Goal: Task Accomplishment & Management: Manage account settings

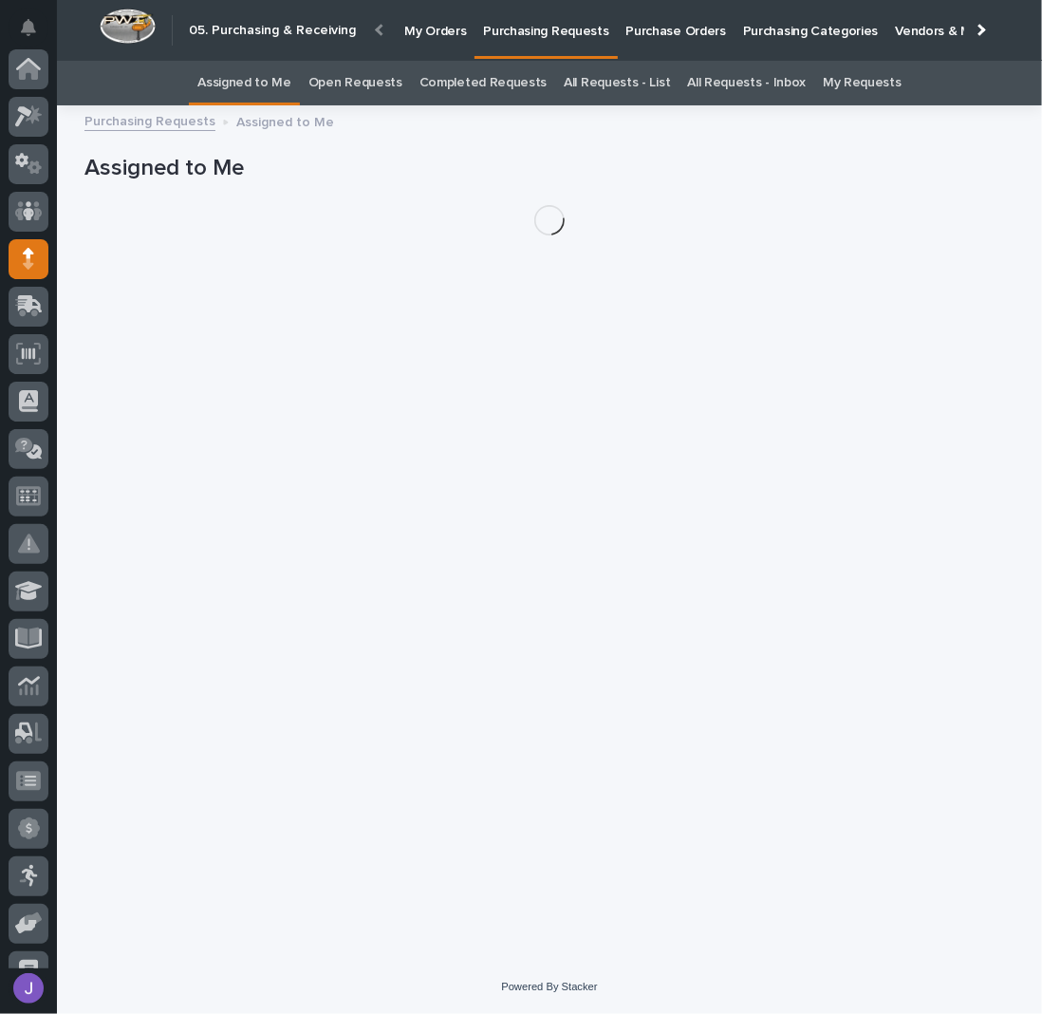
scroll to position [190, 0]
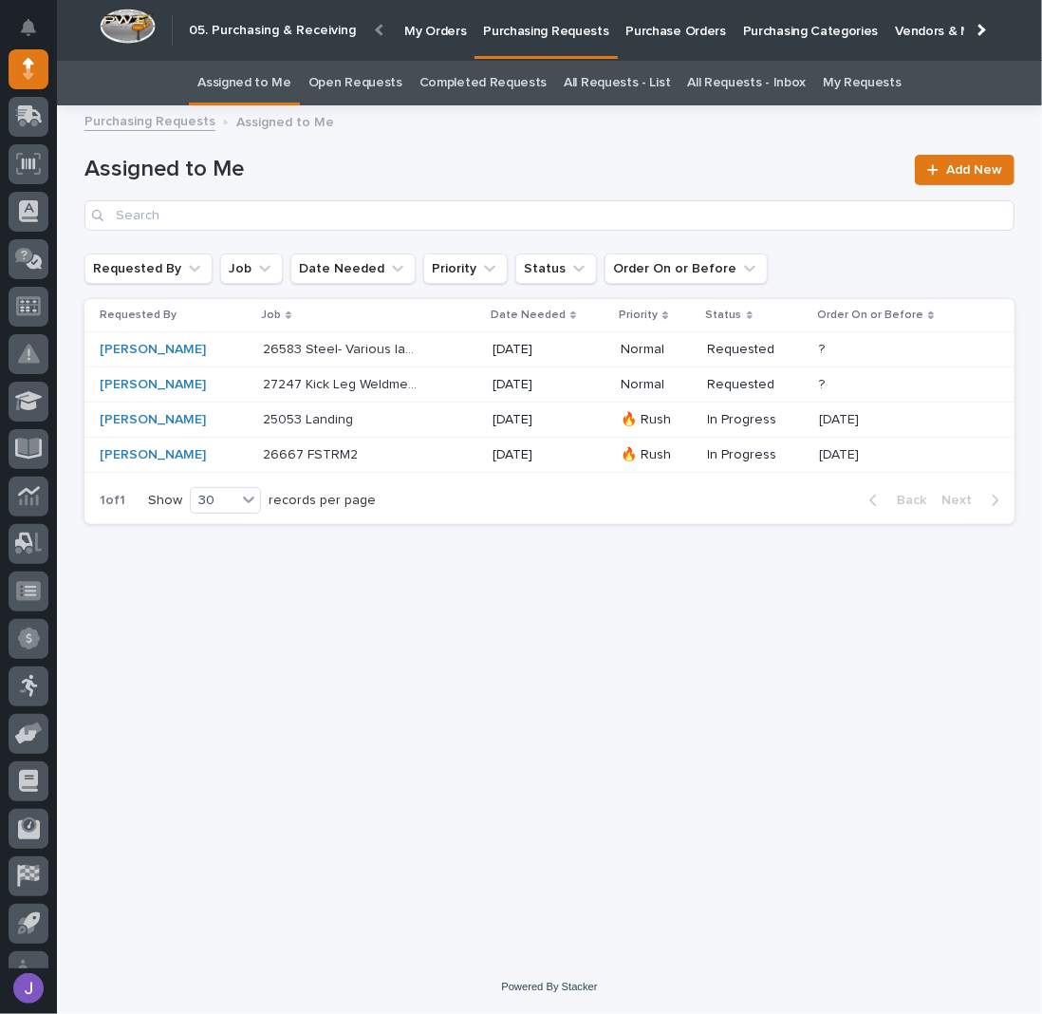
click at [276, 581] on div "Loading... Saving… Loading... Saving… Assigned to Me Add New Requested By Job D…" at bounding box center [549, 514] width 949 height 795
click at [614, 785] on div "Loading... Saving… Loading... Saving… Assigned to Me Add New Requested By Job D…" at bounding box center [549, 514] width 949 height 795
click at [658, 37] on p "Purchase Orders" at bounding box center [676, 20] width 100 height 40
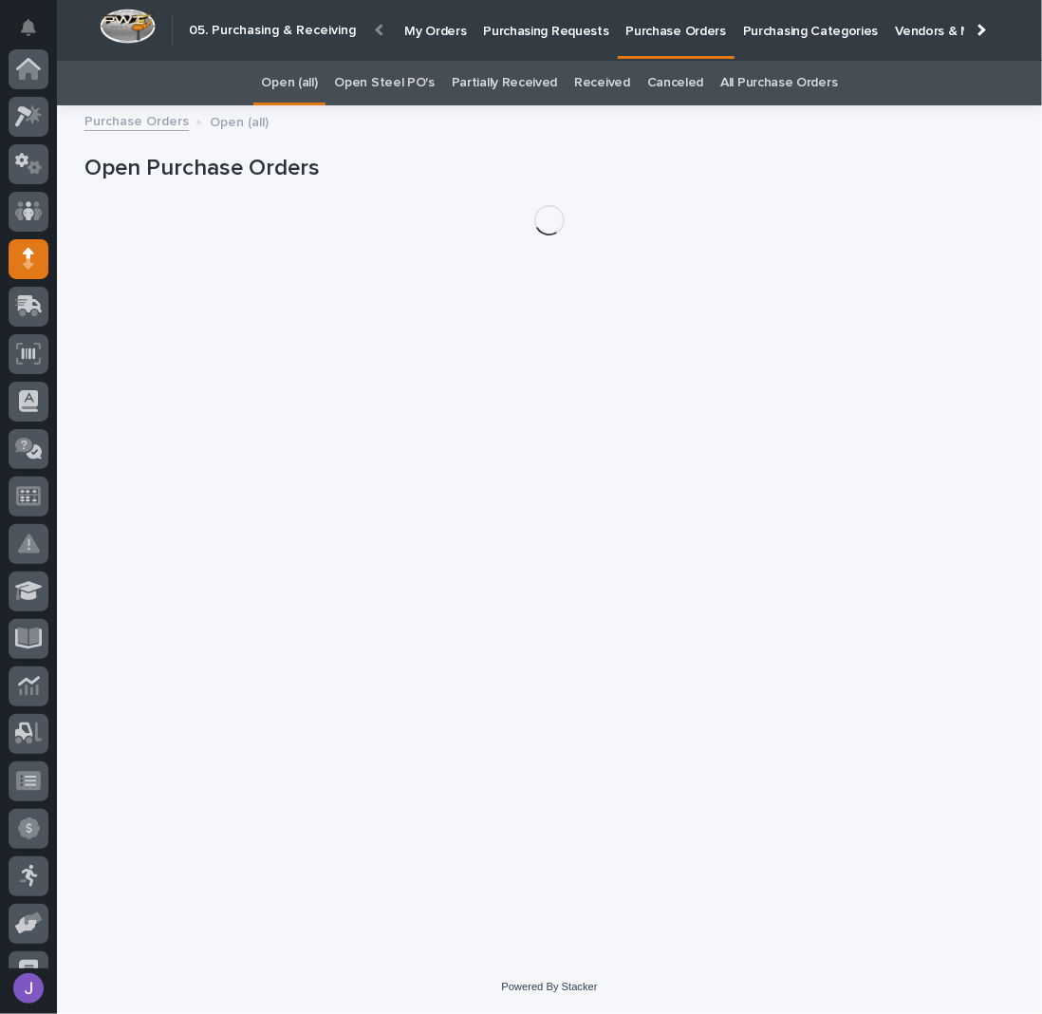
scroll to position [190, 0]
click at [399, 80] on link "Open Steel PO's" at bounding box center [384, 83] width 100 height 45
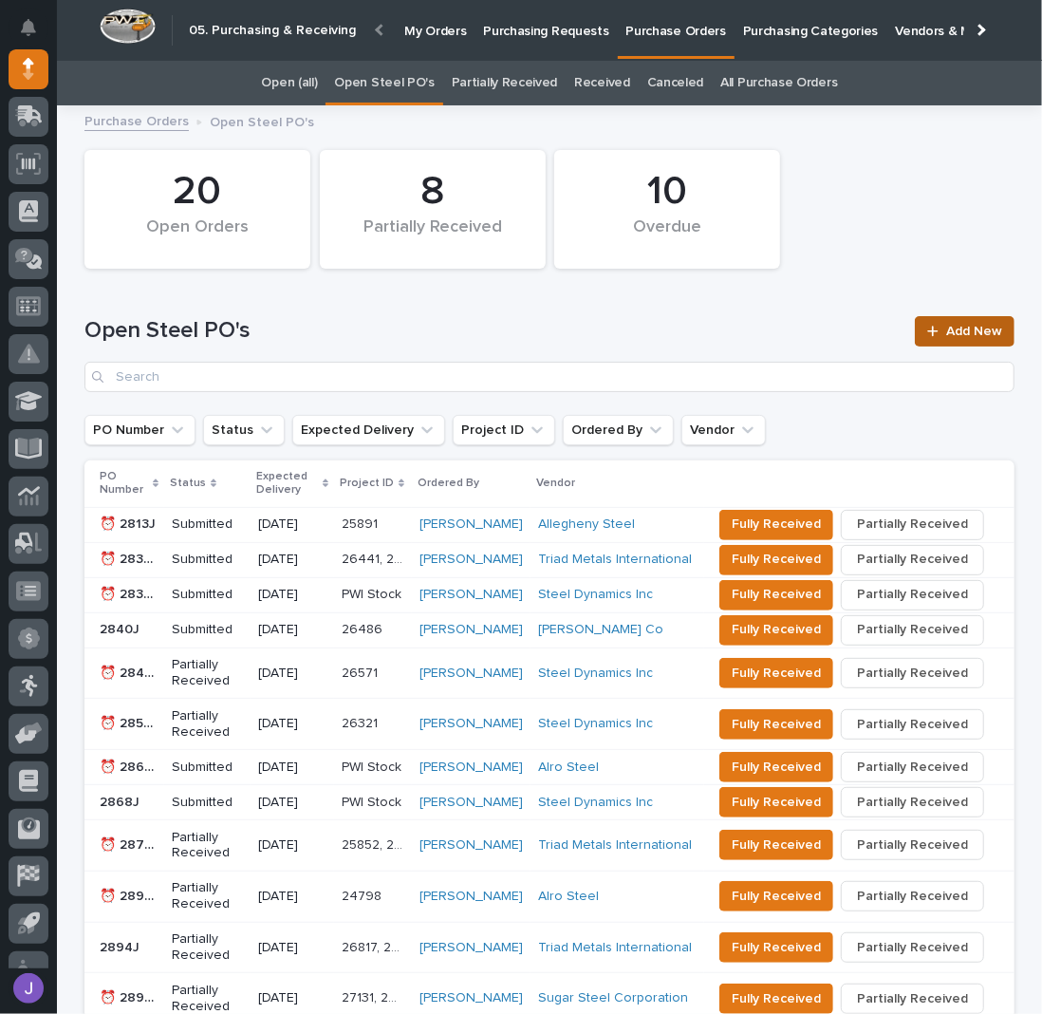
click at [946, 329] on span "Add New" at bounding box center [974, 331] width 56 height 13
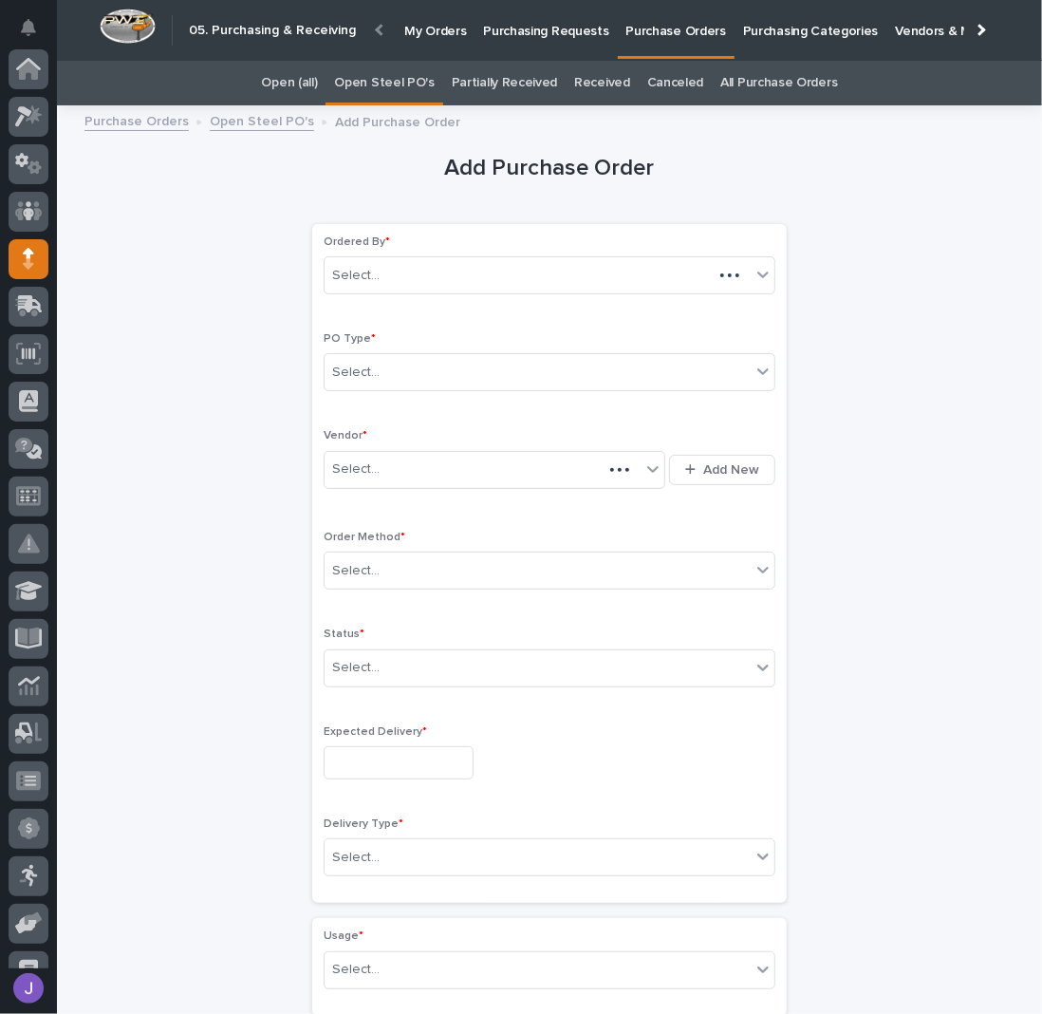
scroll to position [190, 0]
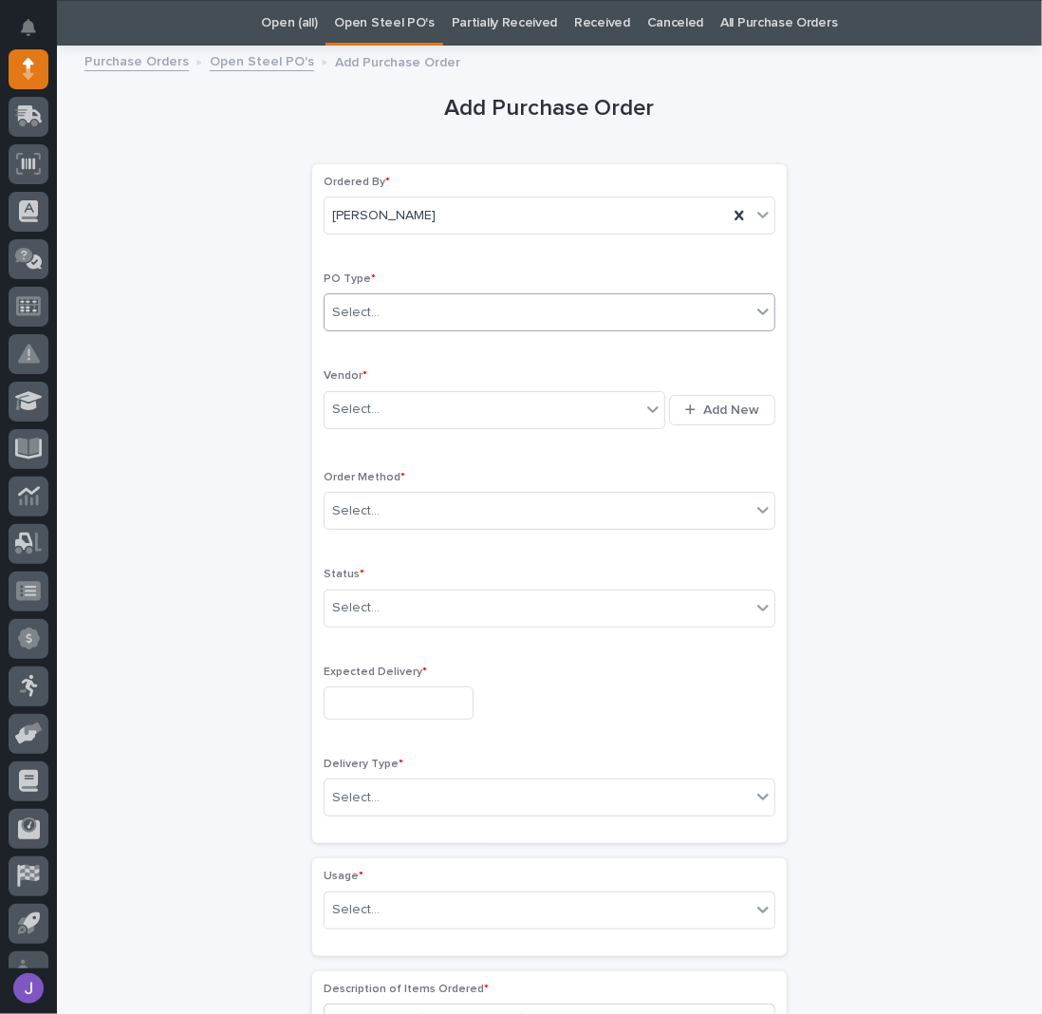
click at [479, 328] on body "My Settings Log Out " 05. Purchasing & Receiving " was added to your account Op…" at bounding box center [521, 507] width 1042 height 1014
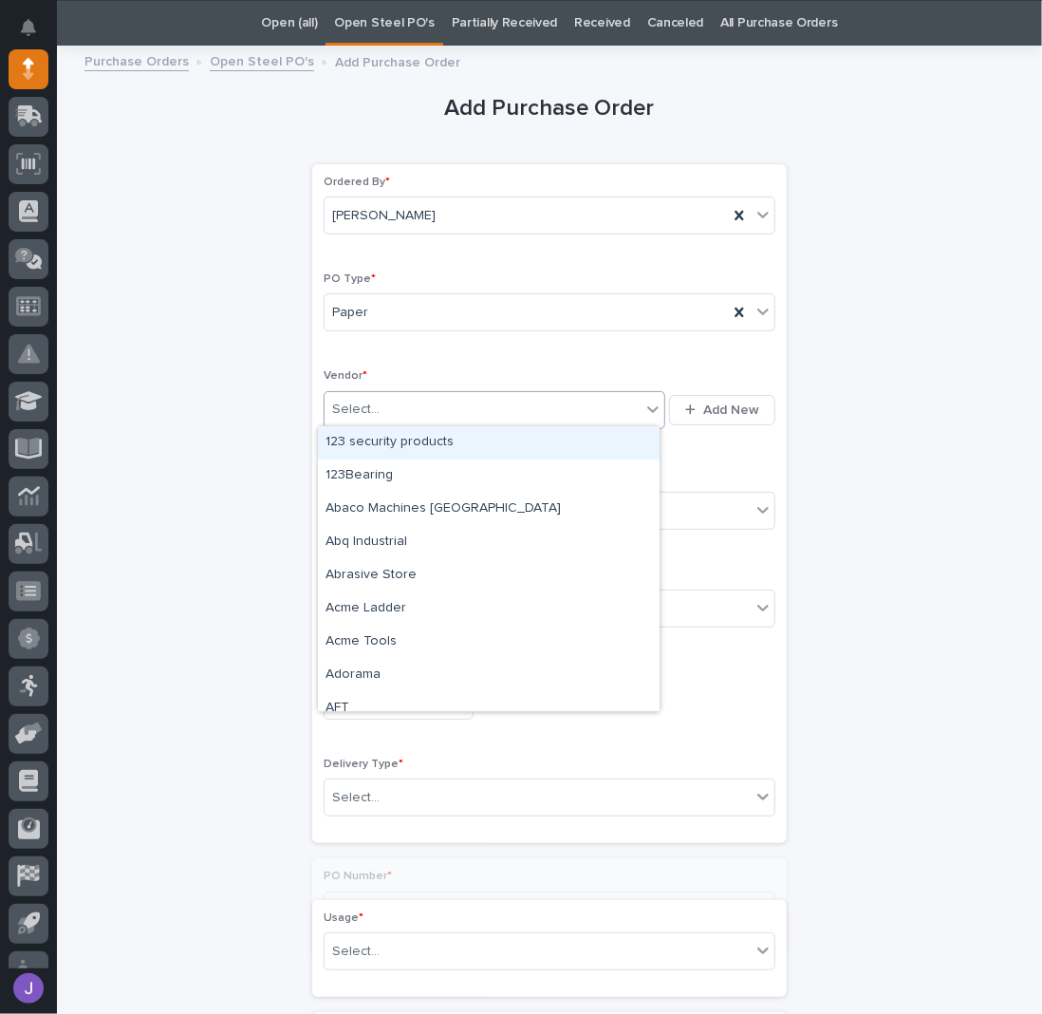
click at [361, 401] on div "Select..." at bounding box center [355, 410] width 47 height 20
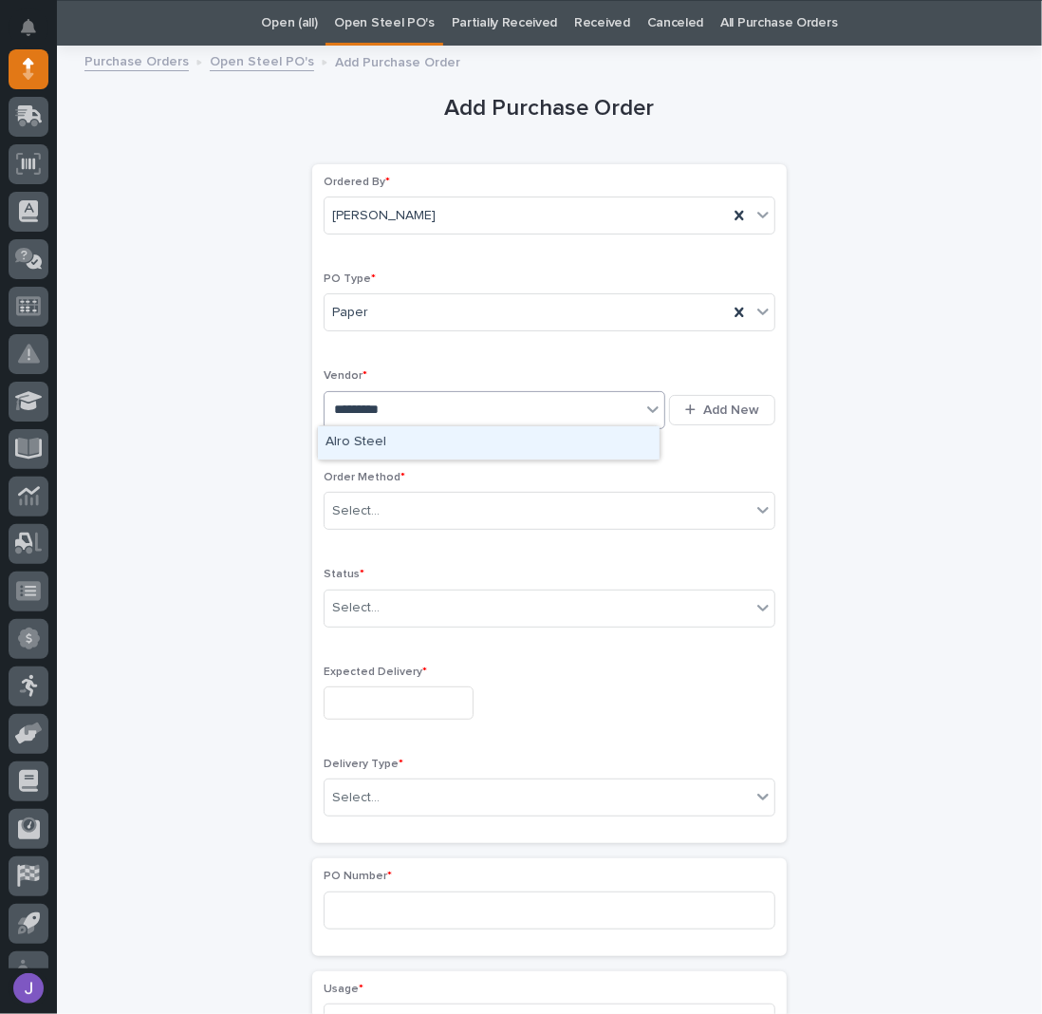
type input "**********"
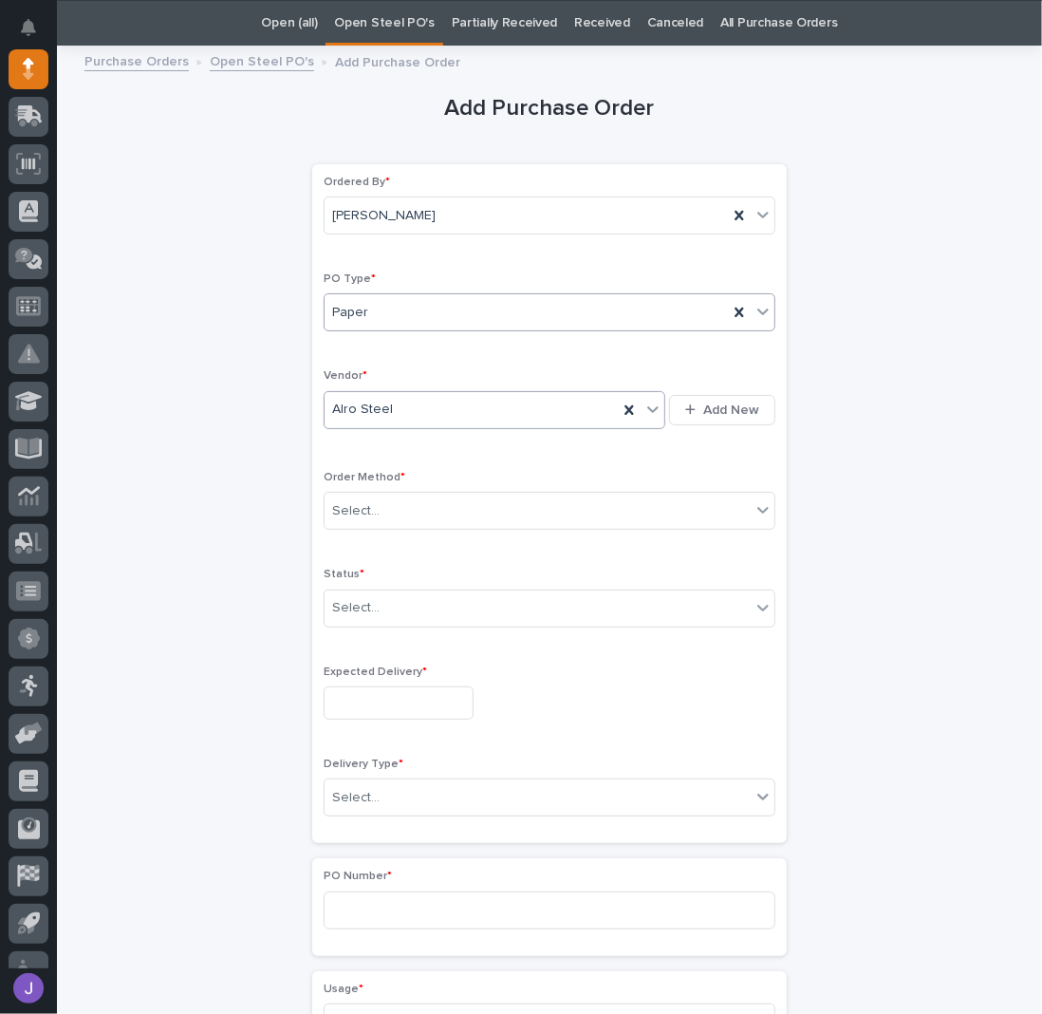
click at [384, 316] on div "Paper" at bounding box center [526, 312] width 403 height 31
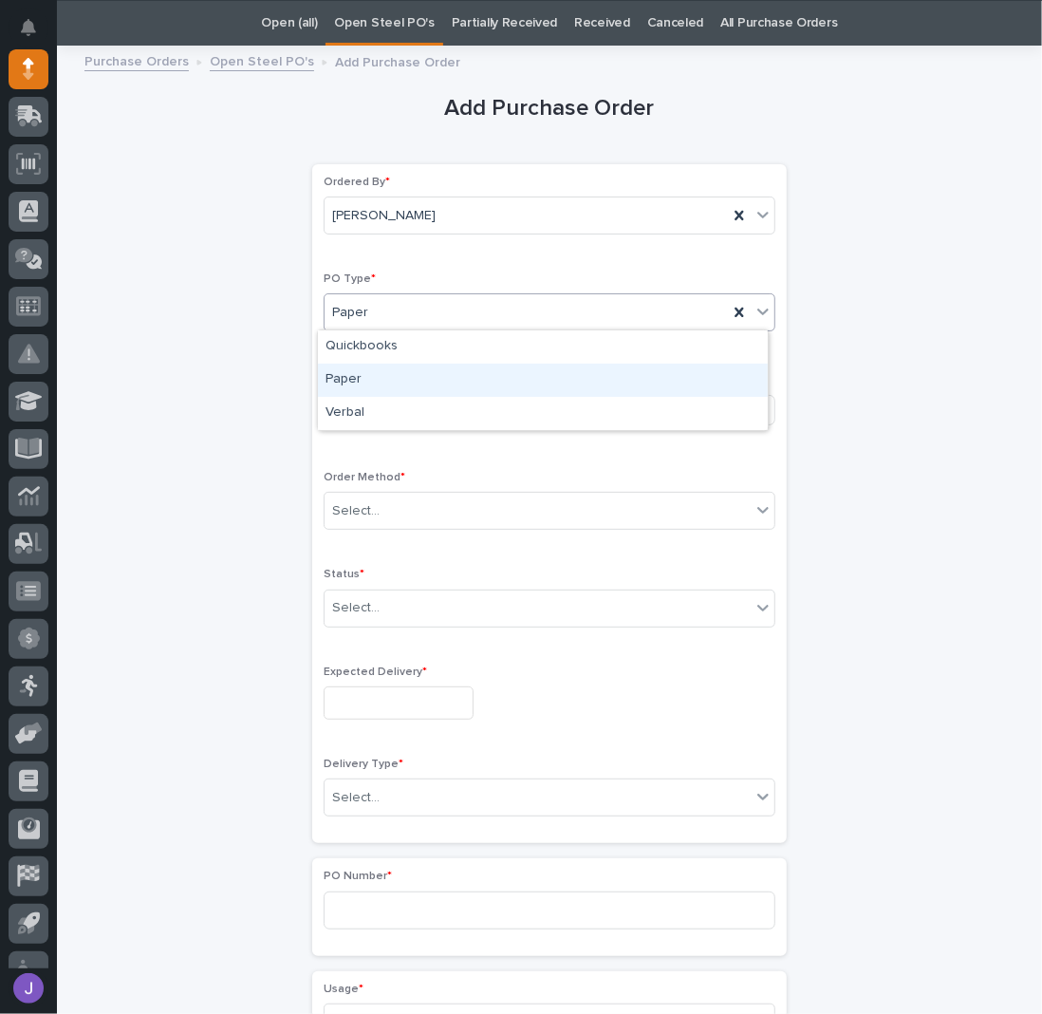
click at [365, 372] on div "Paper" at bounding box center [543, 379] width 450 height 33
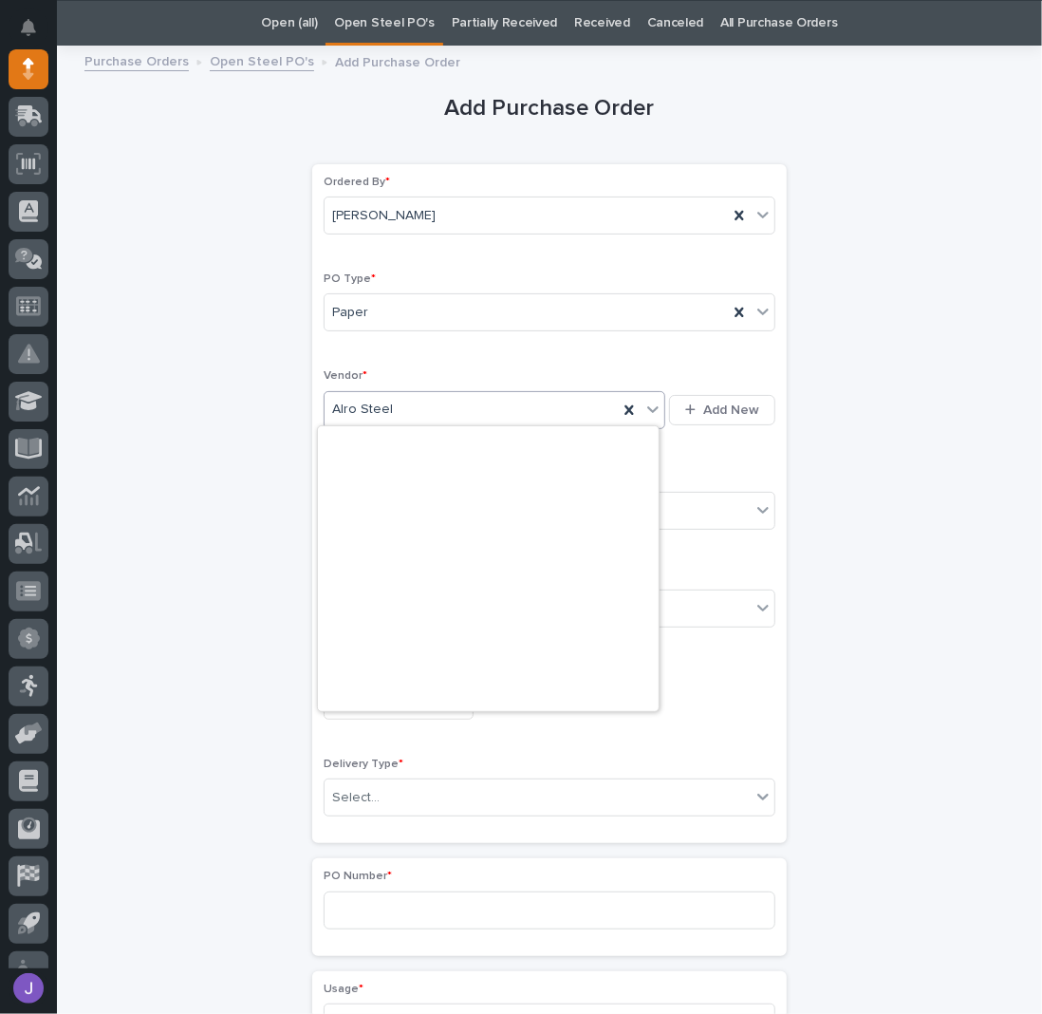
scroll to position [731, 0]
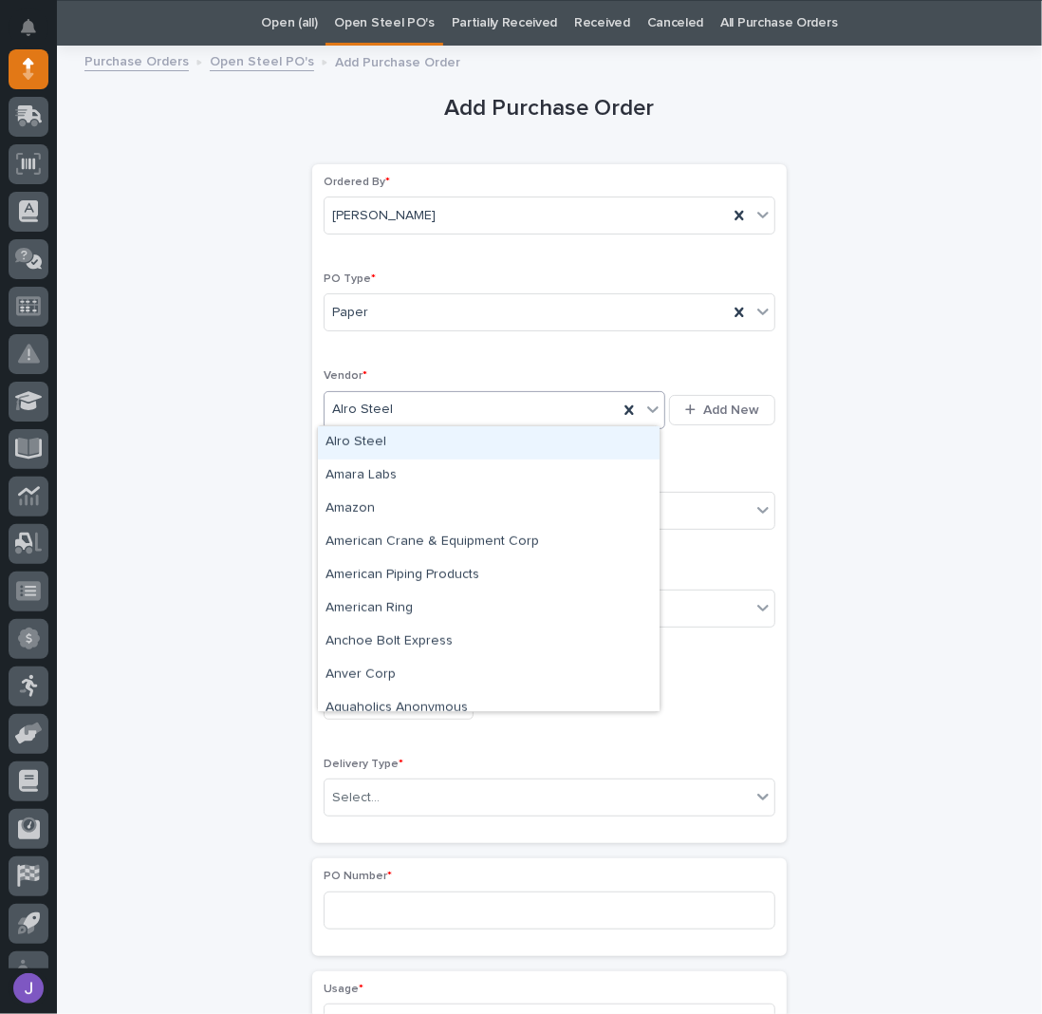
click at [366, 448] on div "Alro Steel" at bounding box center [489, 442] width 342 height 33
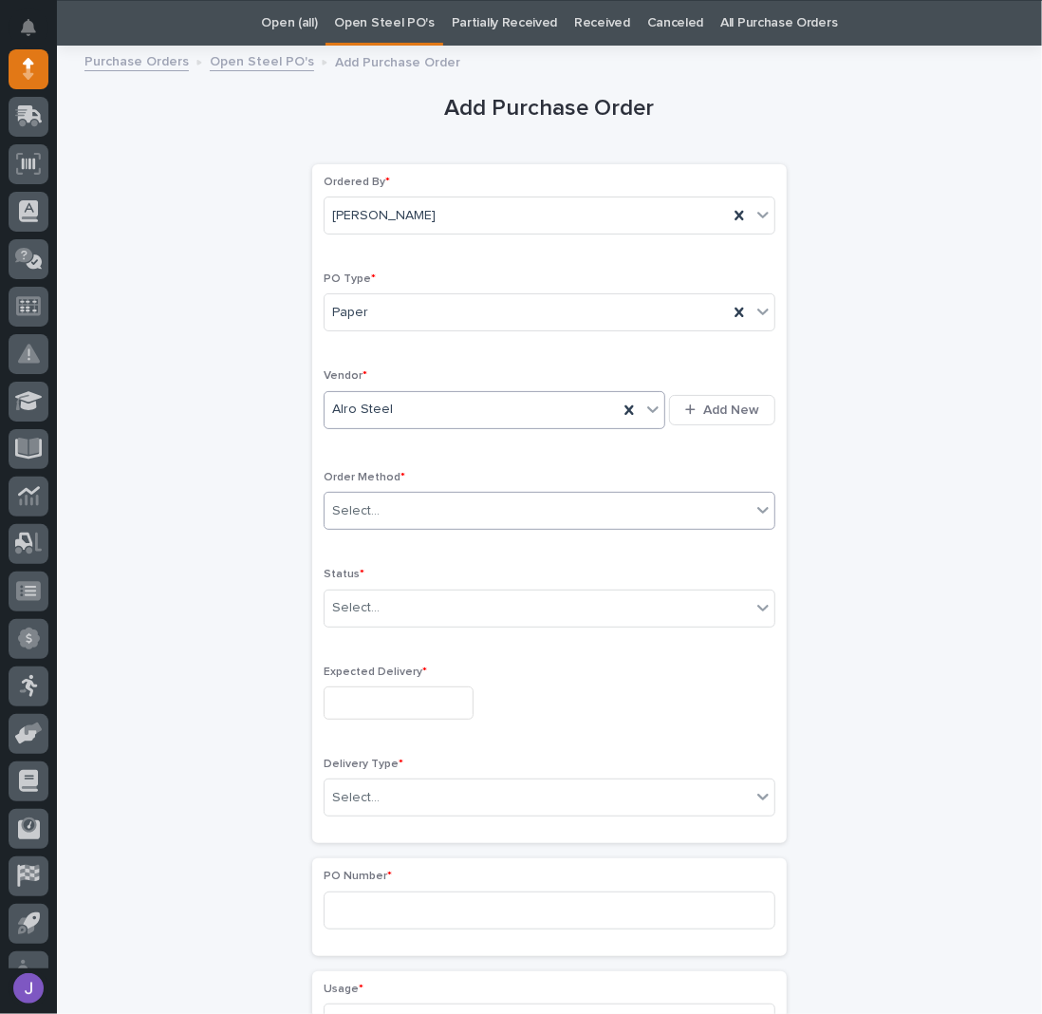
click at [360, 502] on div "Select..." at bounding box center [355, 511] width 47 height 20
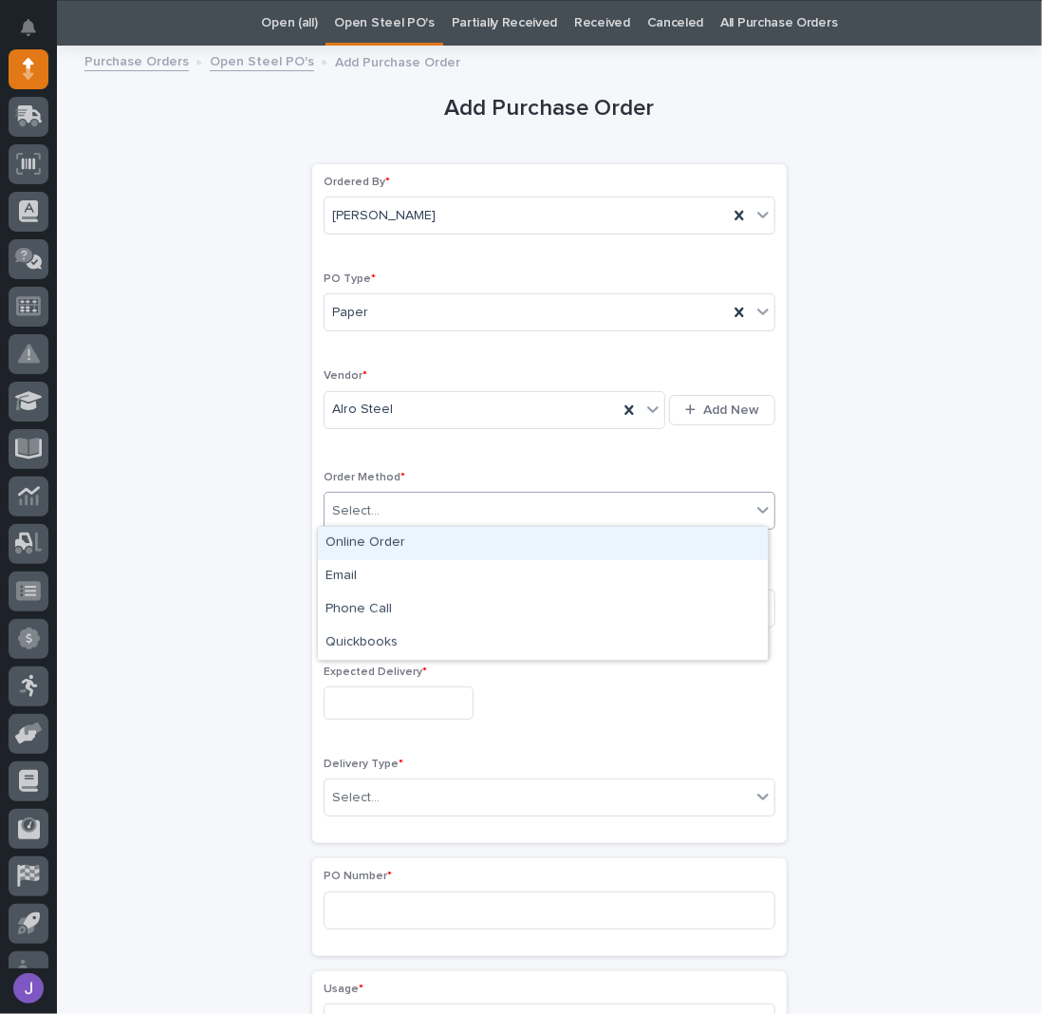
click at [365, 541] on div "Online Order" at bounding box center [543, 543] width 450 height 33
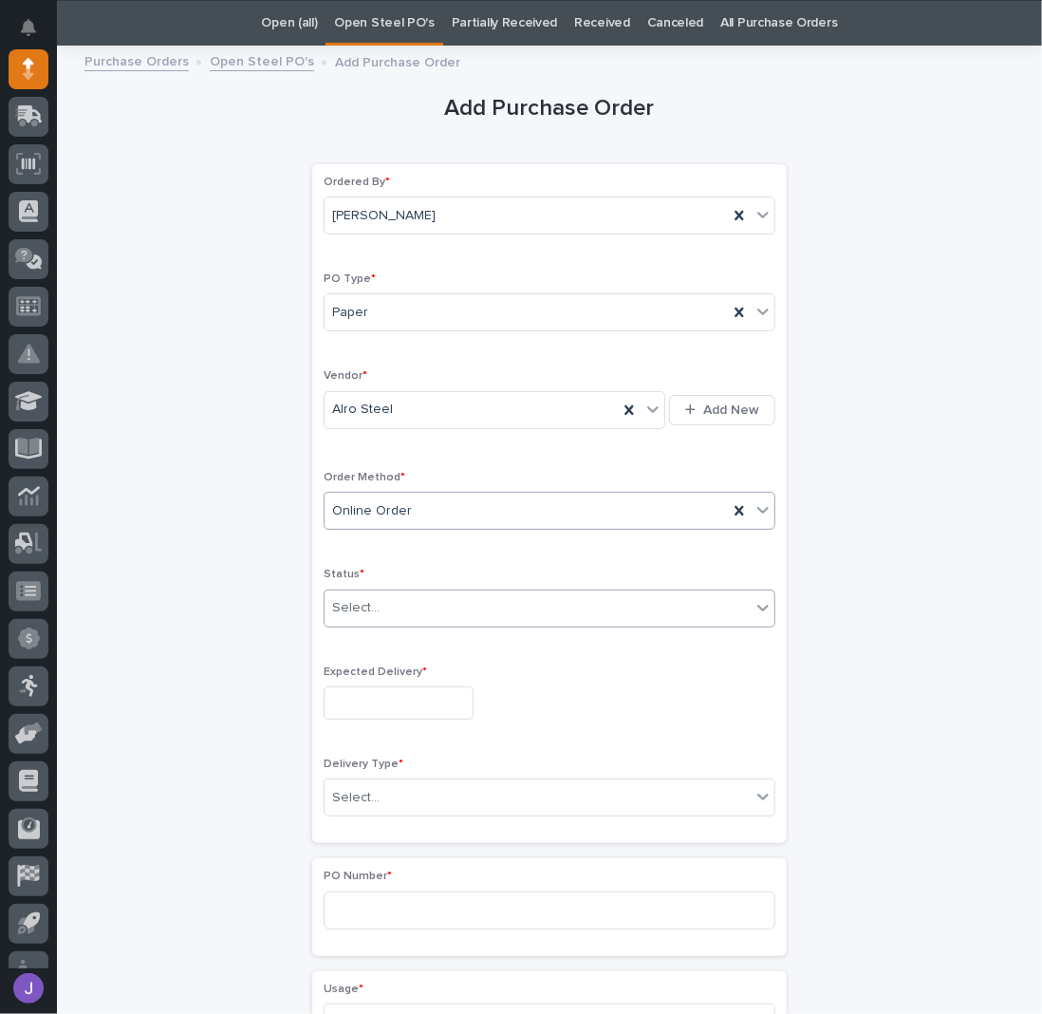
click at [366, 608] on div "Select..." at bounding box center [355, 608] width 47 height 20
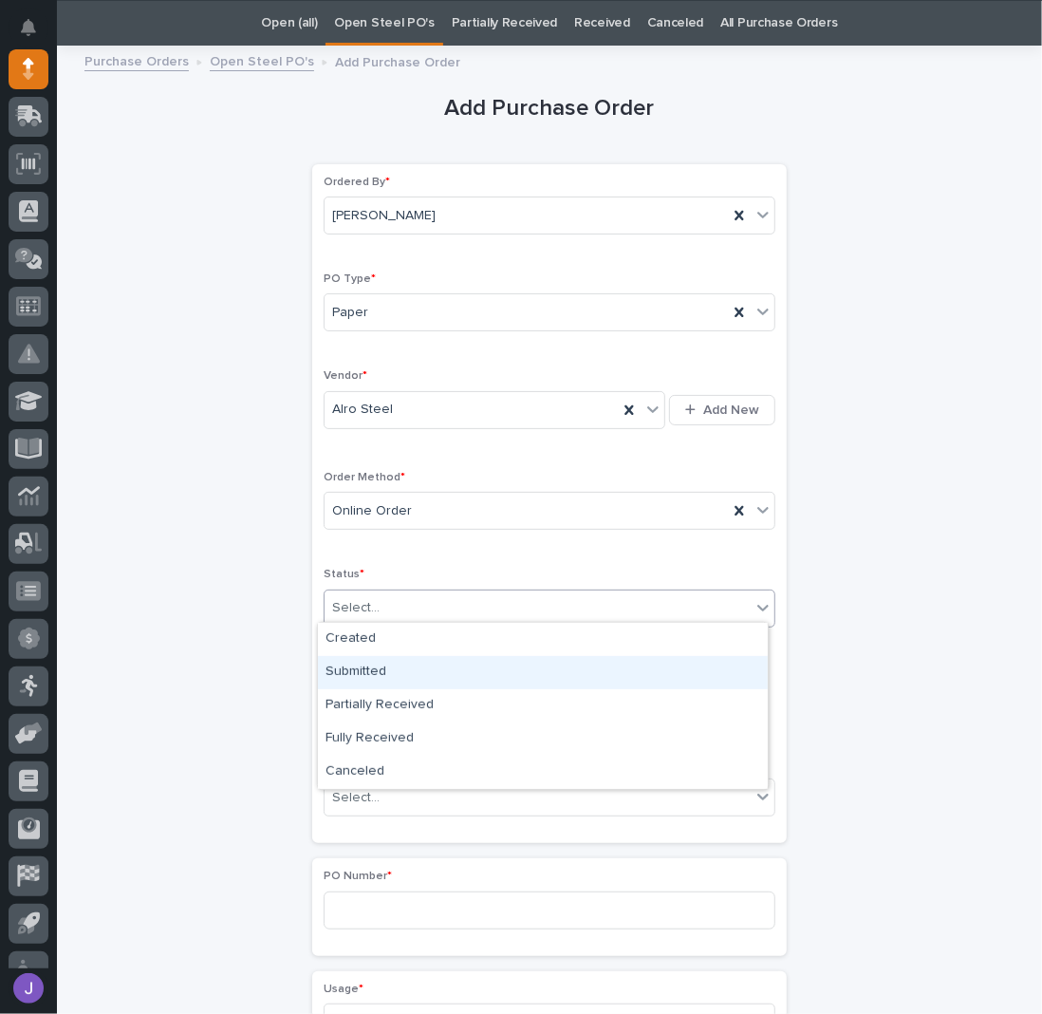
click at [366, 669] on div "Submitted" at bounding box center [543, 672] width 450 height 33
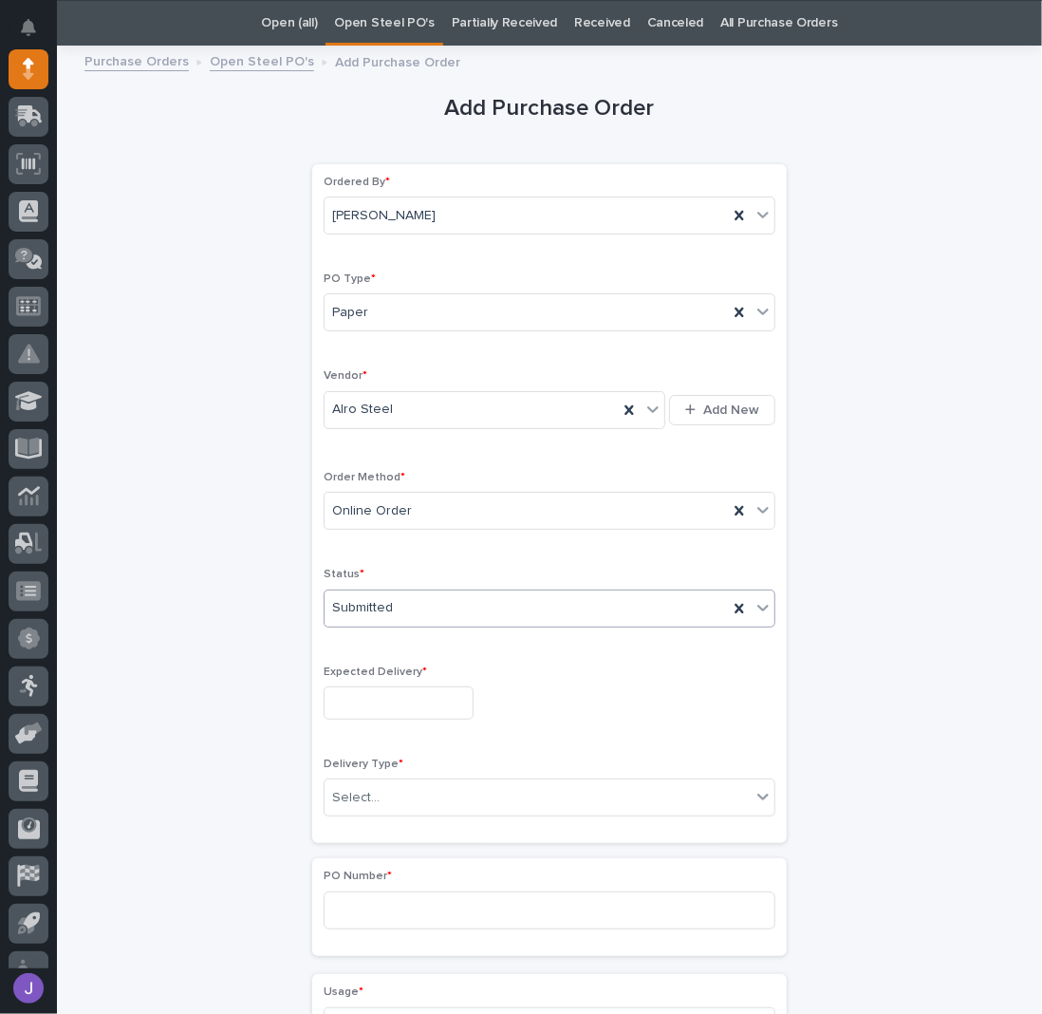
click at [372, 694] on input "text" at bounding box center [399, 702] width 150 height 33
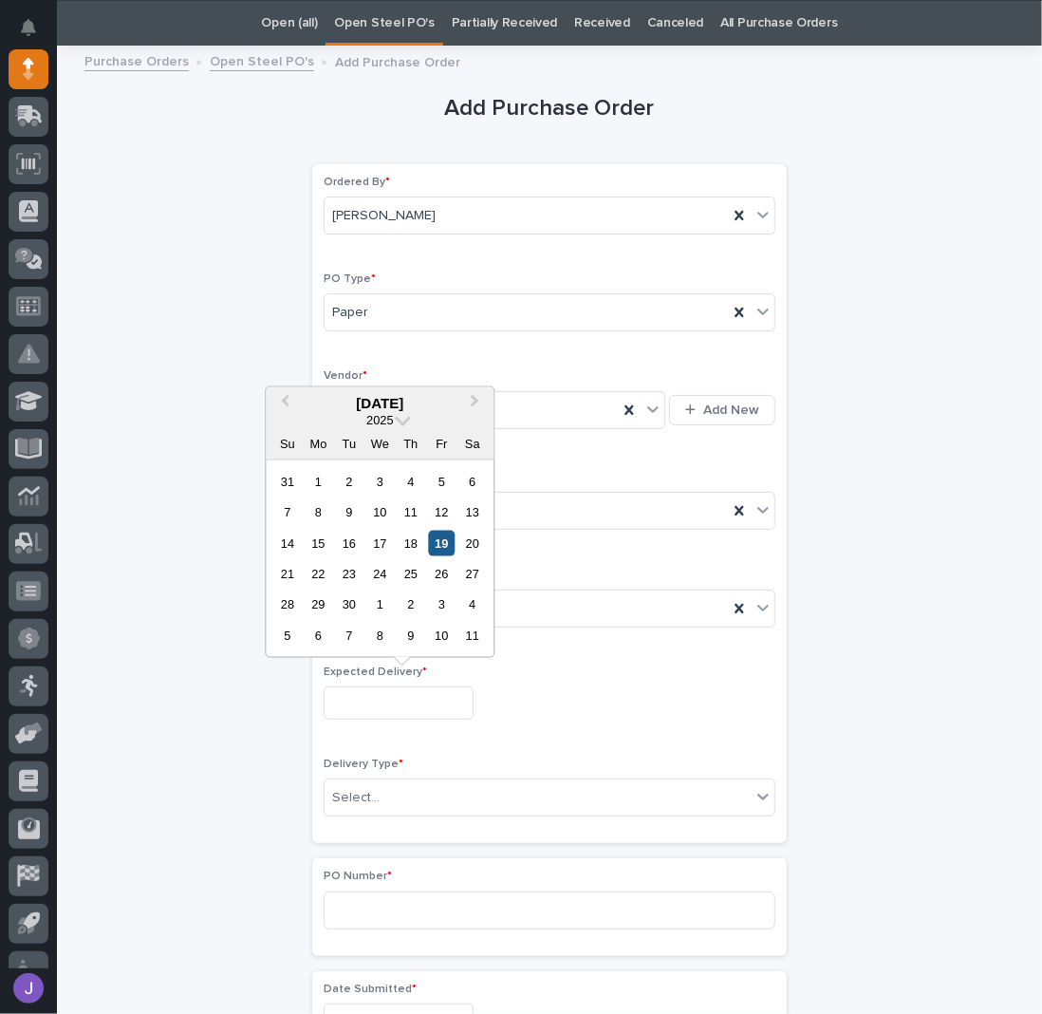
click at [434, 544] on div "19" at bounding box center [442, 543] width 26 height 26
type input "**********"
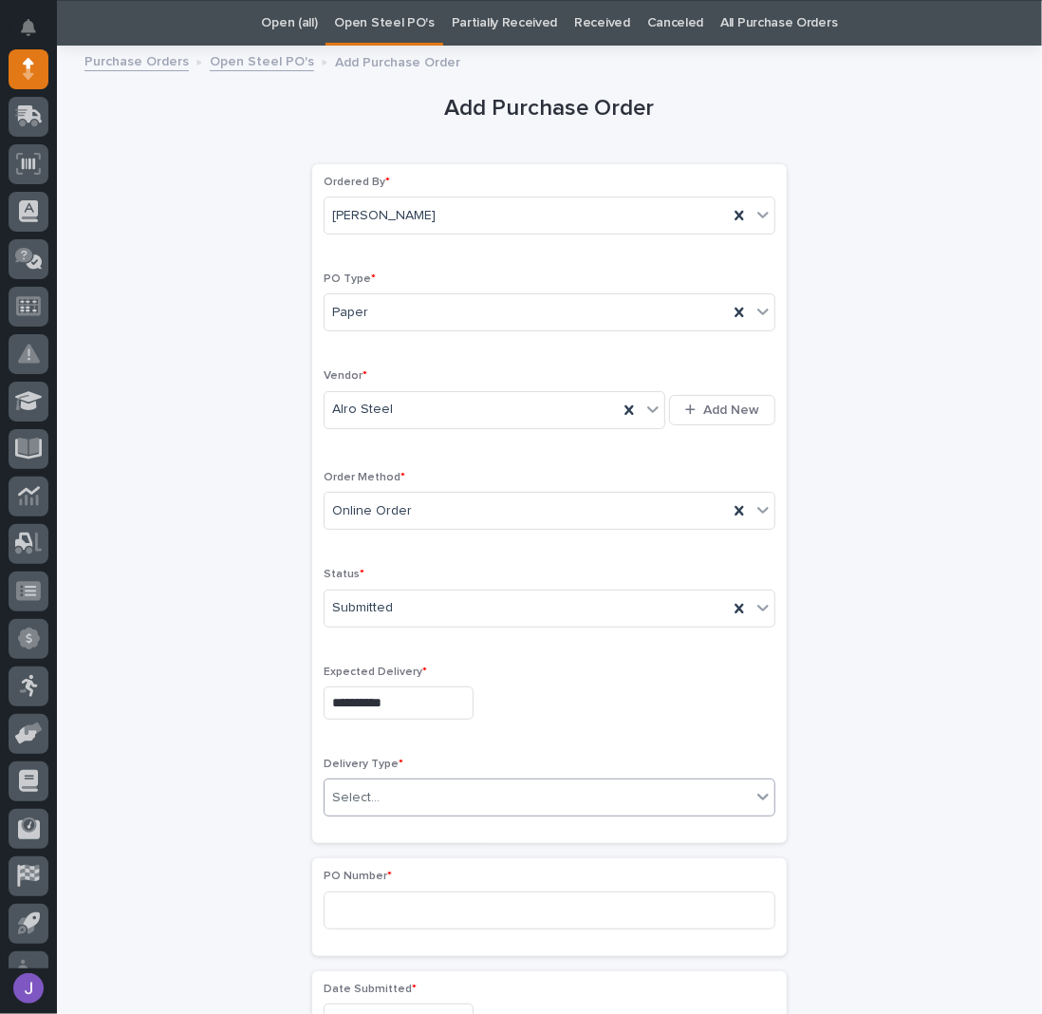
click at [388, 782] on div "Select..." at bounding box center [538, 797] width 426 height 31
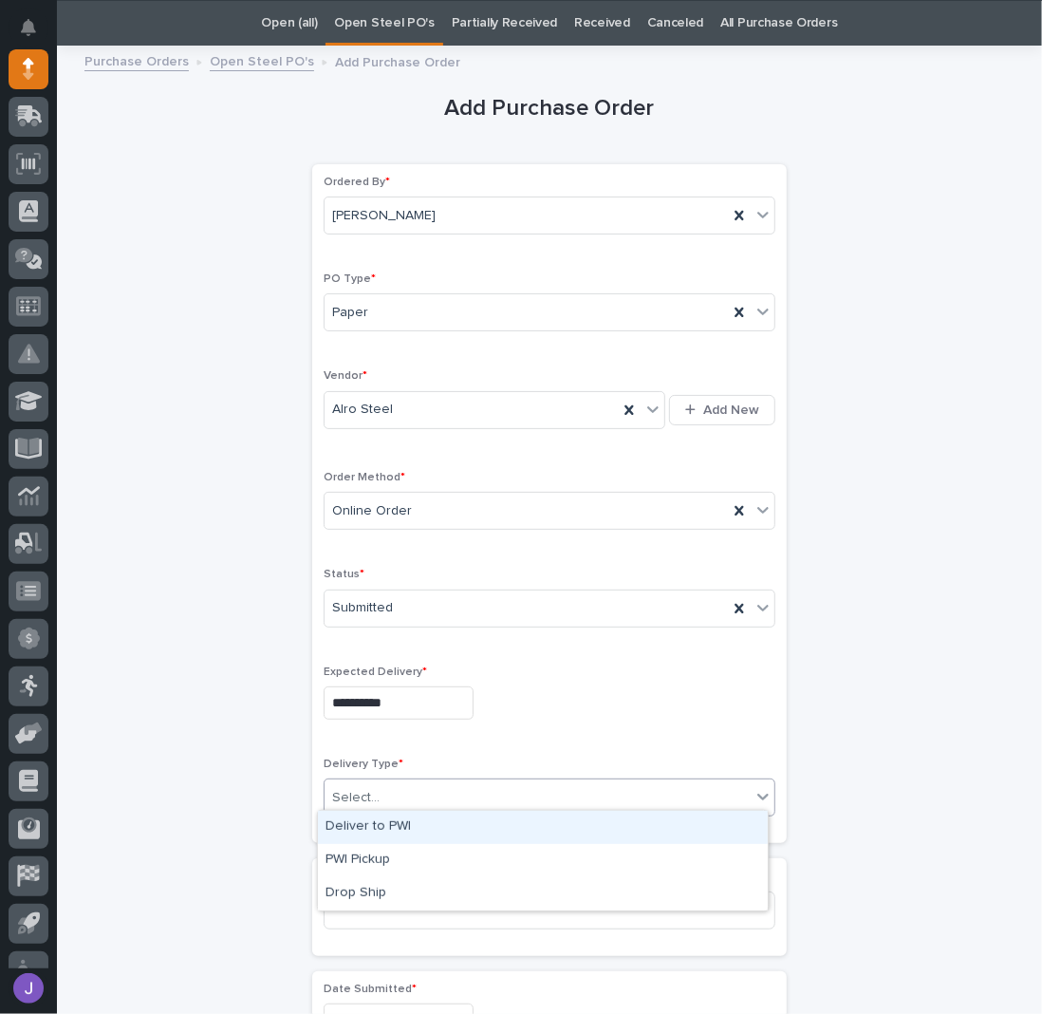
click at [372, 830] on div "Deliver to PWI" at bounding box center [543, 826] width 450 height 33
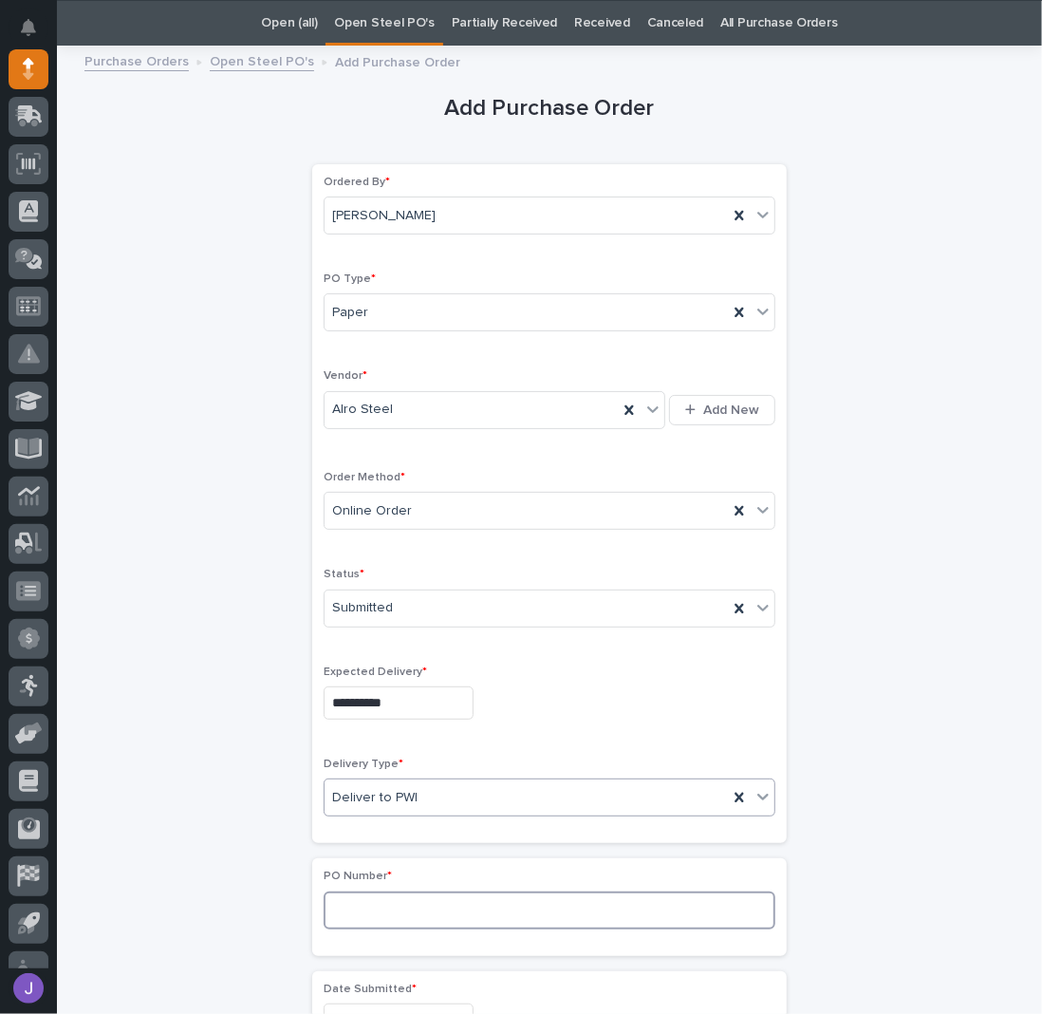
click at [363, 894] on input at bounding box center [550, 910] width 452 height 38
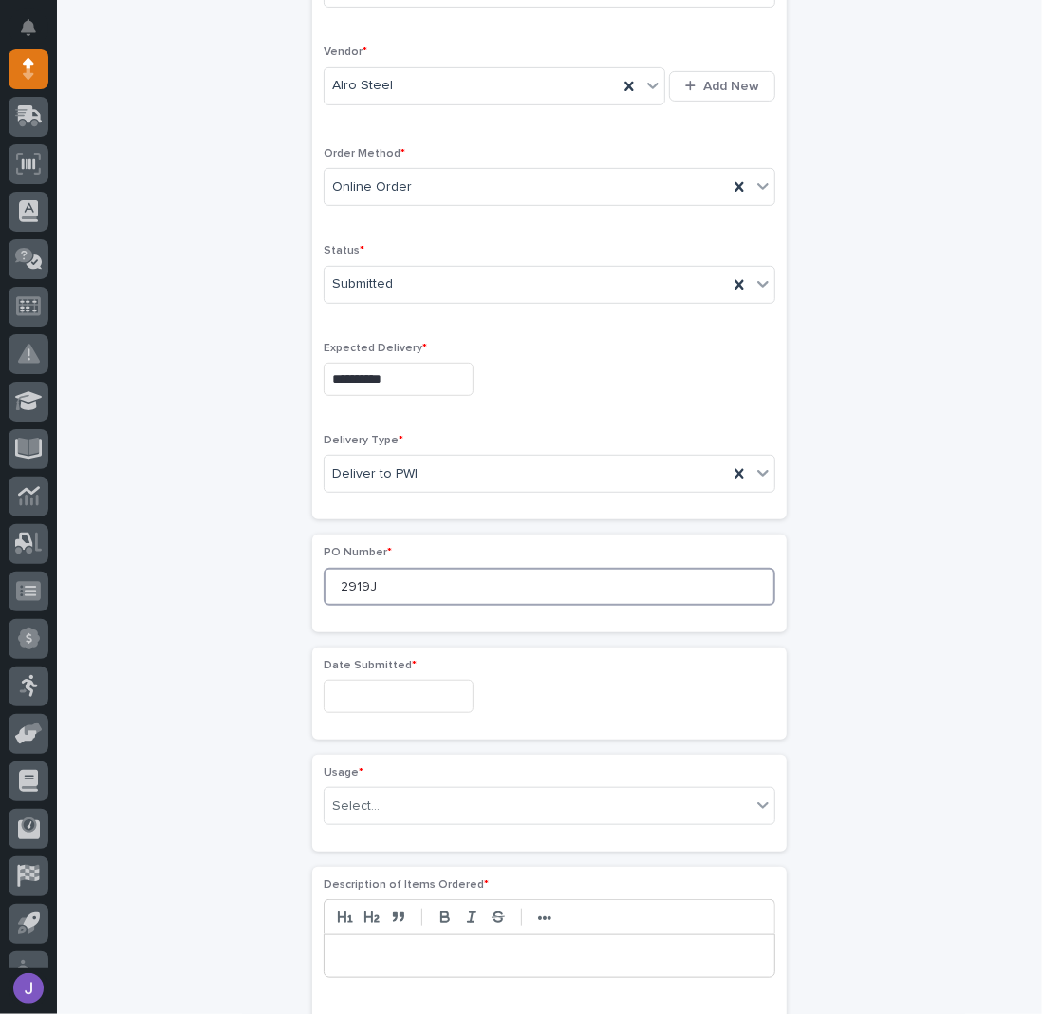
scroll to position [439, 0]
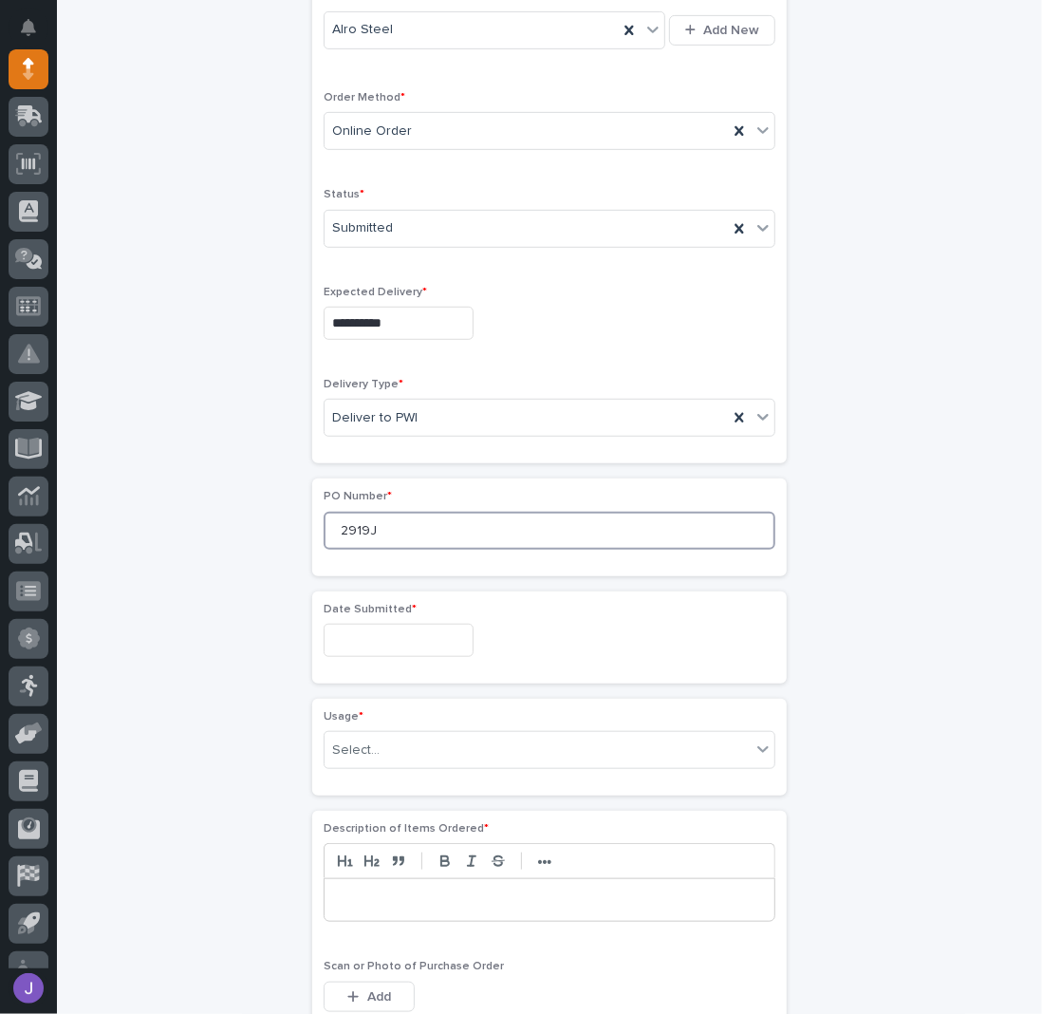
type input "2919J"
click at [443, 641] on input "text" at bounding box center [399, 640] width 150 height 33
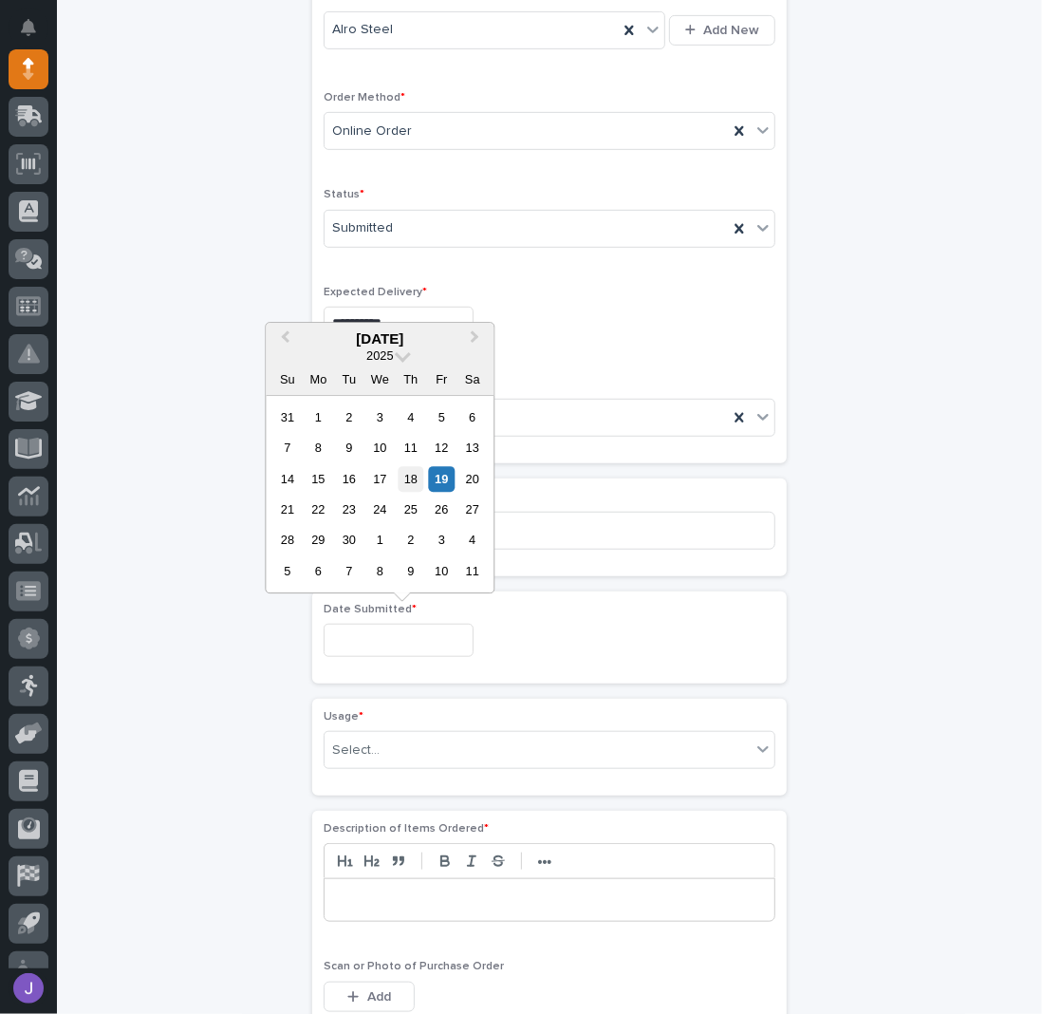
click at [415, 469] on div "18" at bounding box center [411, 479] width 26 height 26
type input "**********"
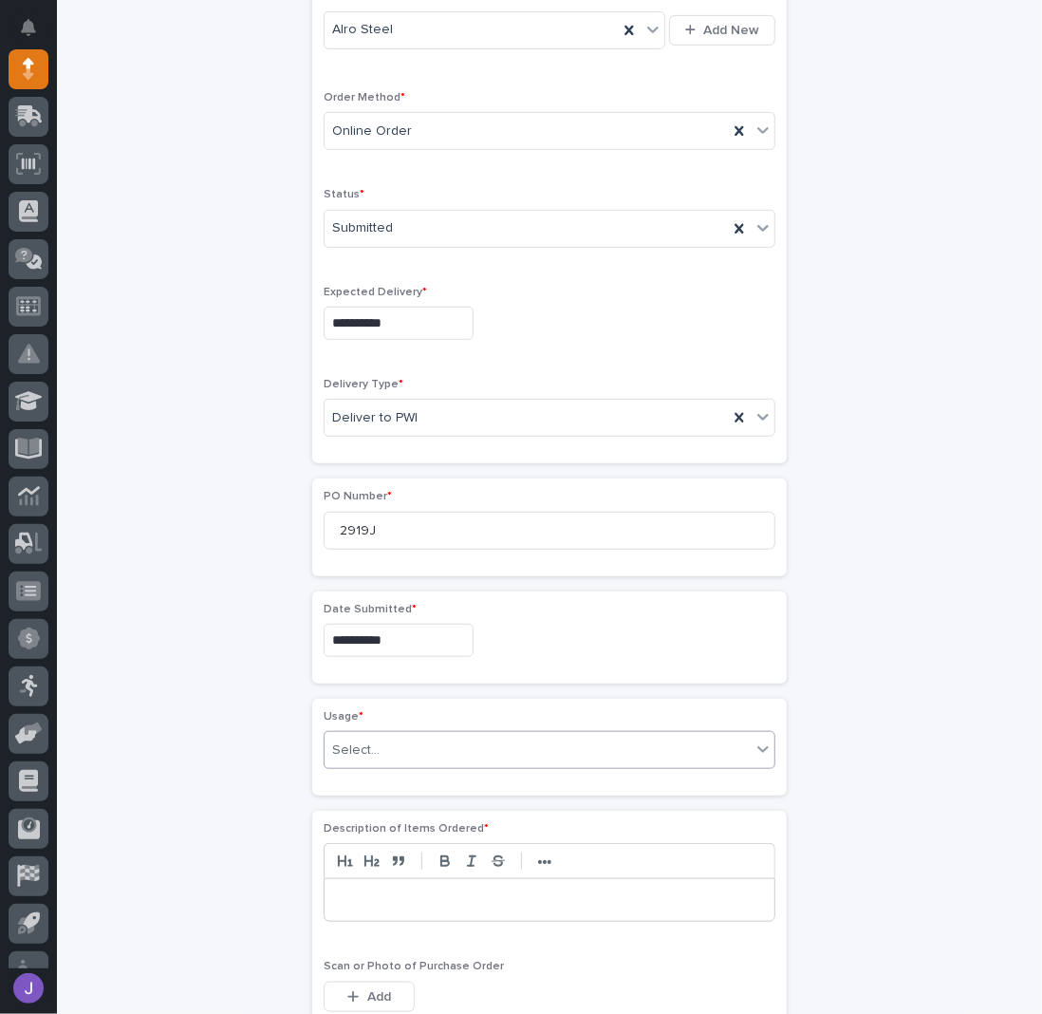
click at [362, 740] on div "Select..." at bounding box center [355, 750] width 47 height 20
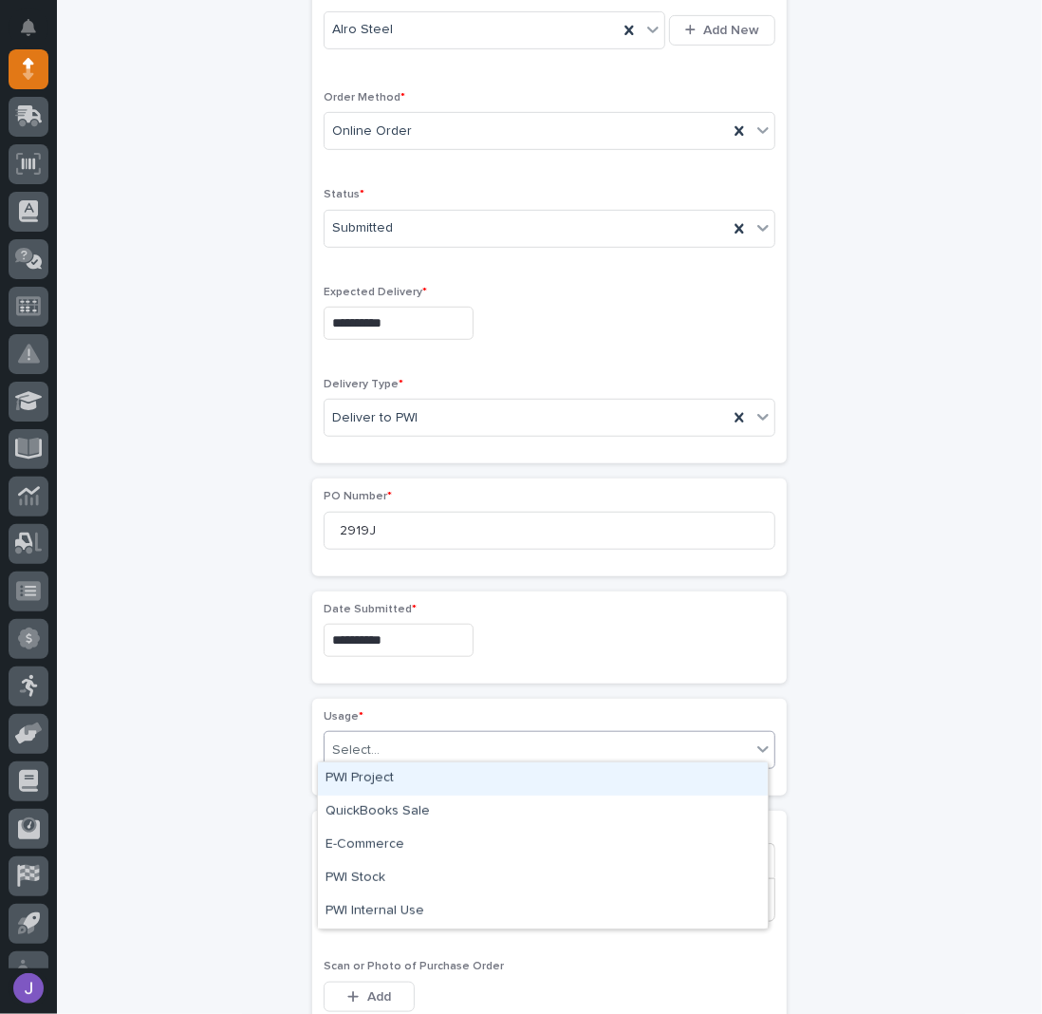
click at [364, 776] on div "PWI Project" at bounding box center [543, 778] width 450 height 33
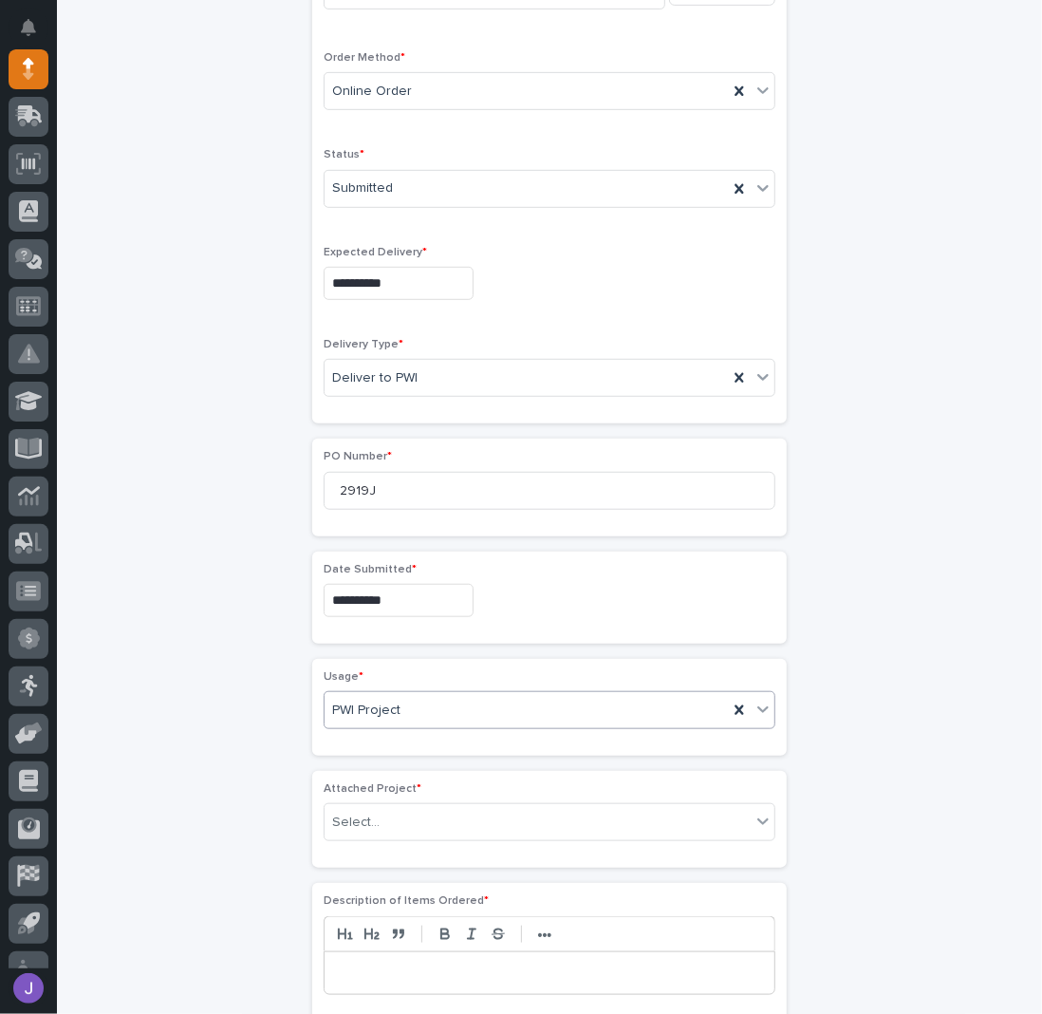
scroll to position [495, 0]
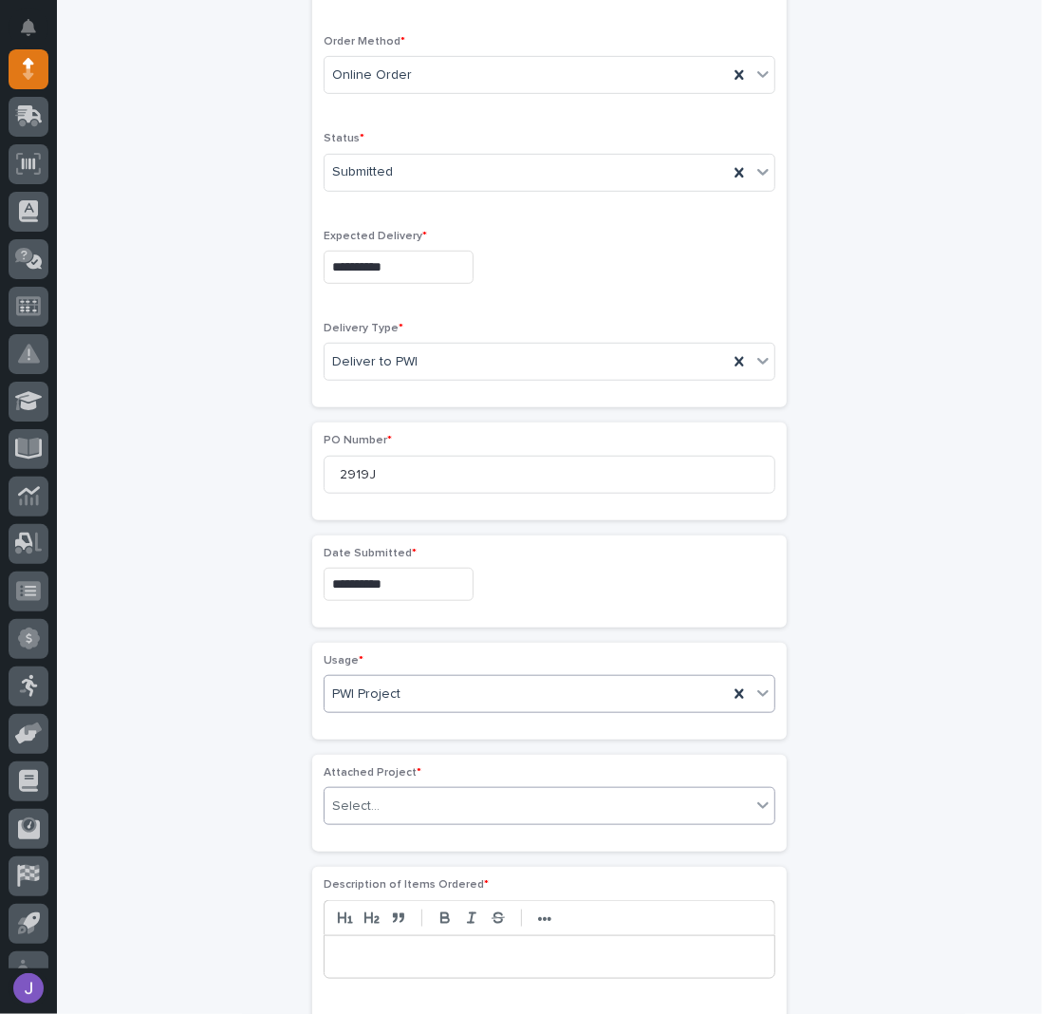
click at [372, 815] on div "Select..." at bounding box center [550, 806] width 452 height 38
type input "*****"
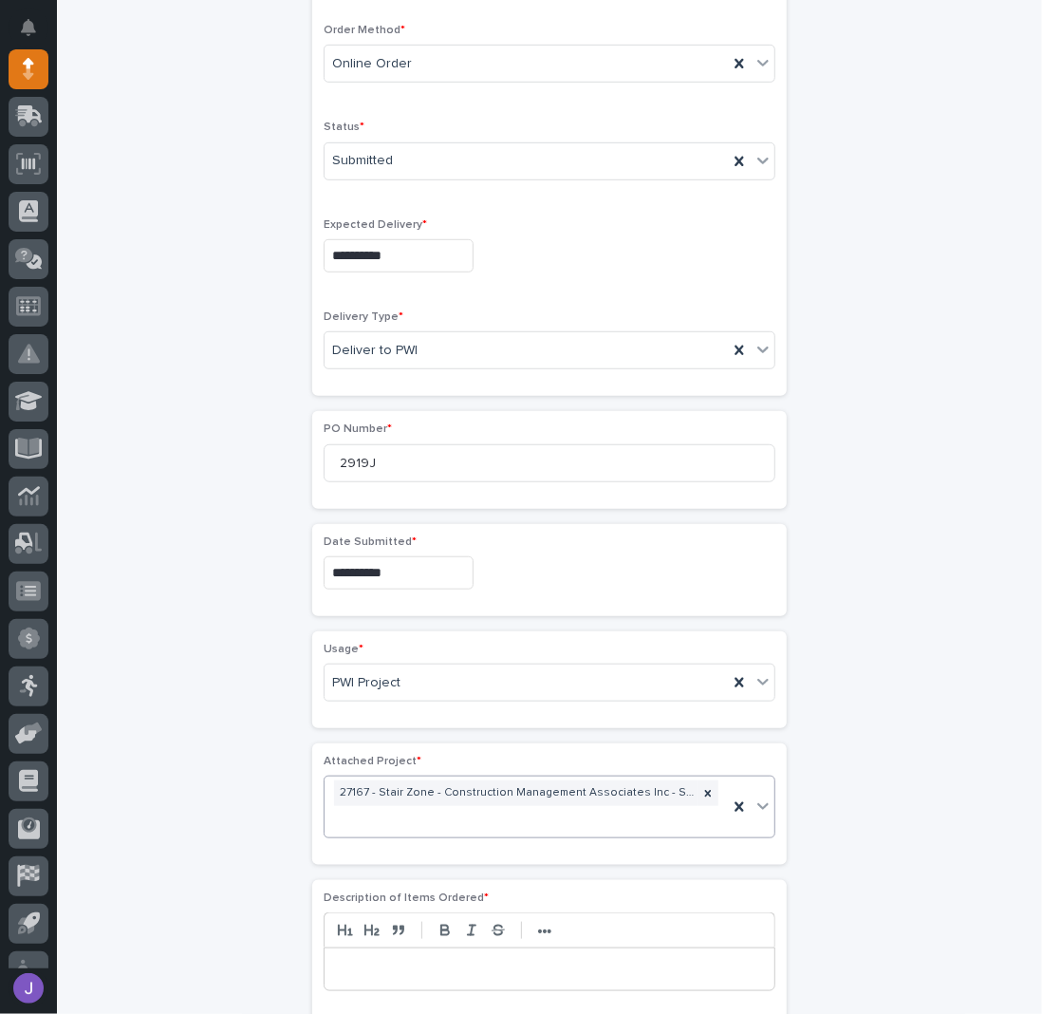
click at [213, 732] on div "**********" at bounding box center [549, 621] width 930 height 2022
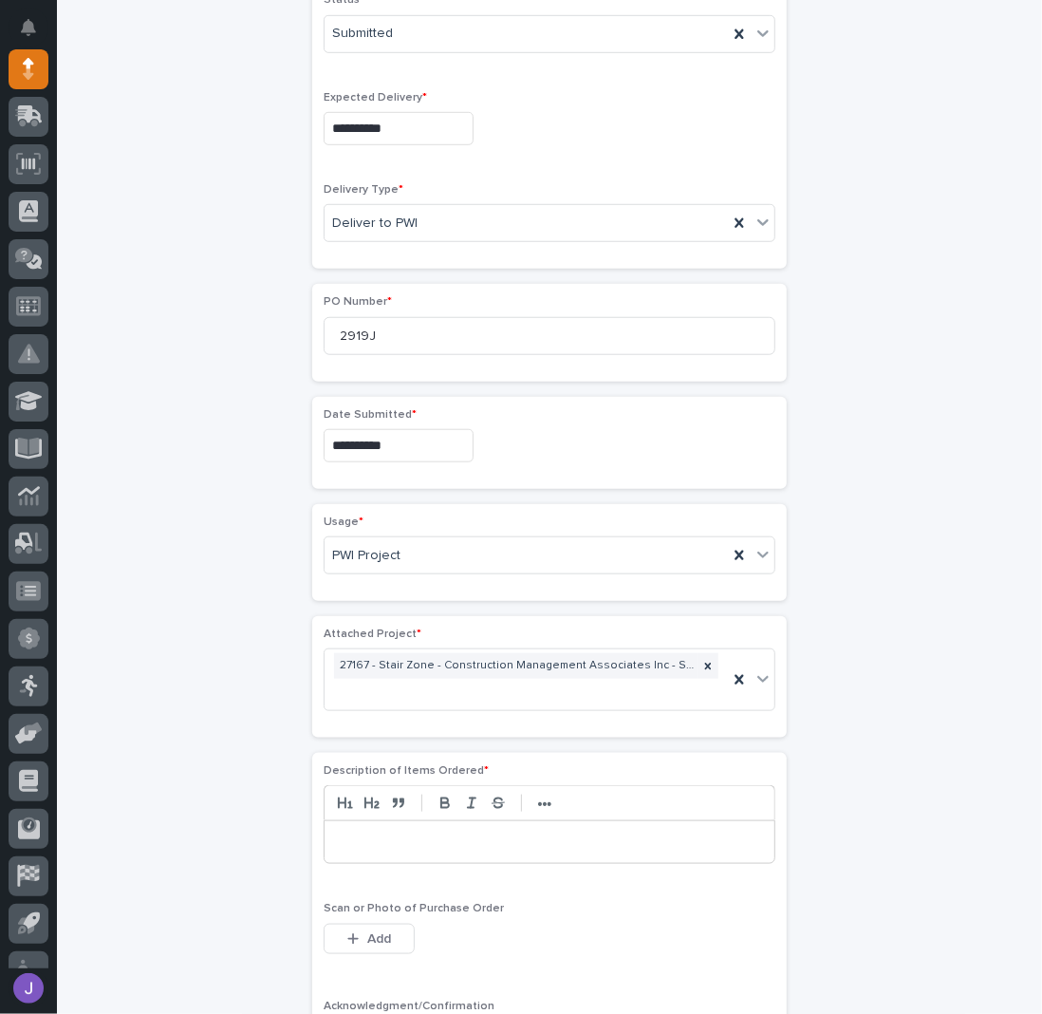
click at [382, 843] on div at bounding box center [550, 842] width 450 height 42
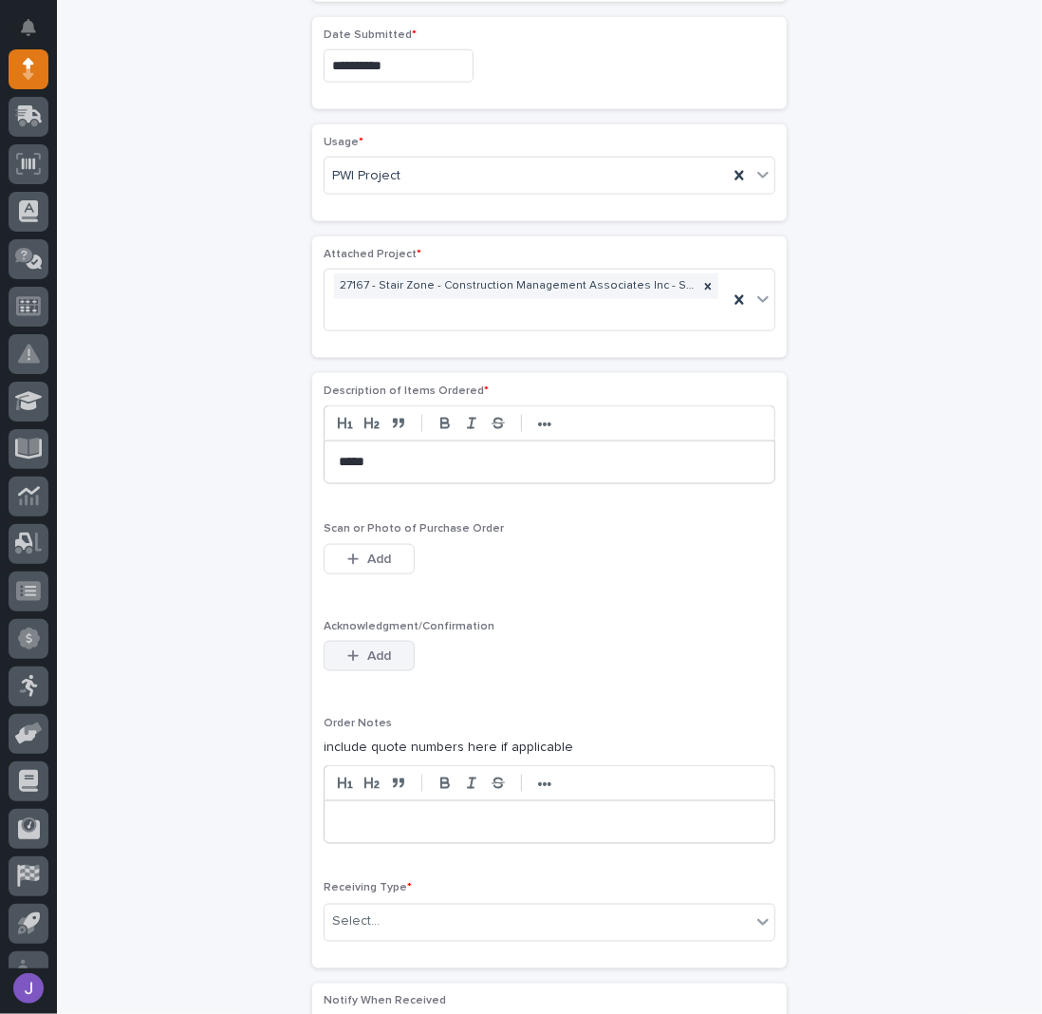
click at [366, 656] on button "Add" at bounding box center [369, 656] width 91 height 30
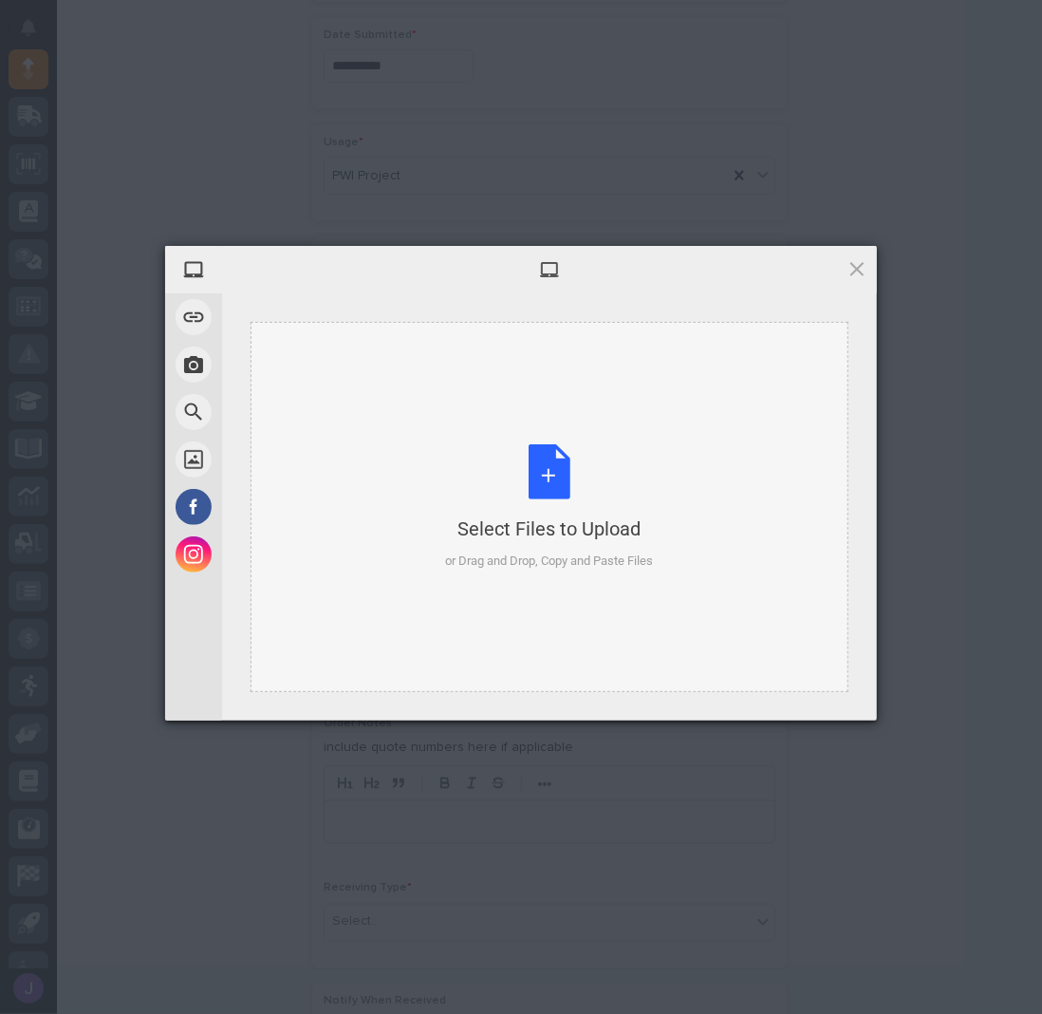
click at [547, 479] on div "Select Files to Upload or Drag and Drop, Copy and Paste Files" at bounding box center [550, 507] width 208 height 126
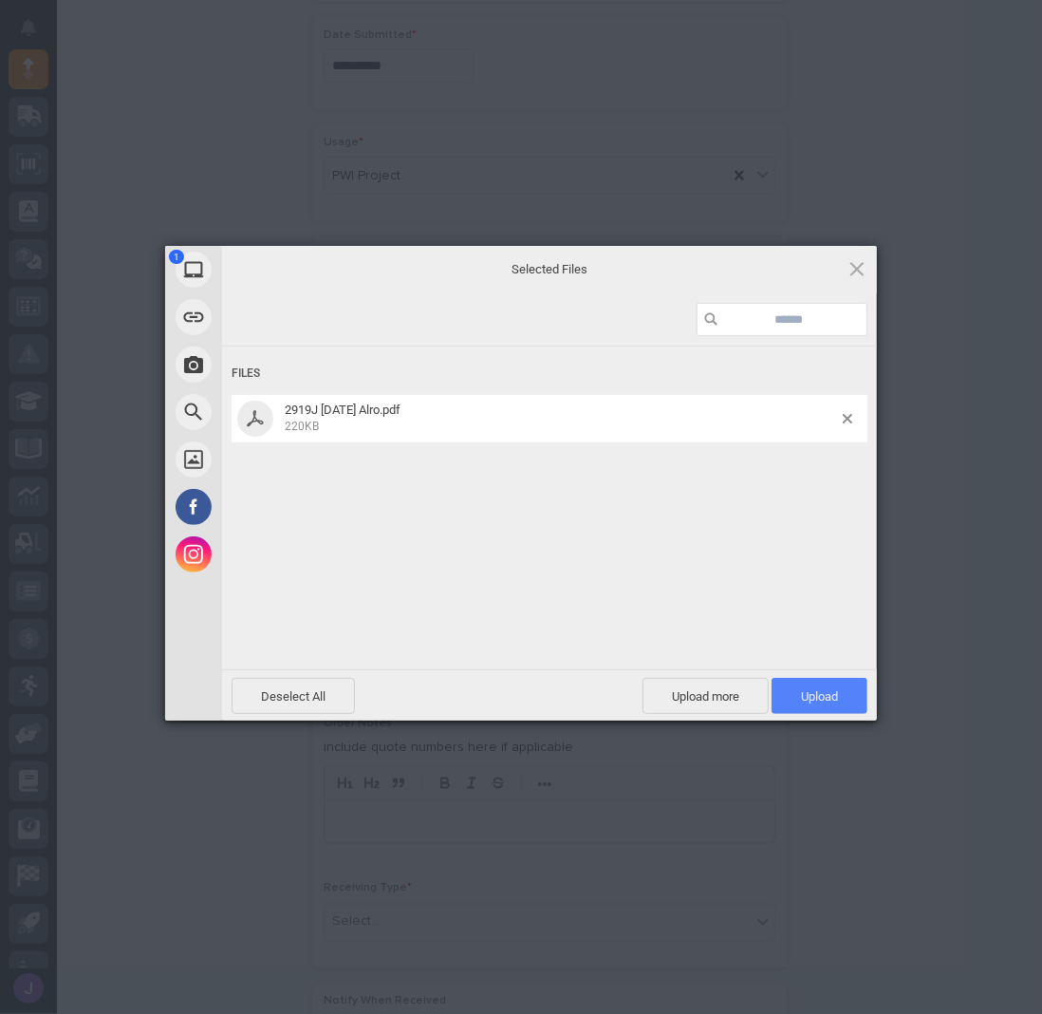
click at [827, 711] on span "Upload 1" at bounding box center [820, 696] width 96 height 36
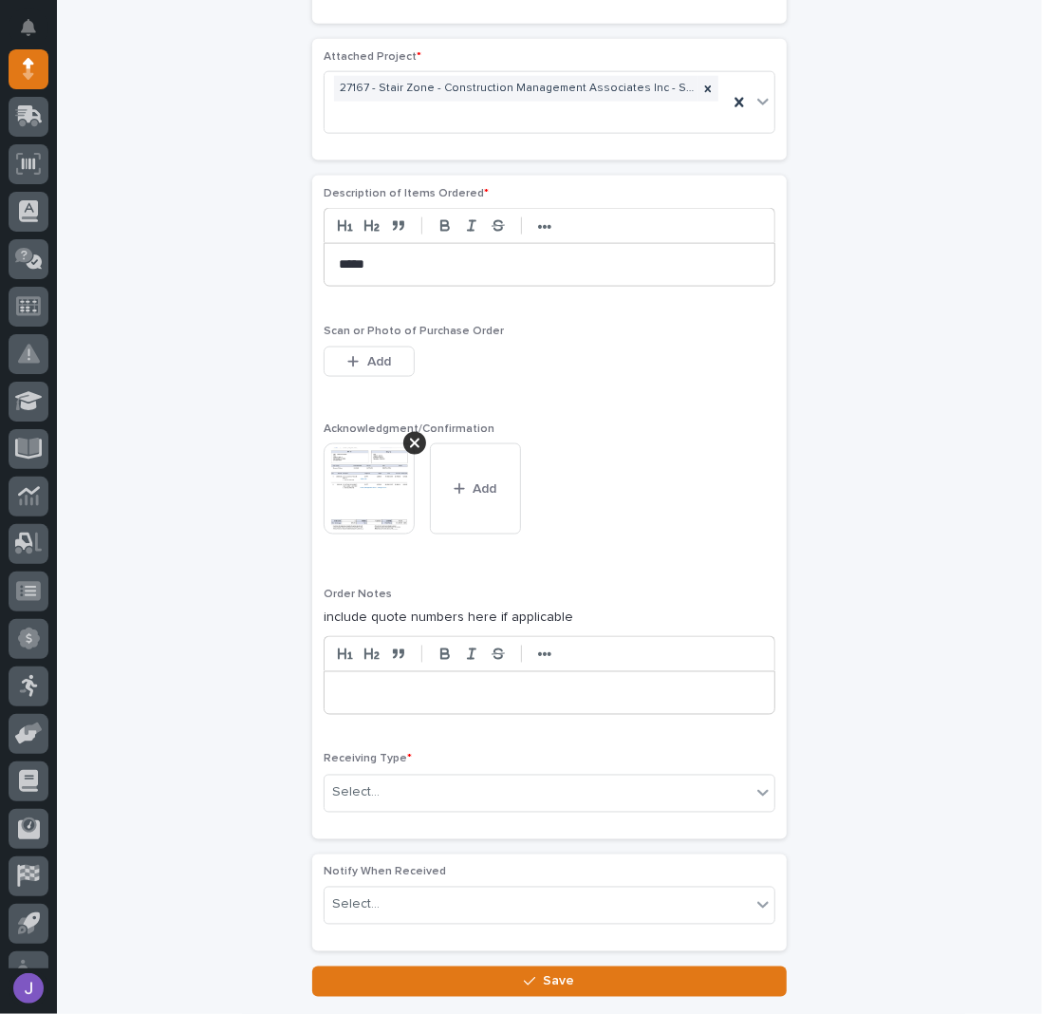
scroll to position [1330, 0]
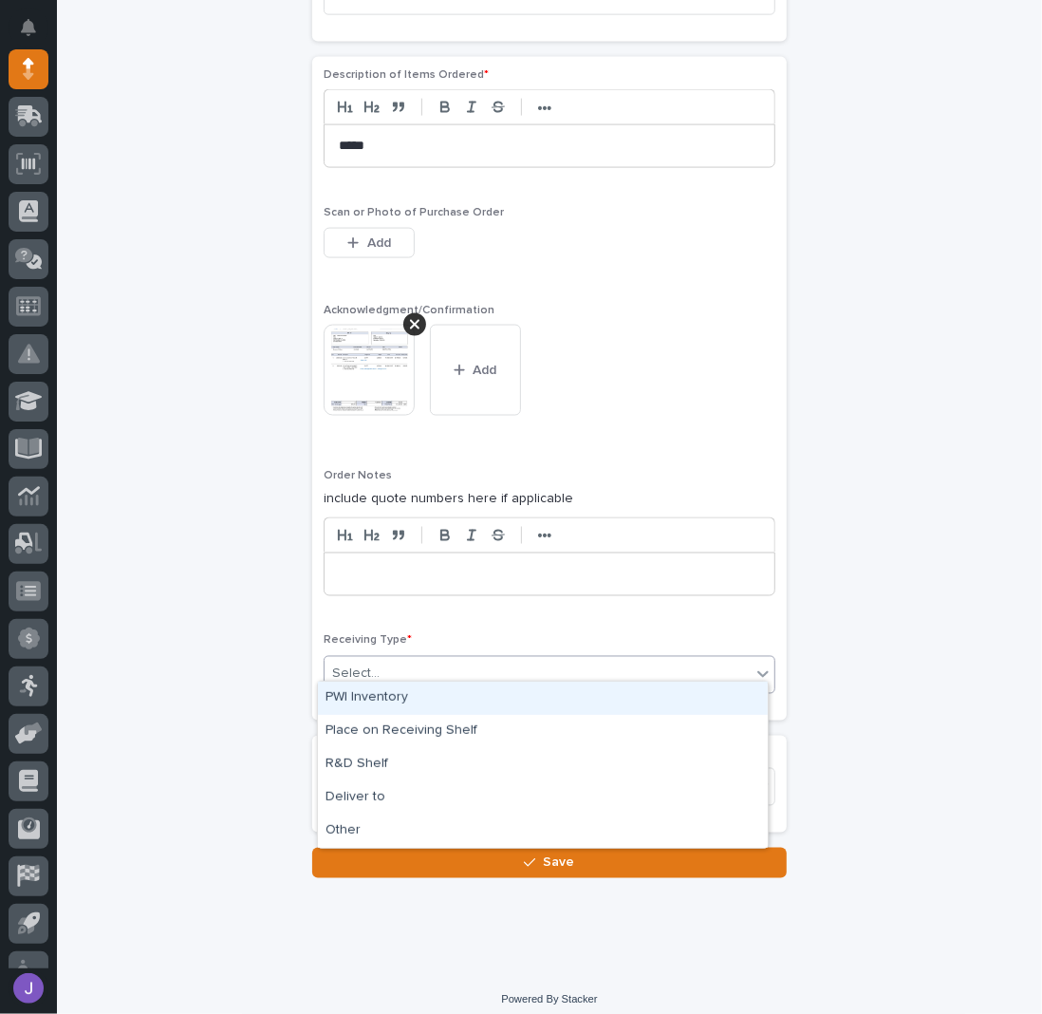
click at [359, 666] on div "Select..." at bounding box center [355, 674] width 47 height 20
click at [362, 701] on div "PWI Inventory" at bounding box center [543, 697] width 450 height 33
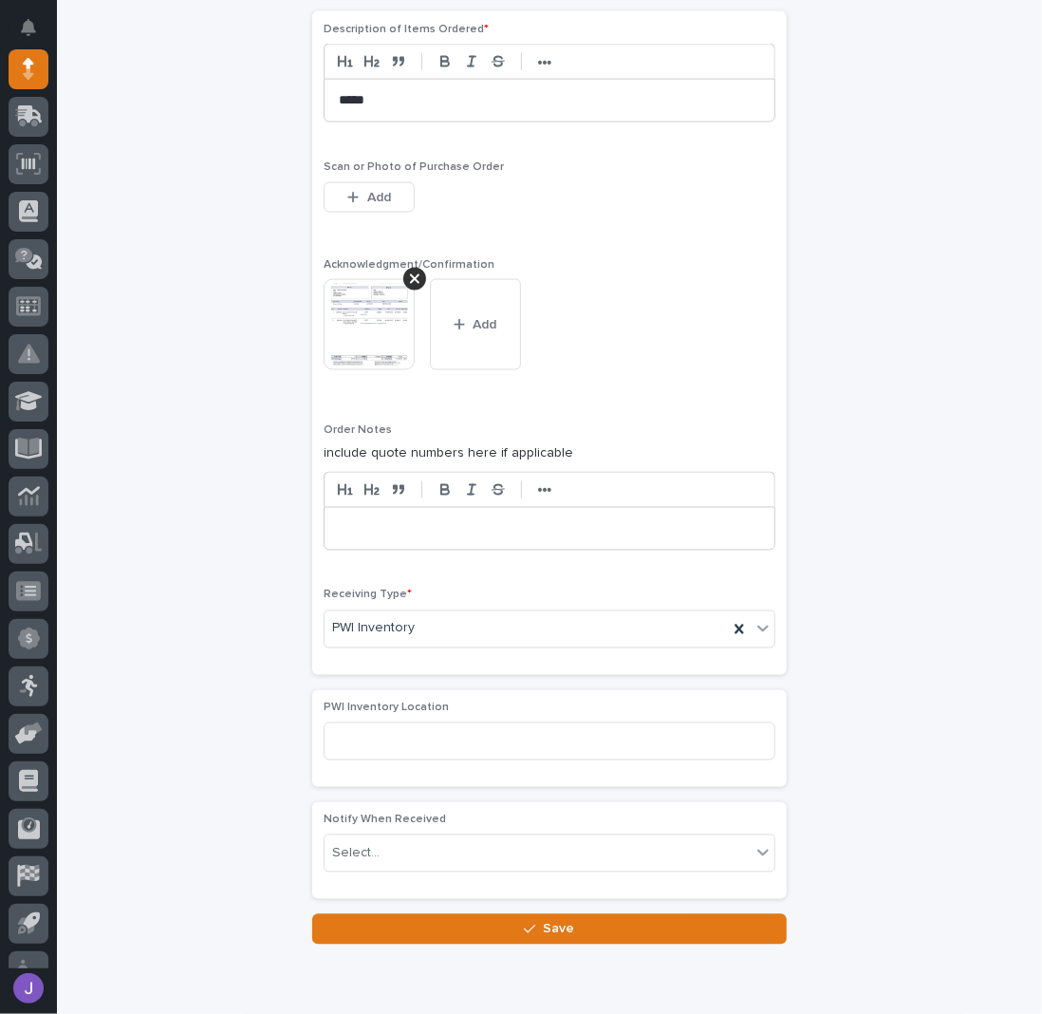
scroll to position [1426, 0]
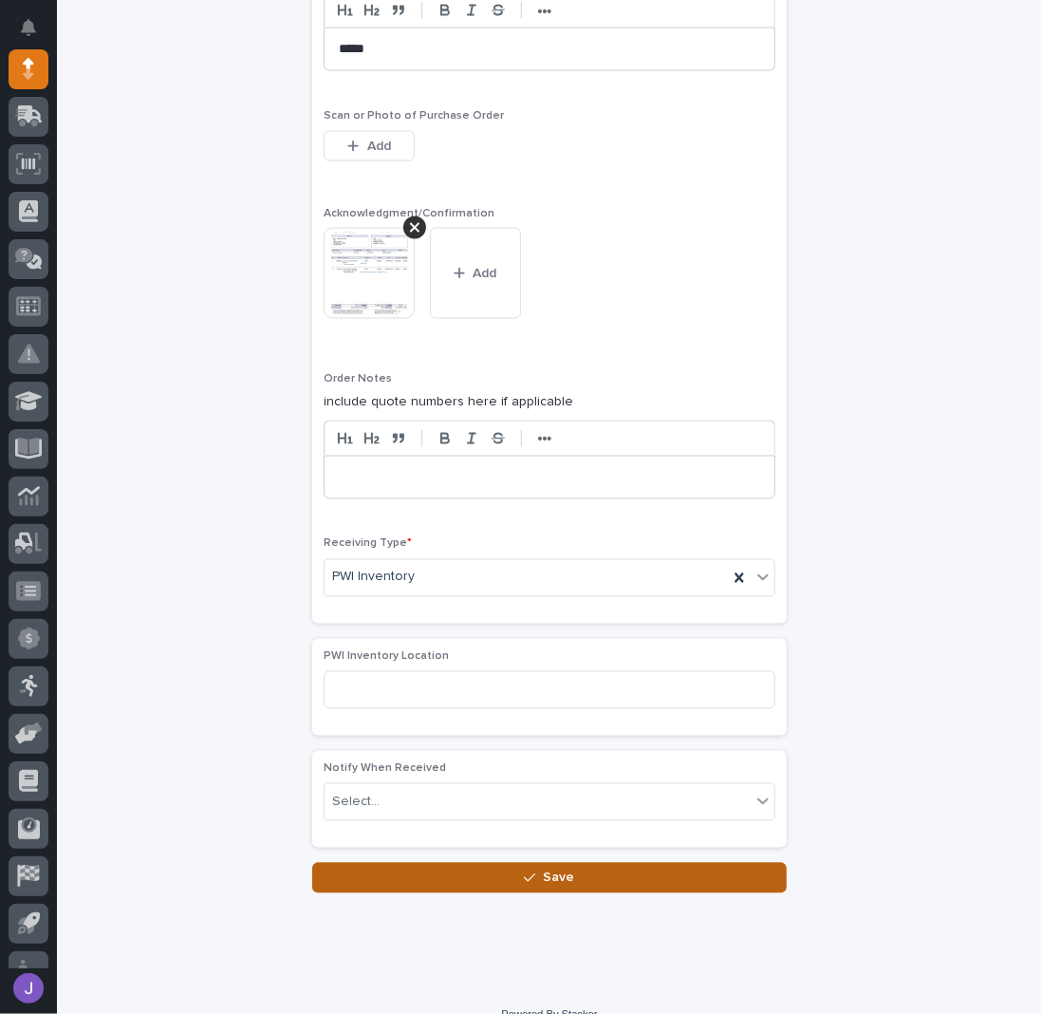
click at [534, 878] on button "Save" at bounding box center [549, 878] width 475 height 30
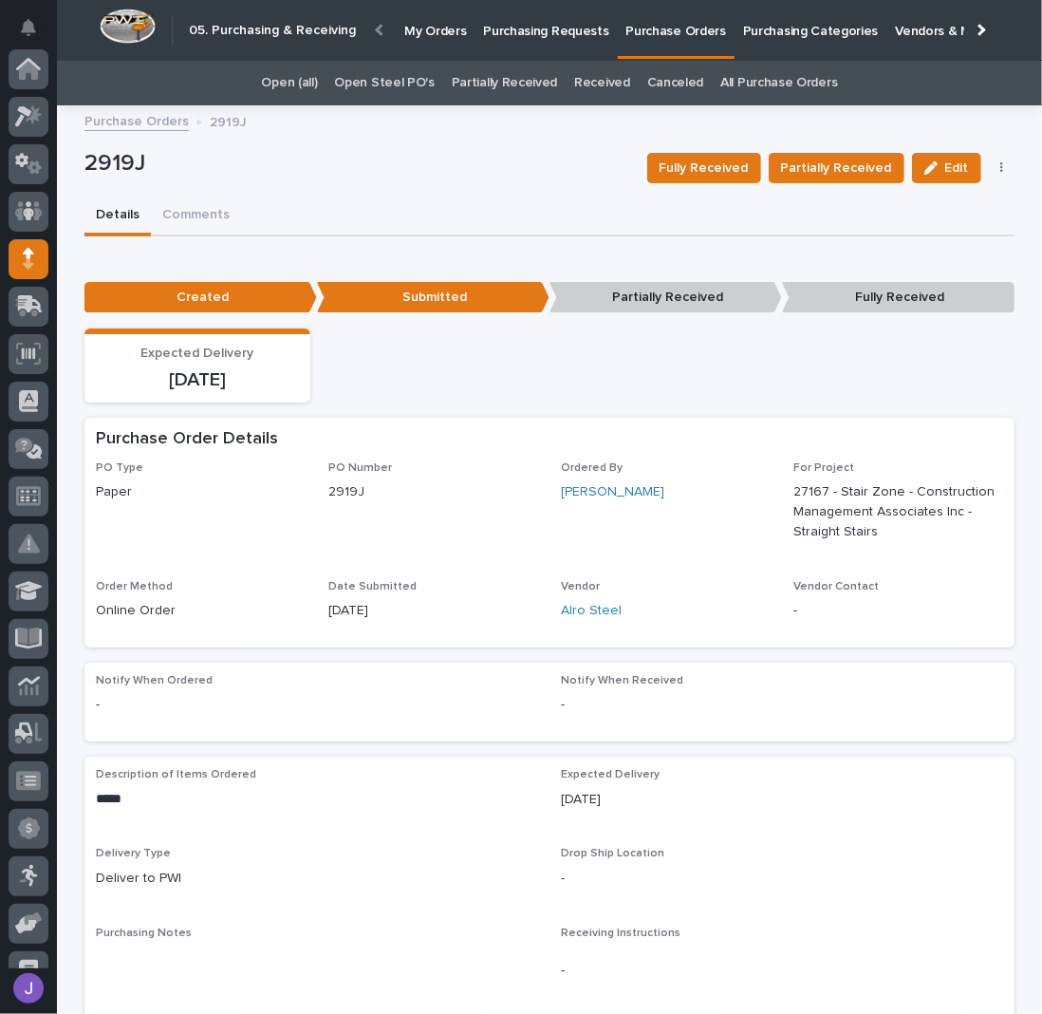
scroll to position [190, 0]
click at [415, 84] on link "Open Steel PO's" at bounding box center [384, 83] width 100 height 45
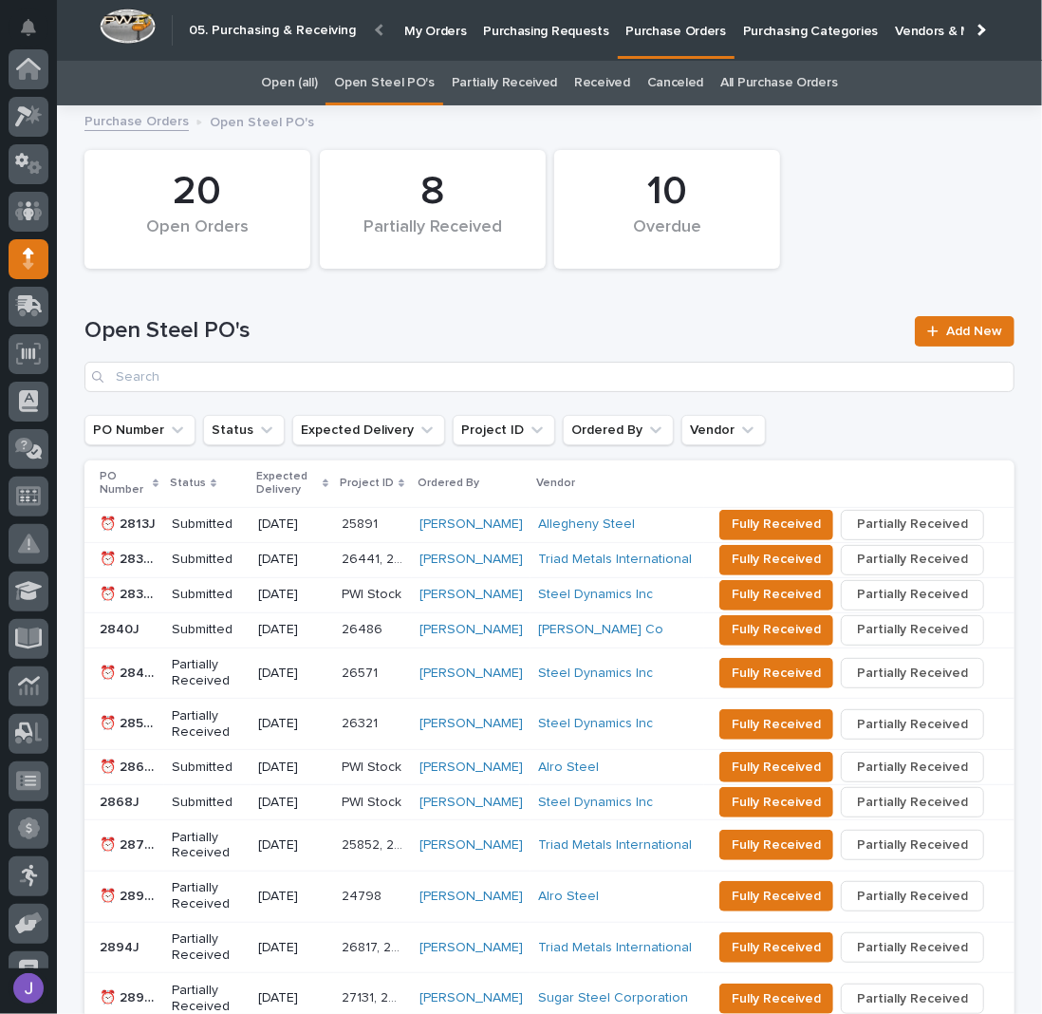
scroll to position [190, 0]
click at [979, 348] on div "Open Steel PO's Add New" at bounding box center [549, 354] width 930 height 76
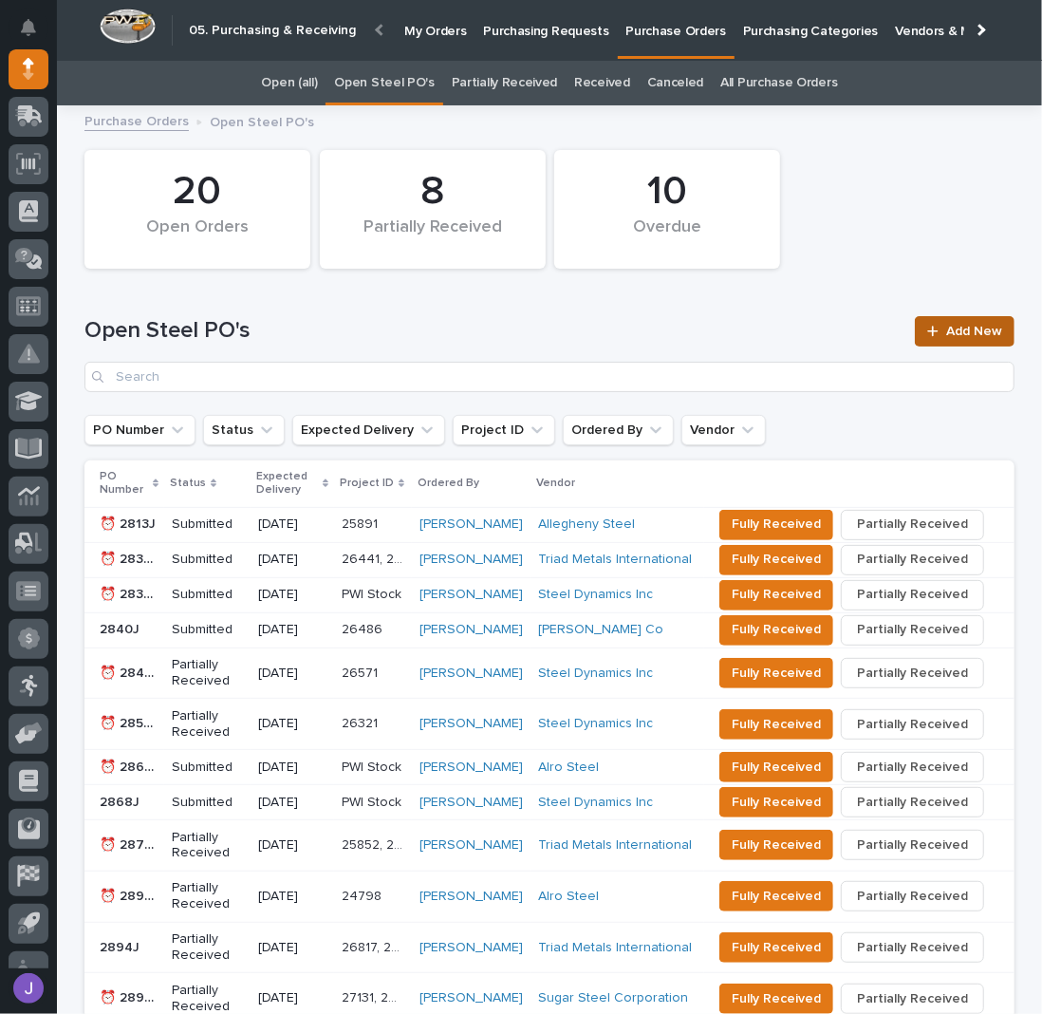
click at [971, 337] on link "Add New" at bounding box center [965, 331] width 100 height 30
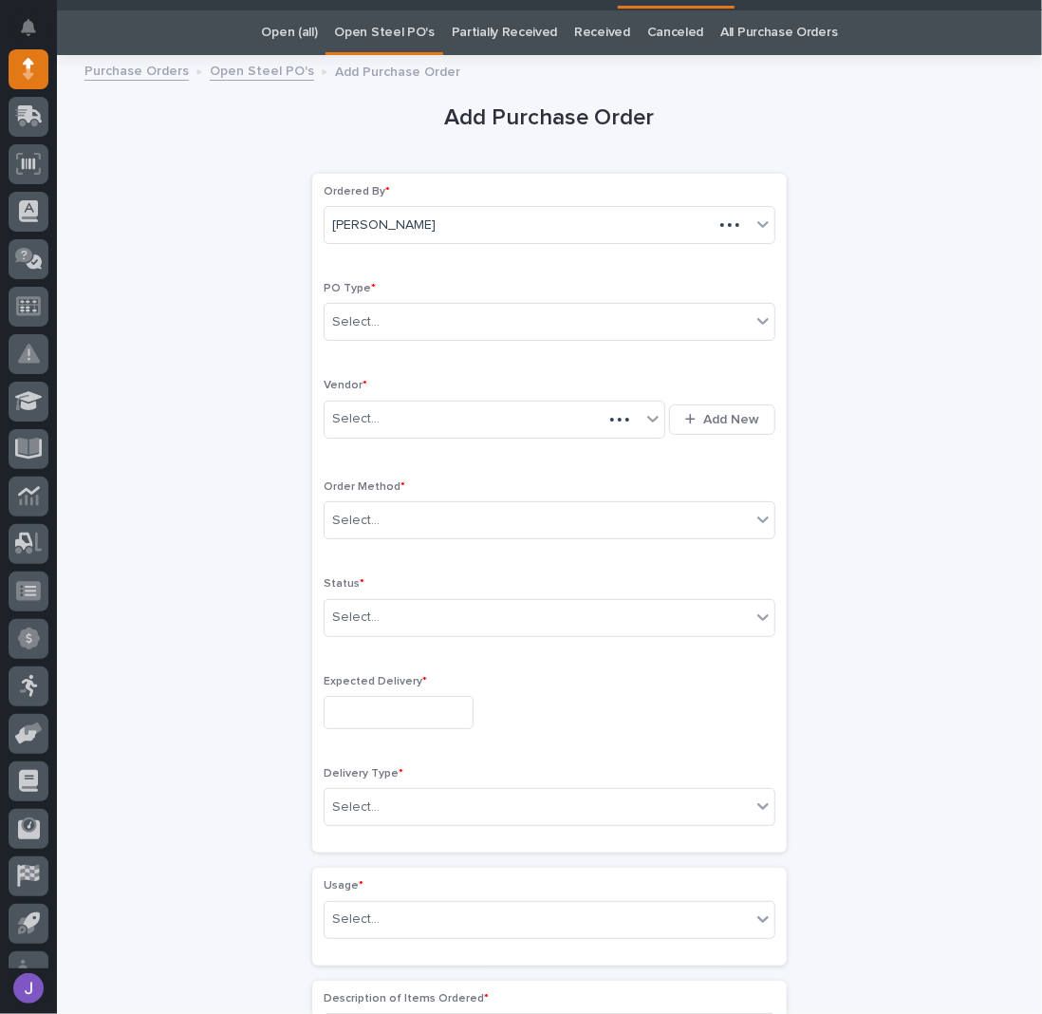
scroll to position [60, 0]
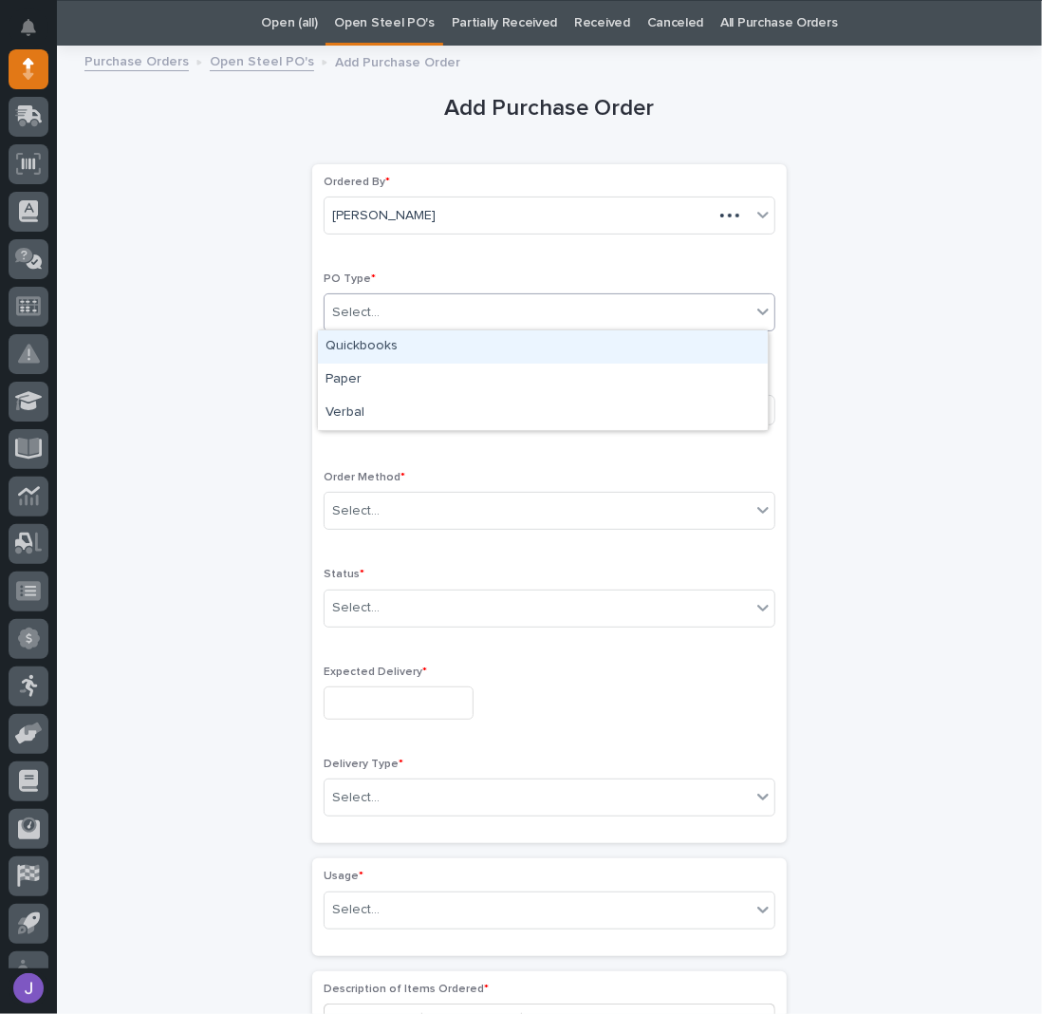
click at [397, 325] on div "Select..." at bounding box center [538, 312] width 426 height 31
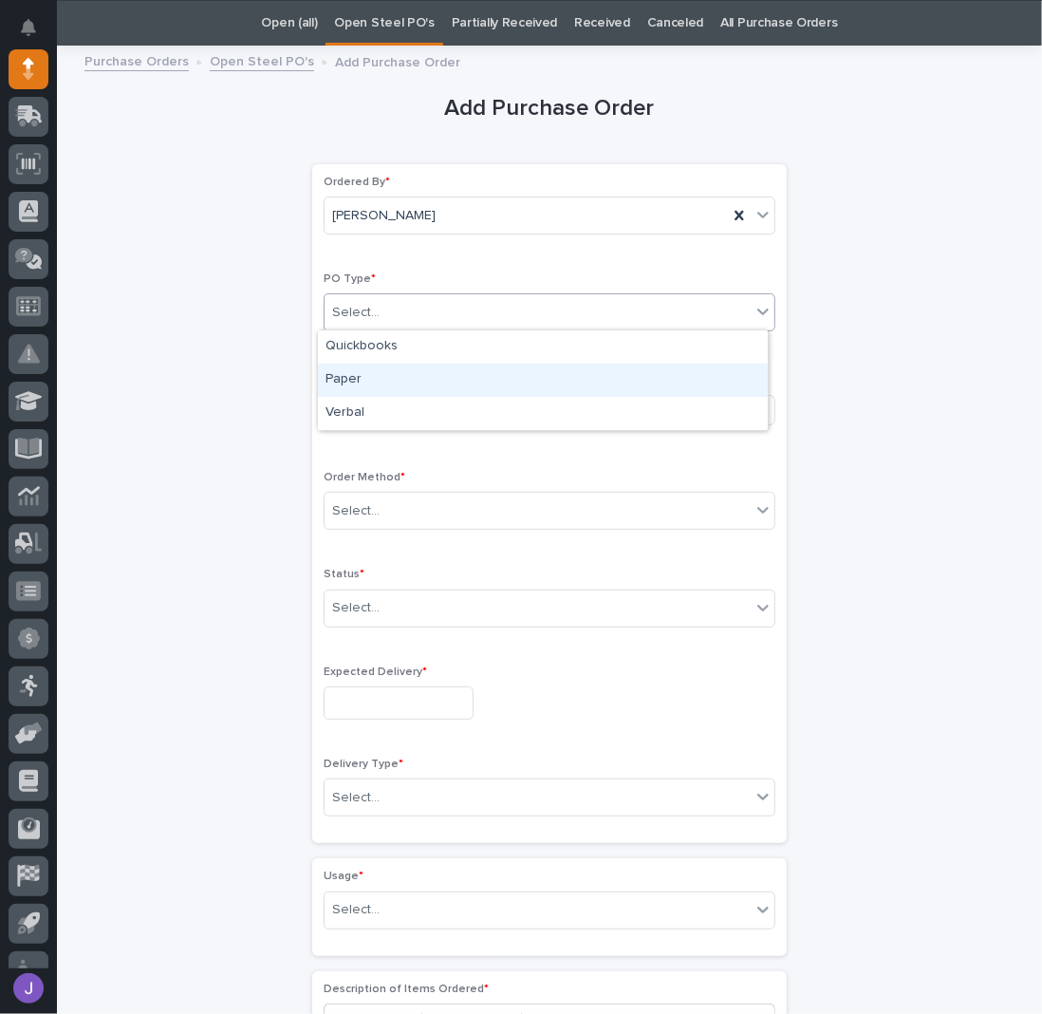
click at [381, 368] on div "Paper" at bounding box center [543, 379] width 450 height 33
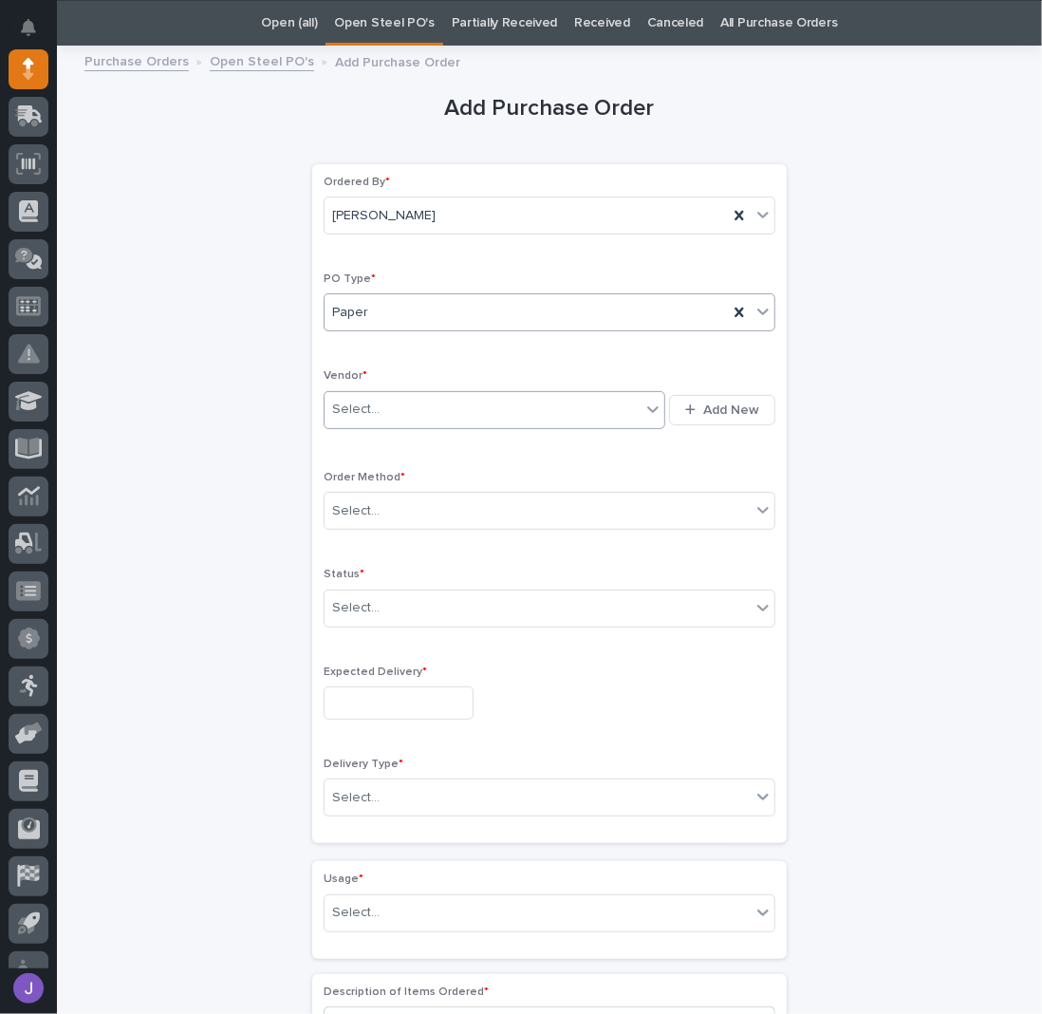
click at [375, 409] on div "Select..." at bounding box center [483, 409] width 316 height 31
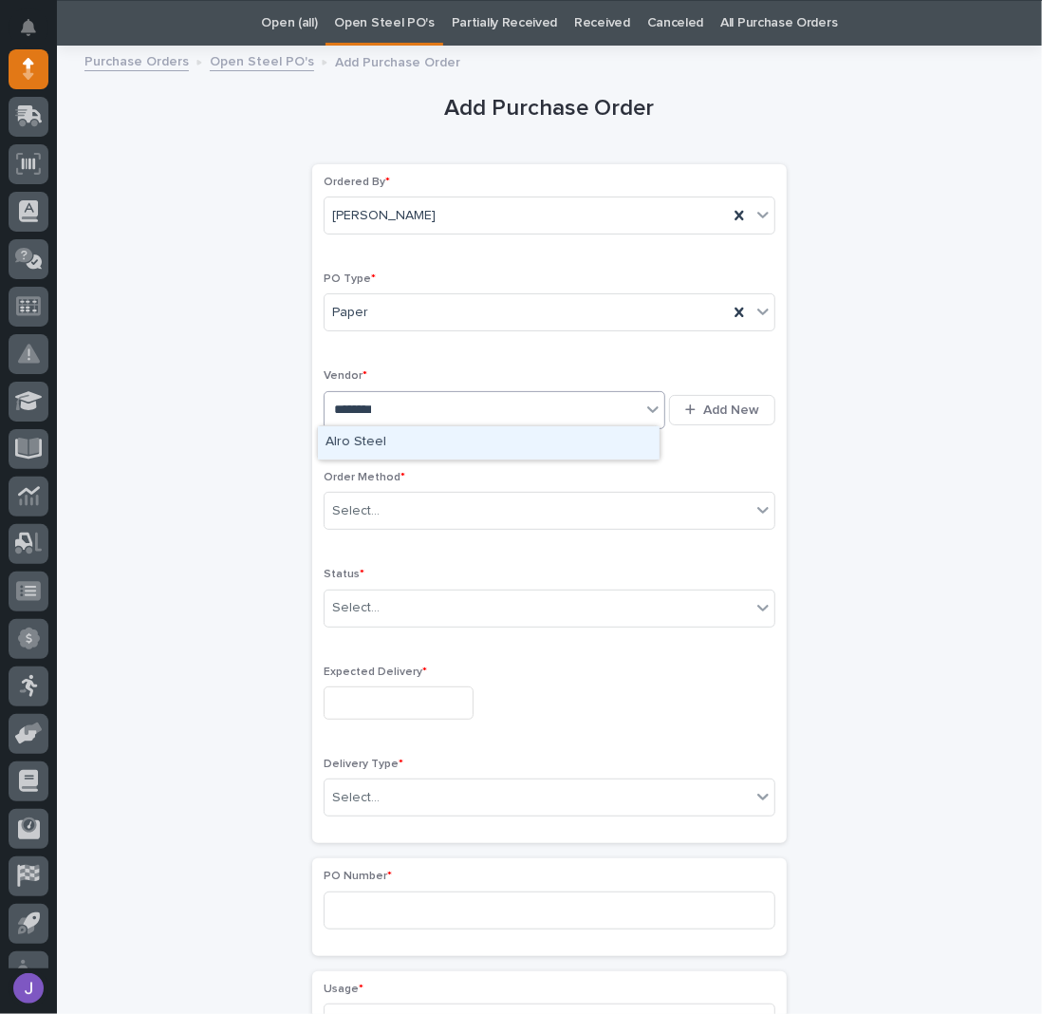
type input "*********"
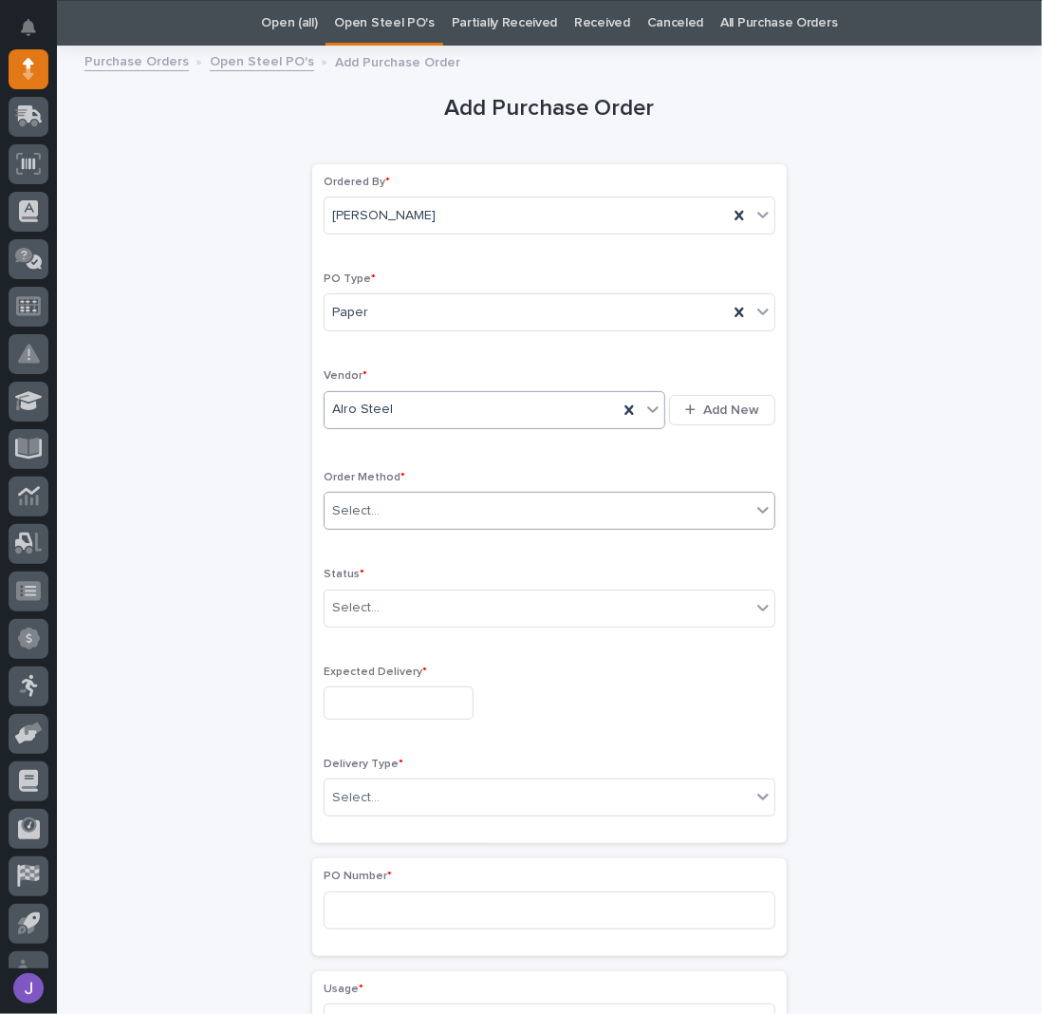
click at [418, 495] on div "Select..." at bounding box center [538, 510] width 426 height 31
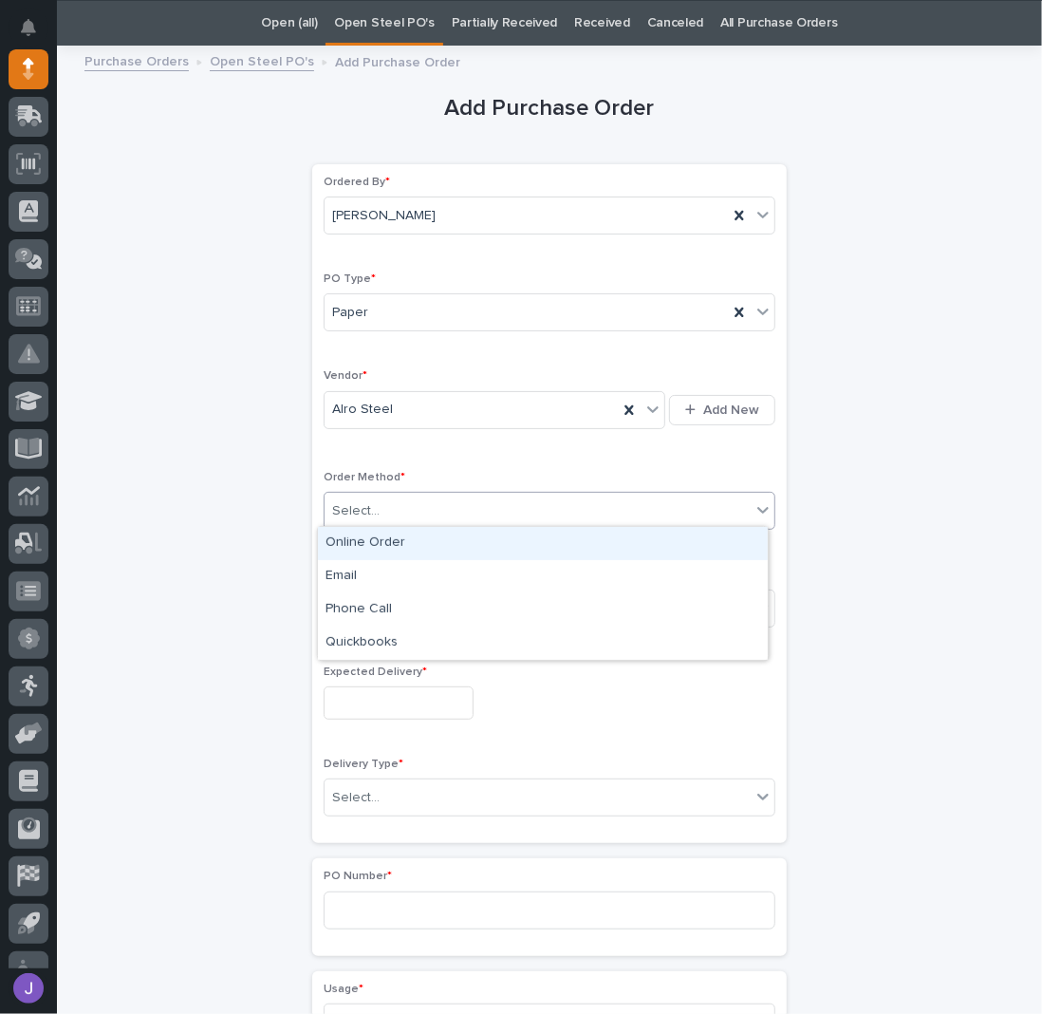
click at [378, 550] on div "Online Order" at bounding box center [543, 543] width 450 height 33
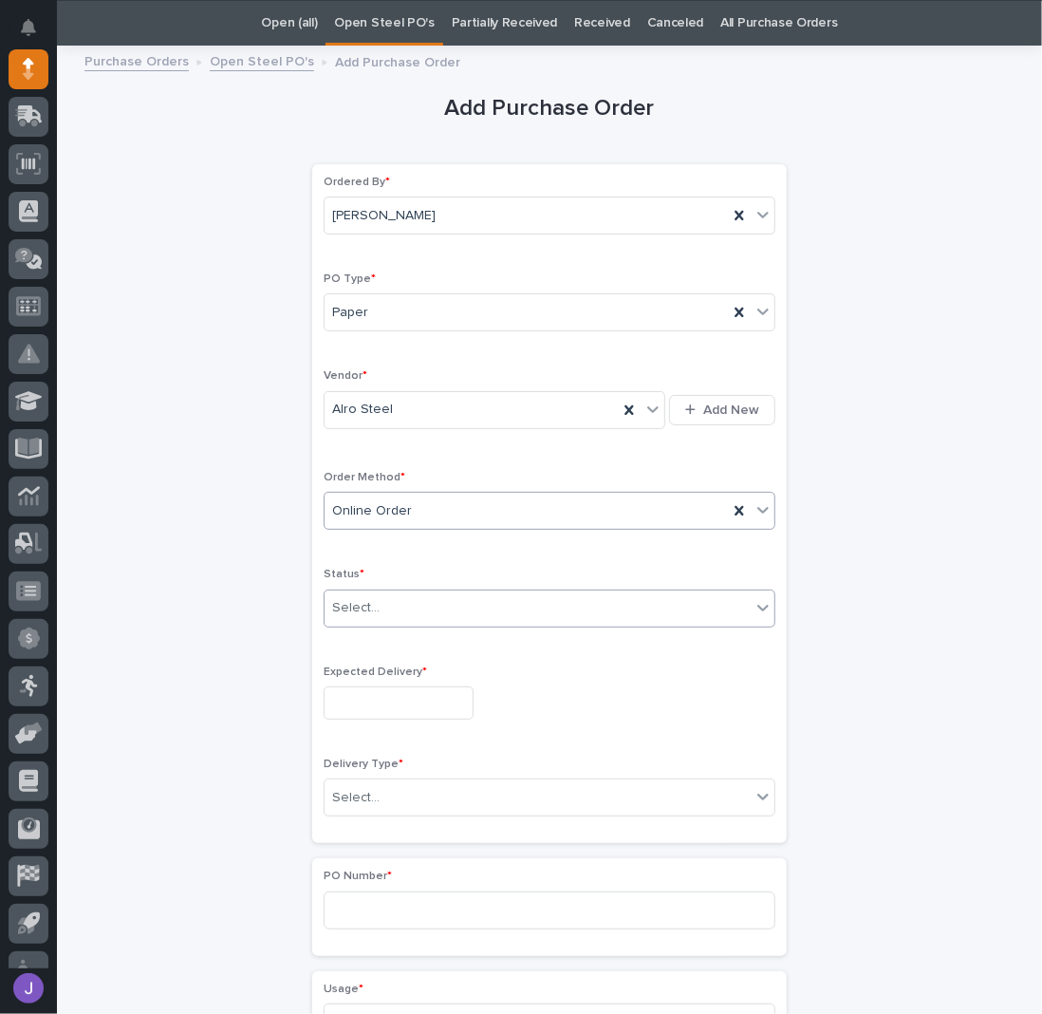
click at [382, 607] on input "text" at bounding box center [383, 608] width 2 height 16
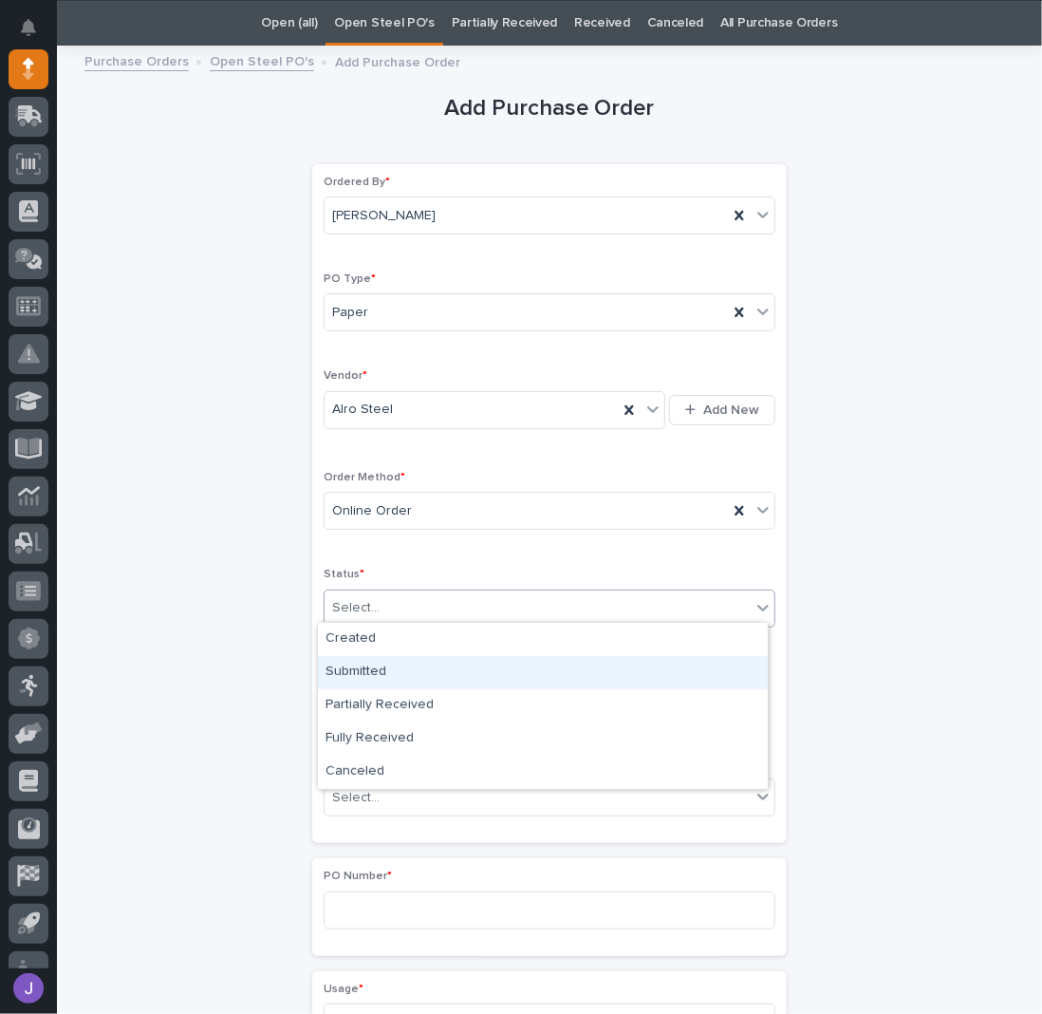
click at [366, 675] on div "Submitted" at bounding box center [543, 672] width 450 height 33
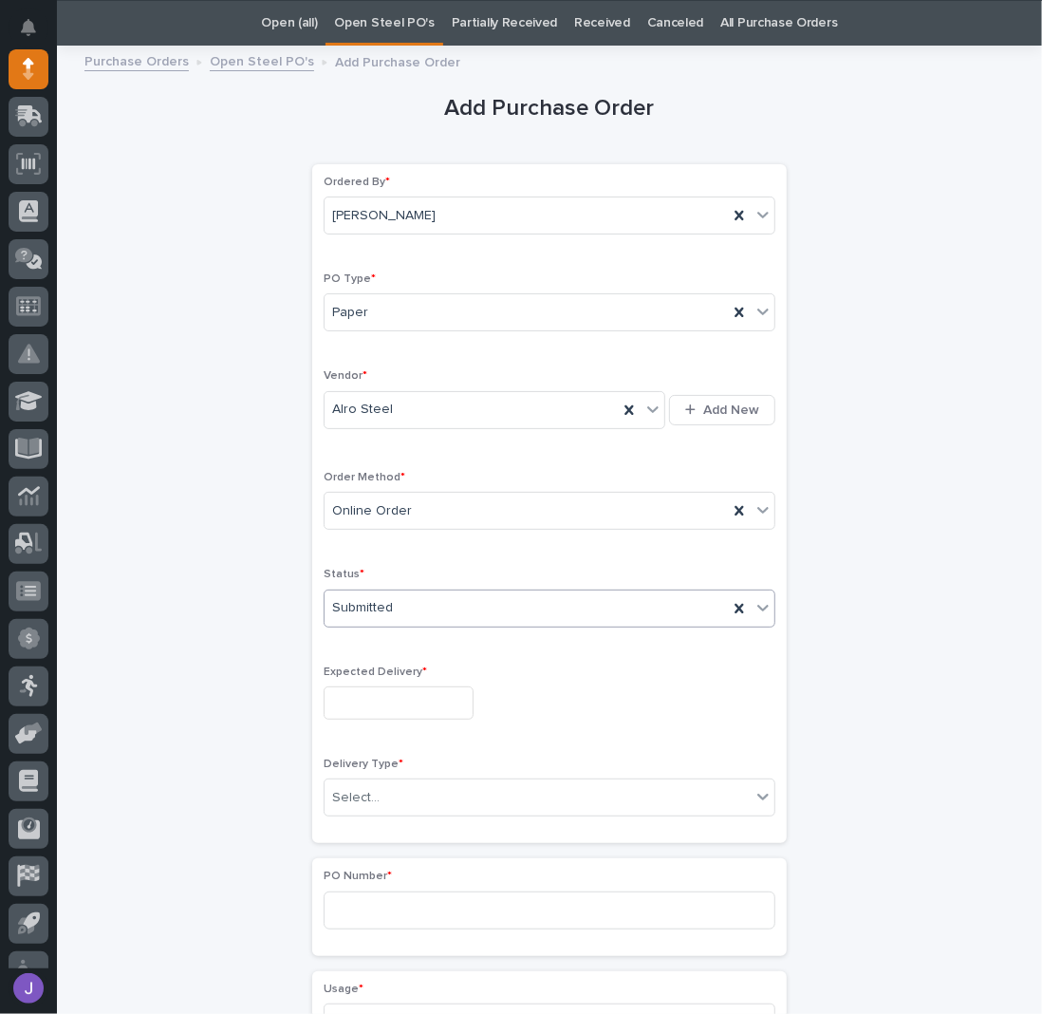
click at [369, 694] on input "text" at bounding box center [399, 702] width 150 height 33
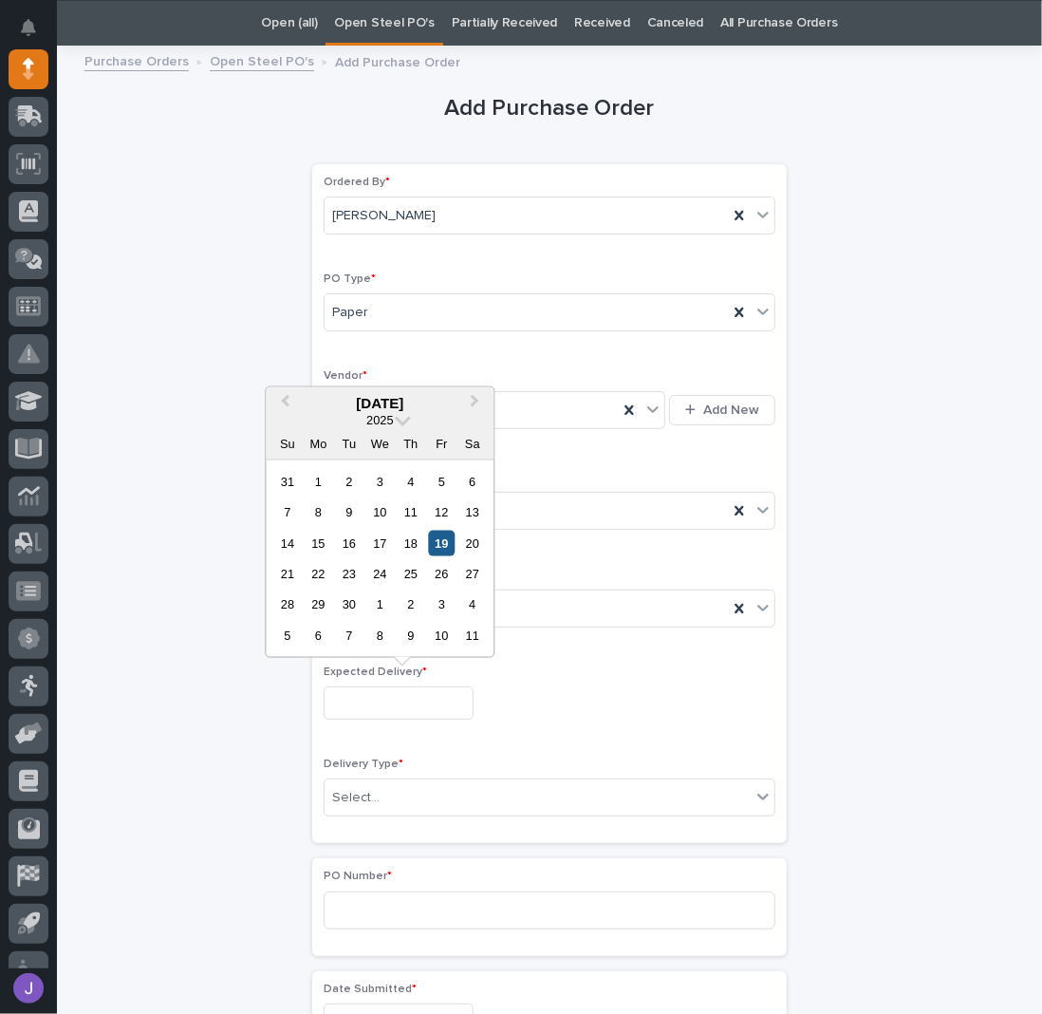
click at [442, 547] on div "19" at bounding box center [442, 543] width 26 height 26
type input "**********"
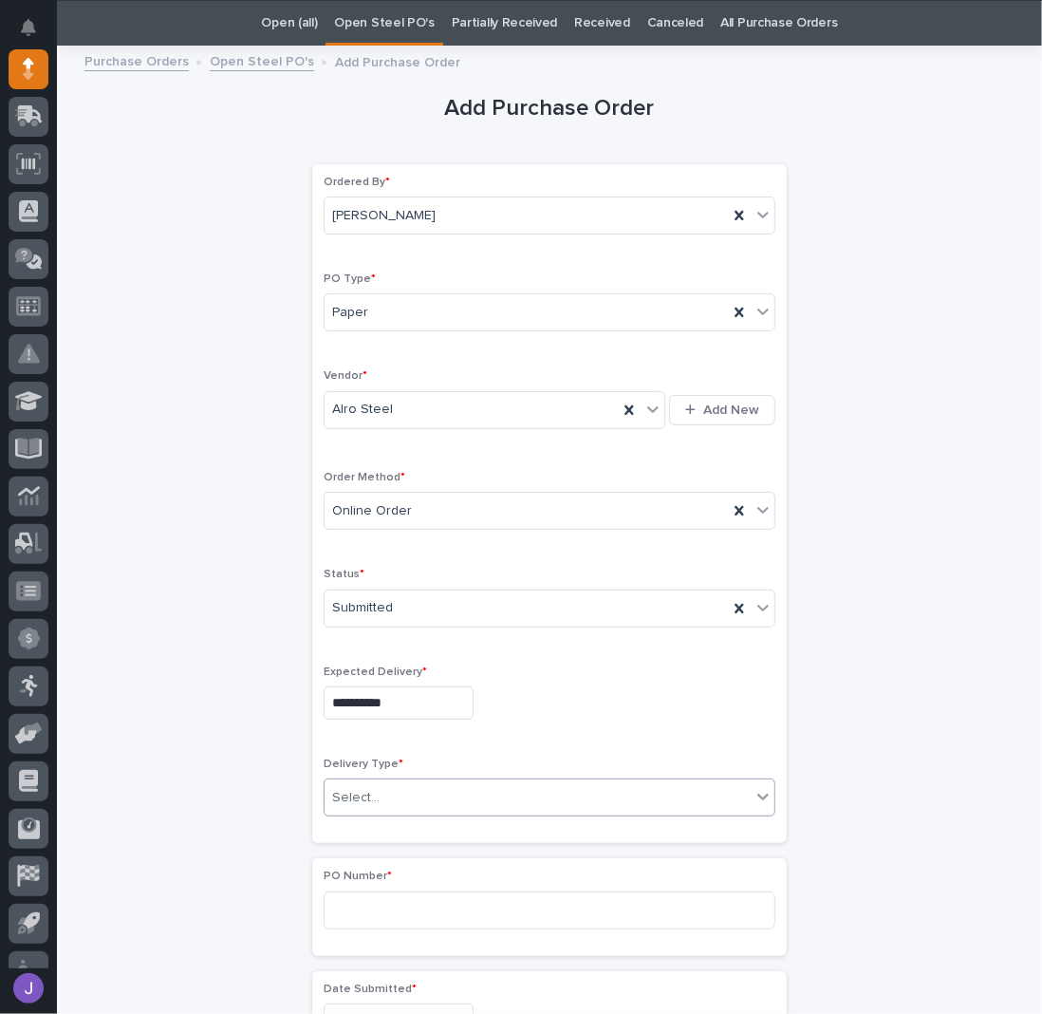
click at [378, 799] on div "Select..." at bounding box center [538, 797] width 426 height 31
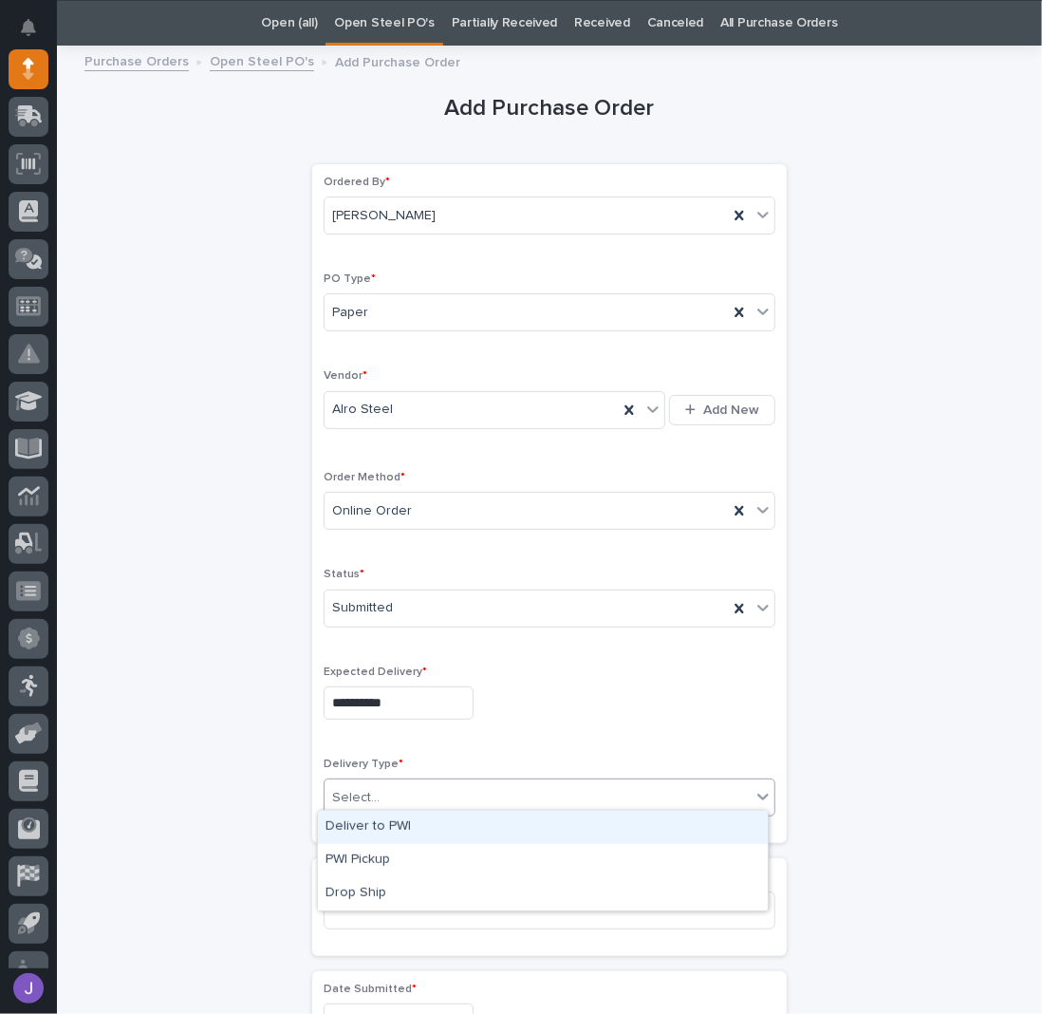
click at [371, 824] on div "Deliver to PWI" at bounding box center [543, 826] width 450 height 33
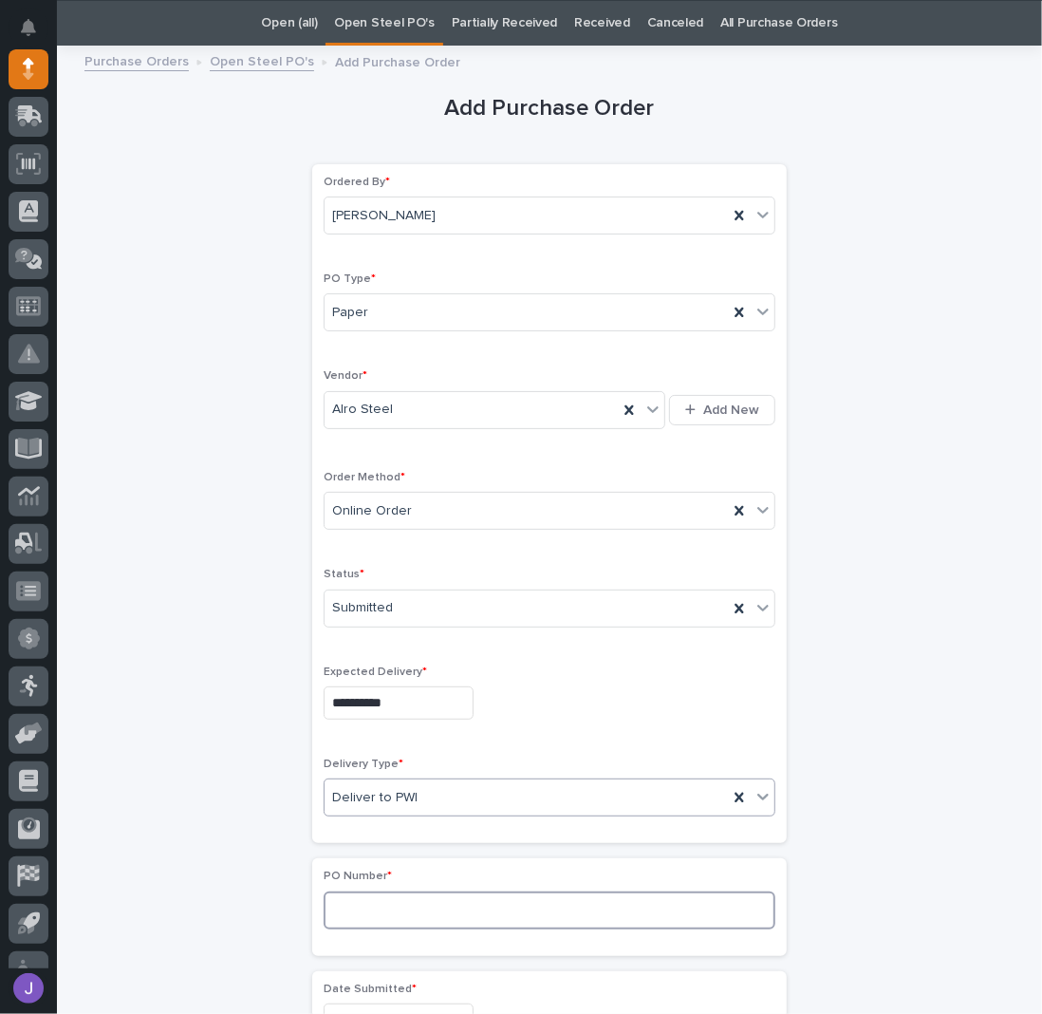
click at [361, 910] on input at bounding box center [550, 910] width 452 height 38
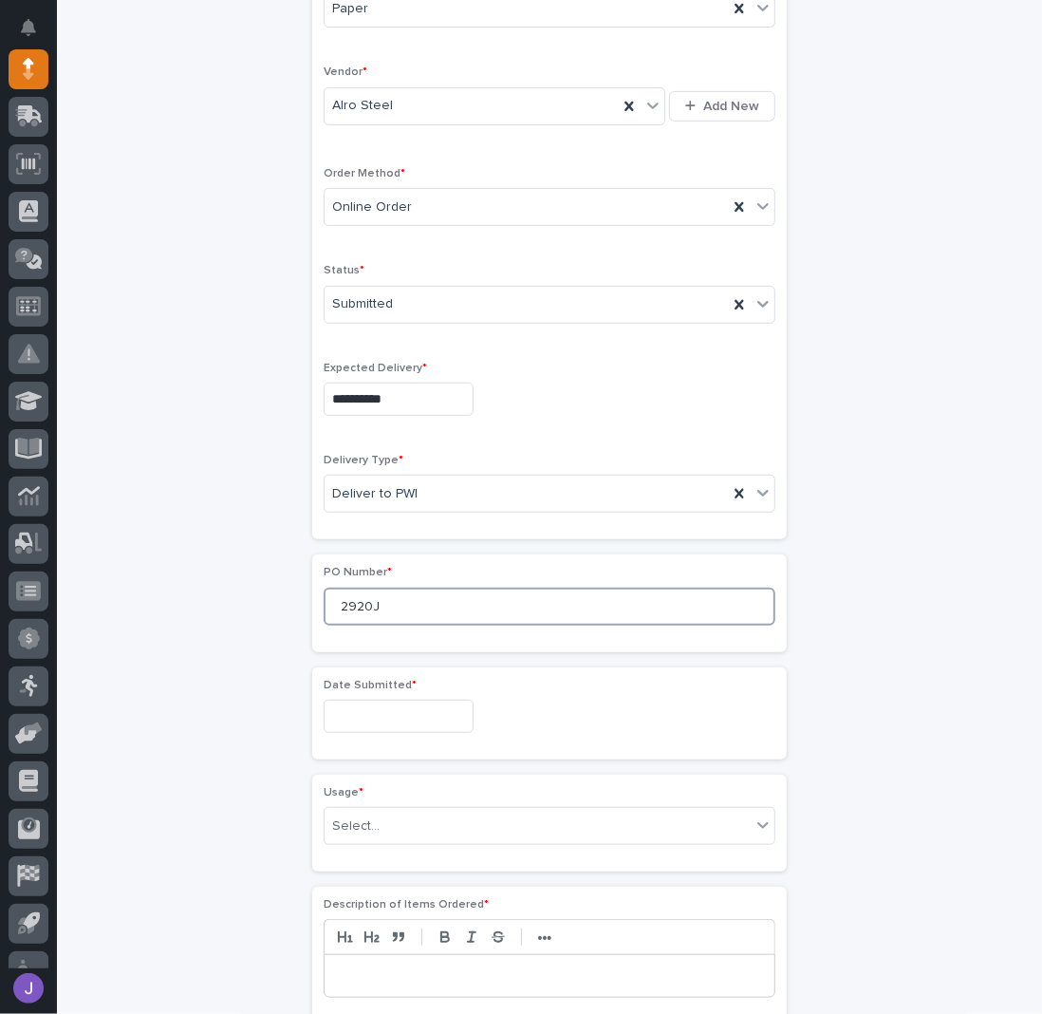
scroll to position [566, 0]
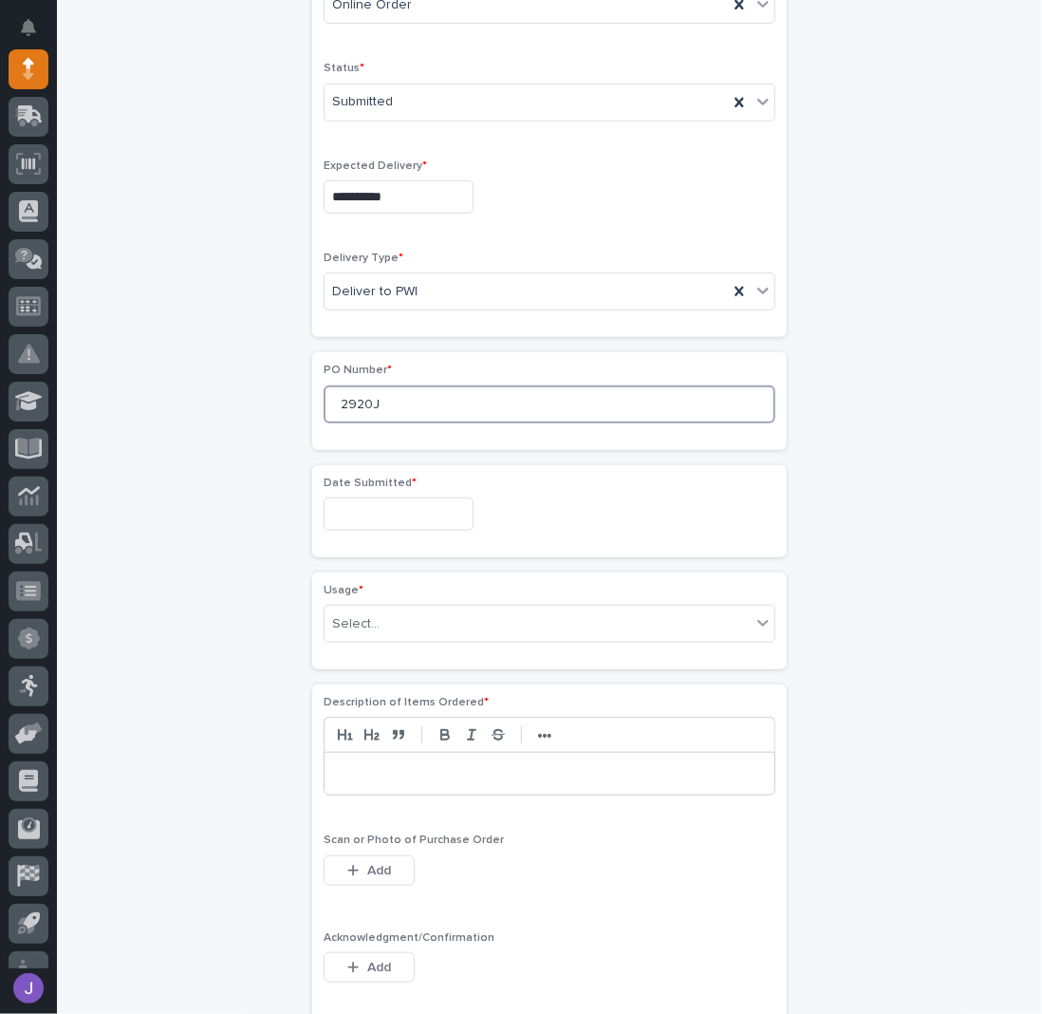
type input "2920J"
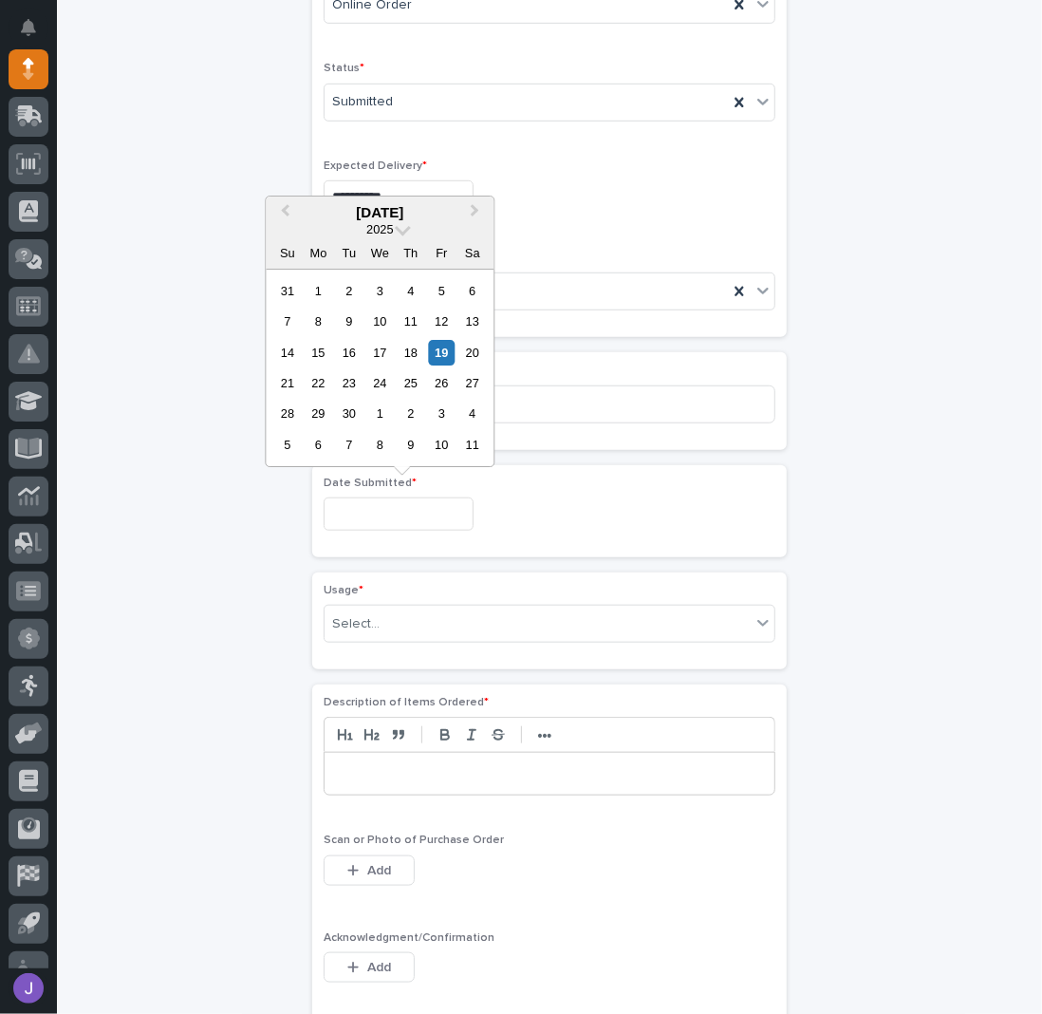
click at [388, 502] on input "text" at bounding box center [399, 513] width 150 height 33
click at [417, 357] on div "18" at bounding box center [411, 353] width 26 height 26
type input "**********"
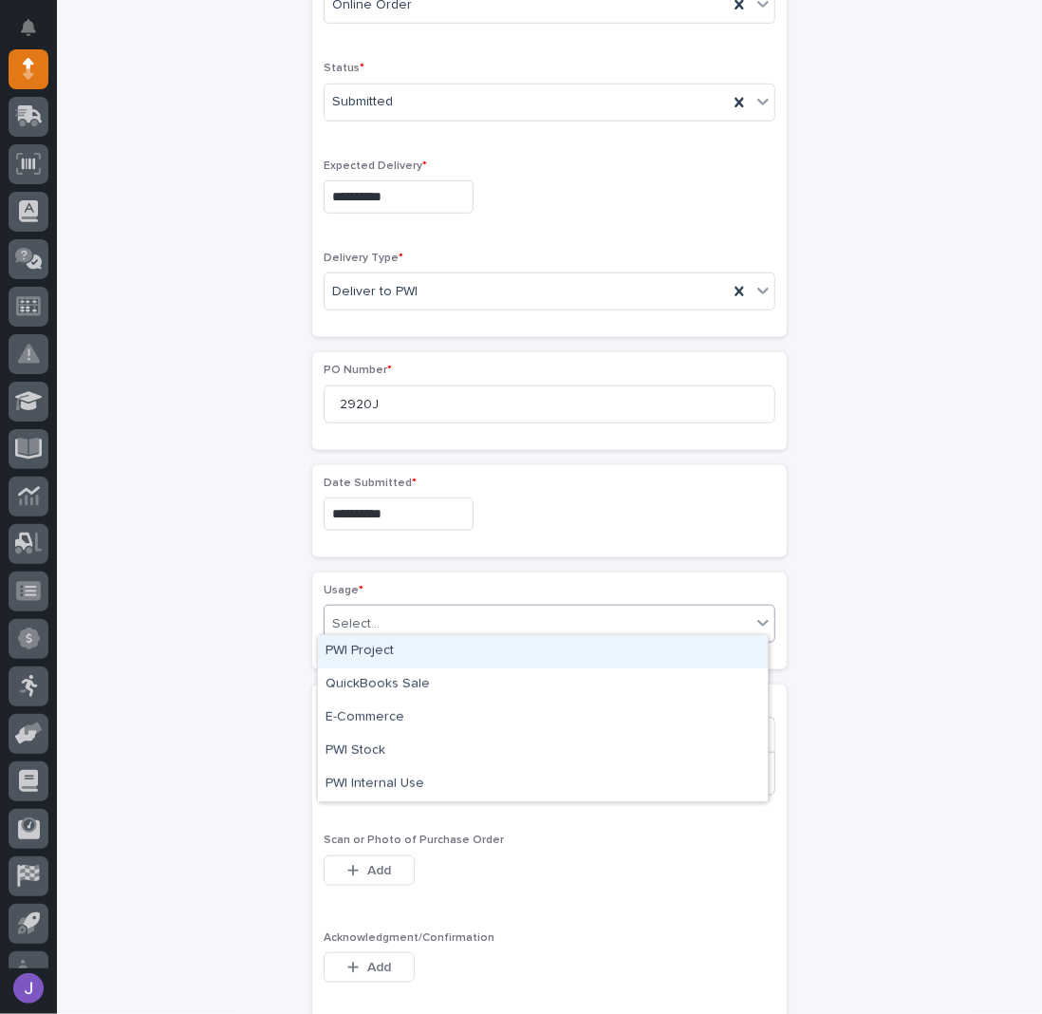
click at [382, 616] on input "text" at bounding box center [383, 624] width 2 height 16
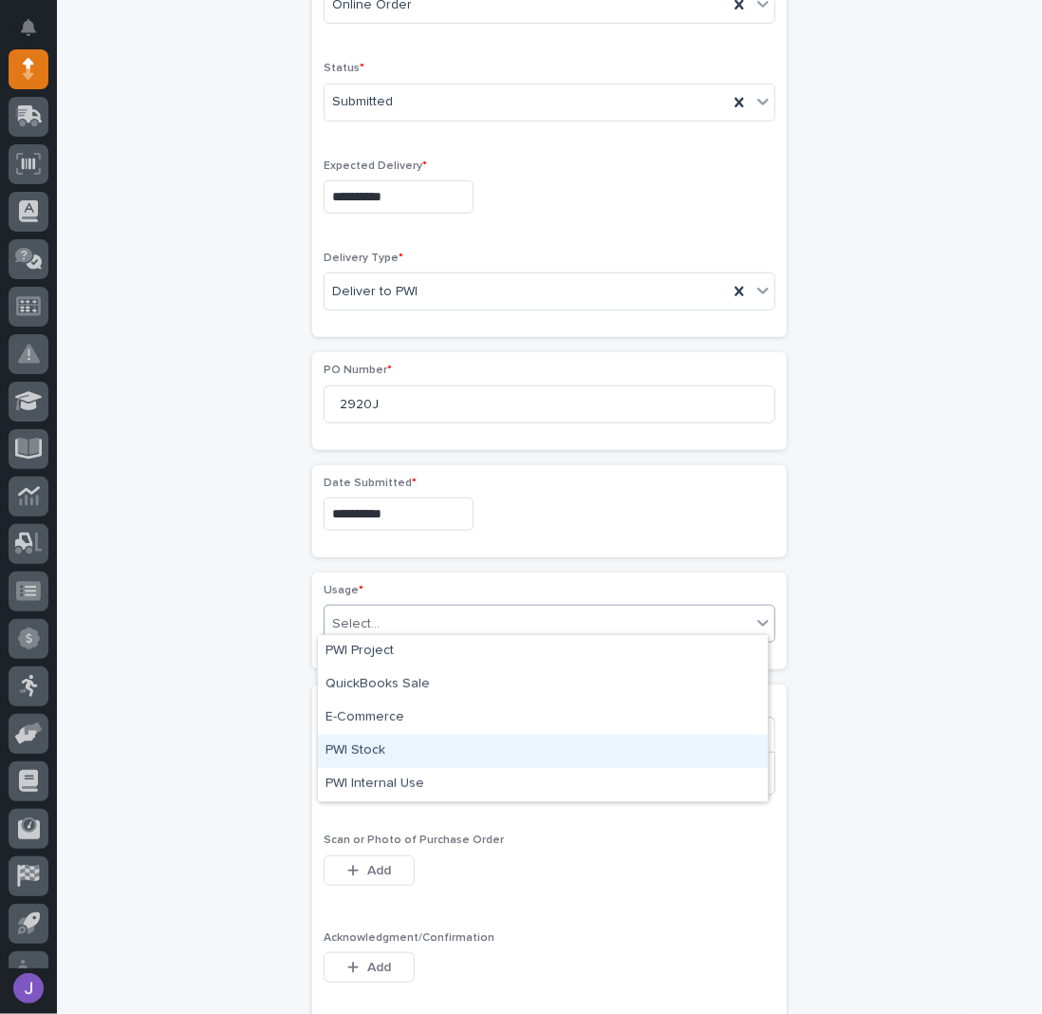
click at [364, 739] on div "PWI Stock" at bounding box center [543, 751] width 450 height 33
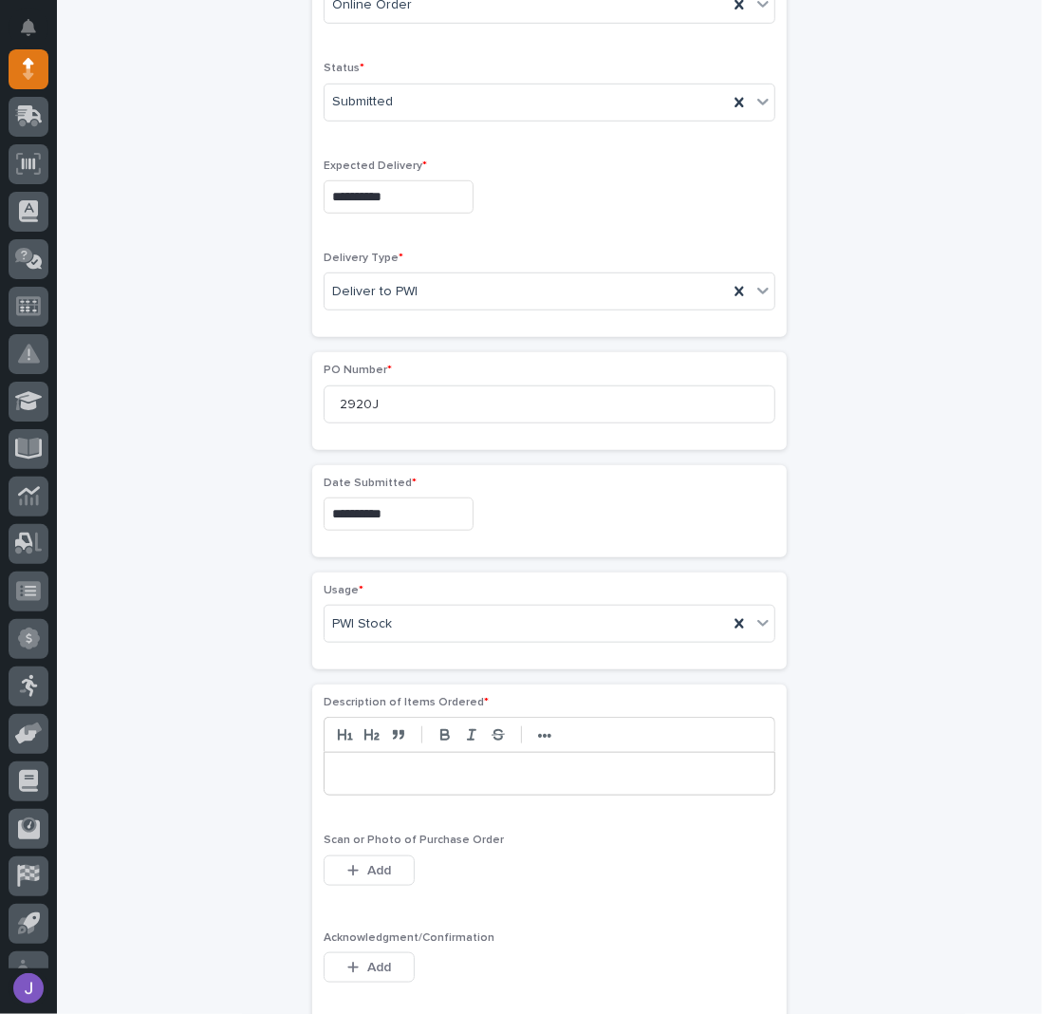
click at [354, 775] on div at bounding box center [550, 774] width 450 height 42
click at [367, 952] on button "Add" at bounding box center [369, 967] width 91 height 30
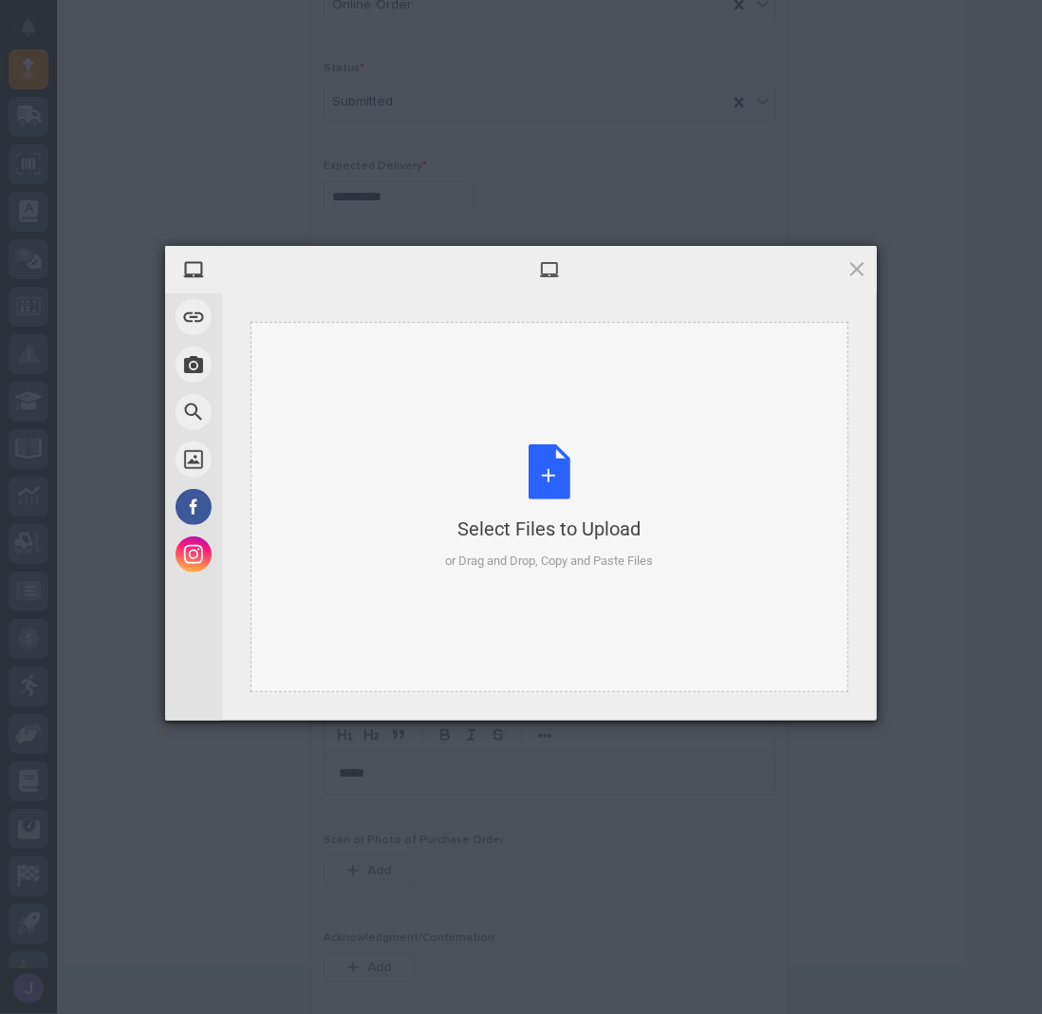
click at [536, 468] on div "Select Files to Upload or Drag and Drop, Copy and Paste Files" at bounding box center [550, 507] width 208 height 126
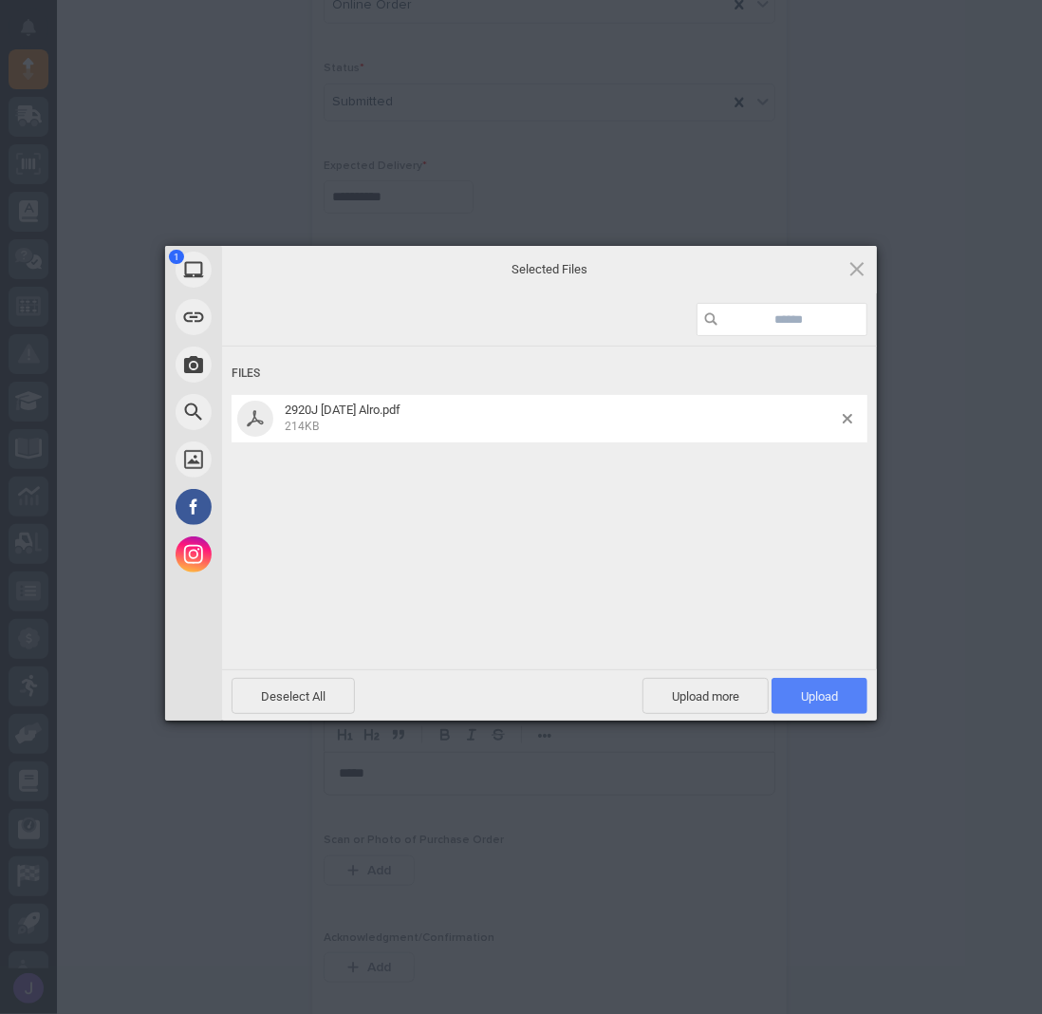
click at [829, 684] on span "Upload 1" at bounding box center [820, 696] width 96 height 36
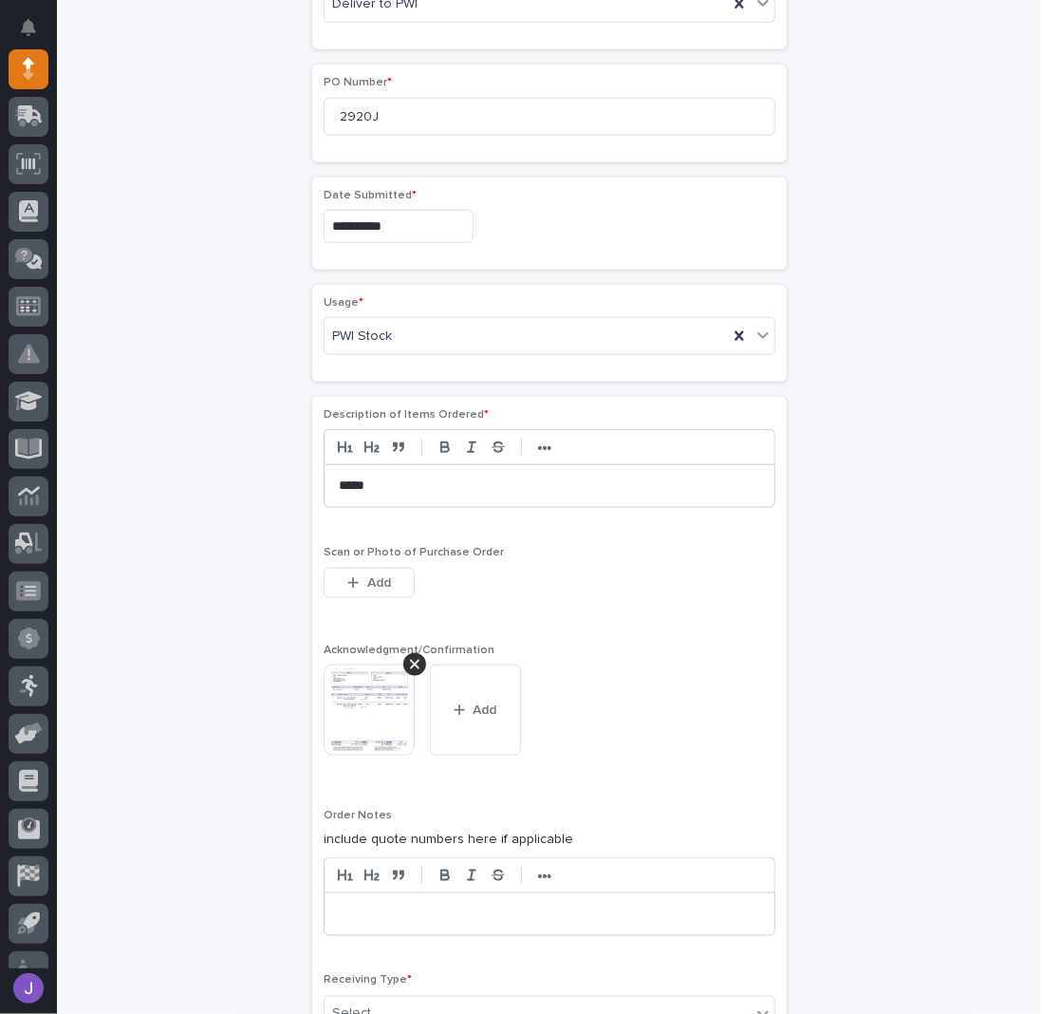
scroll to position [1194, 0]
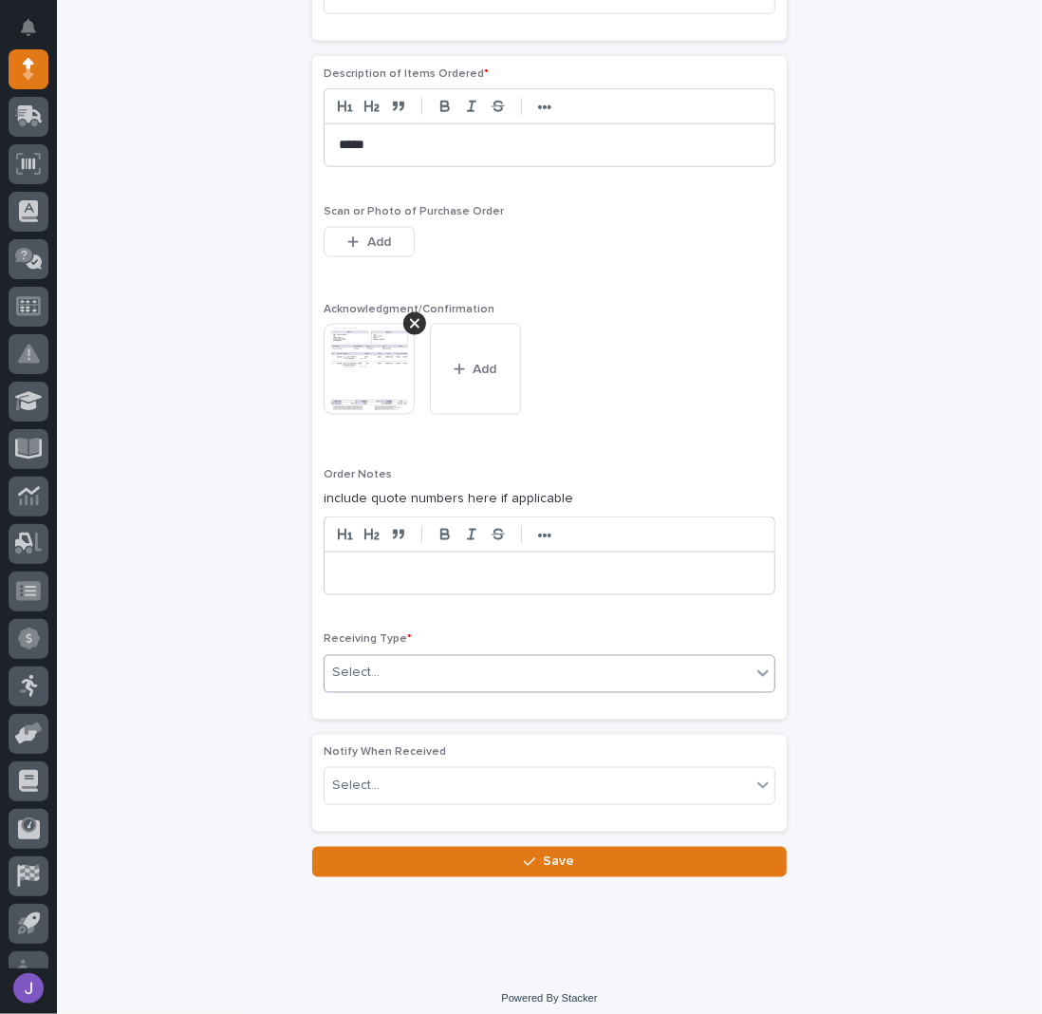
click at [377, 666] on div "Select..." at bounding box center [538, 673] width 426 height 31
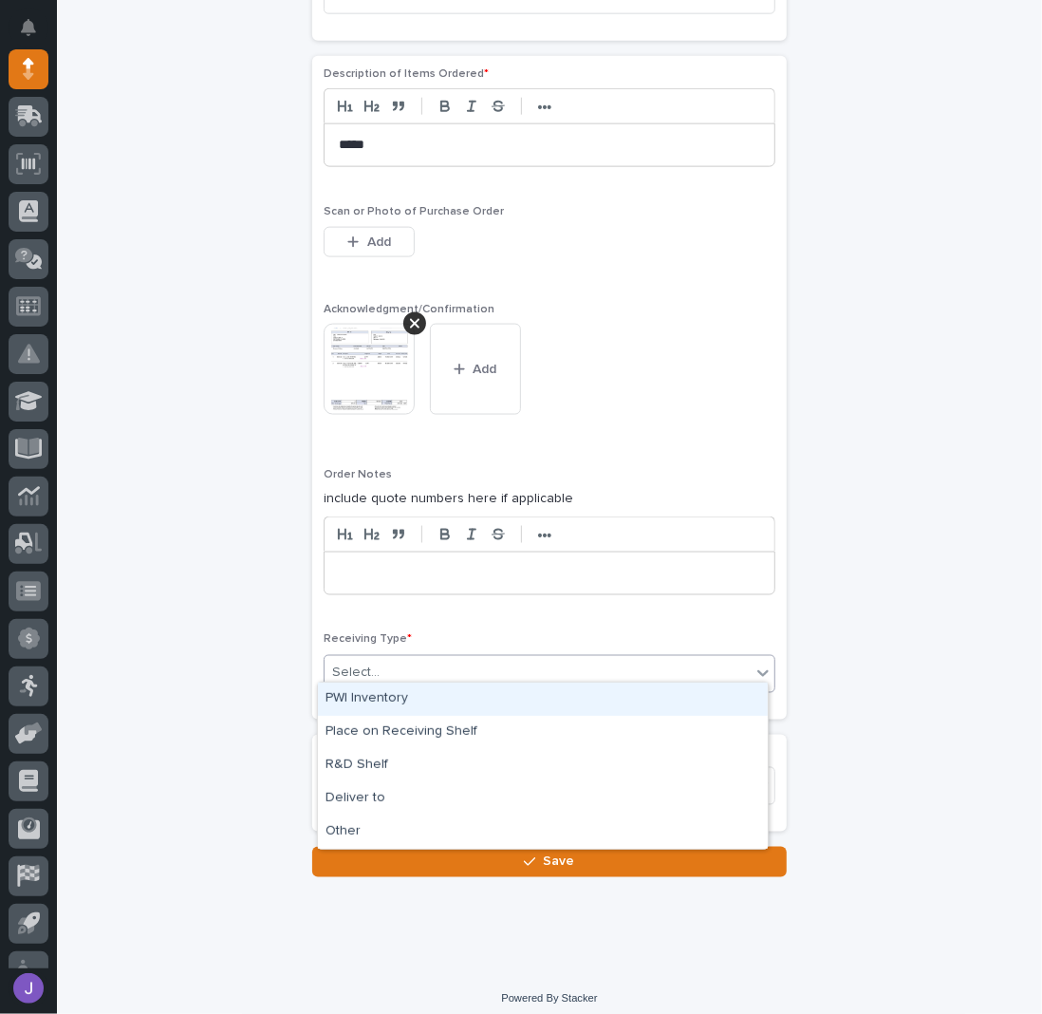
click at [347, 699] on div "PWI Inventory" at bounding box center [543, 698] width 450 height 33
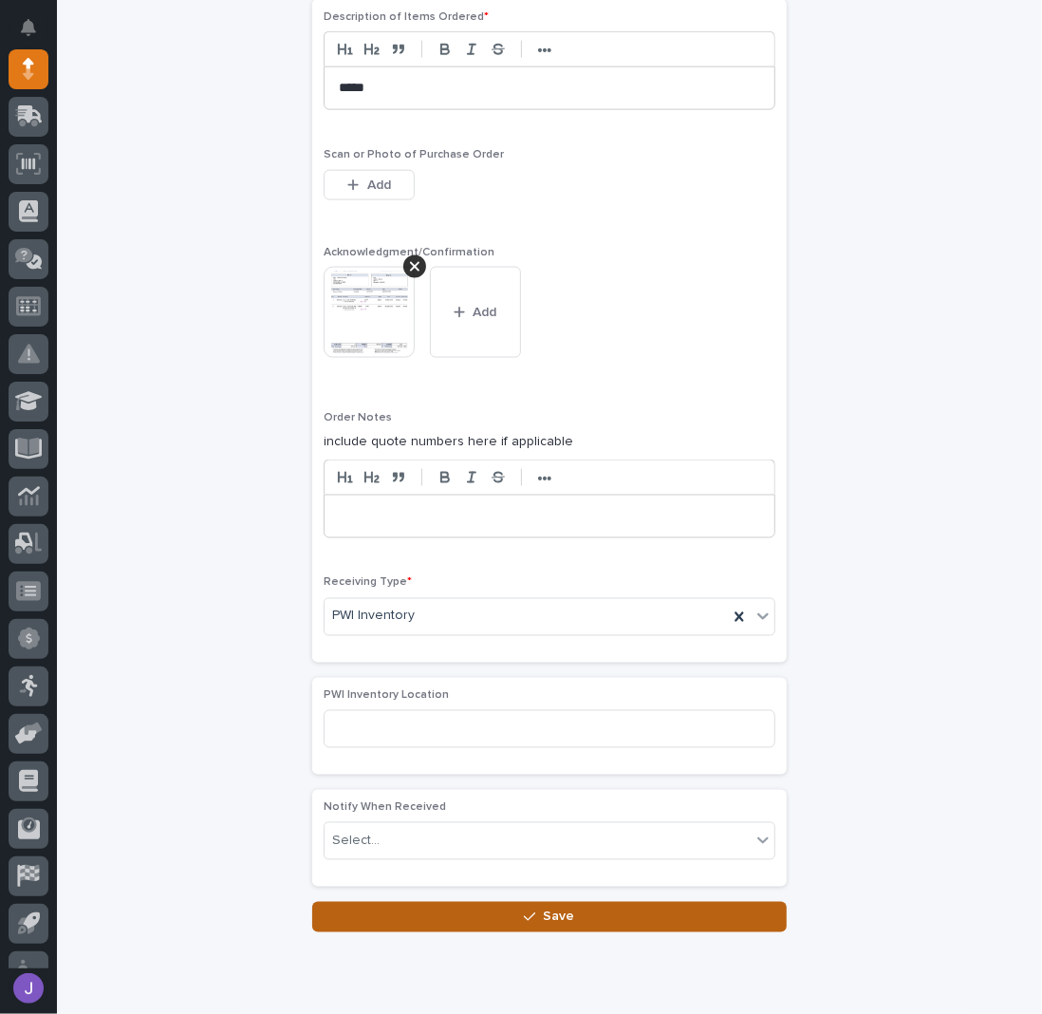
click at [456, 908] on button "Save" at bounding box center [549, 917] width 475 height 30
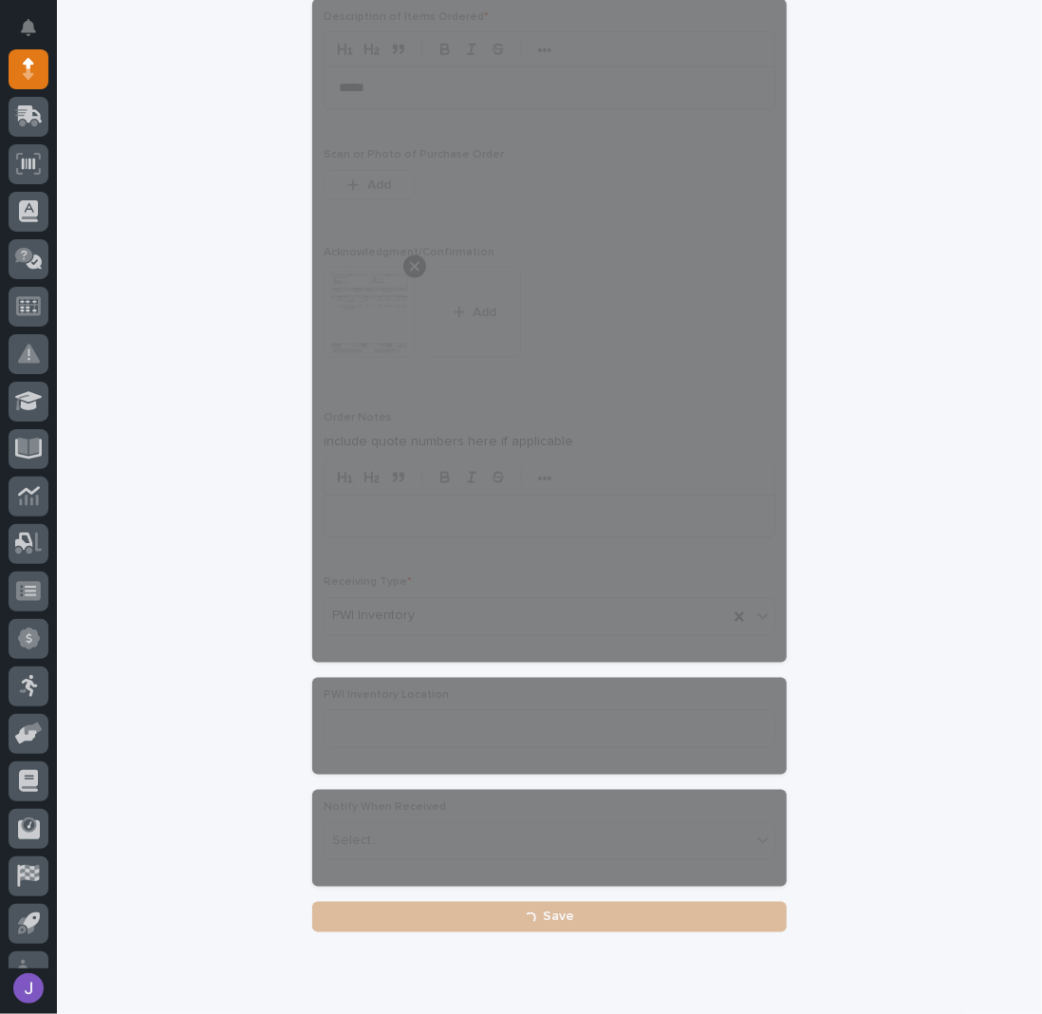
scroll to position [1306, 0]
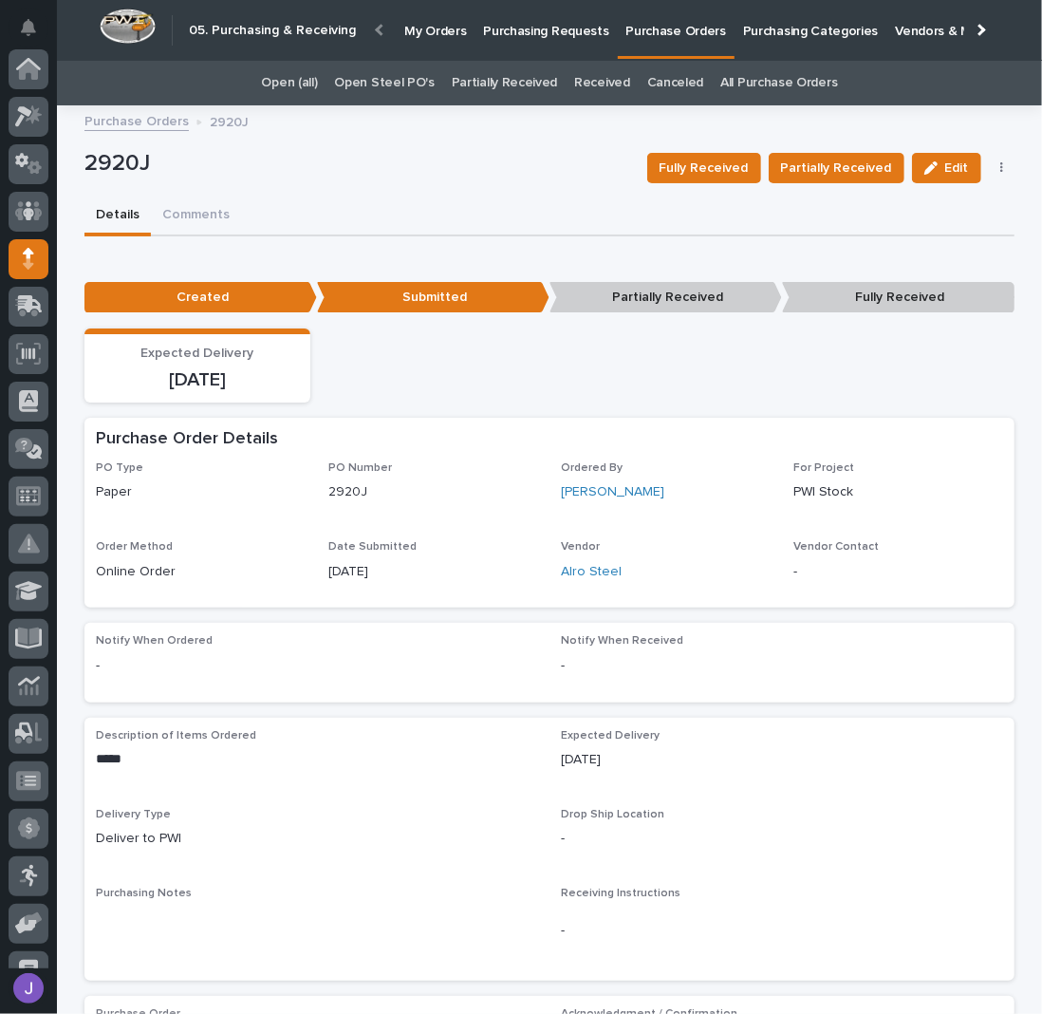
scroll to position [190, 0]
click at [529, 24] on p "Purchasing Requests" at bounding box center [545, 20] width 125 height 40
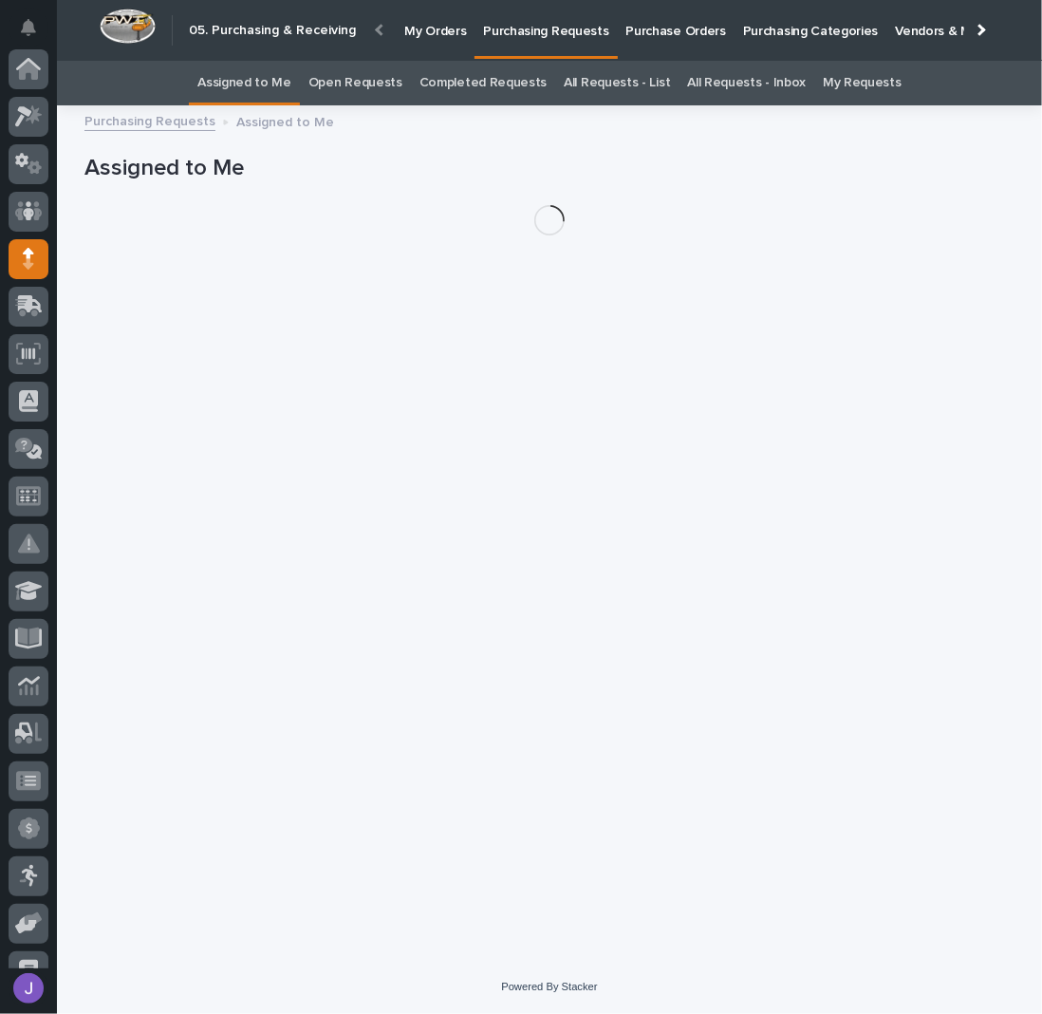
scroll to position [190, 0]
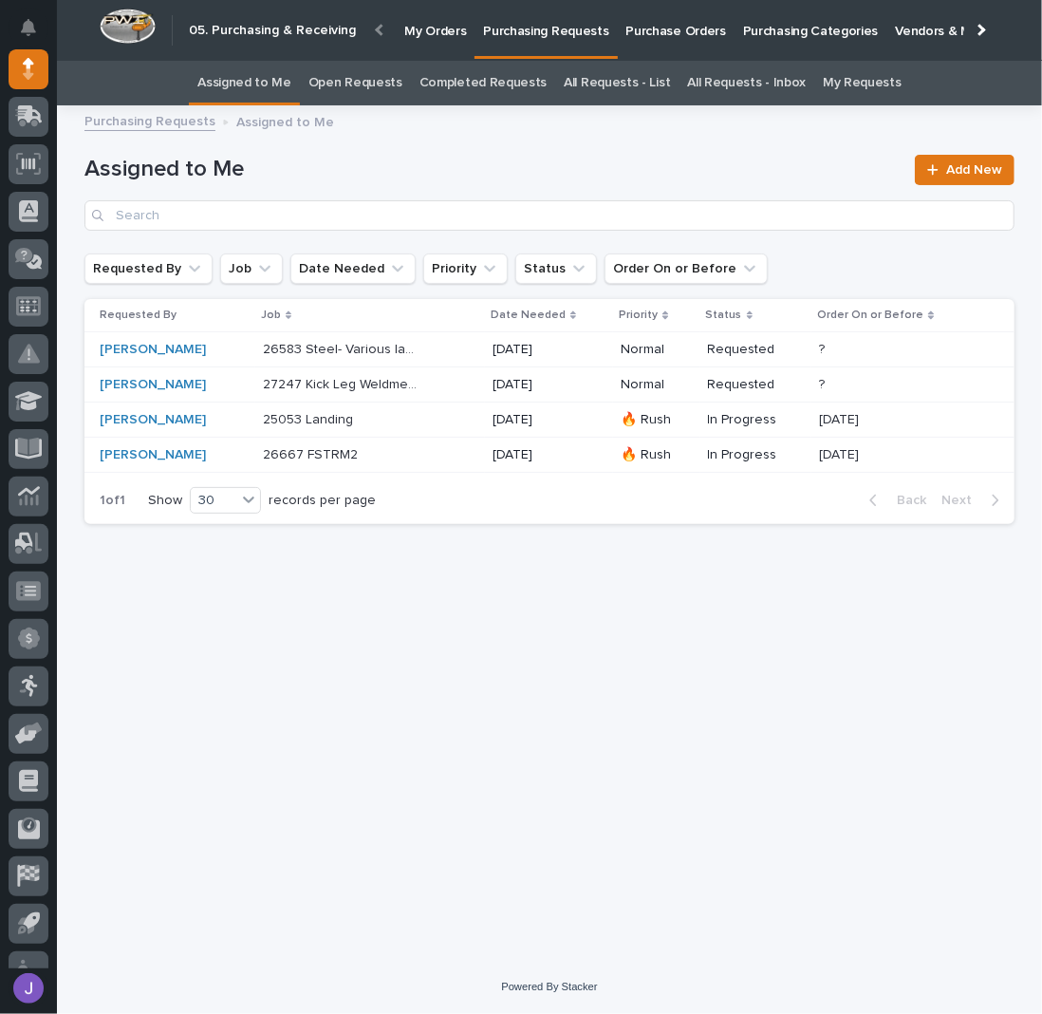
click at [670, 28] on p "Purchase Orders" at bounding box center [676, 20] width 100 height 40
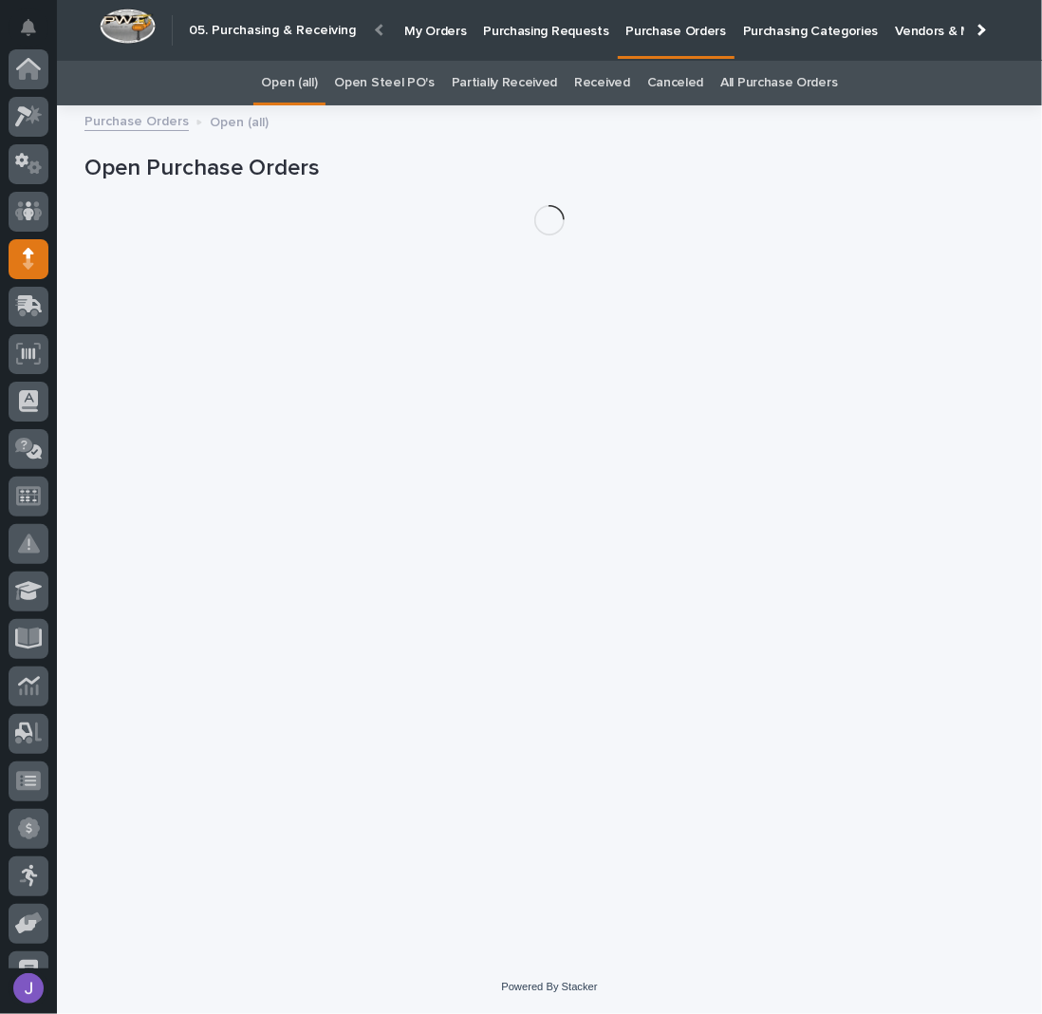
scroll to position [190, 0]
click at [416, 81] on link "Open Steel PO's" at bounding box center [384, 83] width 100 height 45
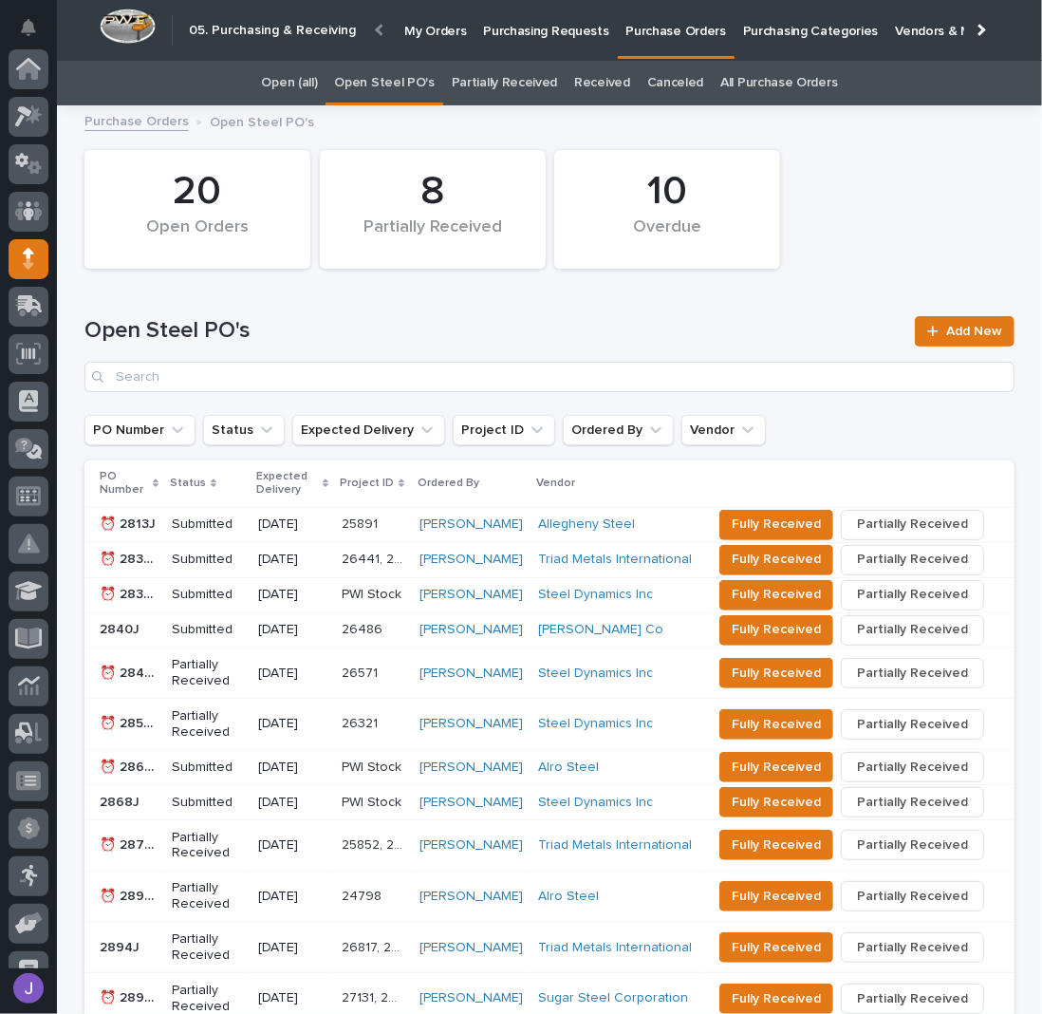
scroll to position [190, 0]
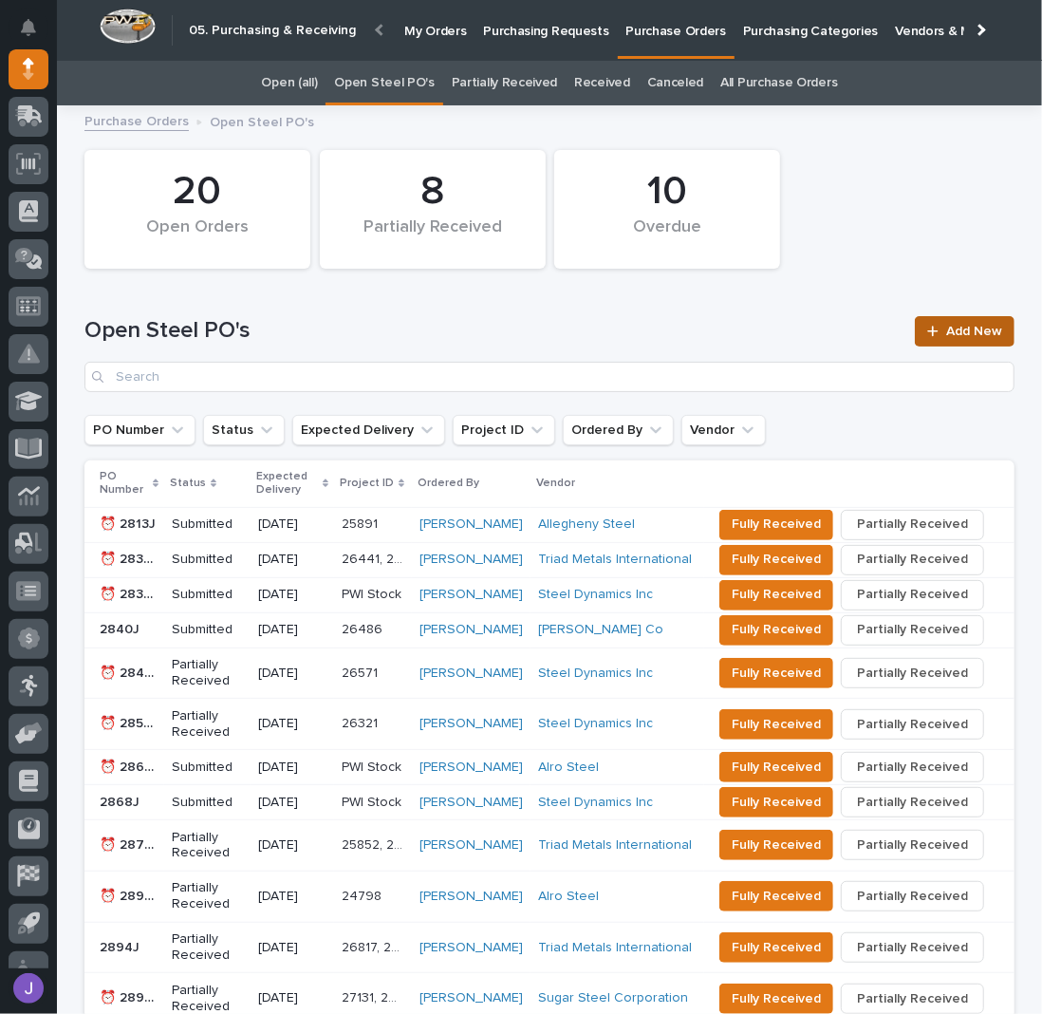
click at [928, 331] on icon at bounding box center [932, 331] width 11 height 13
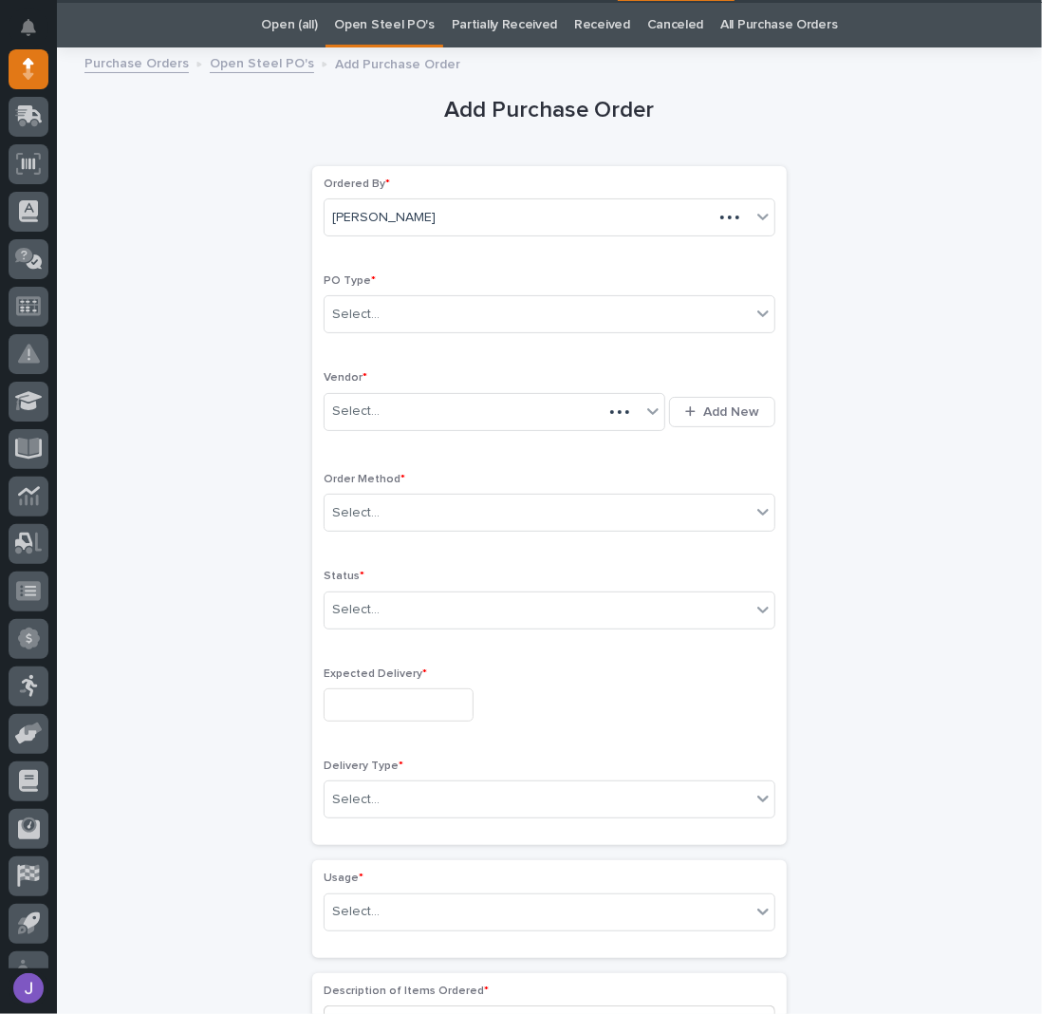
scroll to position [60, 0]
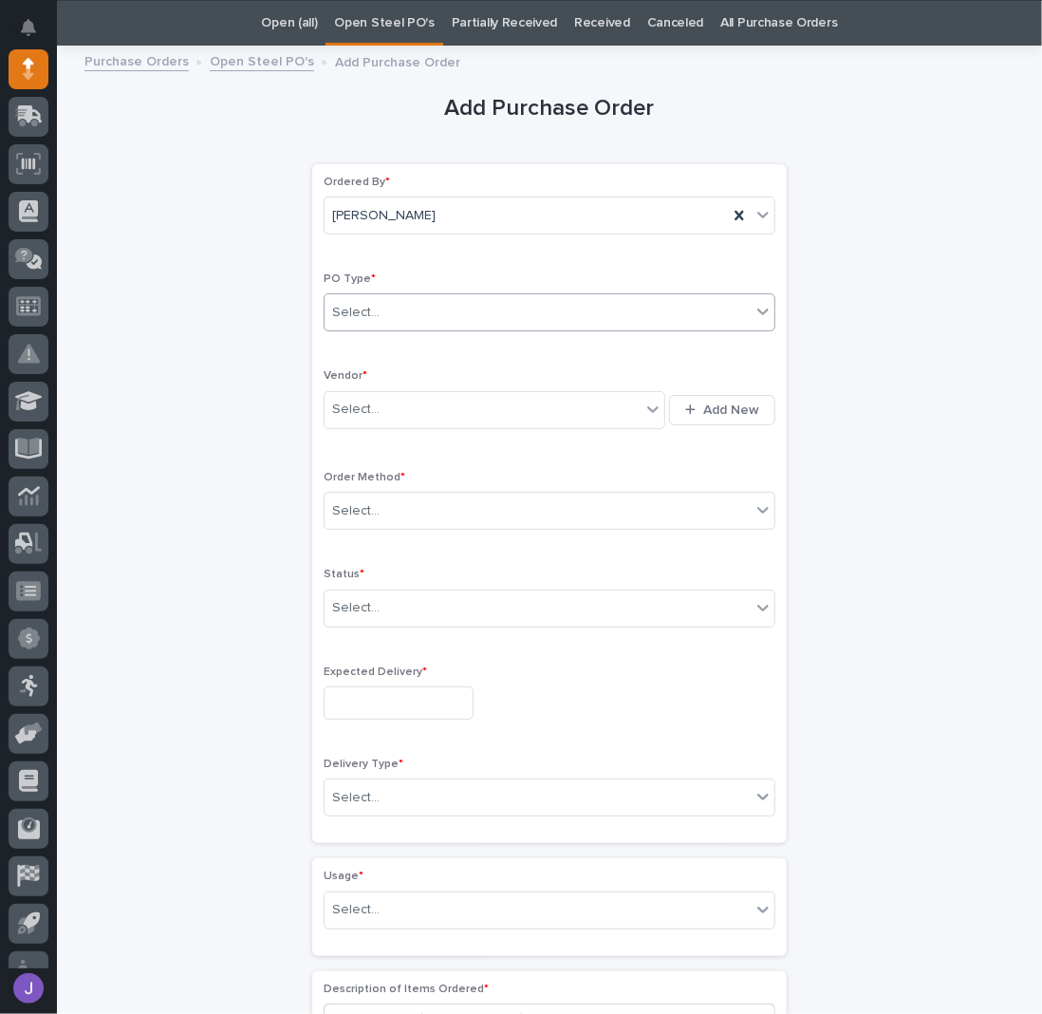
click at [421, 316] on div "Select..." at bounding box center [538, 312] width 426 height 31
click at [357, 403] on div "Select..." at bounding box center [355, 410] width 47 height 20
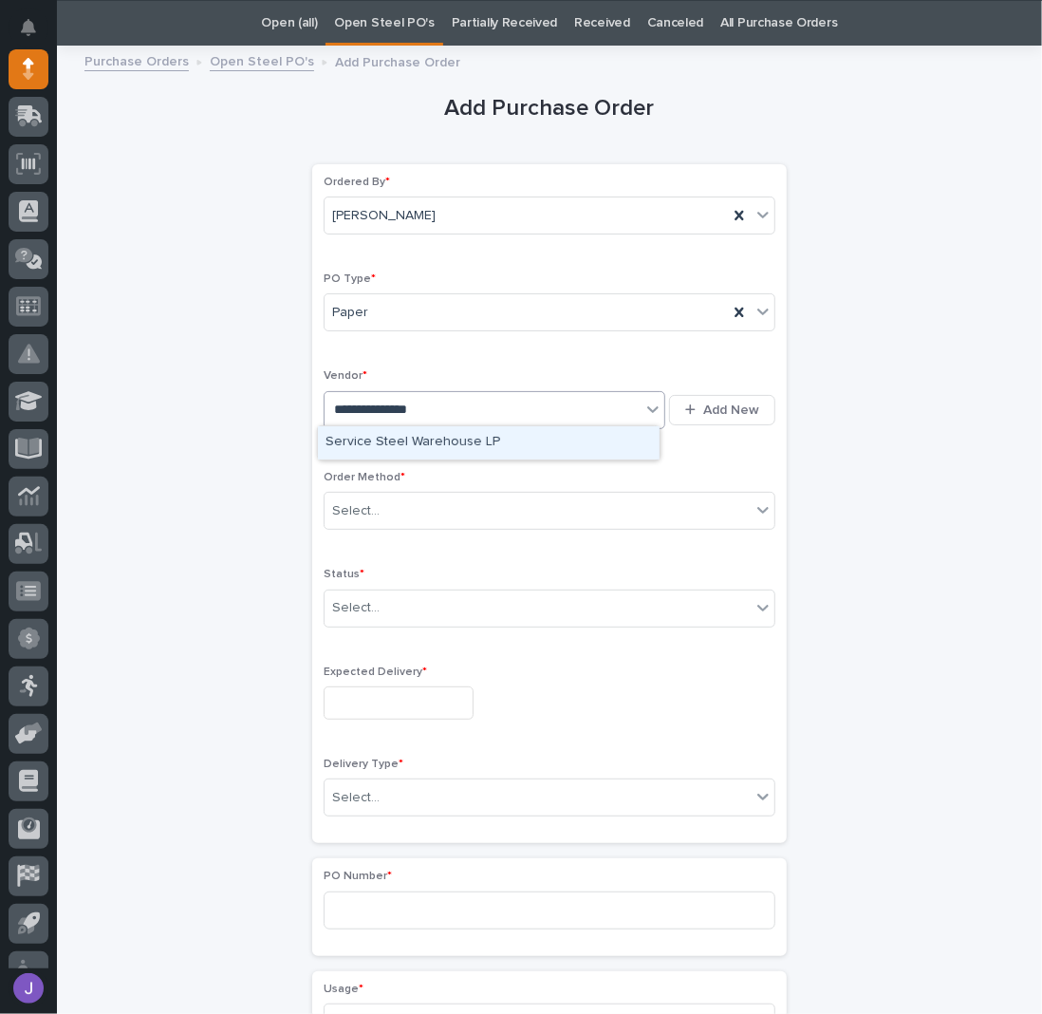
type input "**********"
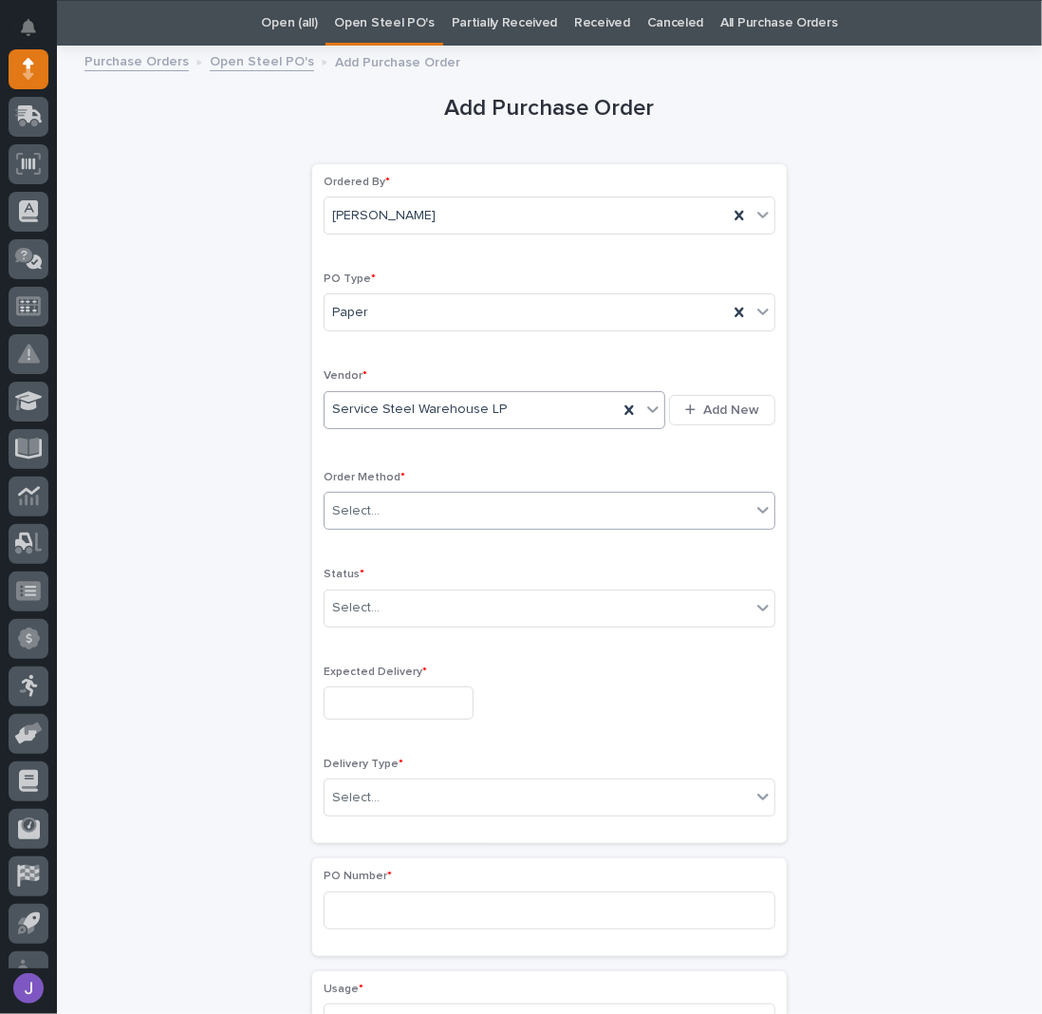
click at [411, 512] on div "Select..." at bounding box center [538, 510] width 426 height 31
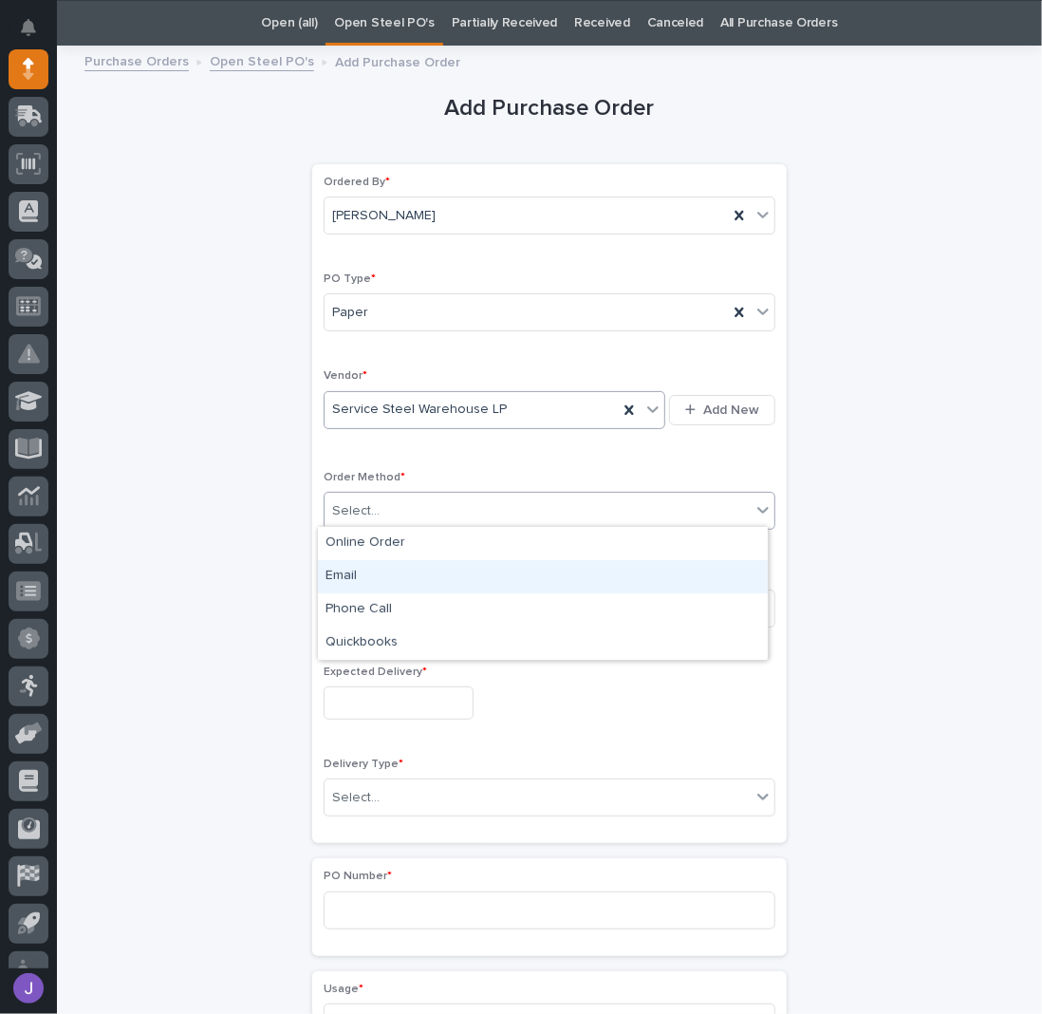
click at [362, 574] on div "Email" at bounding box center [543, 576] width 450 height 33
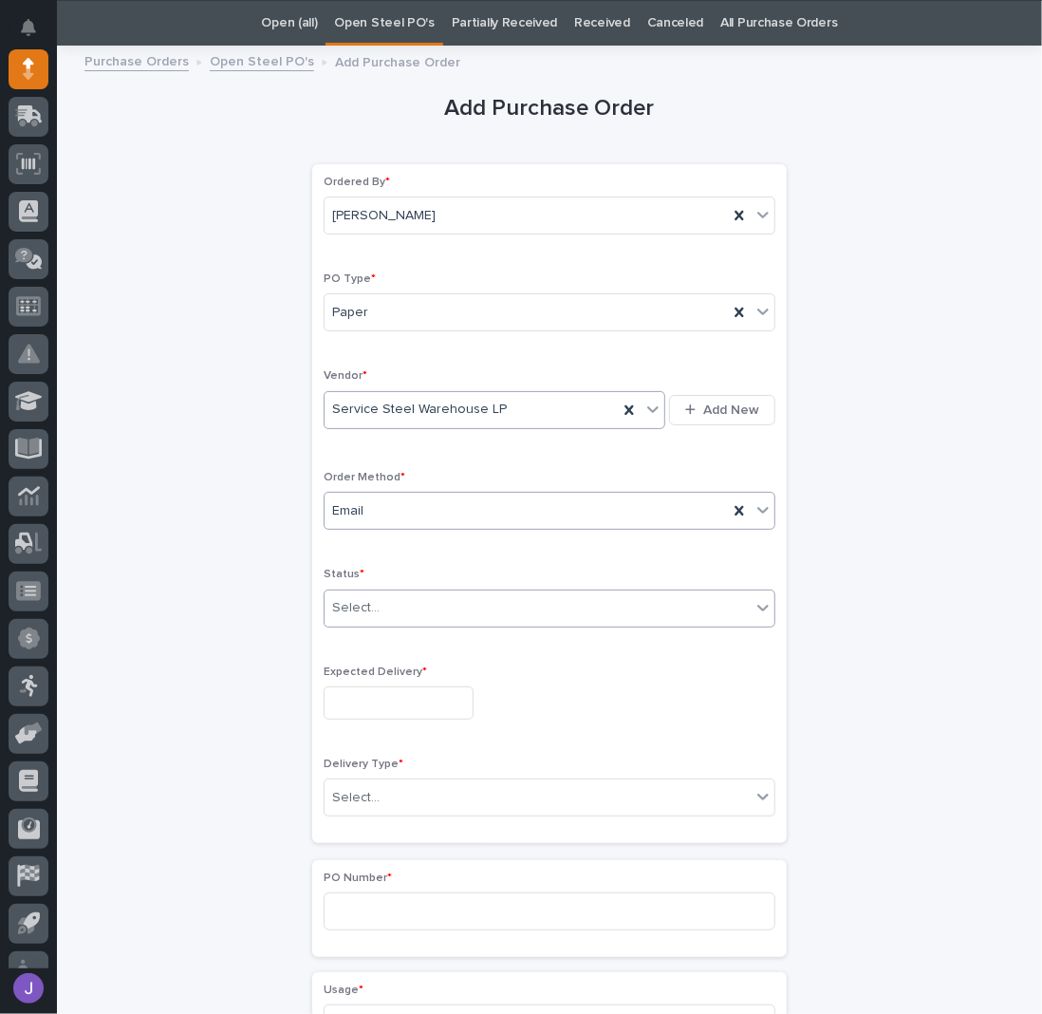
click at [357, 598] on div "Select..." at bounding box center [355, 608] width 47 height 20
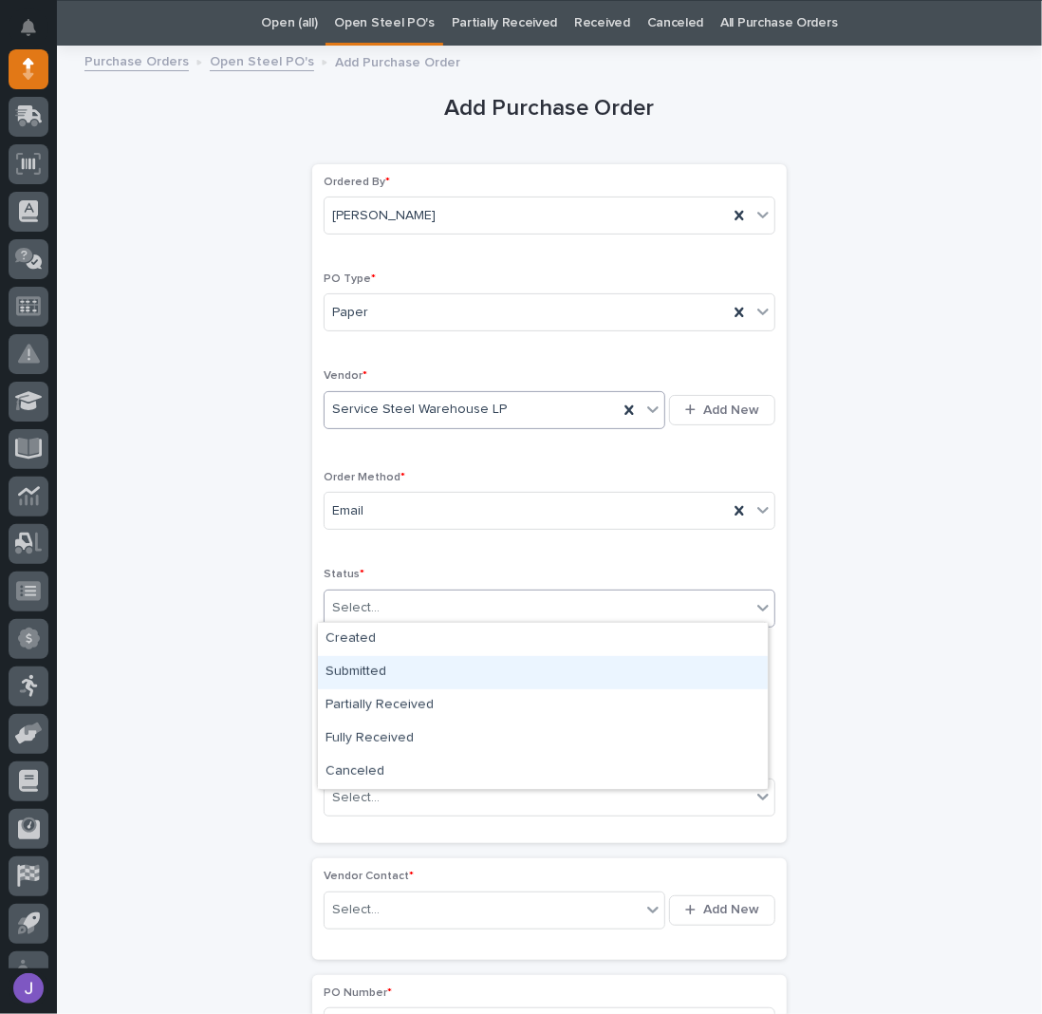
click at [369, 666] on div "Submitted" at bounding box center [543, 672] width 450 height 33
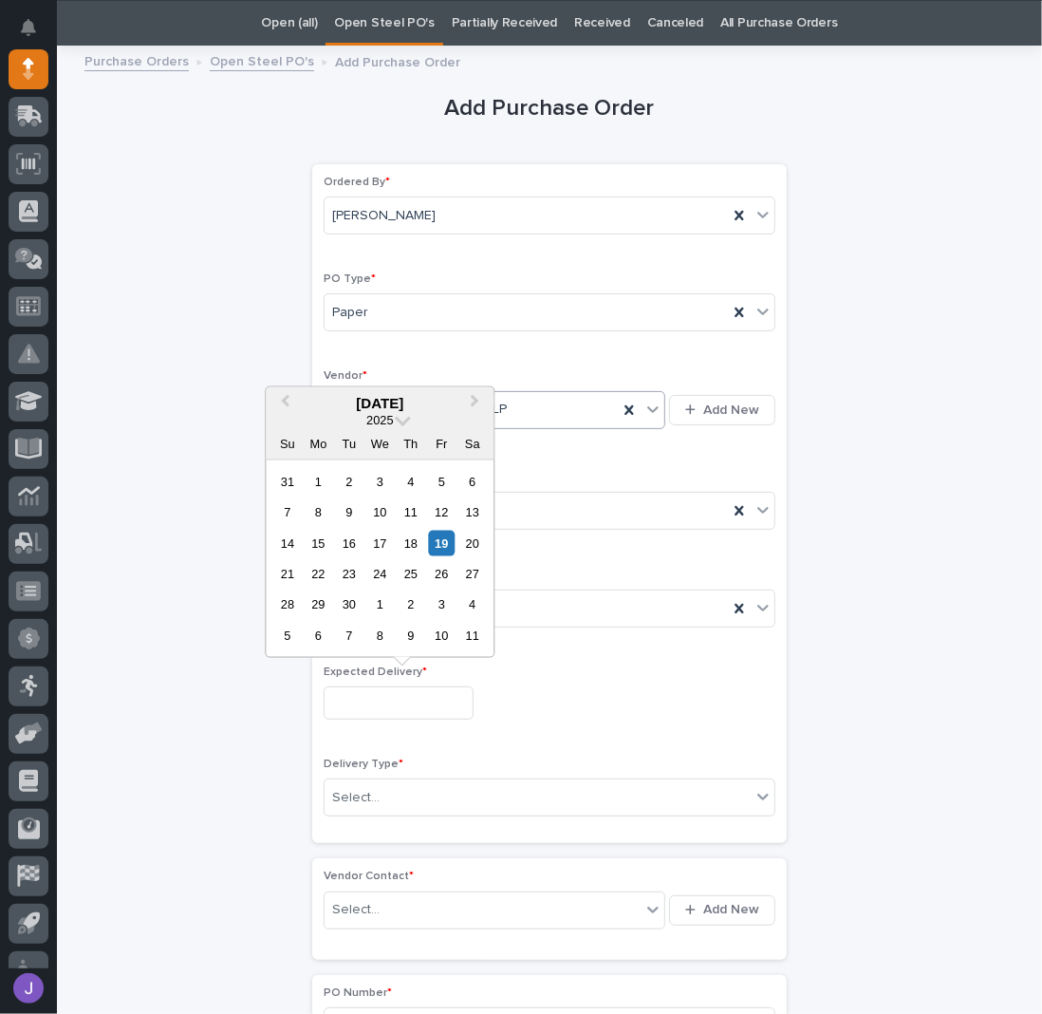
click at [365, 698] on input "text" at bounding box center [399, 702] width 150 height 33
click at [314, 579] on div "22" at bounding box center [319, 574] width 26 height 26
type input "**********"
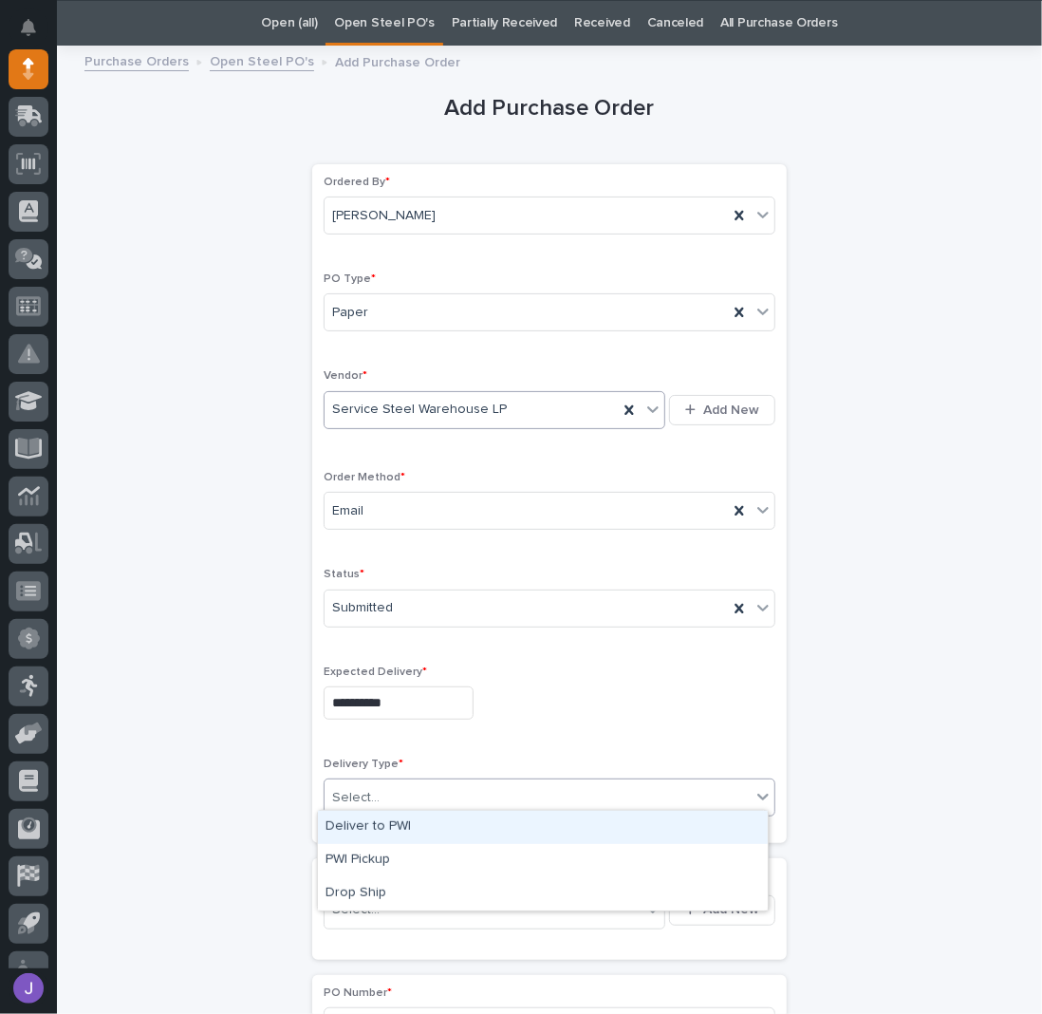
click at [382, 791] on div "Select..." at bounding box center [538, 797] width 426 height 31
click at [367, 824] on div "Deliver to PWI" at bounding box center [543, 826] width 450 height 33
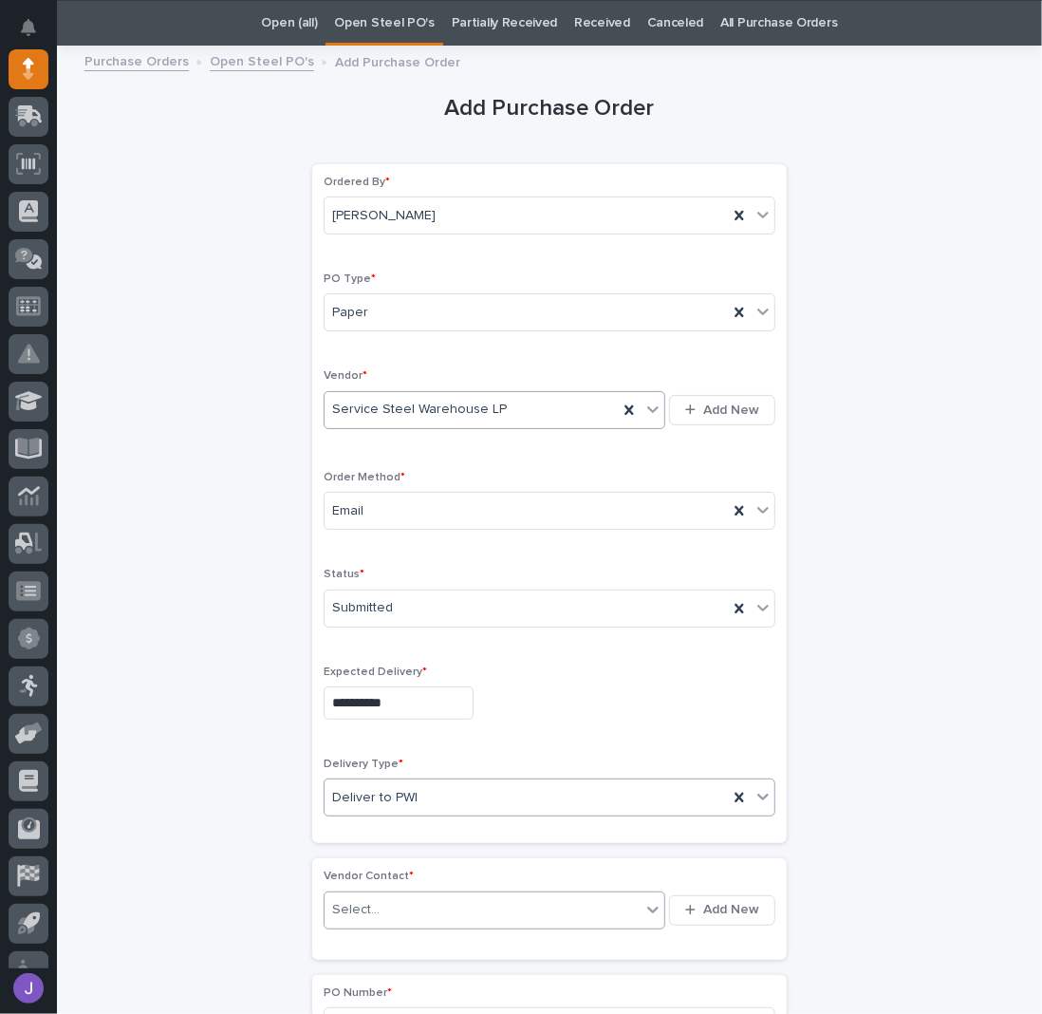
click at [369, 904] on div "Select..." at bounding box center [355, 910] width 47 height 20
type input "****"
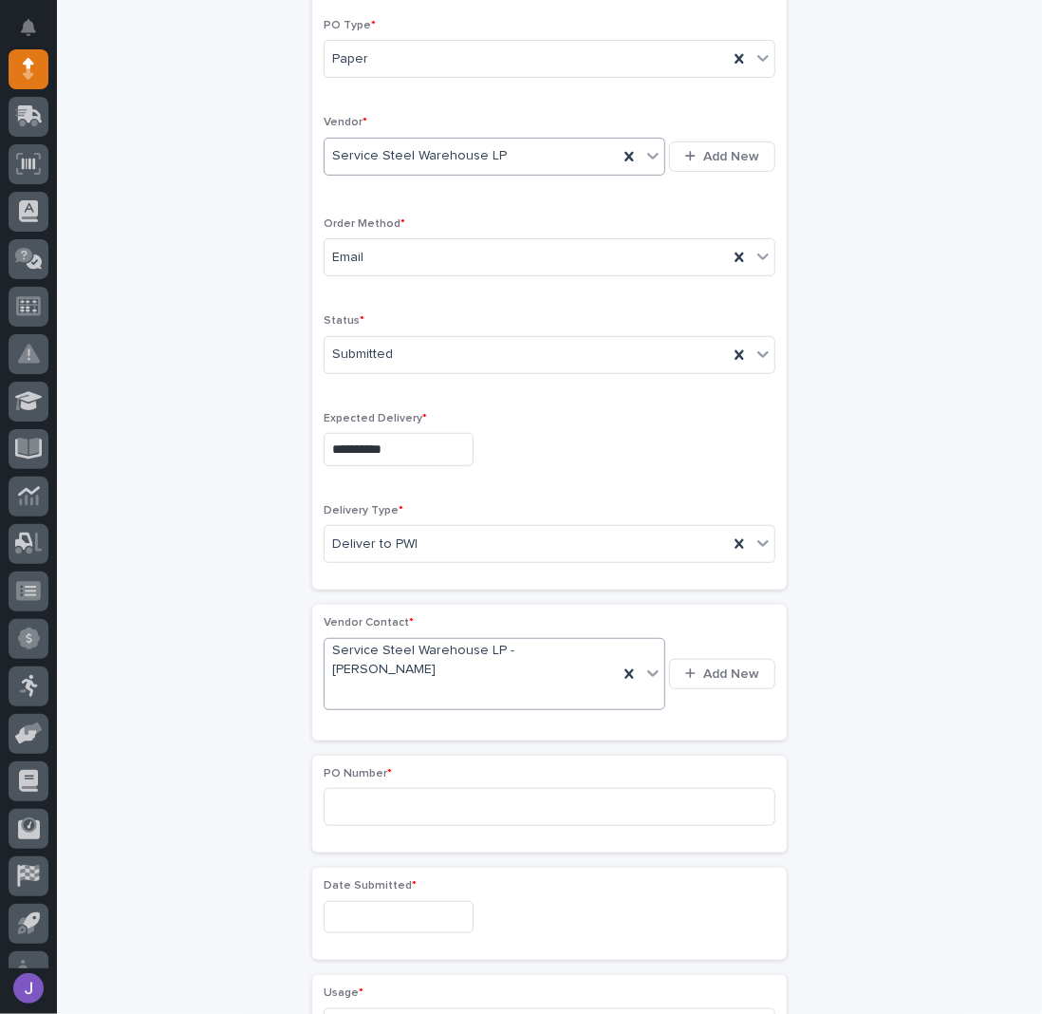
scroll to position [439, 0]
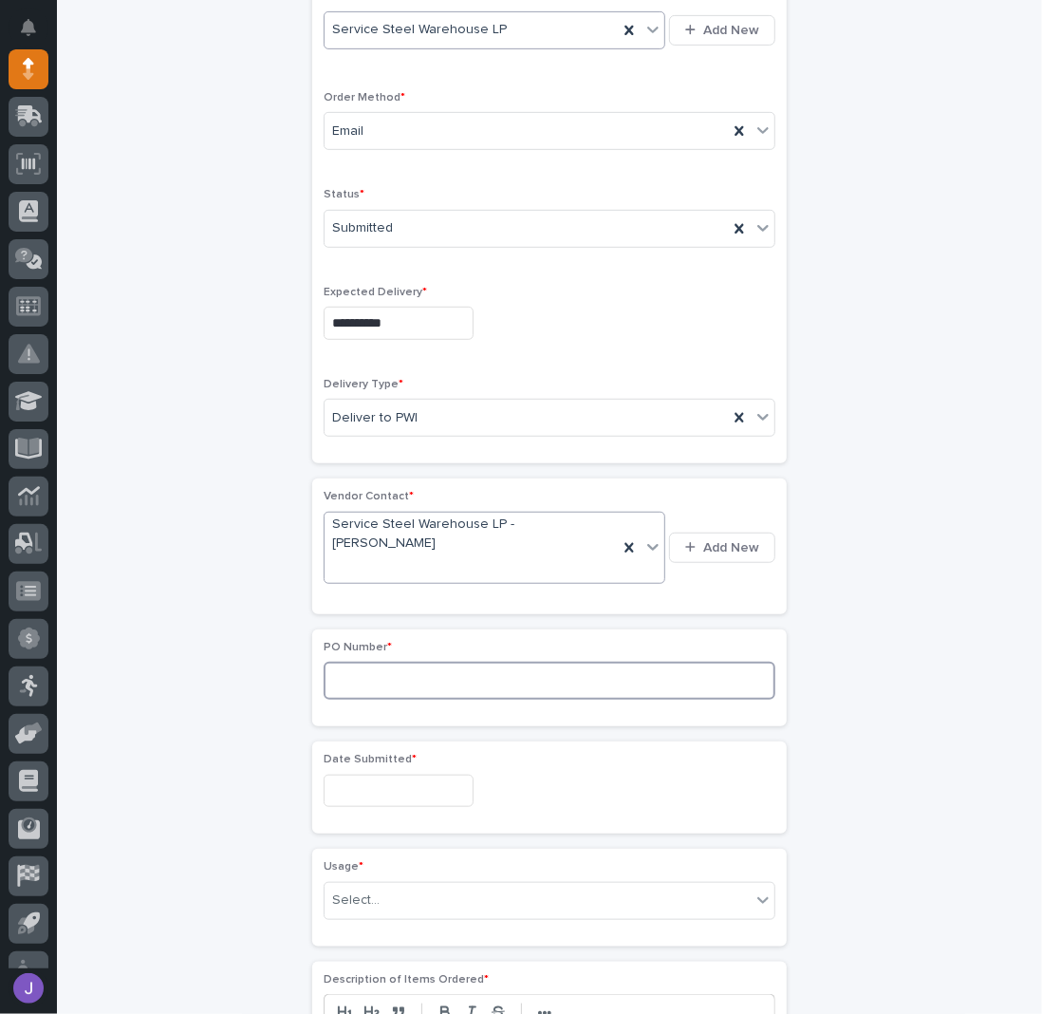
click at [363, 661] on input at bounding box center [550, 680] width 452 height 38
type input "2918J"
click at [351, 774] on input "text" at bounding box center [399, 790] width 150 height 33
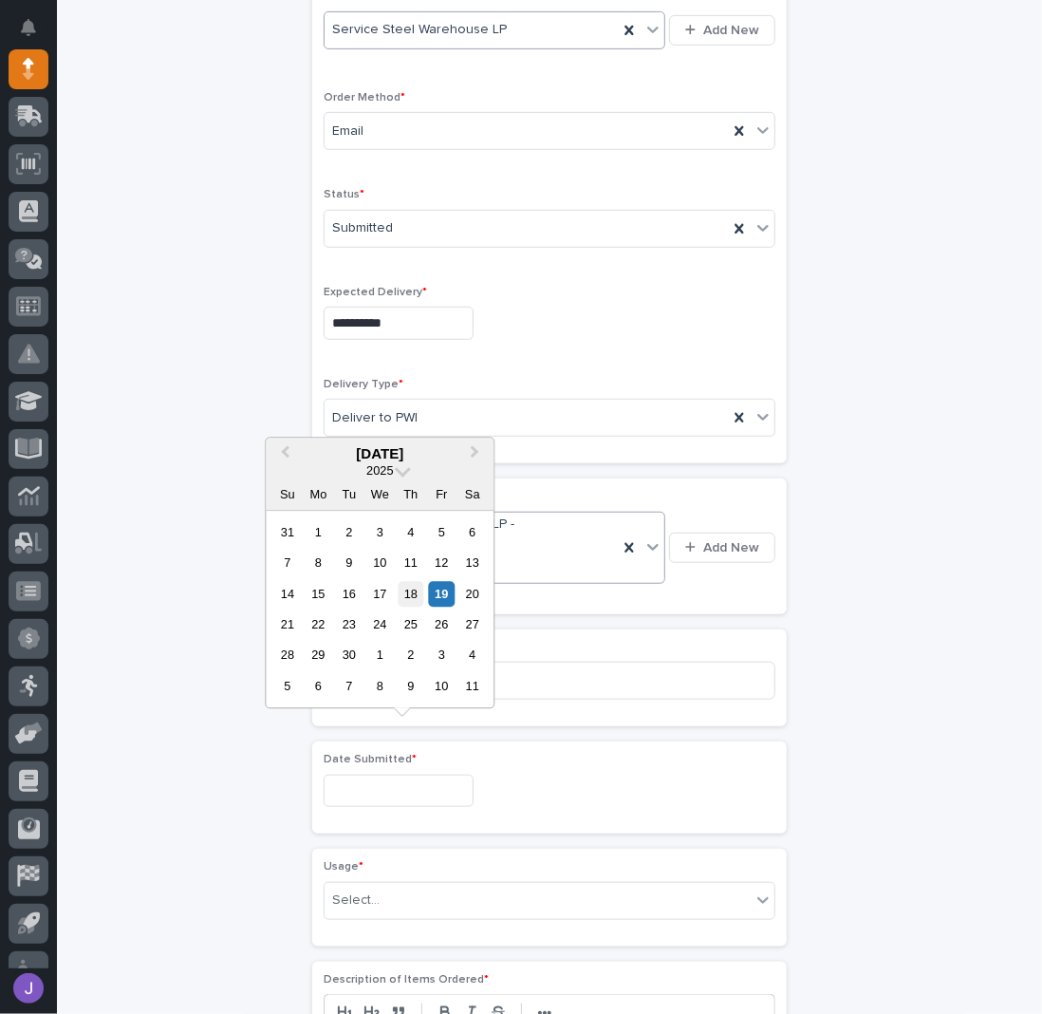
click at [406, 599] on div "18" at bounding box center [411, 594] width 26 height 26
type input "**********"
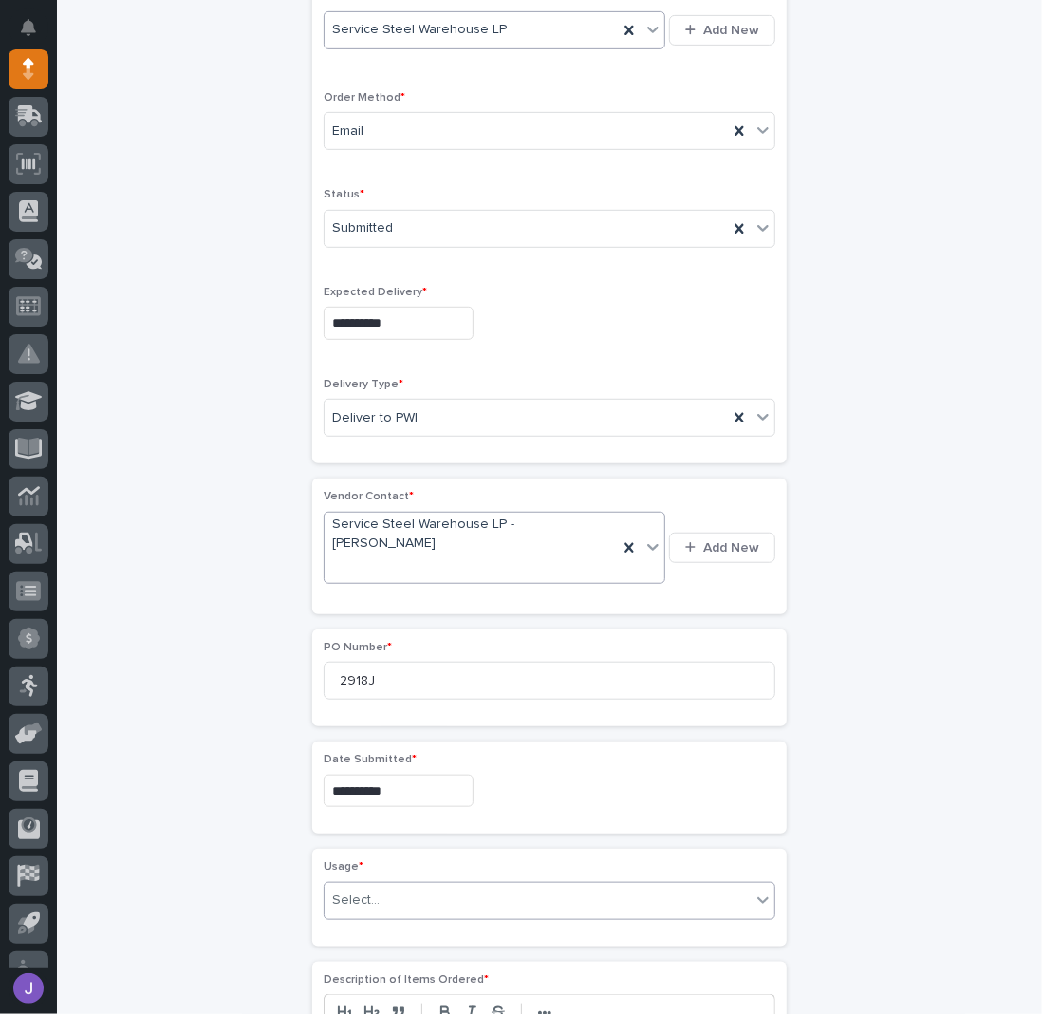
click at [378, 884] on div "Select..." at bounding box center [538, 899] width 426 height 31
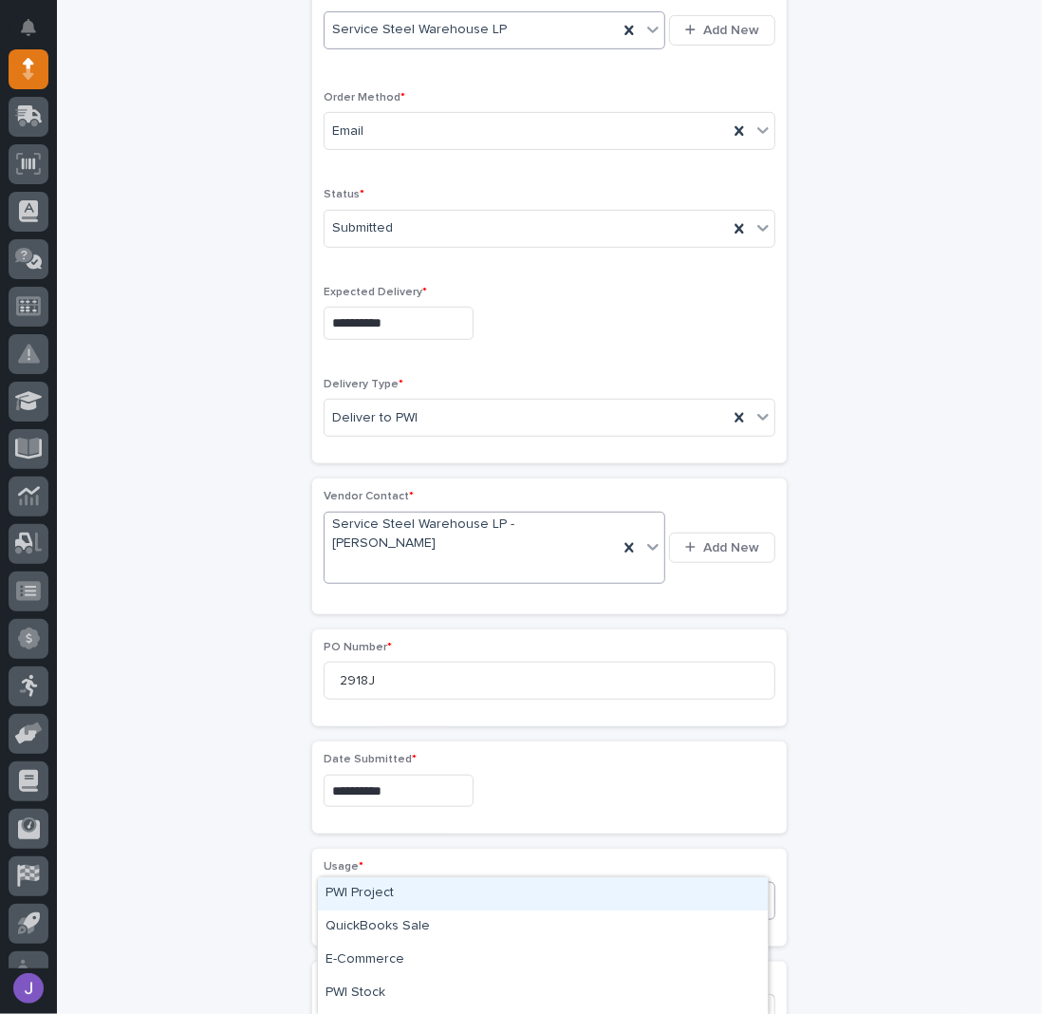
drag, startPoint x: 375, startPoint y: 888, endPoint x: 357, endPoint y: 902, distance: 22.4
click at [375, 891] on div "PWI Project" at bounding box center [543, 893] width 450 height 33
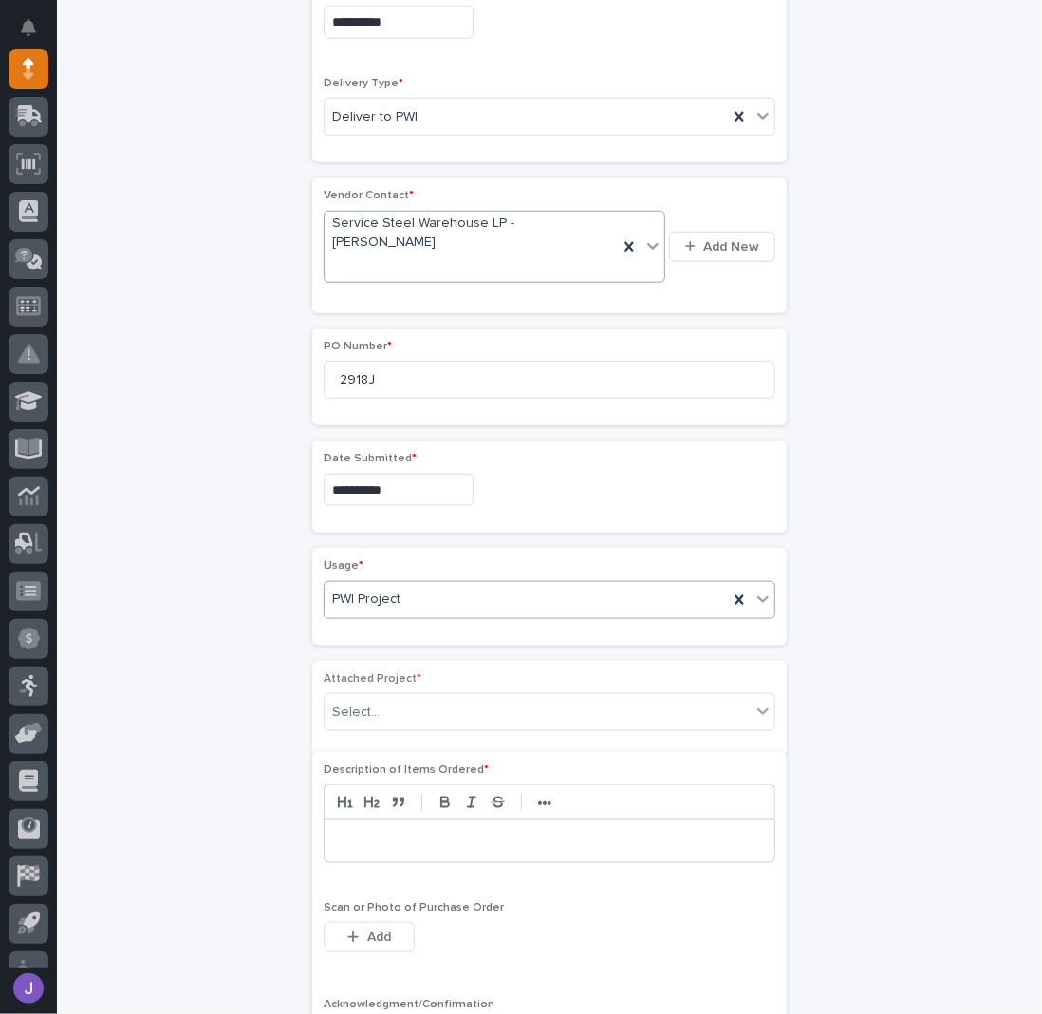
scroll to position [749, 0]
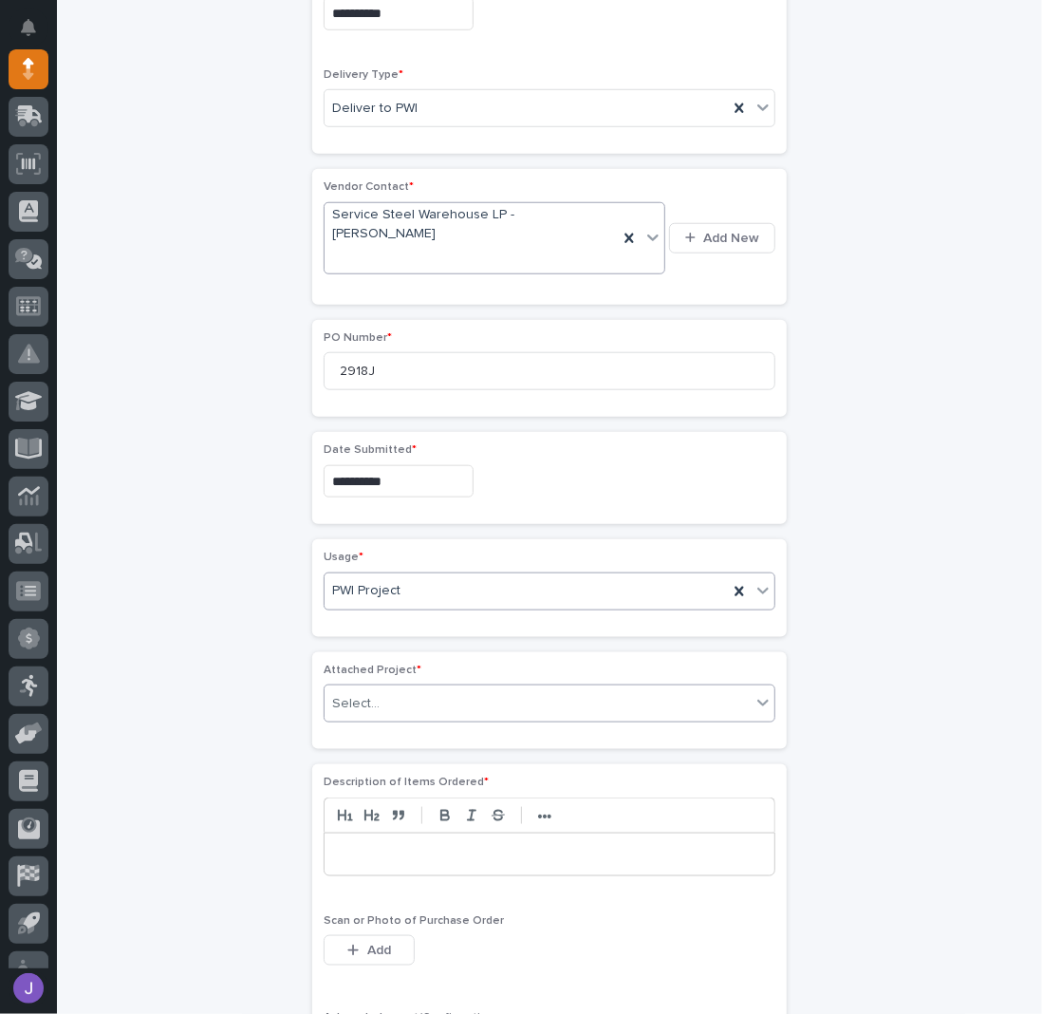
click at [345, 688] on div "Select..." at bounding box center [538, 703] width 426 height 31
type input "*****"
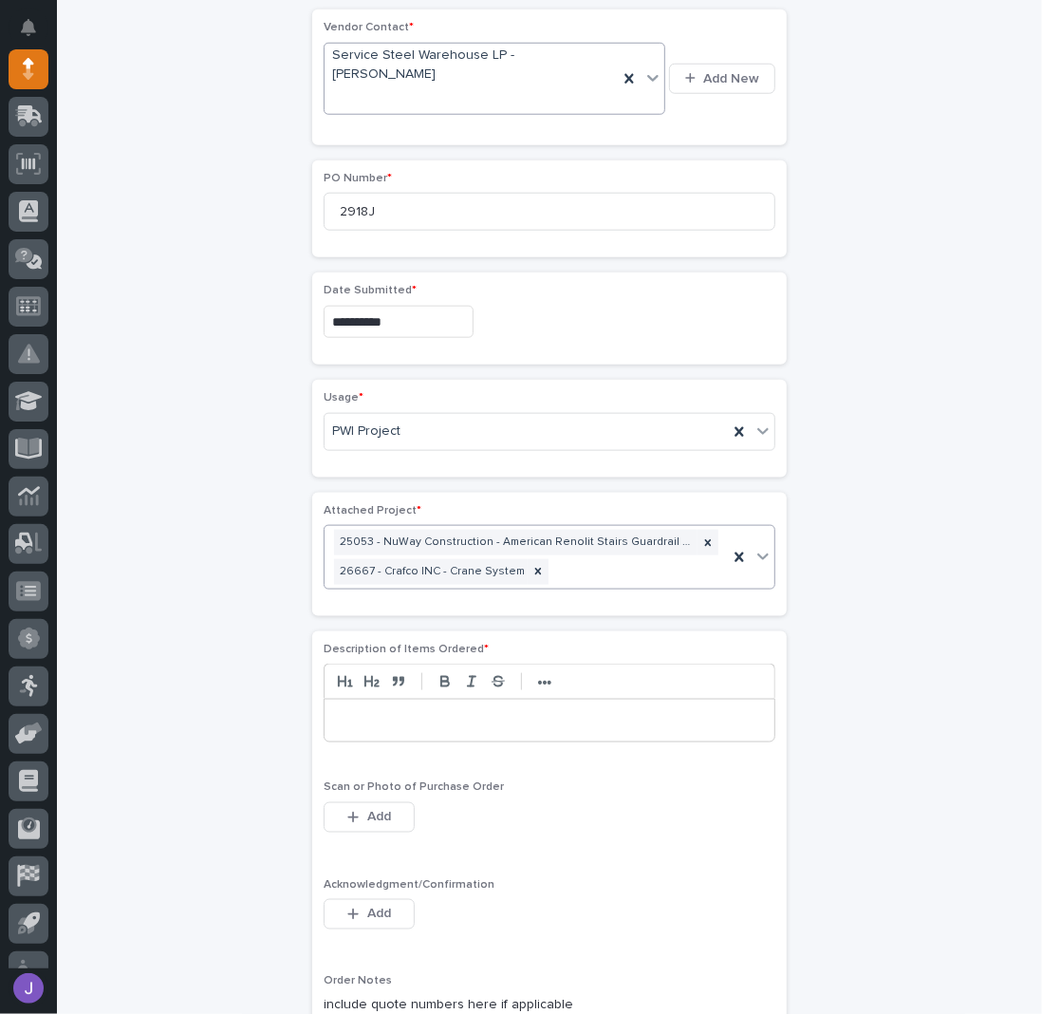
scroll to position [1015, 0]
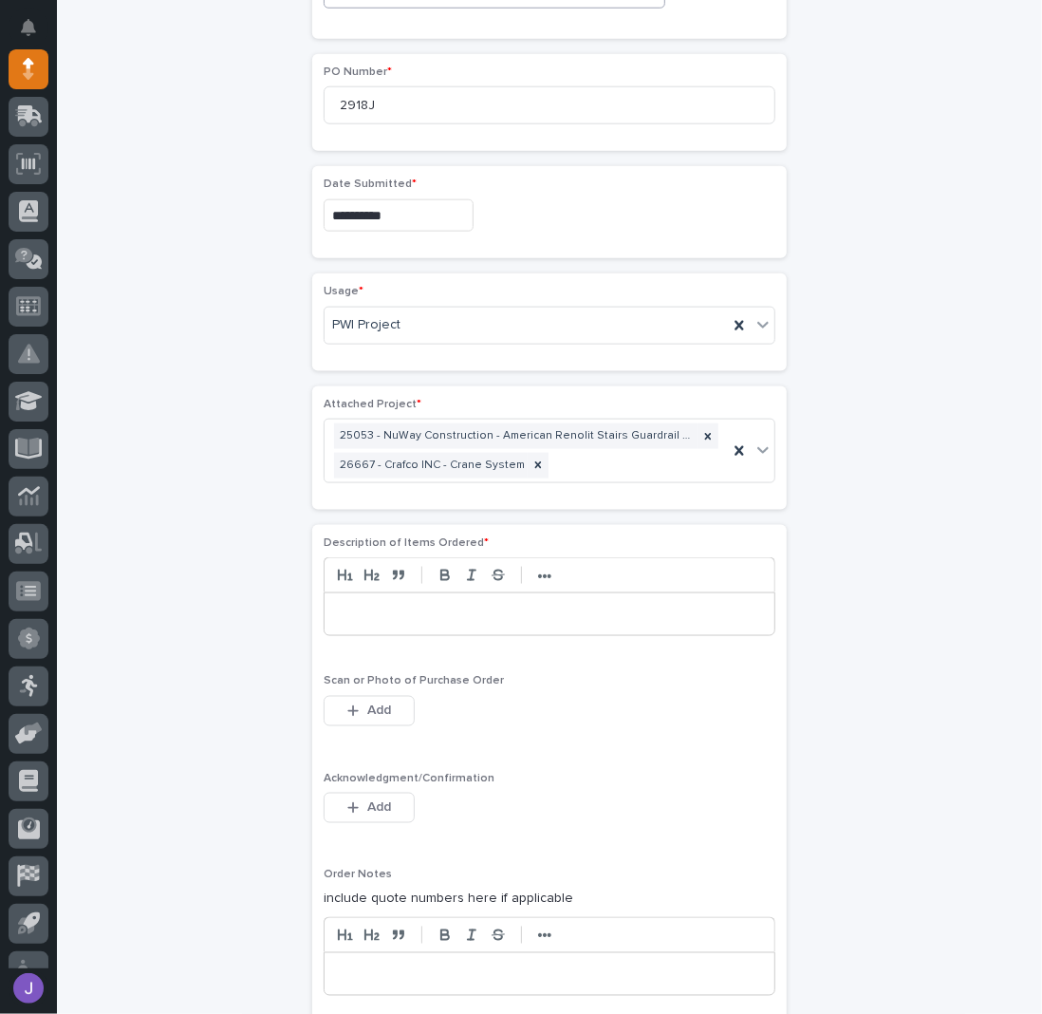
click at [363, 593] on div at bounding box center [550, 614] width 450 height 42
click at [375, 799] on span "Add" at bounding box center [379, 807] width 24 height 17
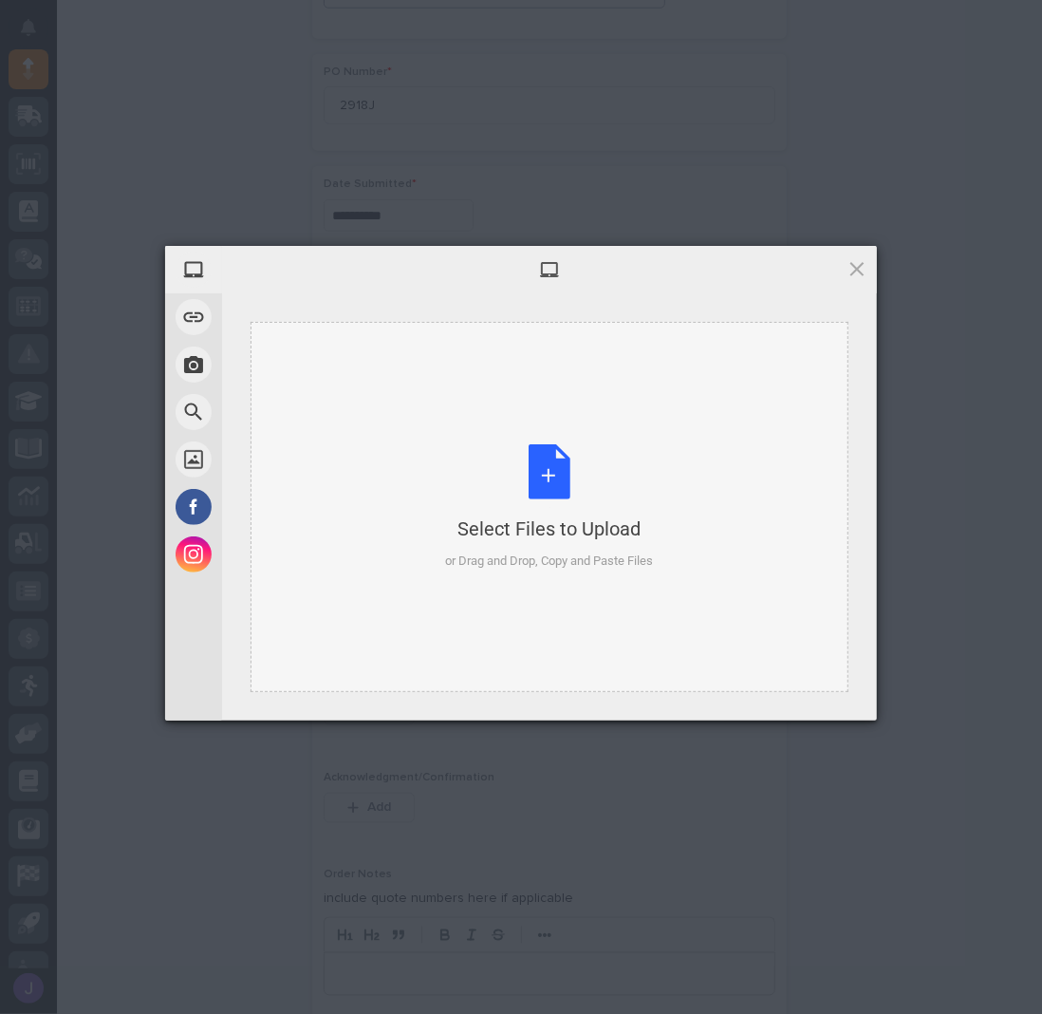
click at [559, 496] on div "Select Files to Upload or Drag and Drop, Copy and Paste Files" at bounding box center [550, 507] width 208 height 126
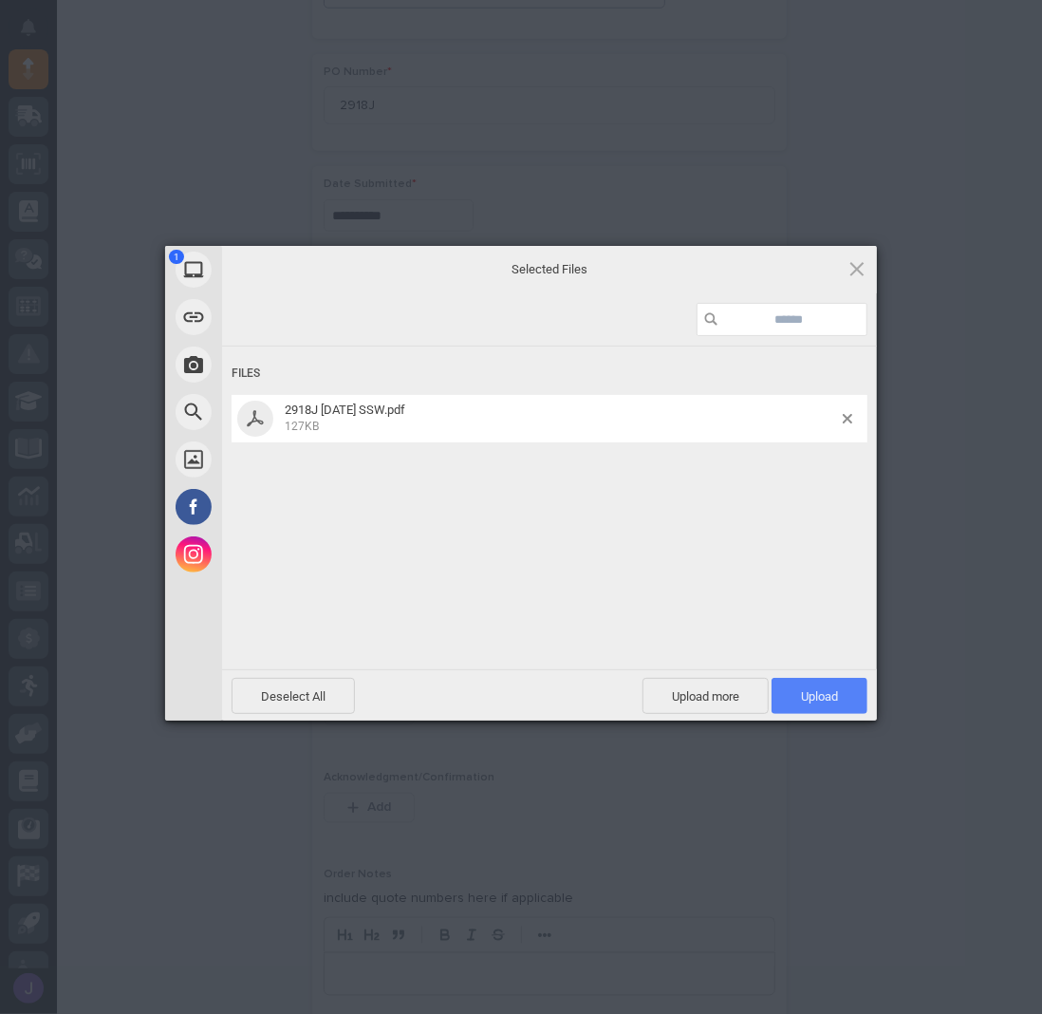
click at [791, 686] on span "Upload 1" at bounding box center [820, 696] width 96 height 36
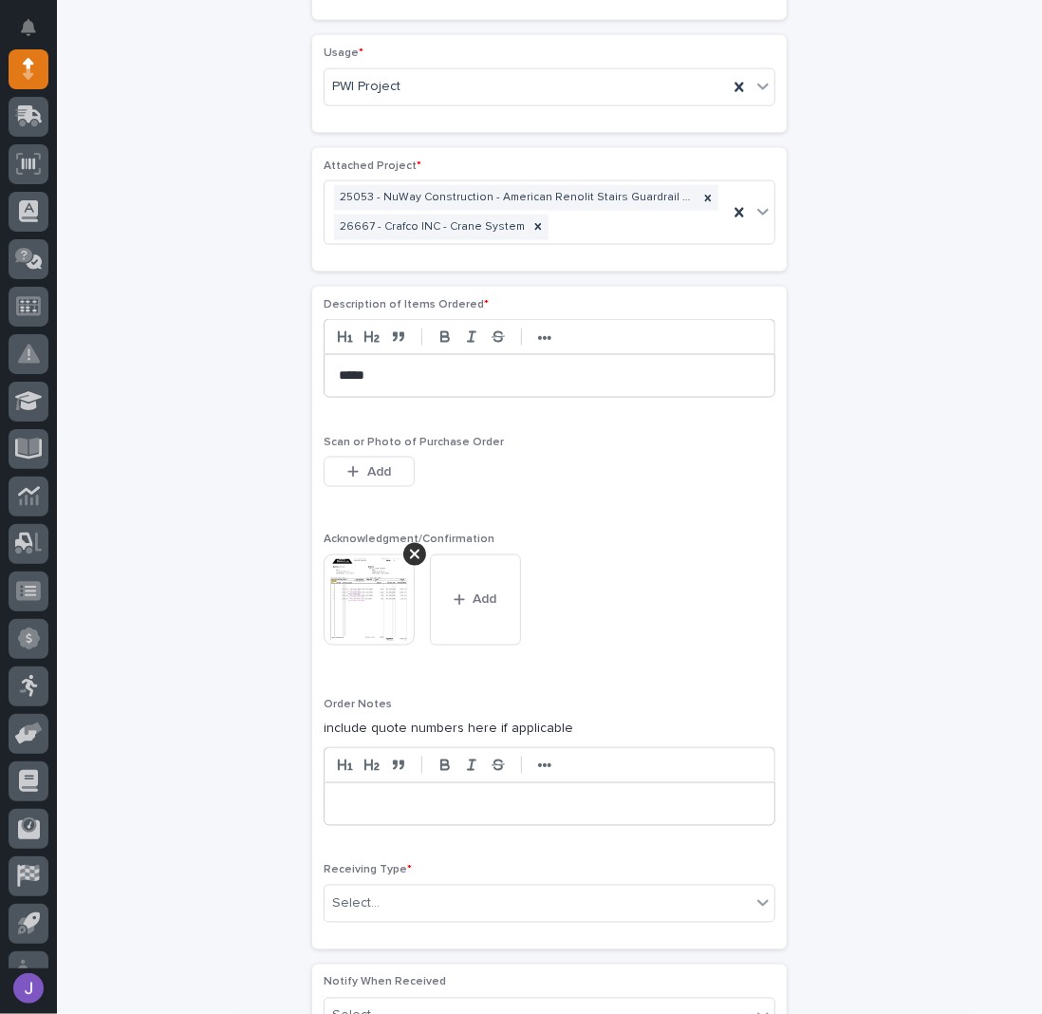
scroll to position [1428, 0]
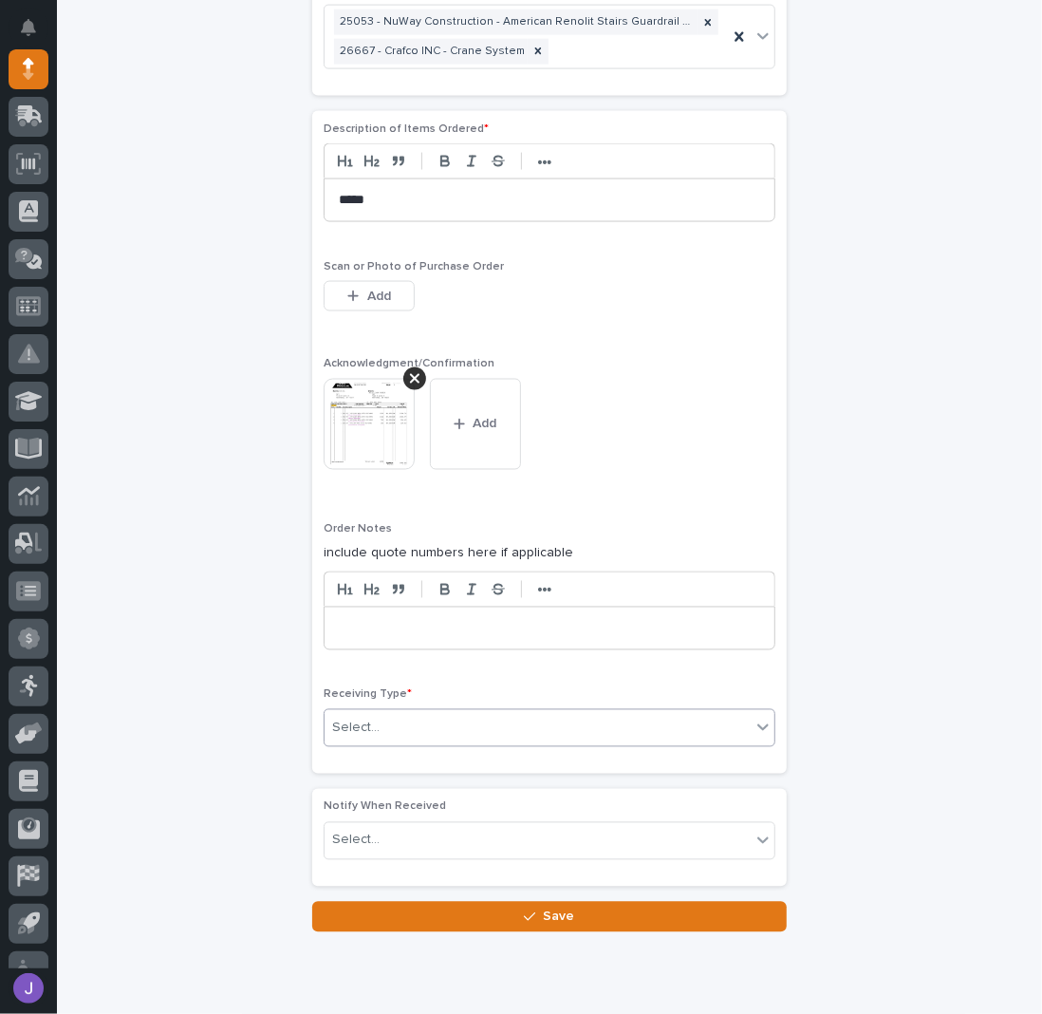
click at [387, 713] on div "Select..." at bounding box center [538, 728] width 426 height 31
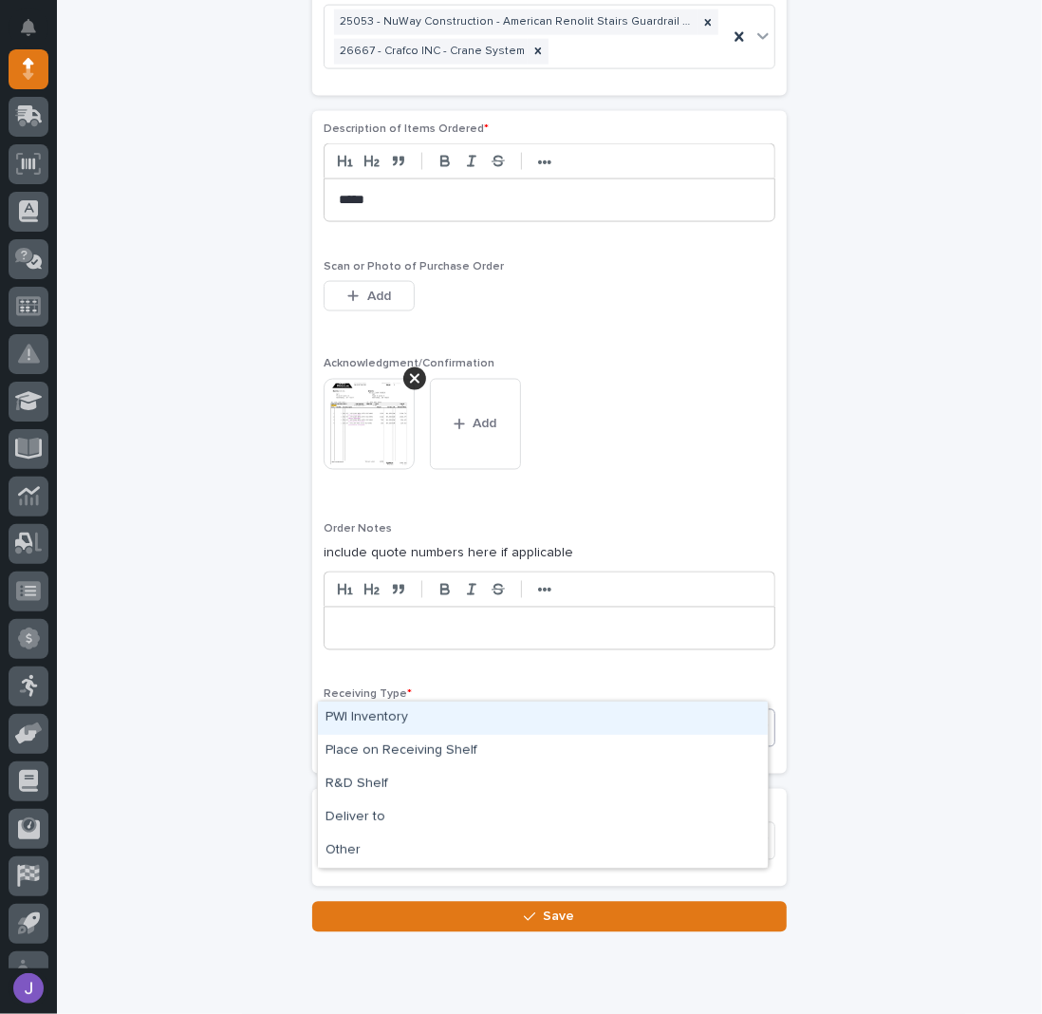
click at [378, 714] on div "PWI Inventory" at bounding box center [543, 717] width 450 height 33
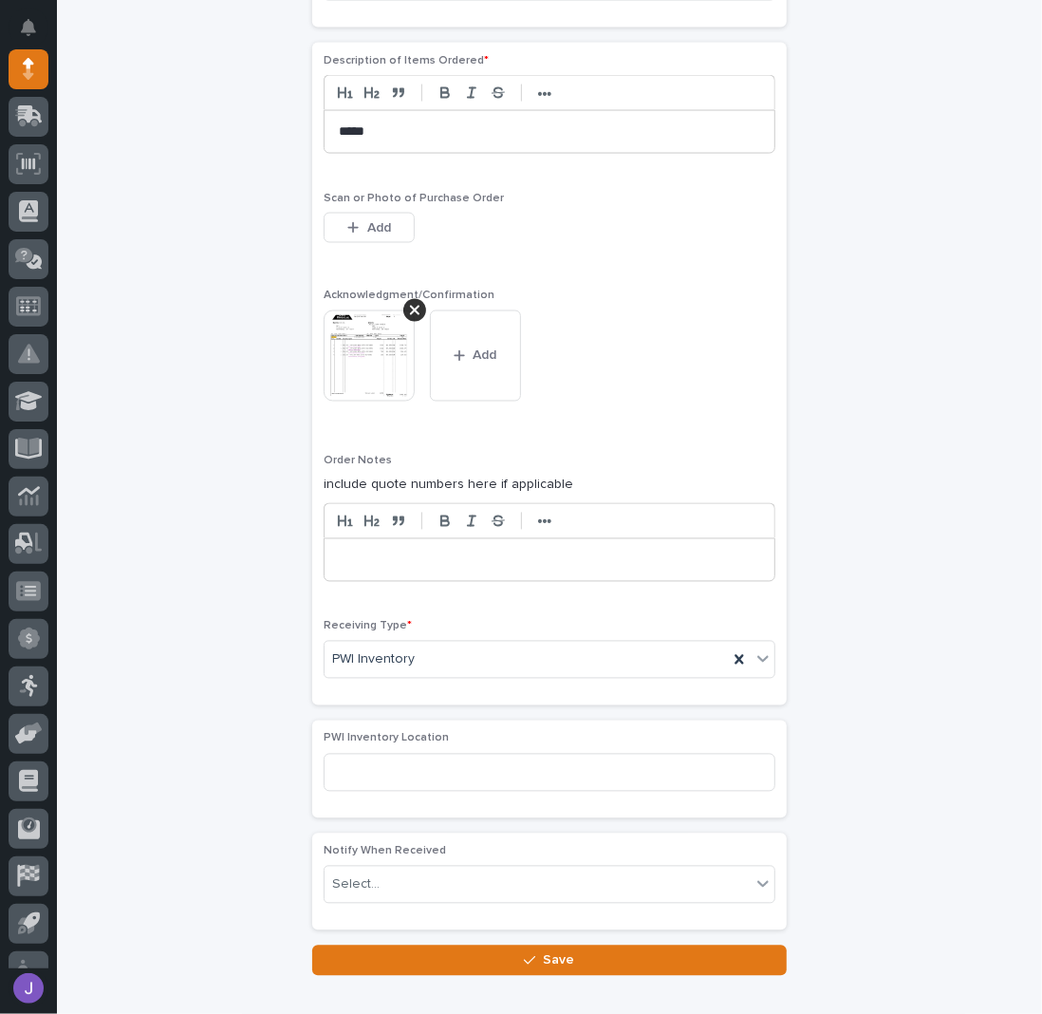
scroll to position [1532, 0]
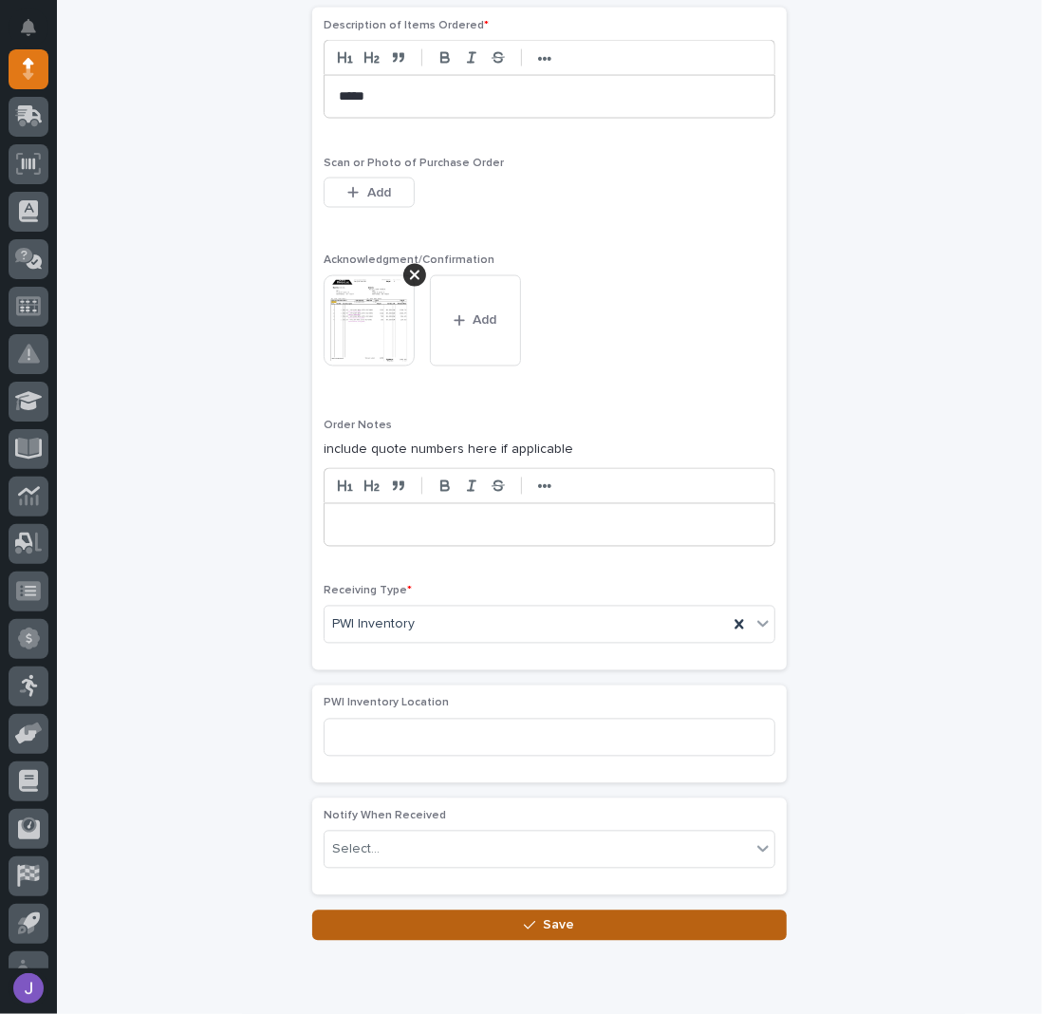
click at [431, 910] on button "Save" at bounding box center [549, 925] width 475 height 30
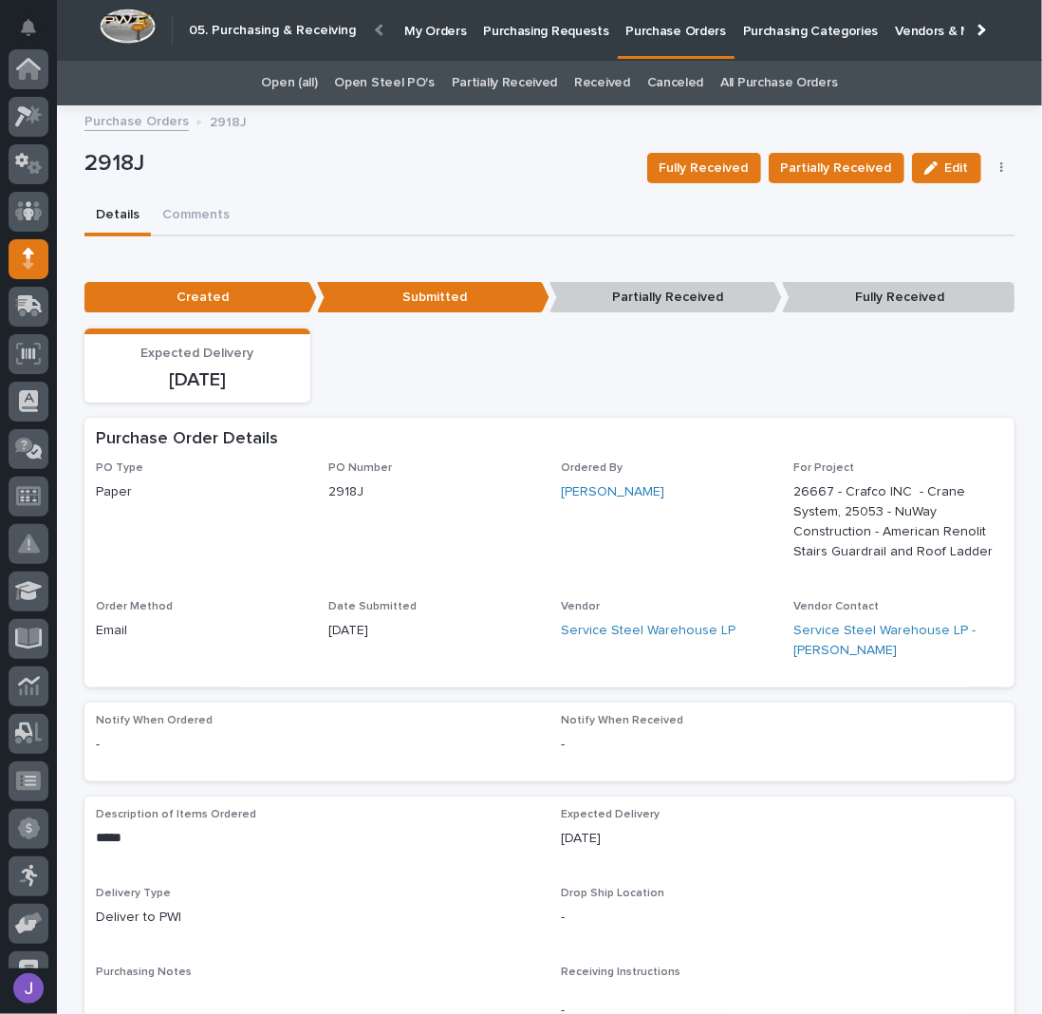
scroll to position [190, 0]
click at [550, 30] on p "Purchasing Requests" at bounding box center [545, 20] width 125 height 40
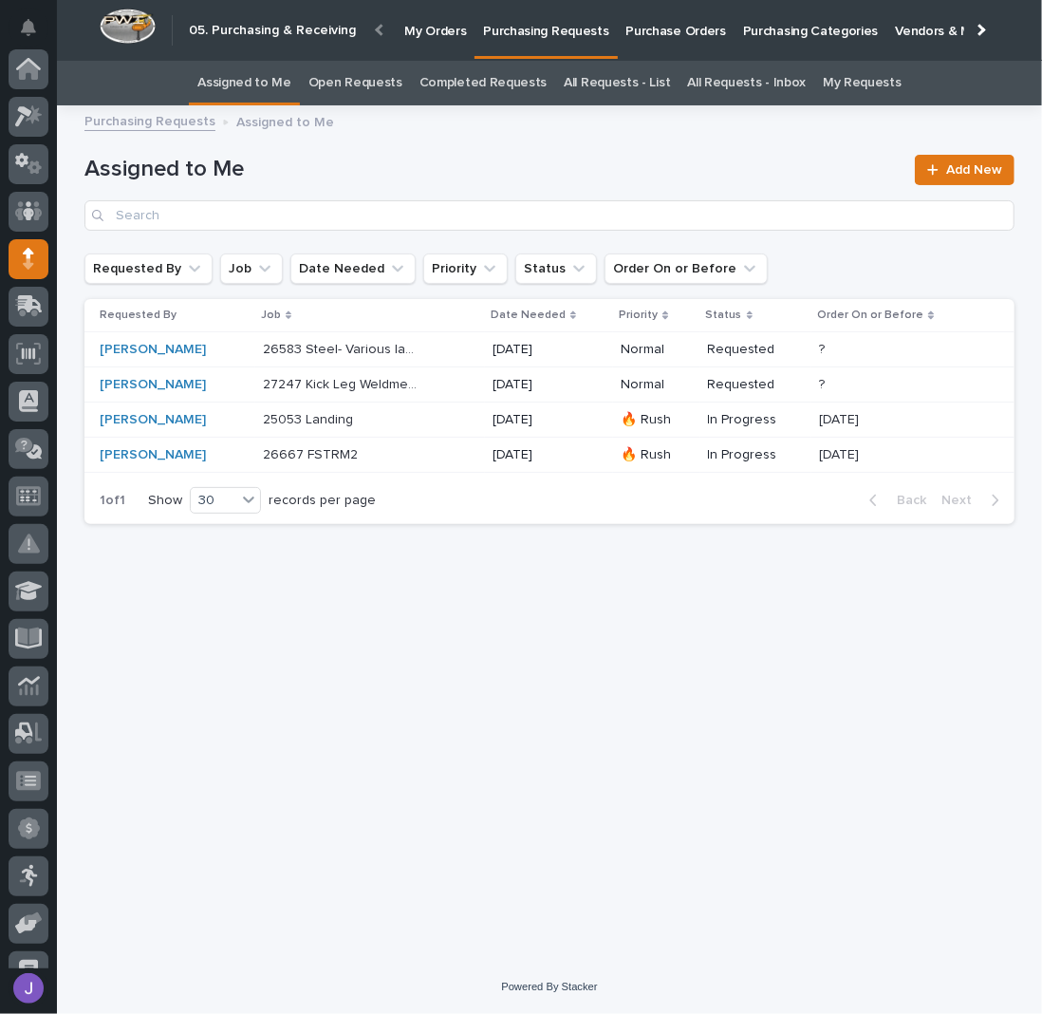
scroll to position [190, 0]
click at [404, 427] on div "25053 Landing 25053 Landing" at bounding box center [370, 419] width 214 height 31
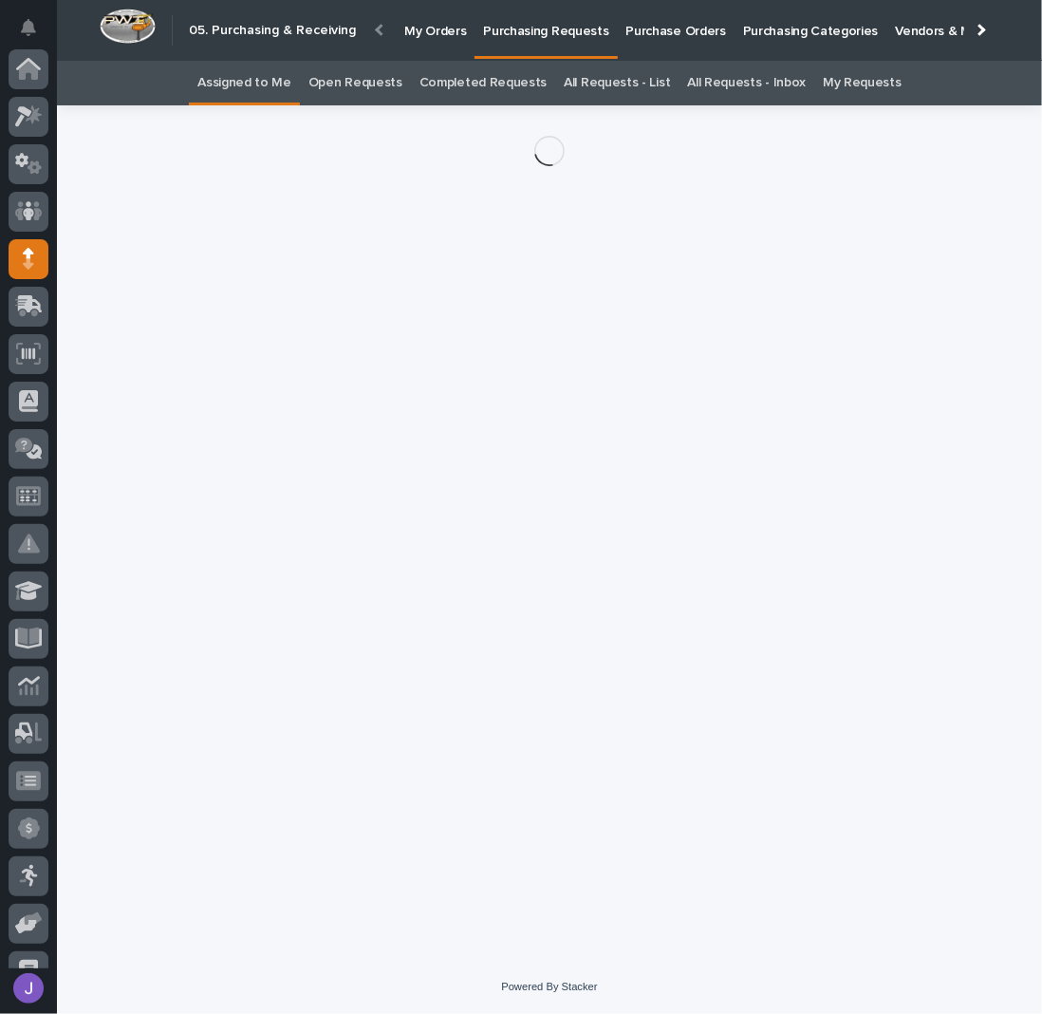
scroll to position [190, 0]
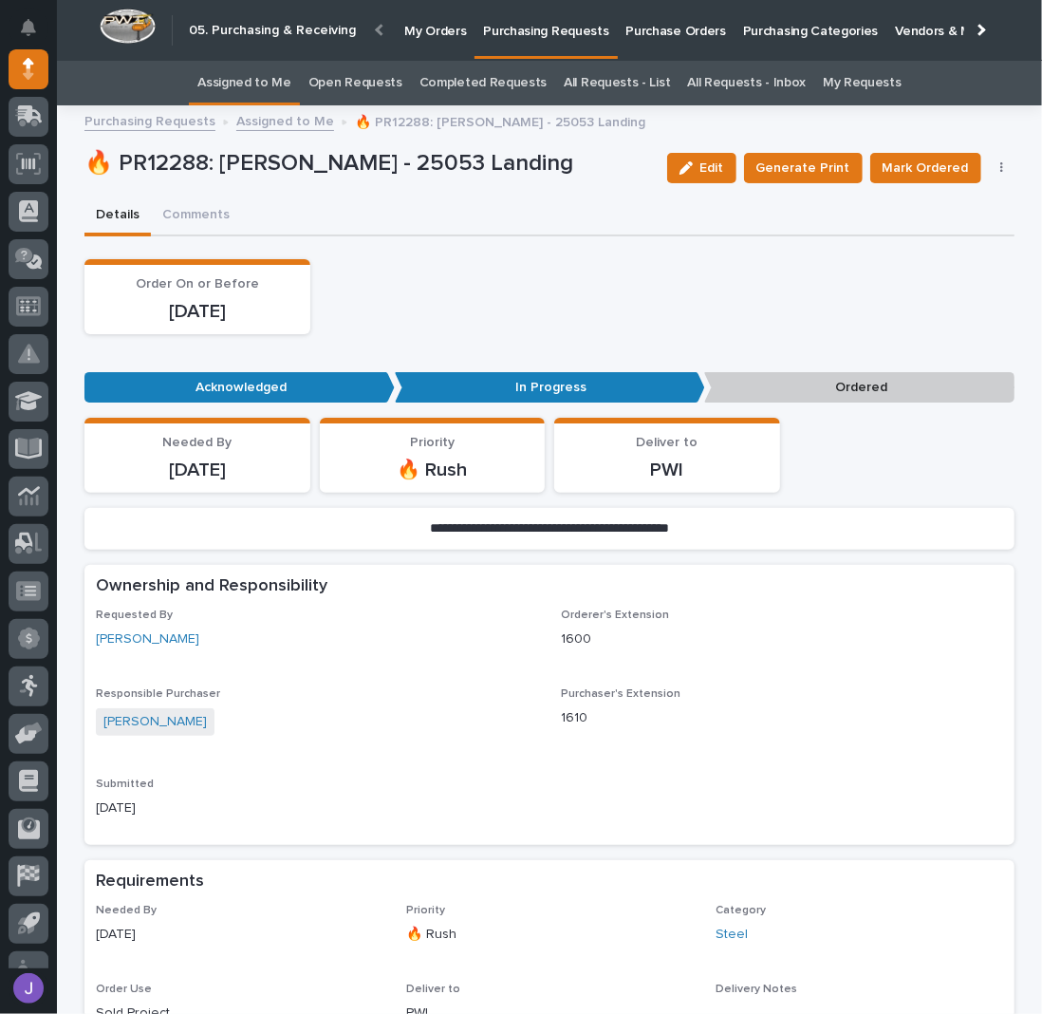
click at [1000, 169] on button "button" at bounding box center [1002, 167] width 27 height 13
click at [957, 236] on span "Edit Linked PO's" at bounding box center [940, 236] width 97 height 23
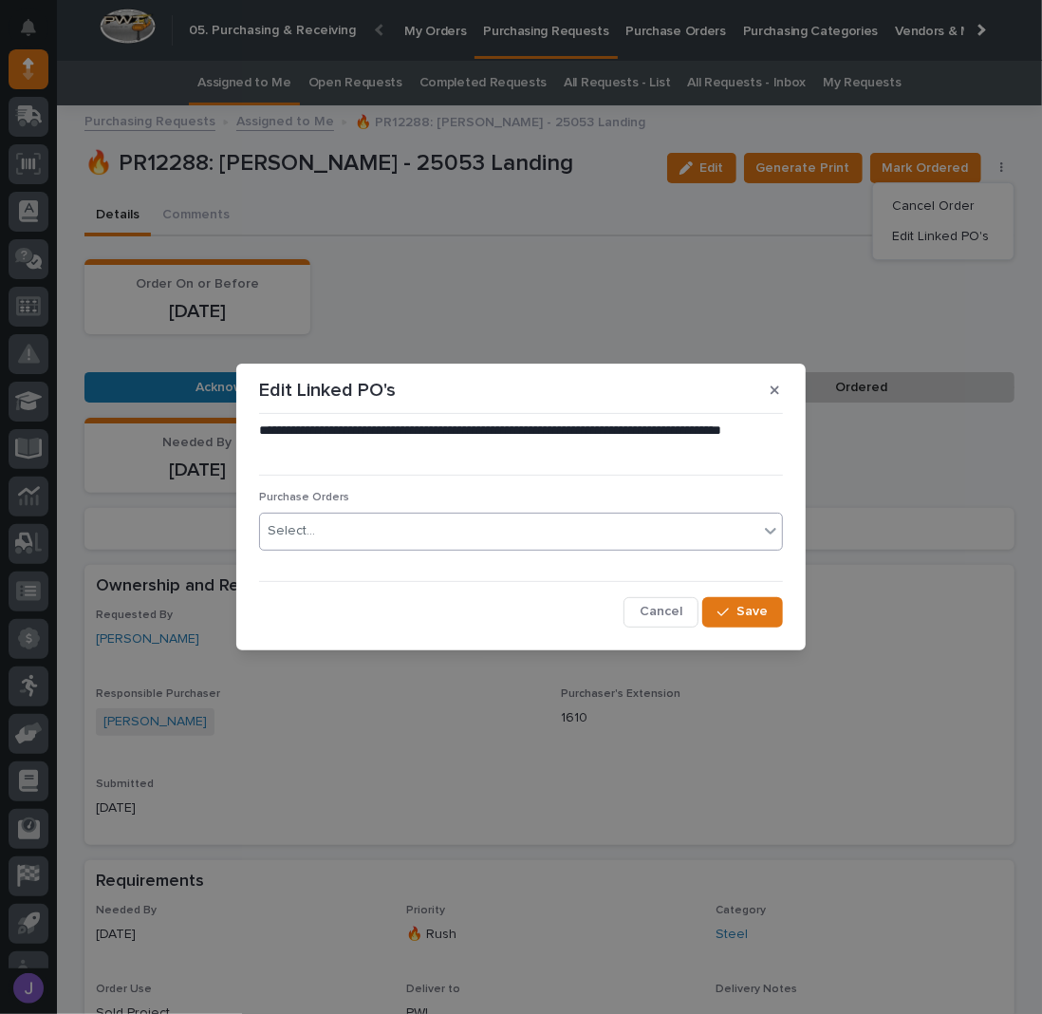
click at [475, 528] on div "Select..." at bounding box center [509, 530] width 498 height 31
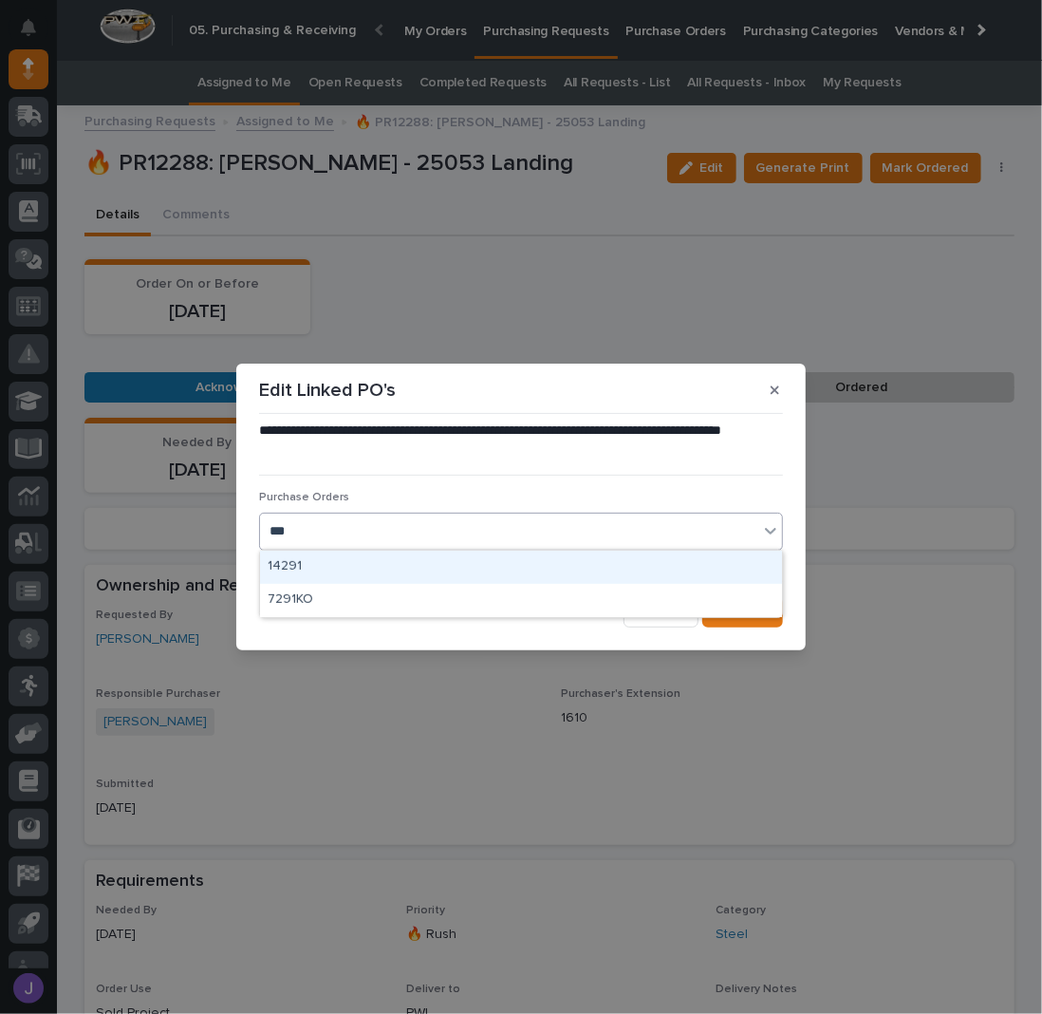
type input "****"
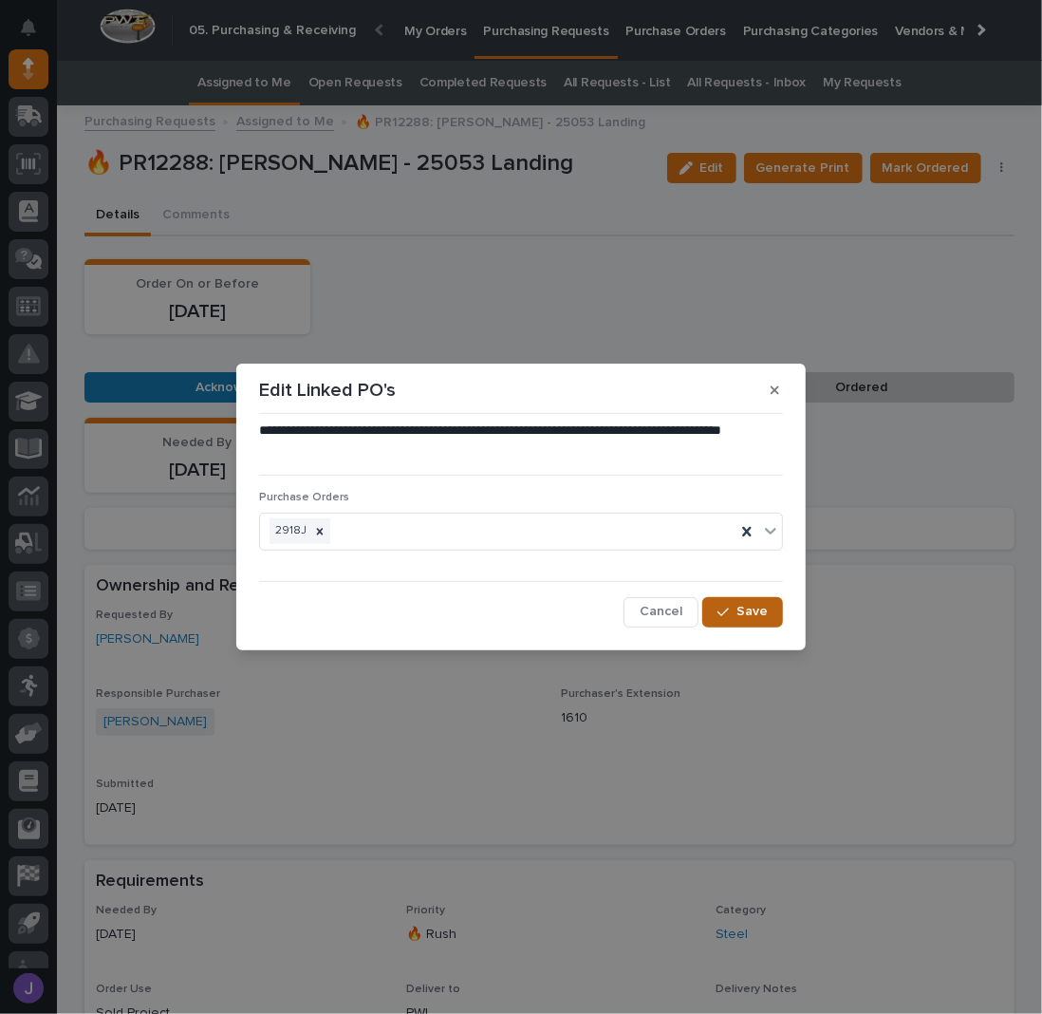
click at [738, 607] on span "Save" at bounding box center [751, 611] width 31 height 17
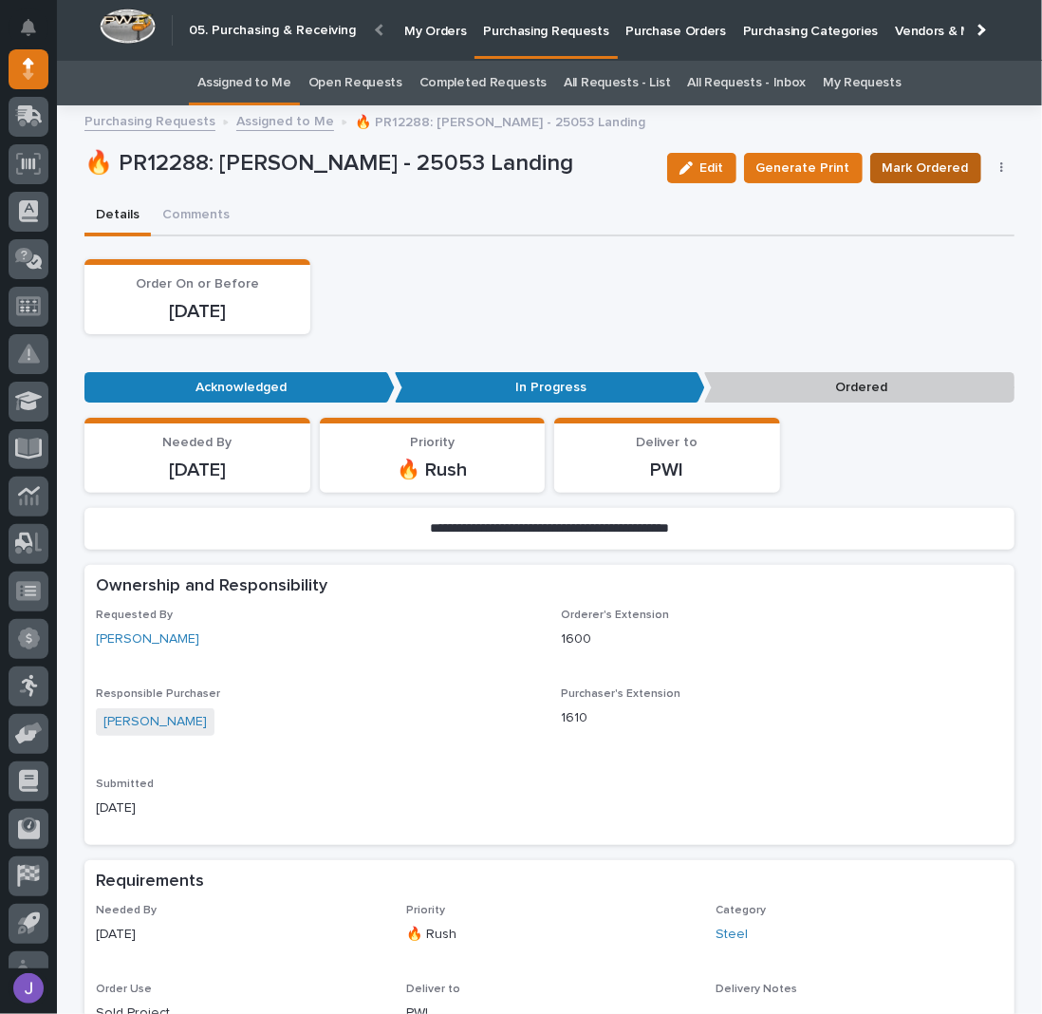
click at [924, 169] on span "Mark Ordered" at bounding box center [926, 168] width 86 height 23
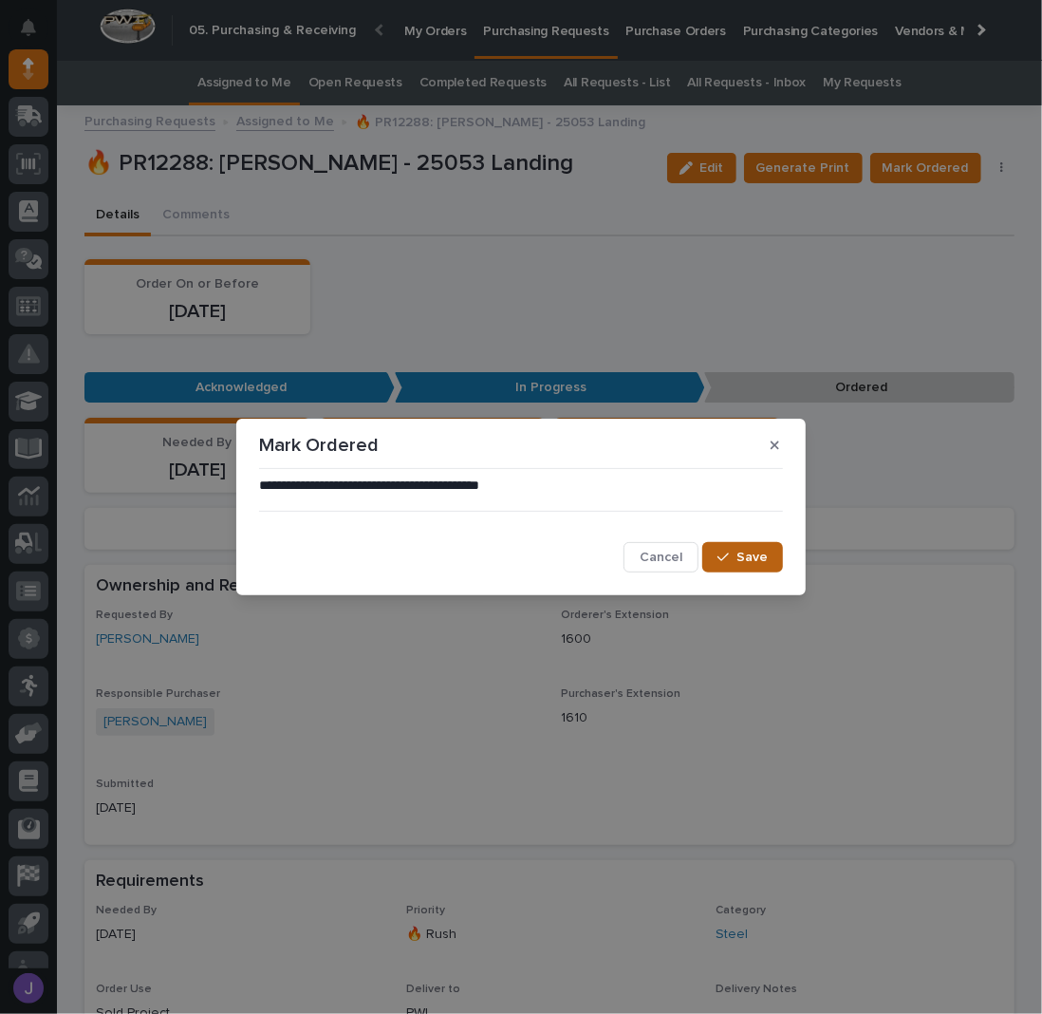
click at [751, 559] on span "Save" at bounding box center [751, 557] width 31 height 17
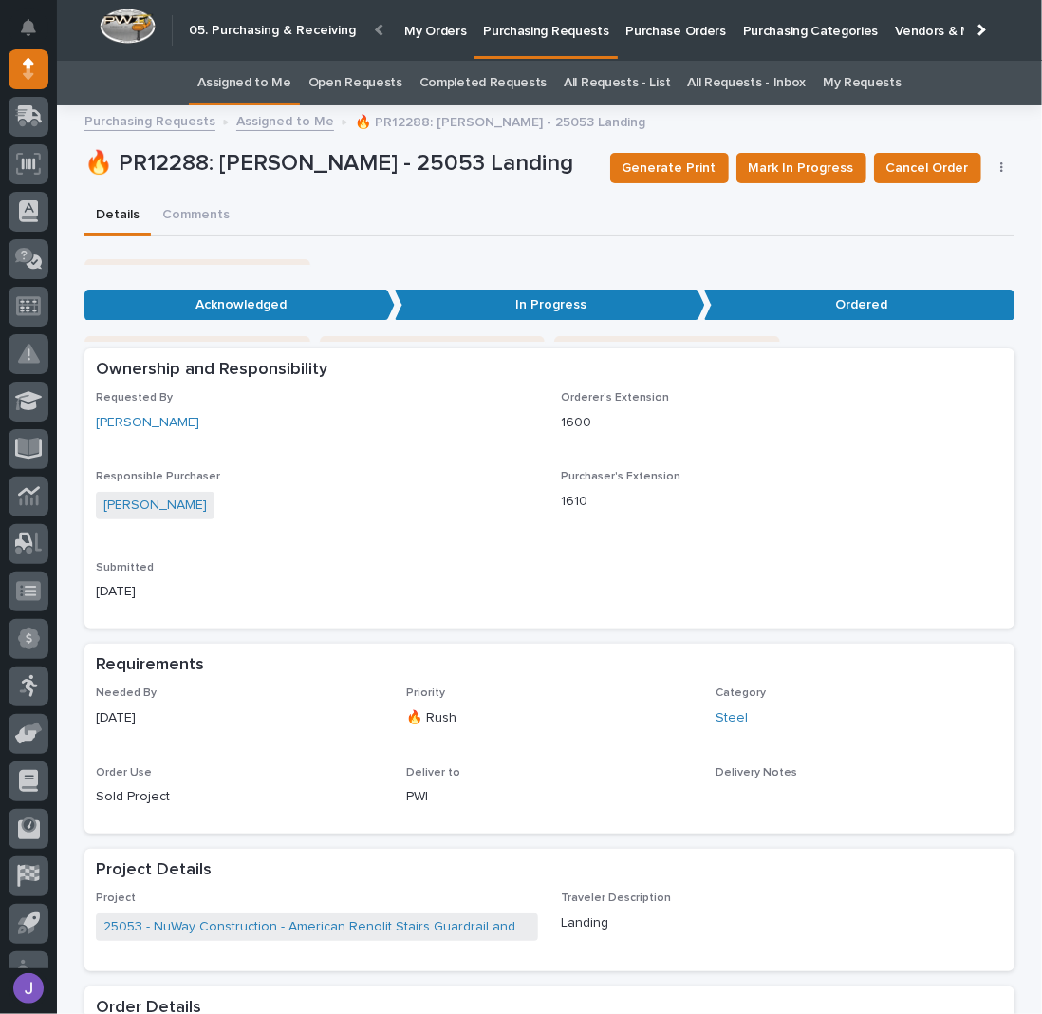
click at [257, 75] on link "Assigned to Me" at bounding box center [244, 83] width 94 height 45
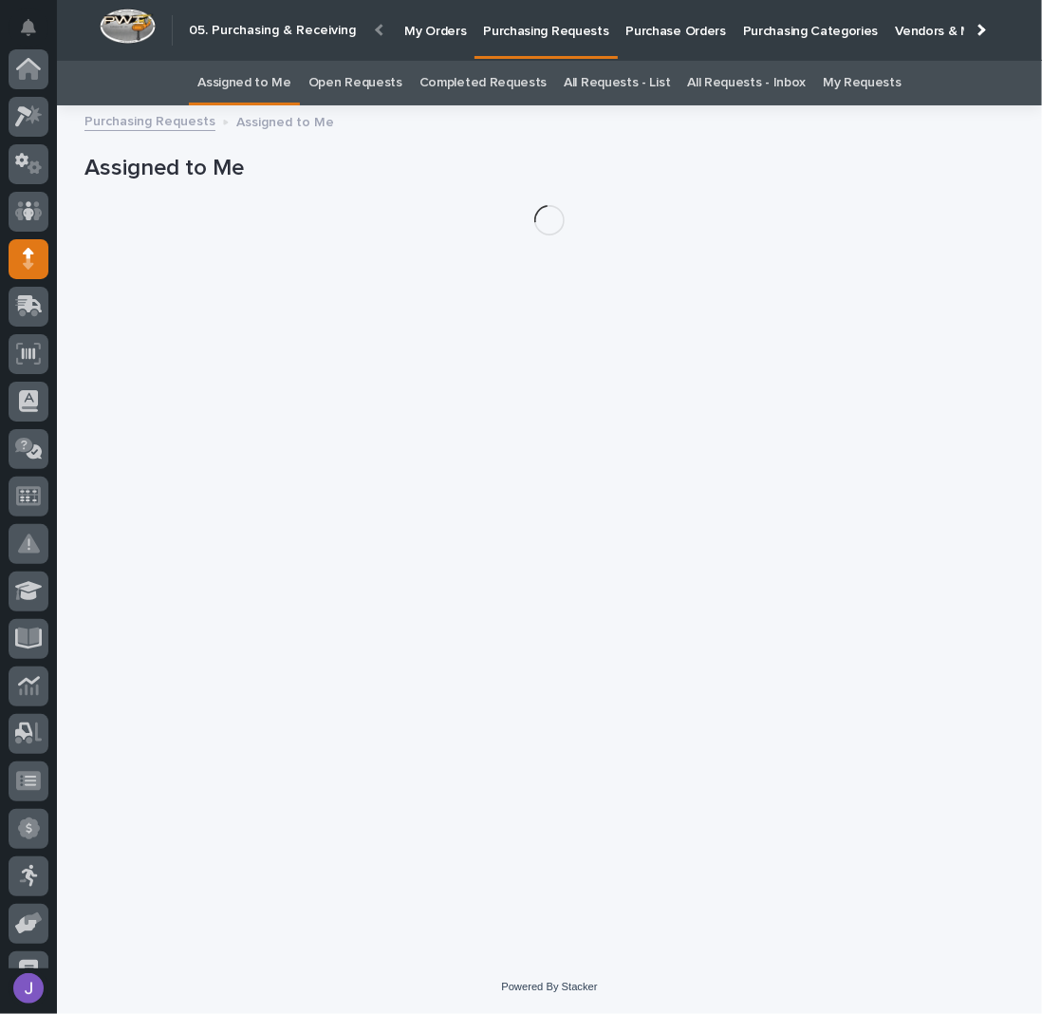
scroll to position [190, 0]
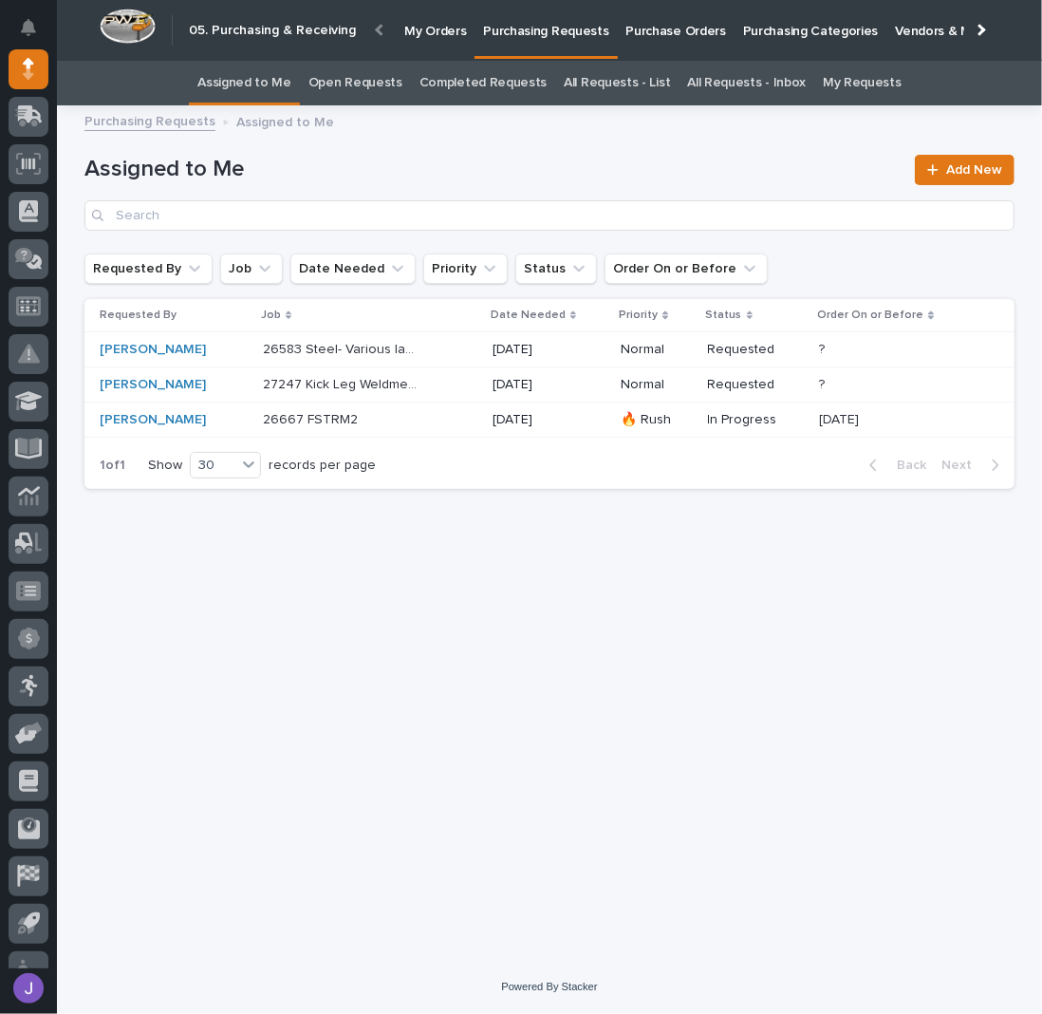
click at [405, 424] on p at bounding box center [342, 420] width 158 height 16
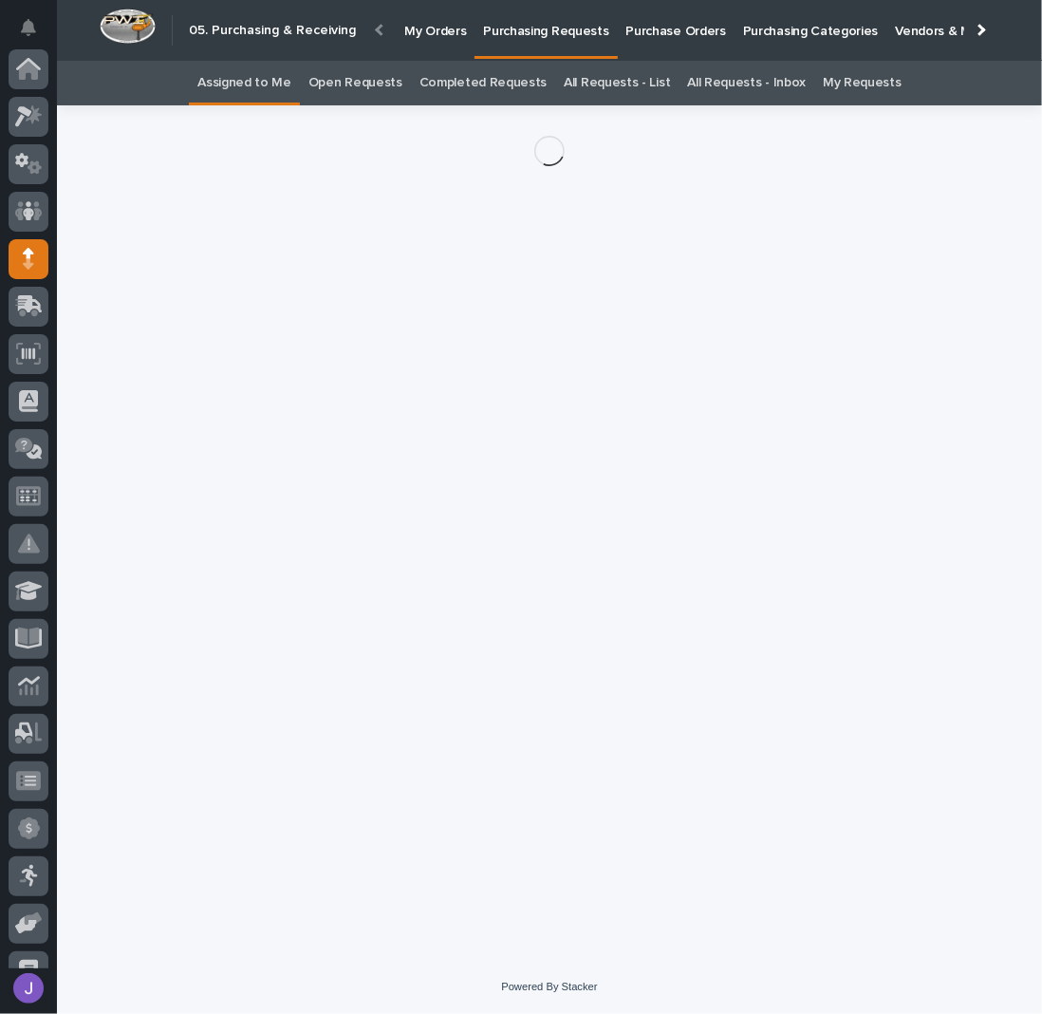
scroll to position [190, 0]
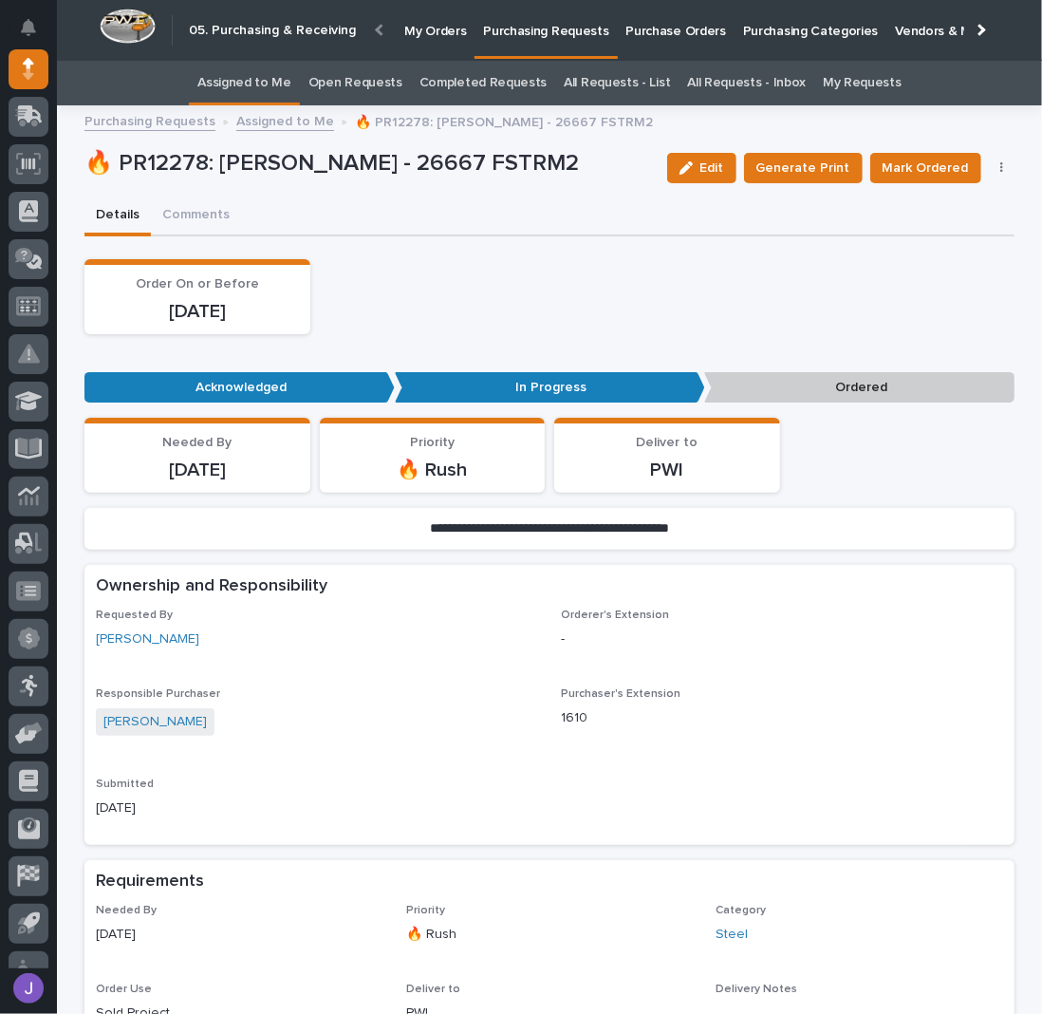
click at [1000, 166] on icon "button" at bounding box center [1002, 167] width 4 height 13
click at [934, 225] on span "Edit Linked PO's" at bounding box center [940, 236] width 97 height 23
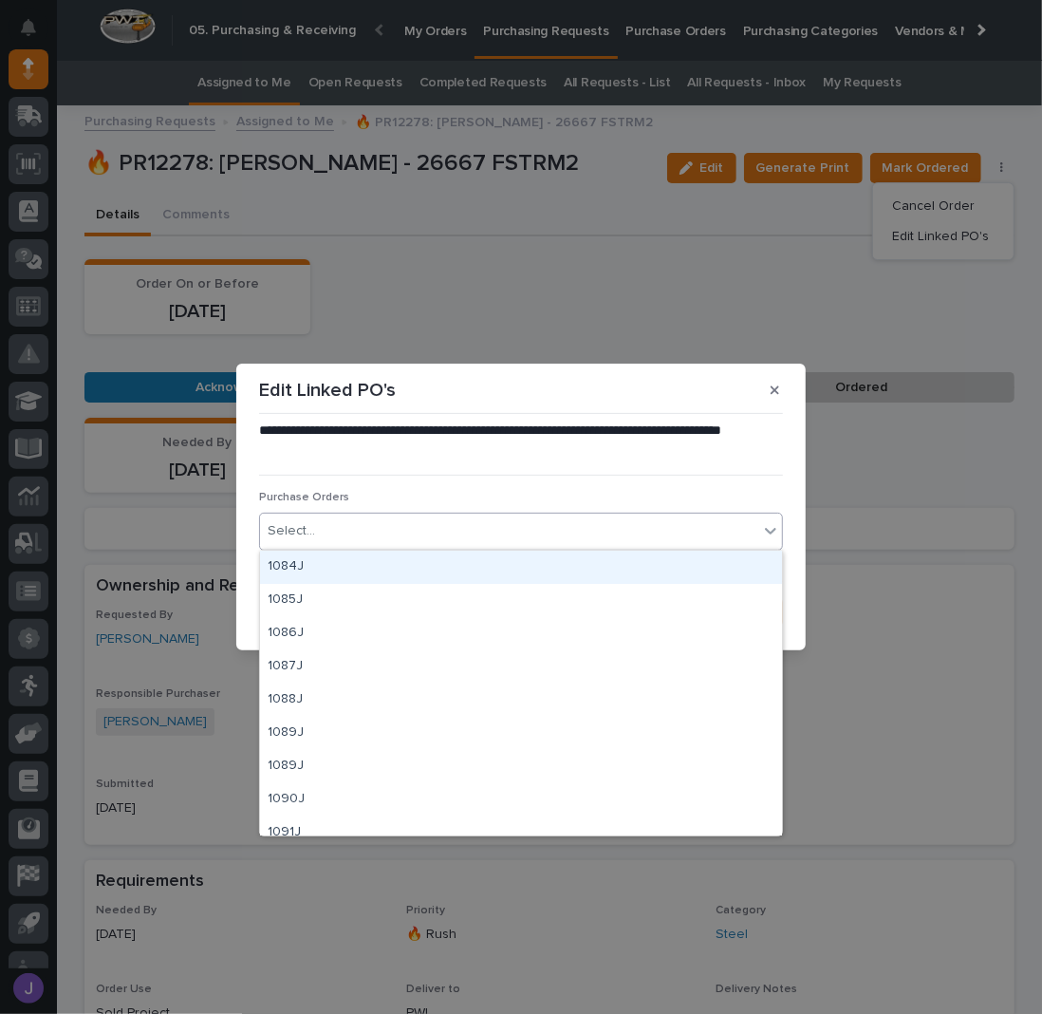
click at [433, 531] on div "Select..." at bounding box center [509, 530] width 498 height 31
type input "*"
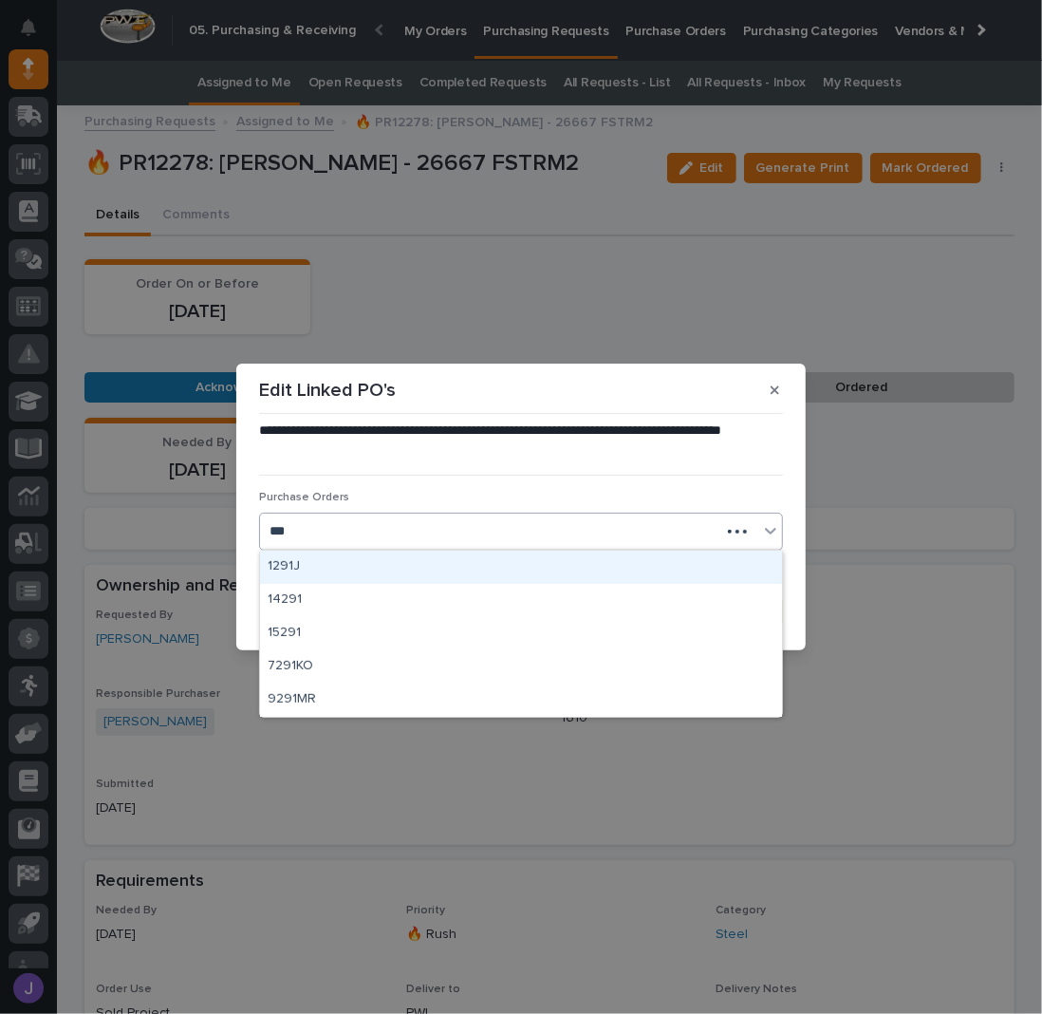
type input "****"
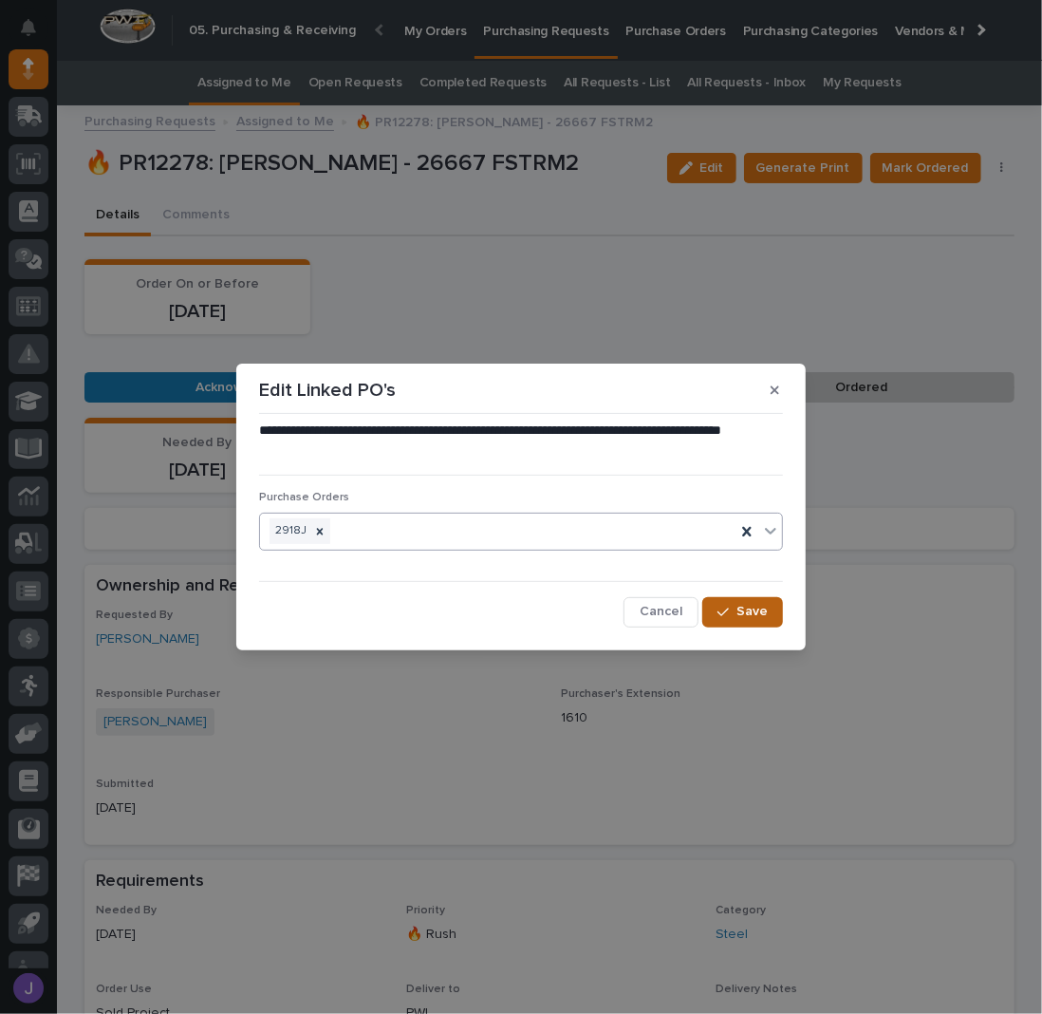
click at [768, 625] on button "Save" at bounding box center [742, 612] width 81 height 30
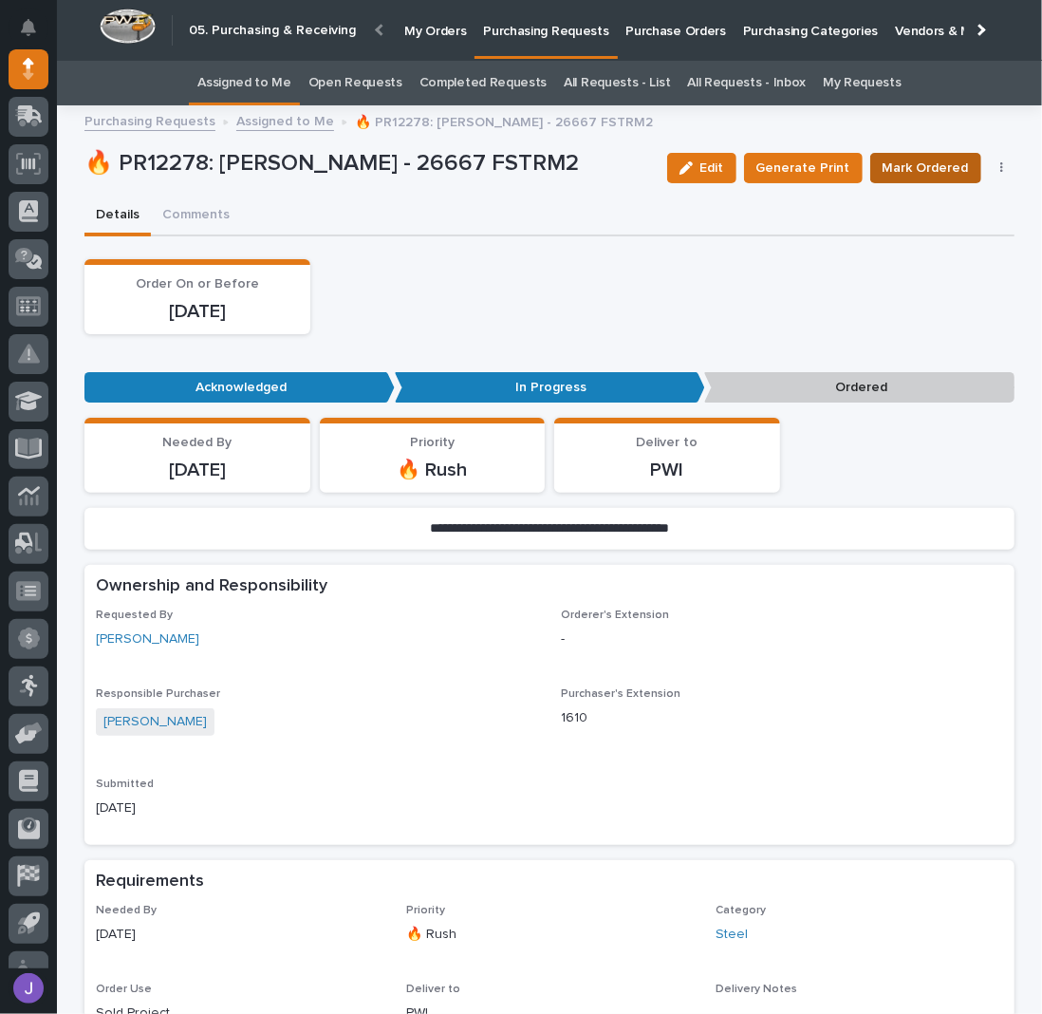
click at [883, 172] on span "Mark Ordered" at bounding box center [926, 168] width 86 height 23
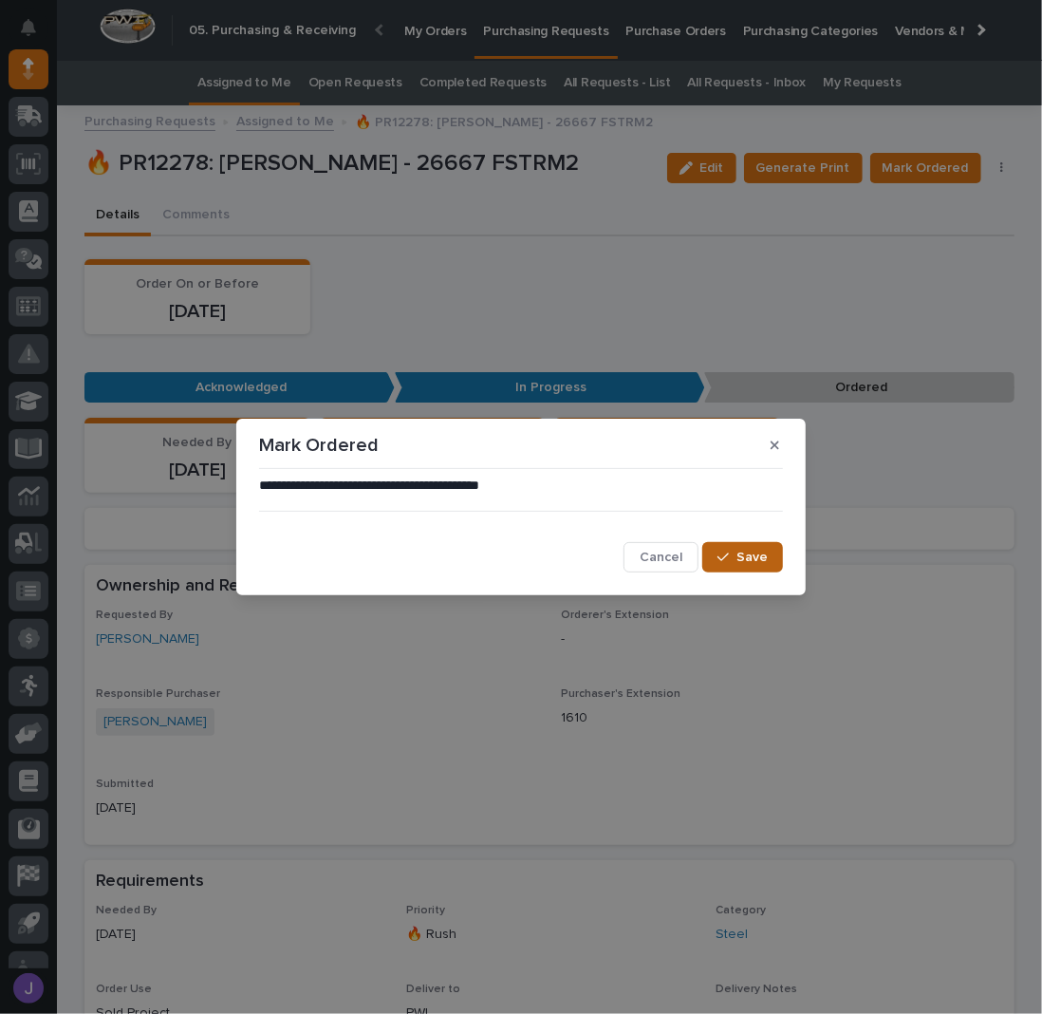
click at [731, 550] on div "button" at bounding box center [726, 556] width 19 height 13
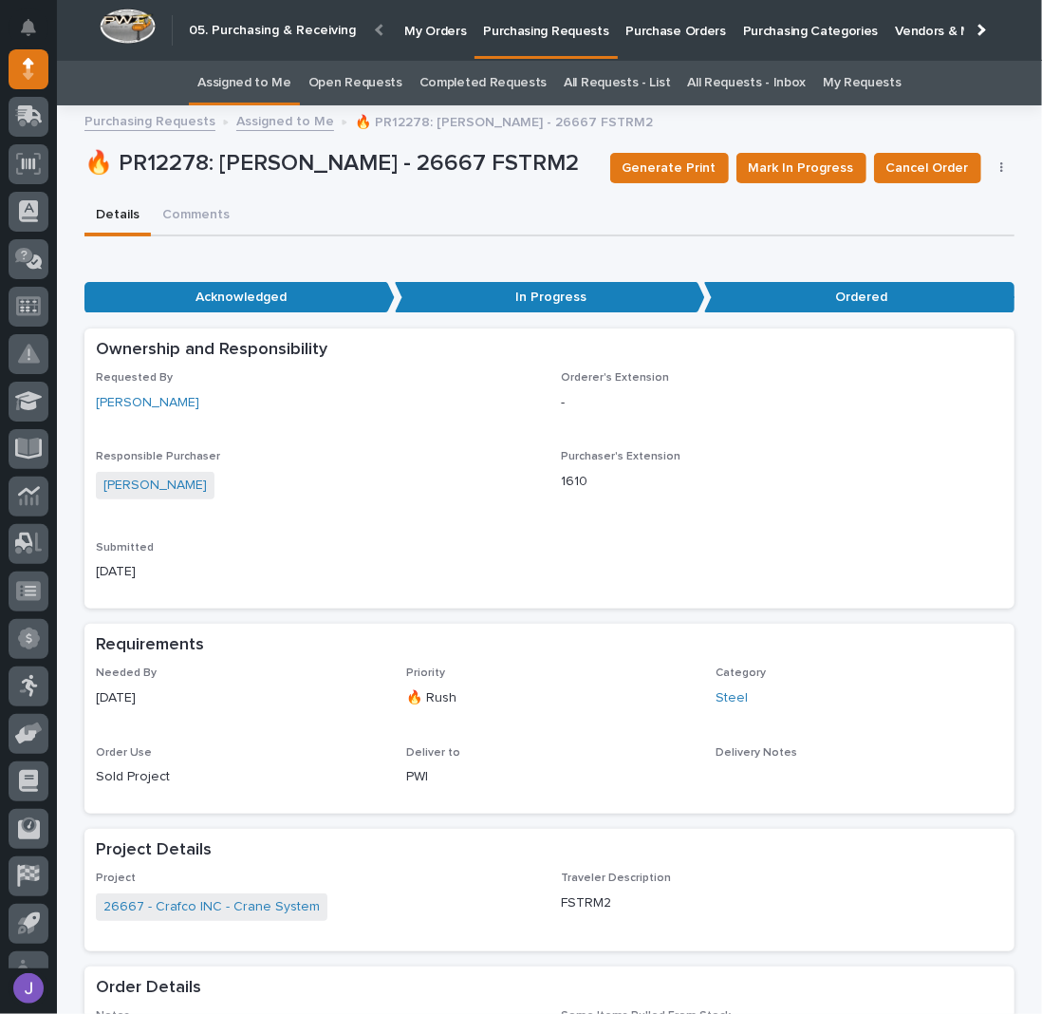
click at [285, 83] on link "Assigned to Me" at bounding box center [244, 83] width 94 height 45
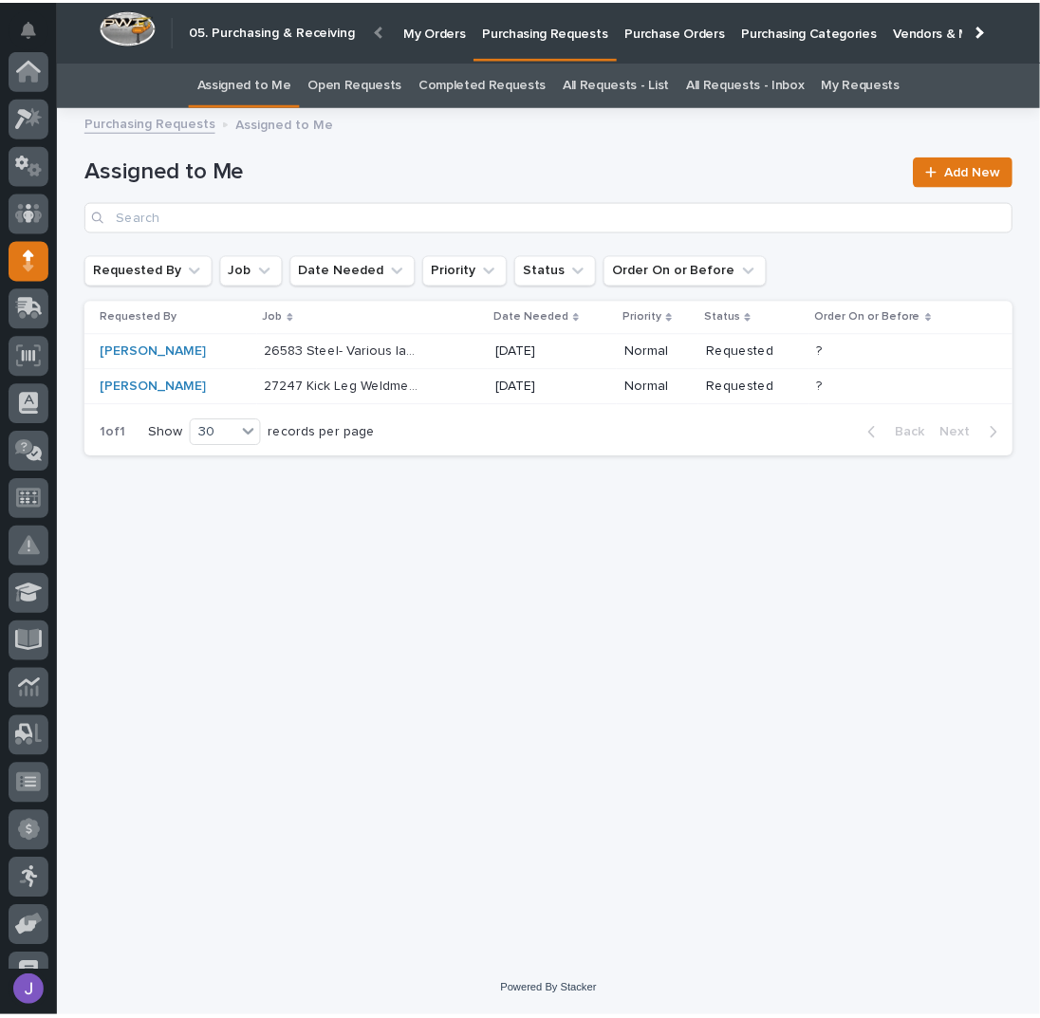
scroll to position [190, 0]
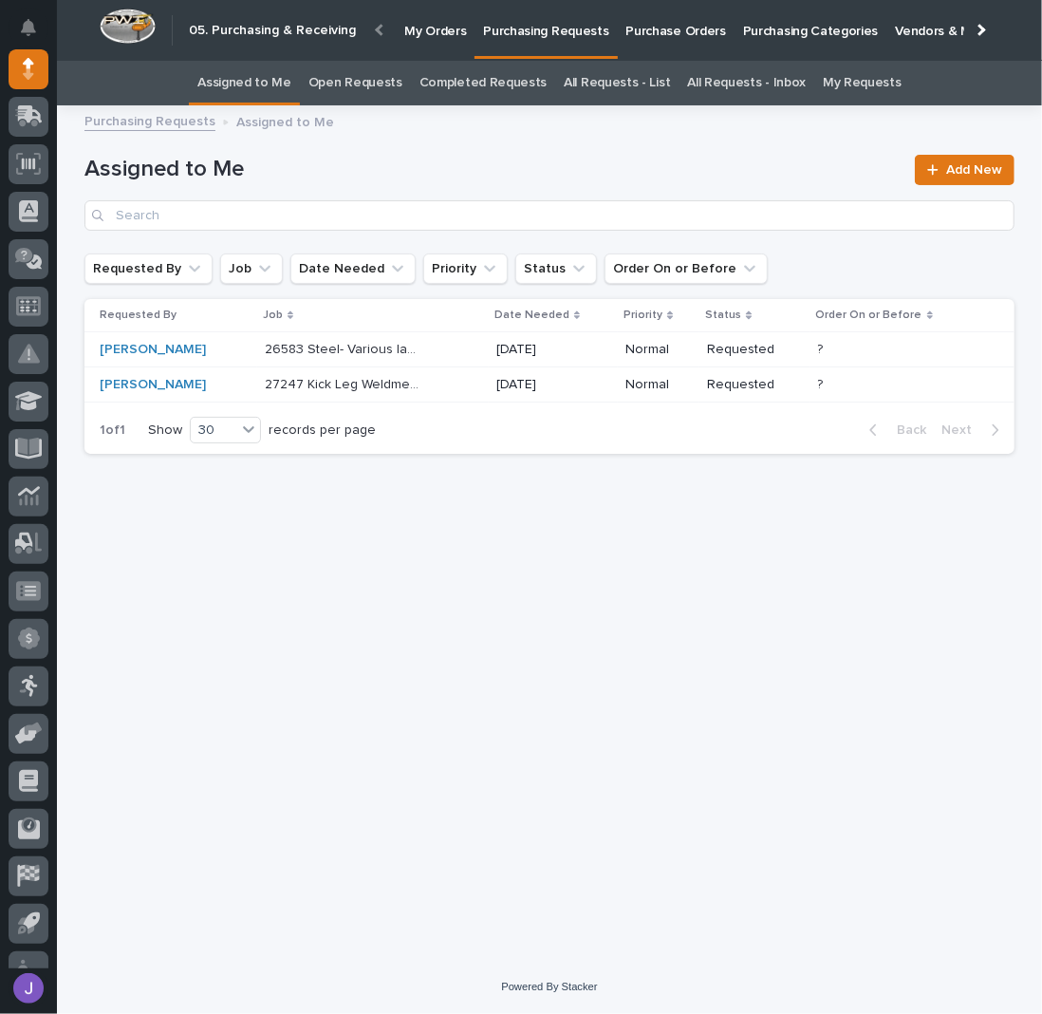
click at [502, 513] on div "Loading... Saving… Loading... Saving… Assigned to Me Add New Requested By Job D…" at bounding box center [549, 514] width 949 height 795
click at [582, 570] on div "Loading... Saving… Loading... Saving… Assigned to Me Add New Requested By Job D…" at bounding box center [549, 514] width 949 height 795
click at [619, 581] on div "Loading... Saving… Loading... Saving… Assigned to Me Add New Requested By Job D…" at bounding box center [549, 514] width 949 height 795
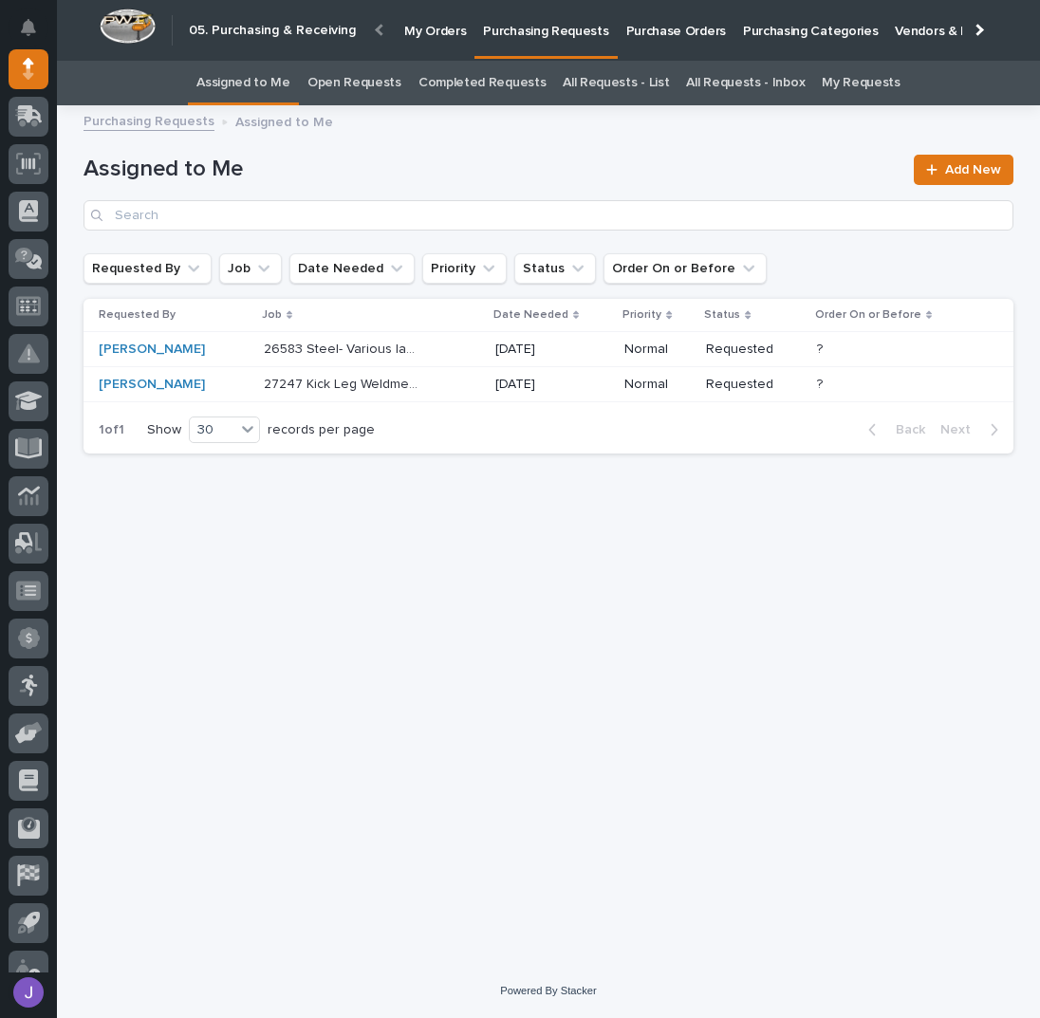
click at [461, 351] on div "26583 Steel- Various ladders 26583 Steel- Various ladders" at bounding box center [372, 349] width 216 height 31
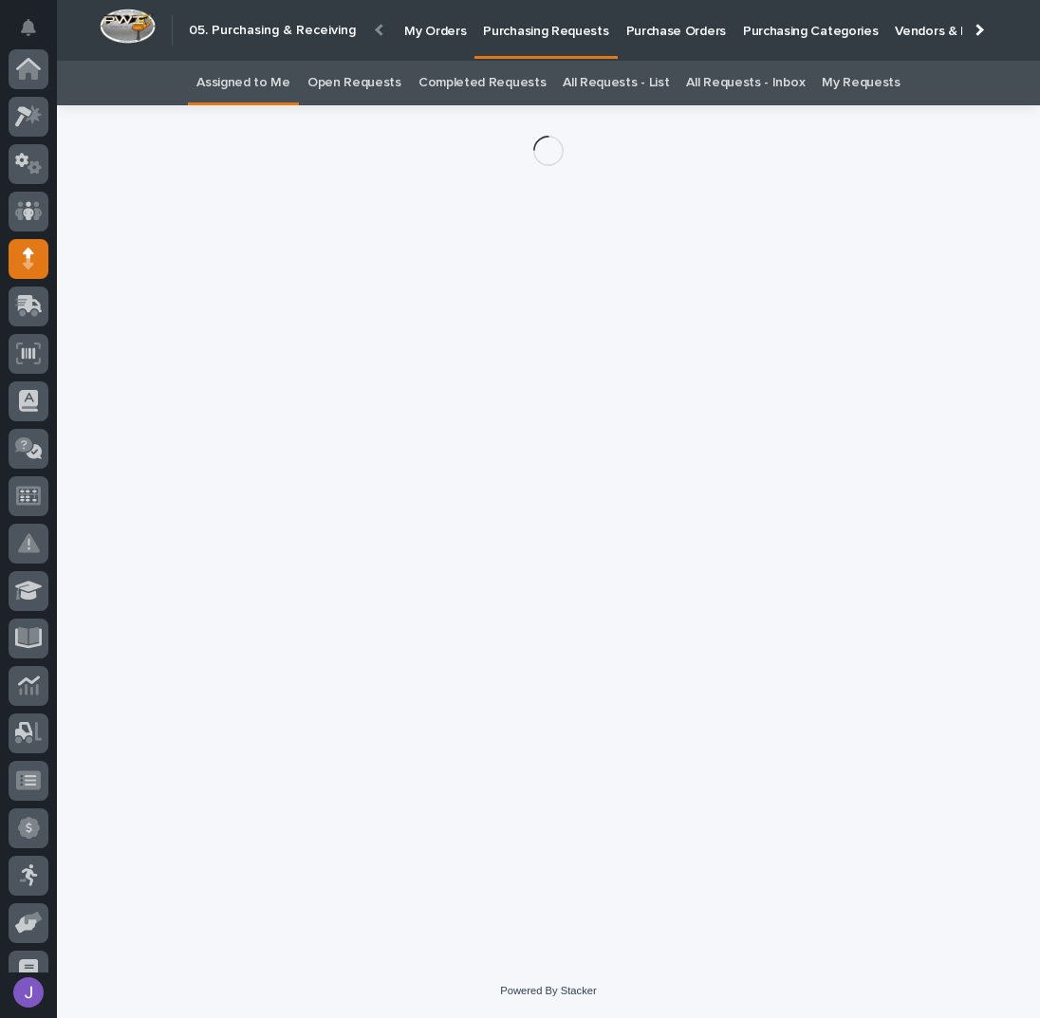
scroll to position [190, 0]
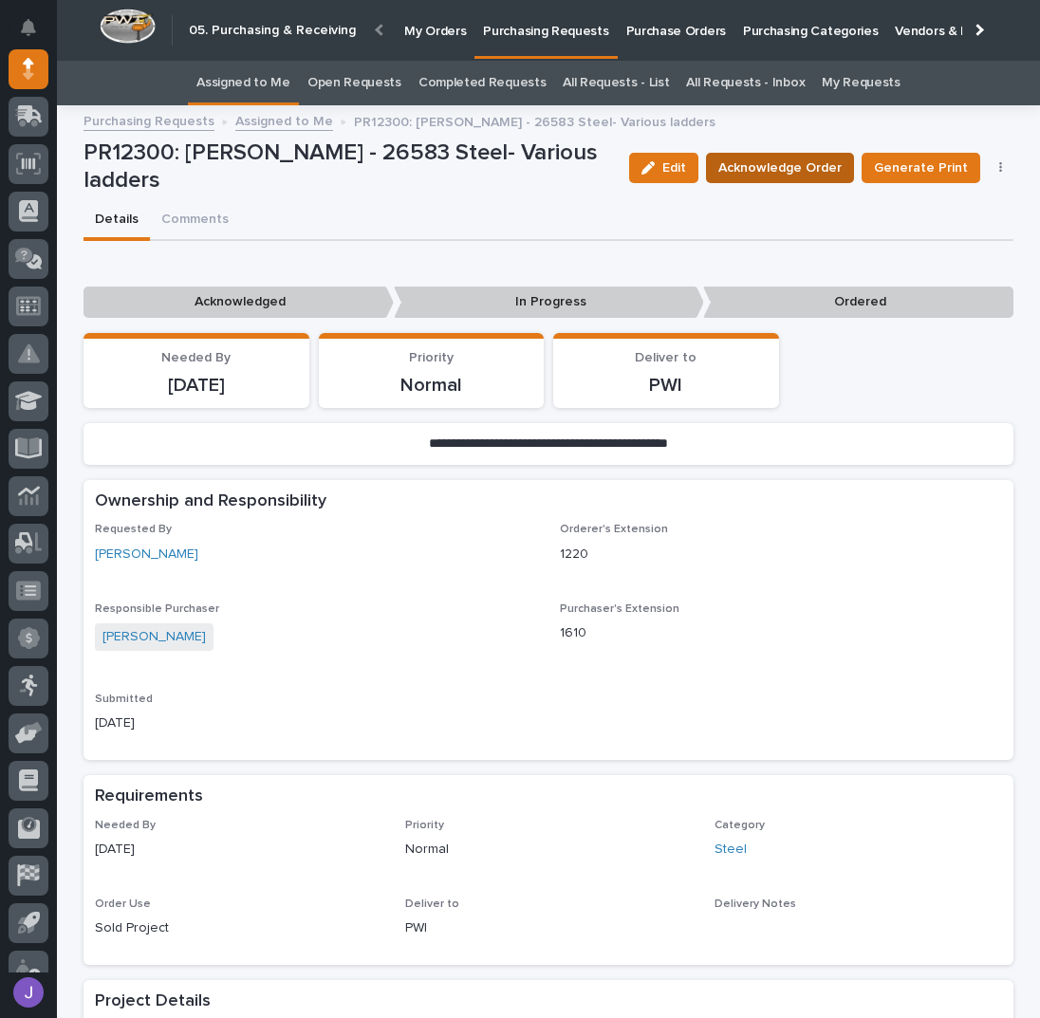
click at [810, 157] on span "Acknowledge Order" at bounding box center [779, 168] width 123 height 23
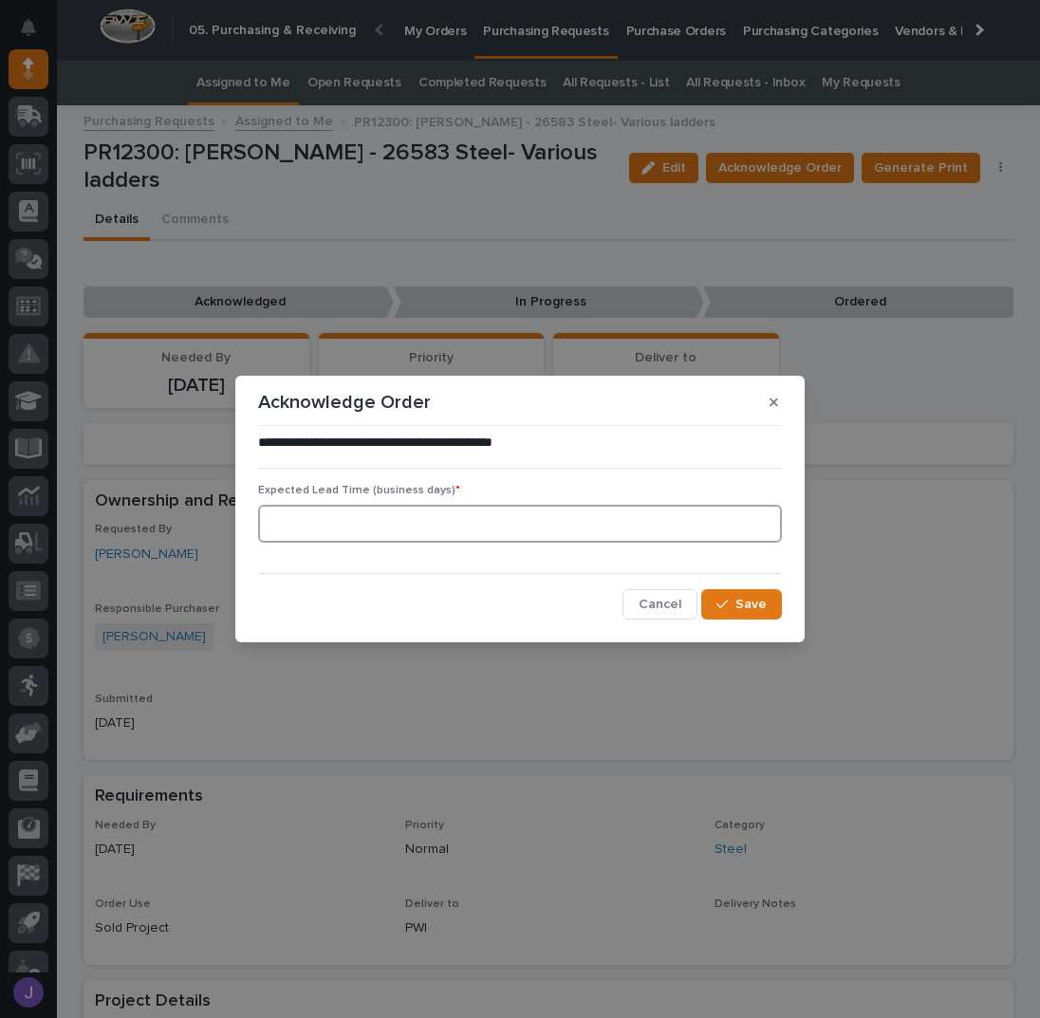
click at [330, 530] on input at bounding box center [520, 524] width 524 height 38
type input "0"
click at [754, 613] on button "Save" at bounding box center [741, 604] width 81 height 30
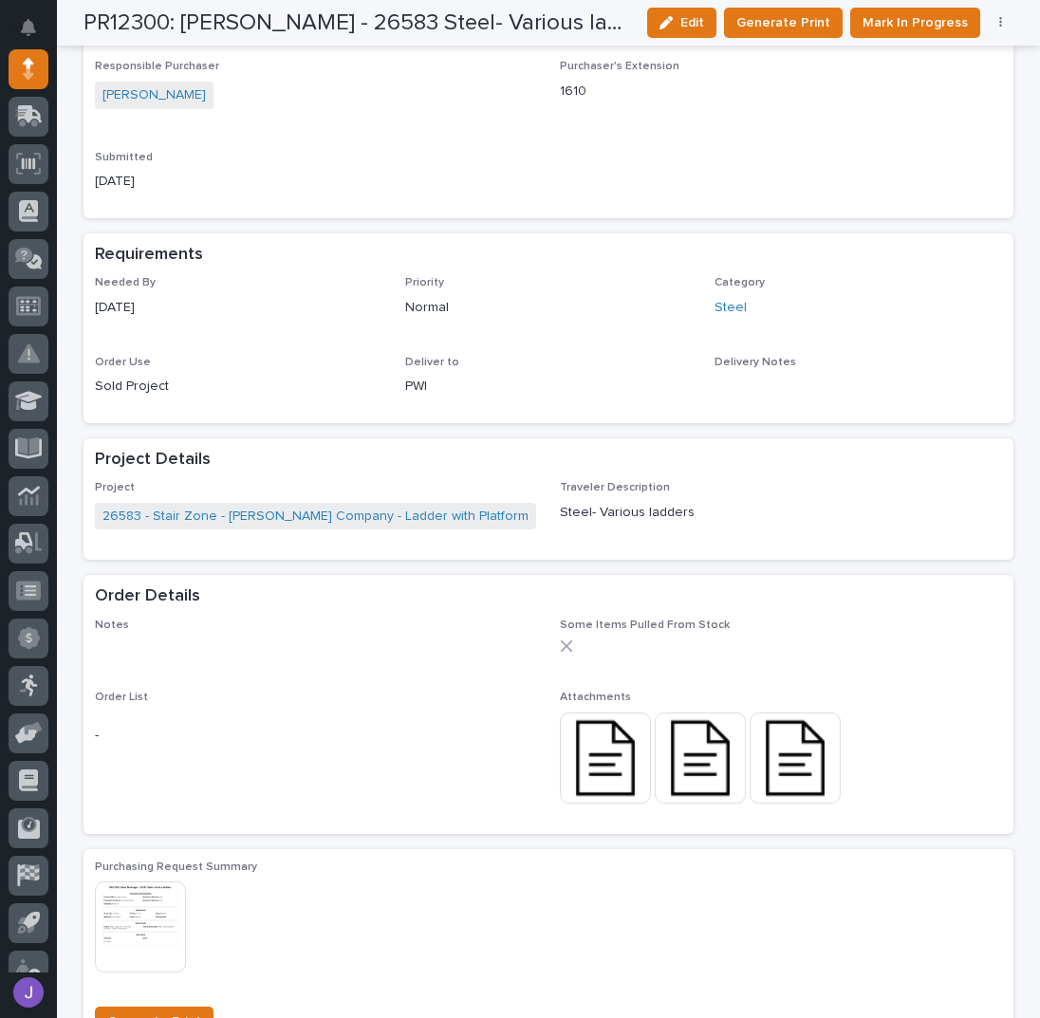
scroll to position [0, 0]
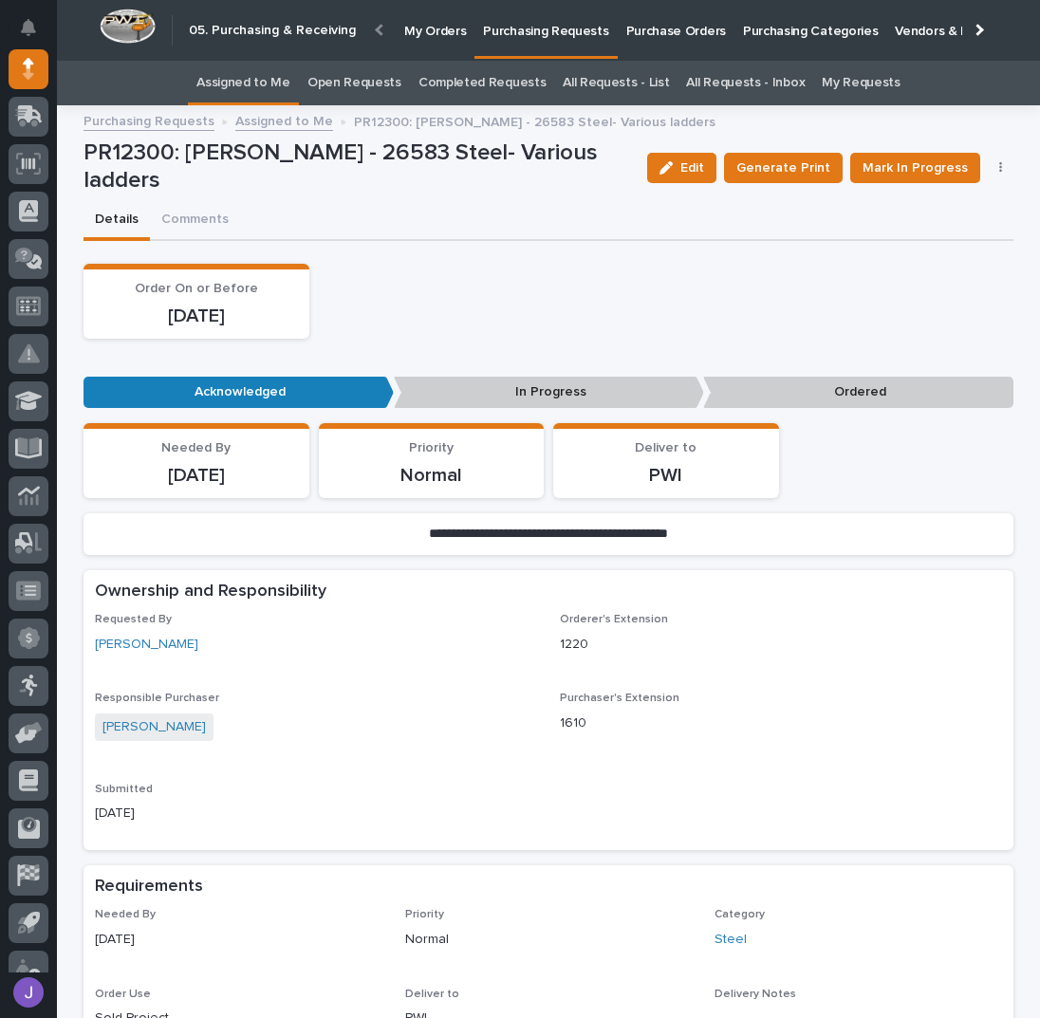
click at [260, 80] on link "Assigned to Me" at bounding box center [243, 83] width 94 height 45
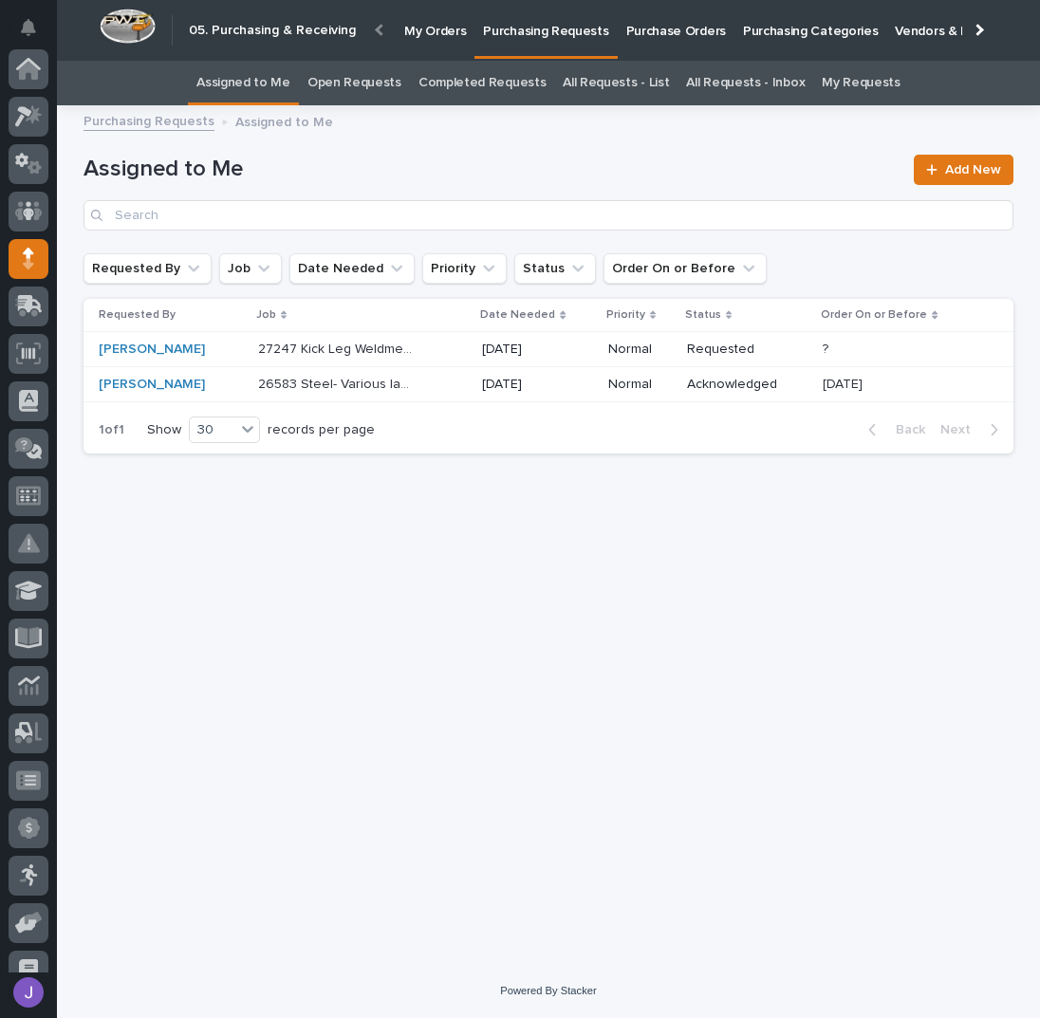
scroll to position [190, 0]
click at [314, 358] on div "27247 Kick Leg Weldments 27247 Kick Leg Weldments" at bounding box center [362, 349] width 209 height 31
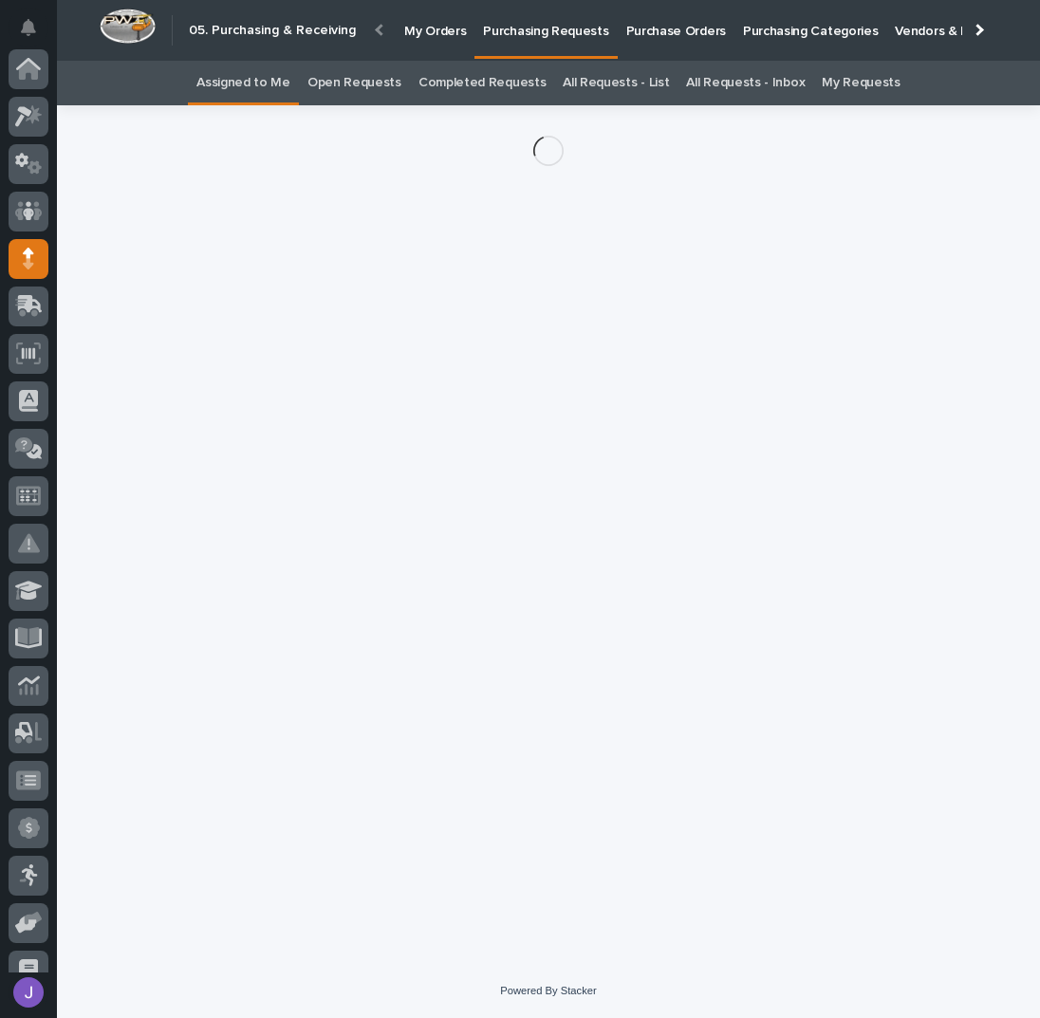
scroll to position [190, 0]
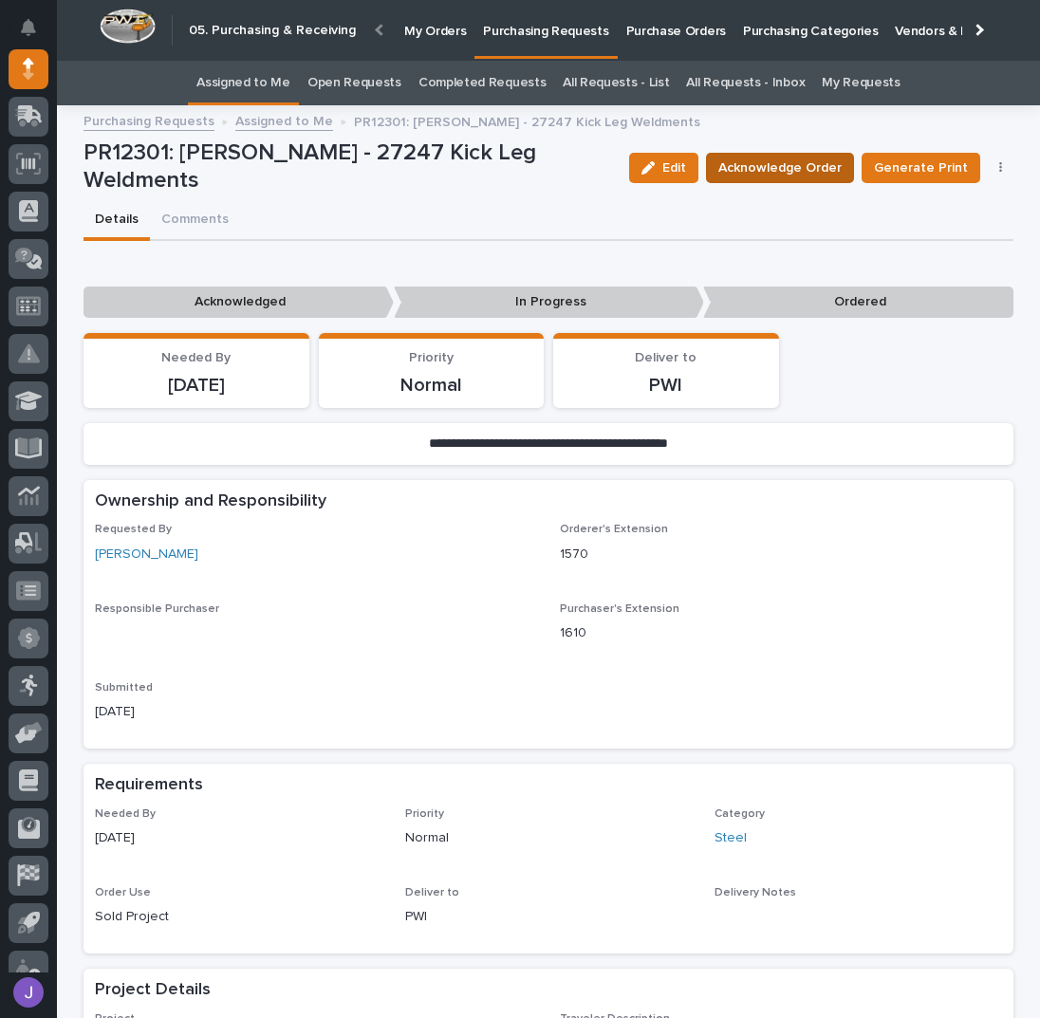
click at [788, 154] on button "Acknowledge Order" at bounding box center [780, 168] width 148 height 30
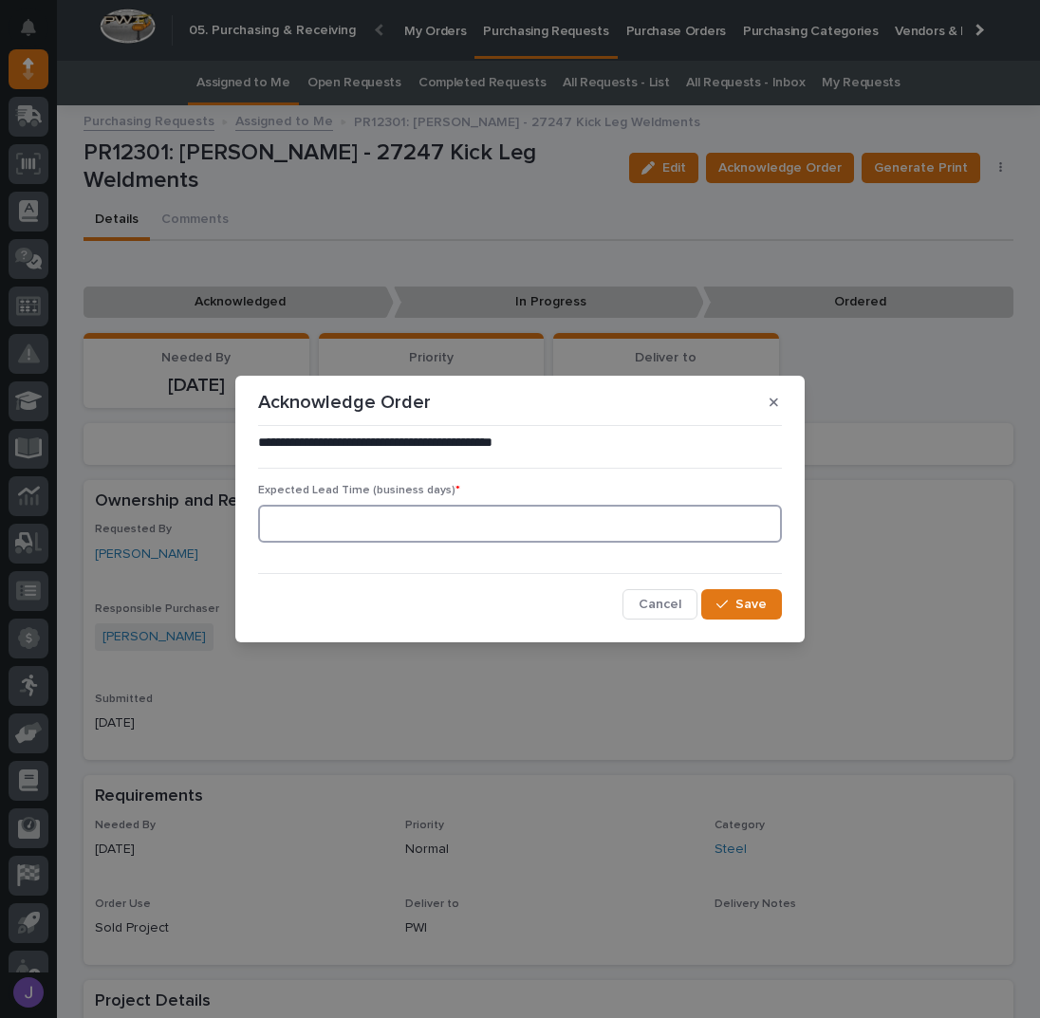
click at [441, 523] on input at bounding box center [520, 524] width 524 height 38
type input "0"
click at [764, 600] on span "Save" at bounding box center [750, 604] width 31 height 17
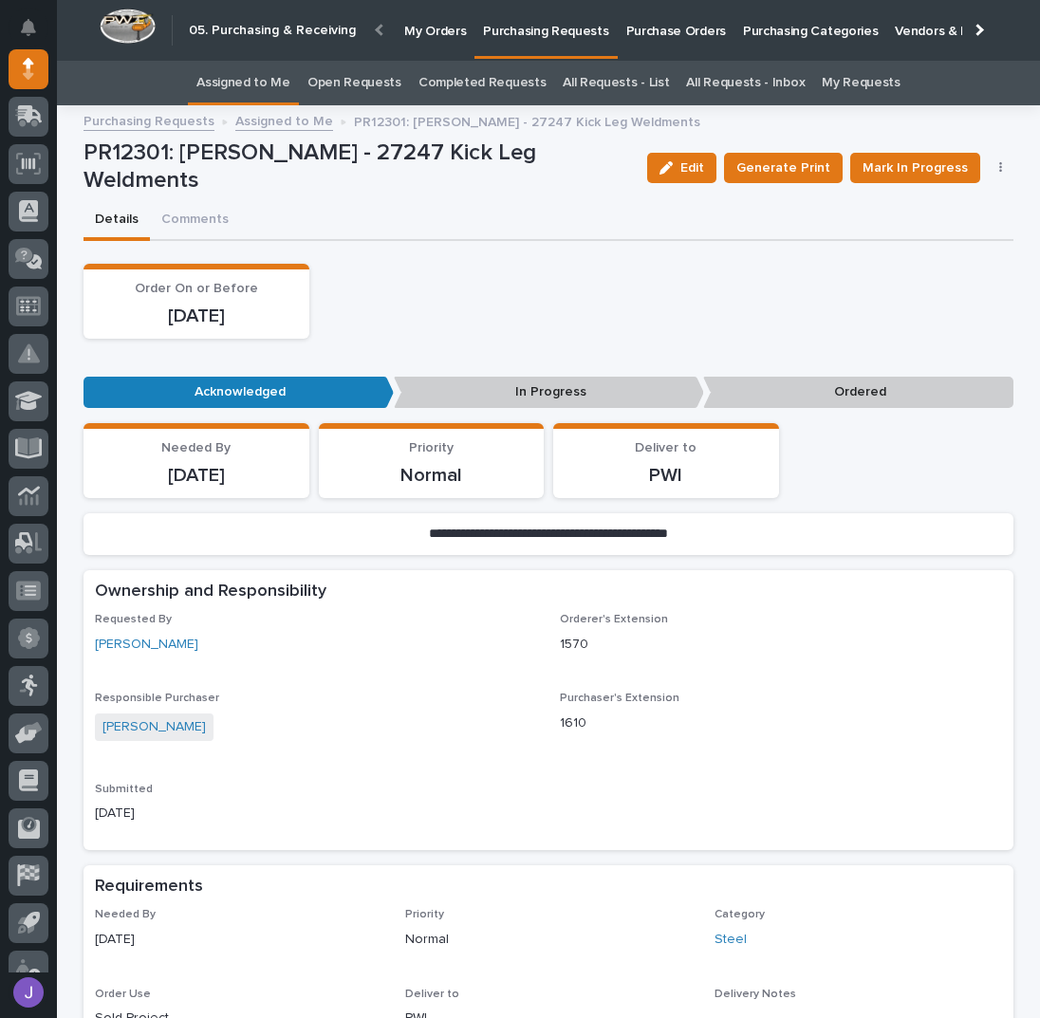
click at [527, 322] on div "Order On or Before 10/10/2025" at bounding box center [549, 301] width 930 height 75
click at [267, 88] on link "Assigned to Me" at bounding box center [243, 83] width 94 height 45
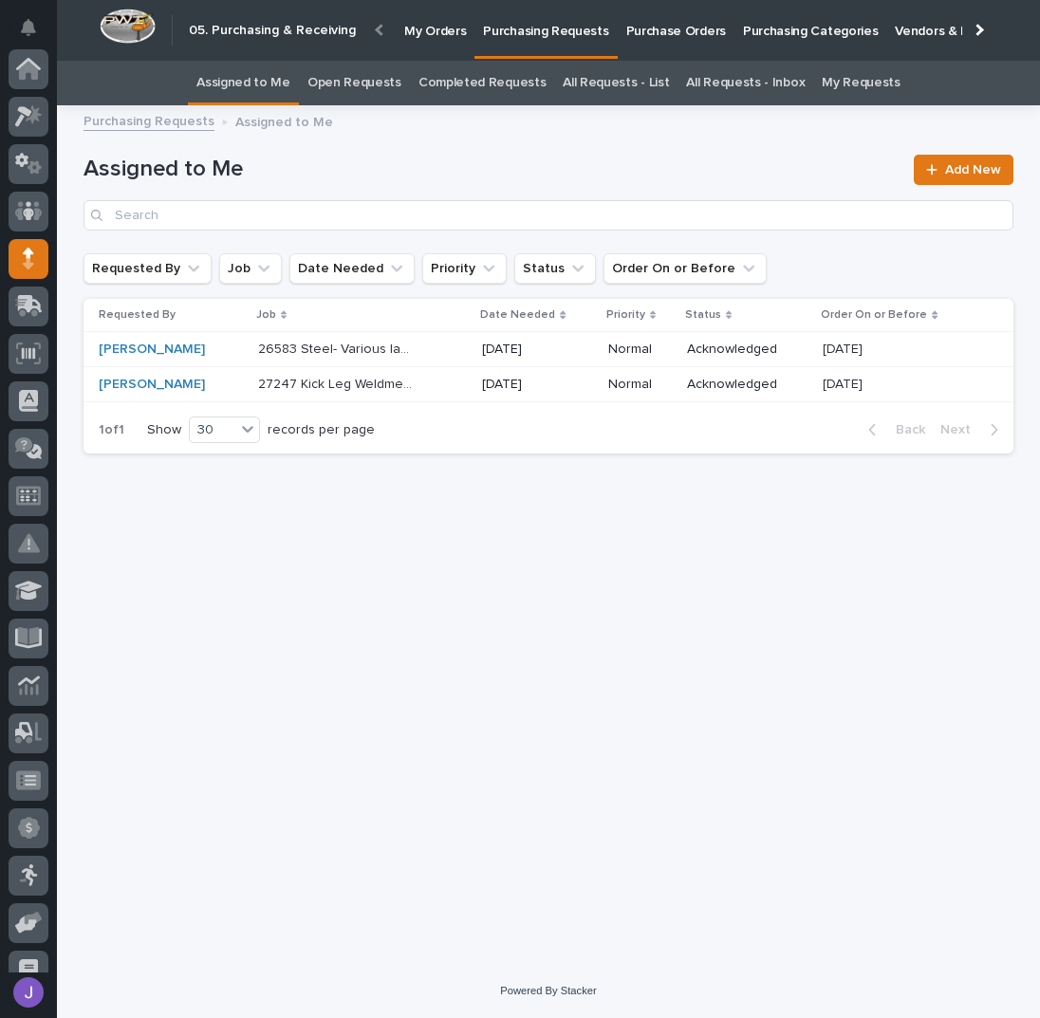
scroll to position [190, 0]
click at [438, 351] on div "26583 Steel- Various ladders 26583 Steel- Various ladders" at bounding box center [362, 349] width 209 height 31
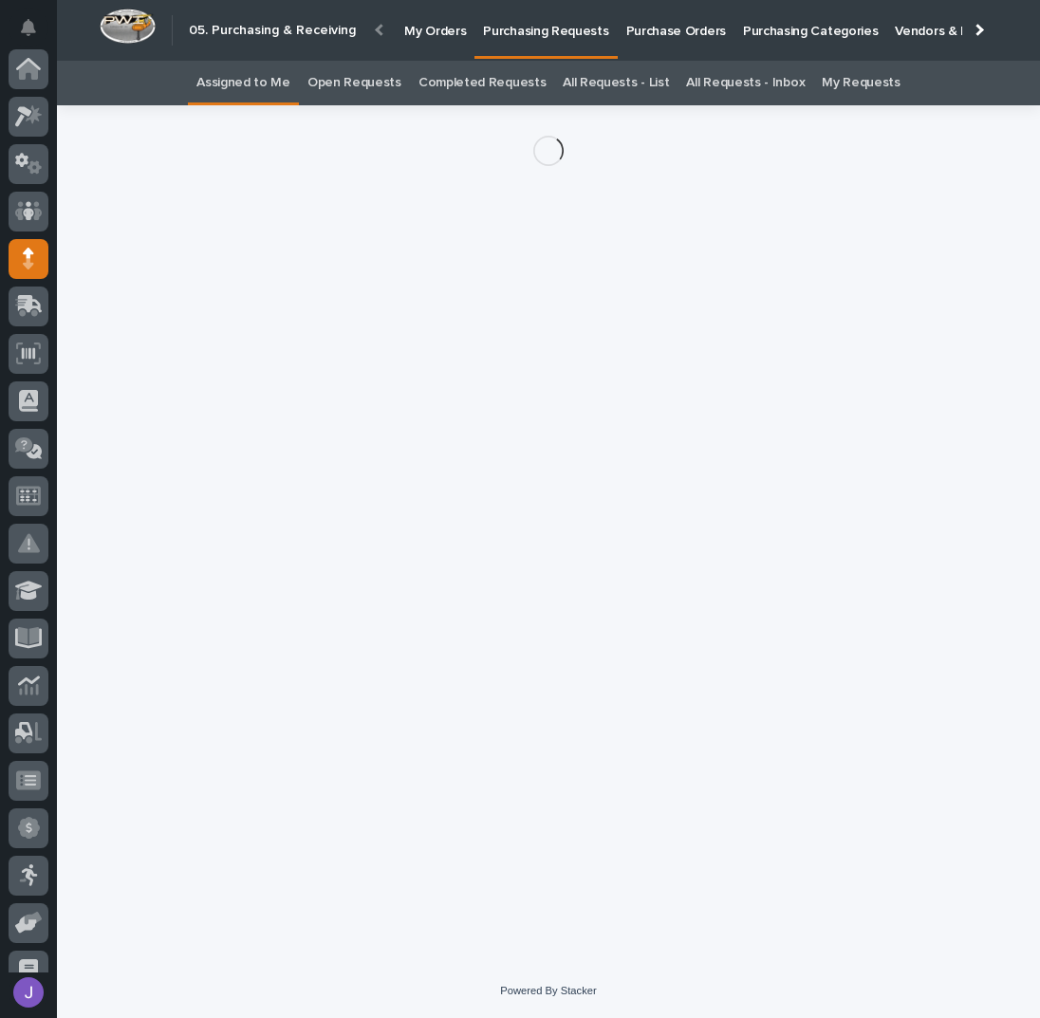
scroll to position [190, 0]
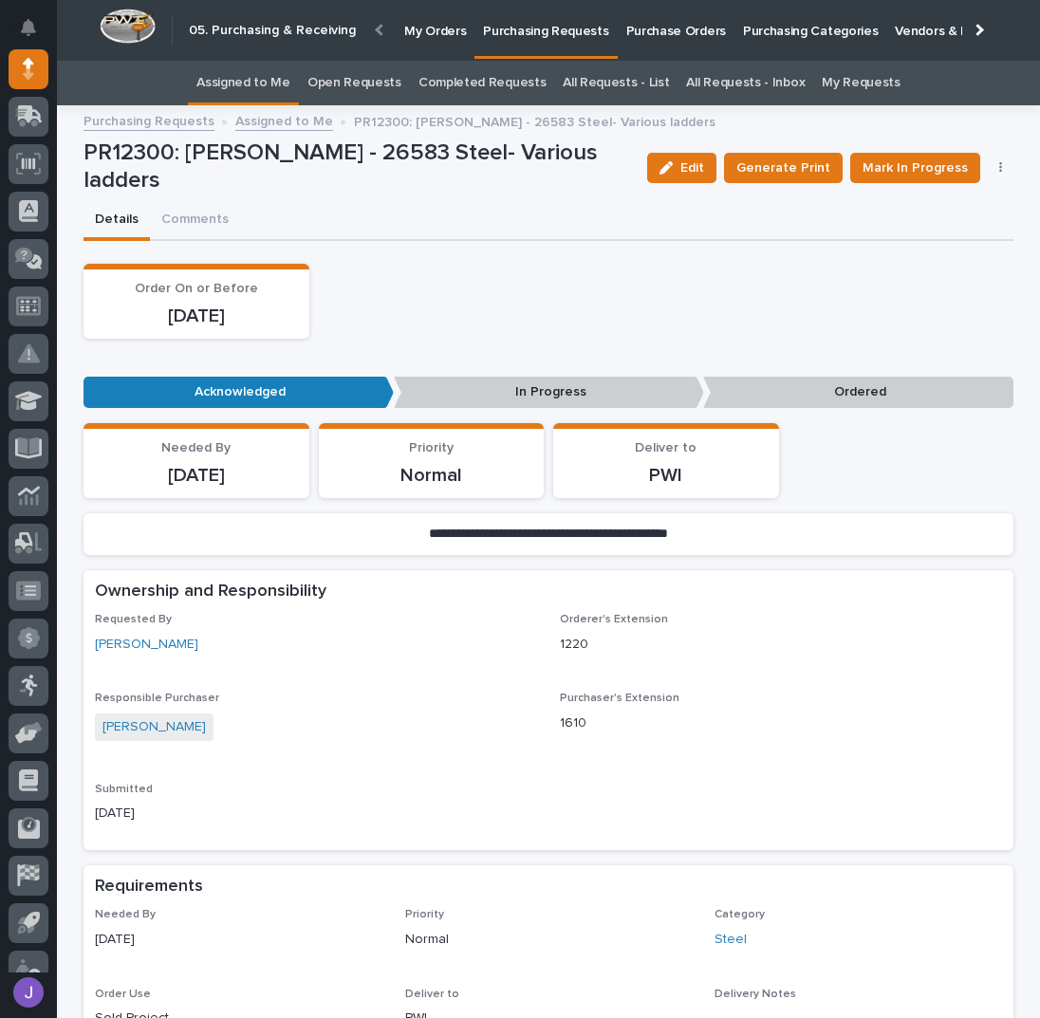
click at [613, 289] on div "Order On or Before 09/30/2025" at bounding box center [549, 301] width 930 height 75
click at [502, 318] on div "Order On or Before 09/30/2025" at bounding box center [549, 301] width 930 height 75
click at [442, 296] on div "Order On or Before 09/30/2025" at bounding box center [549, 301] width 930 height 75
click at [524, 316] on div "Order On or Before 09/30/2025" at bounding box center [549, 301] width 930 height 75
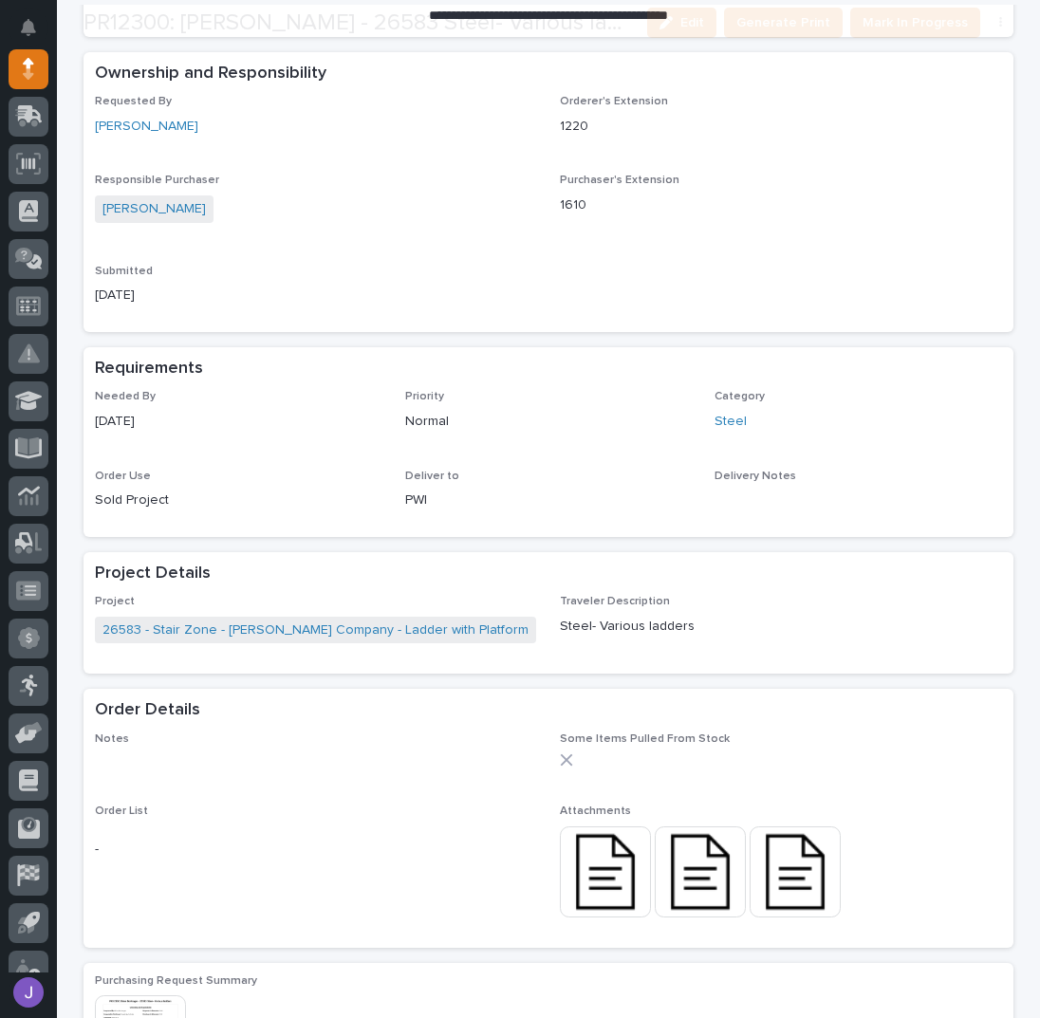
scroll to position [632, 0]
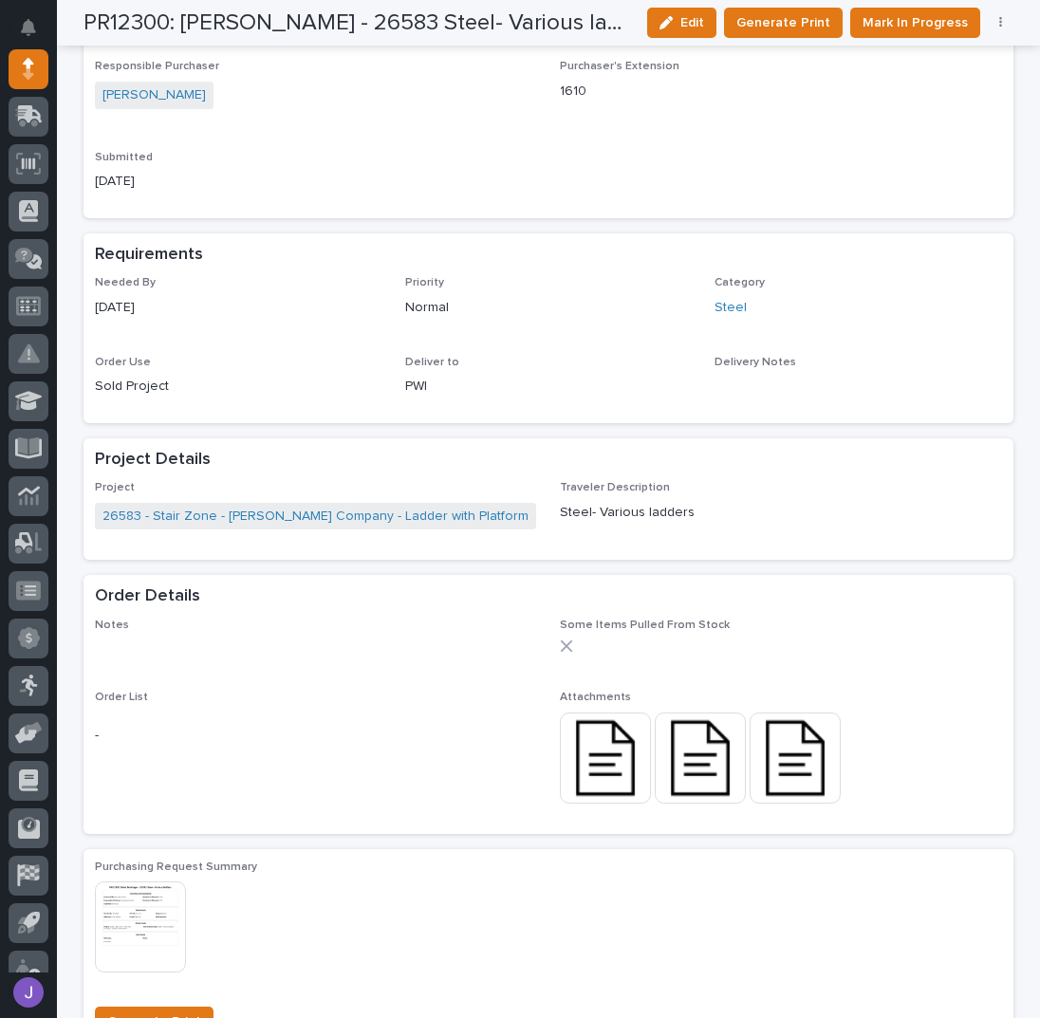
click at [585, 754] on img at bounding box center [605, 758] width 91 height 91
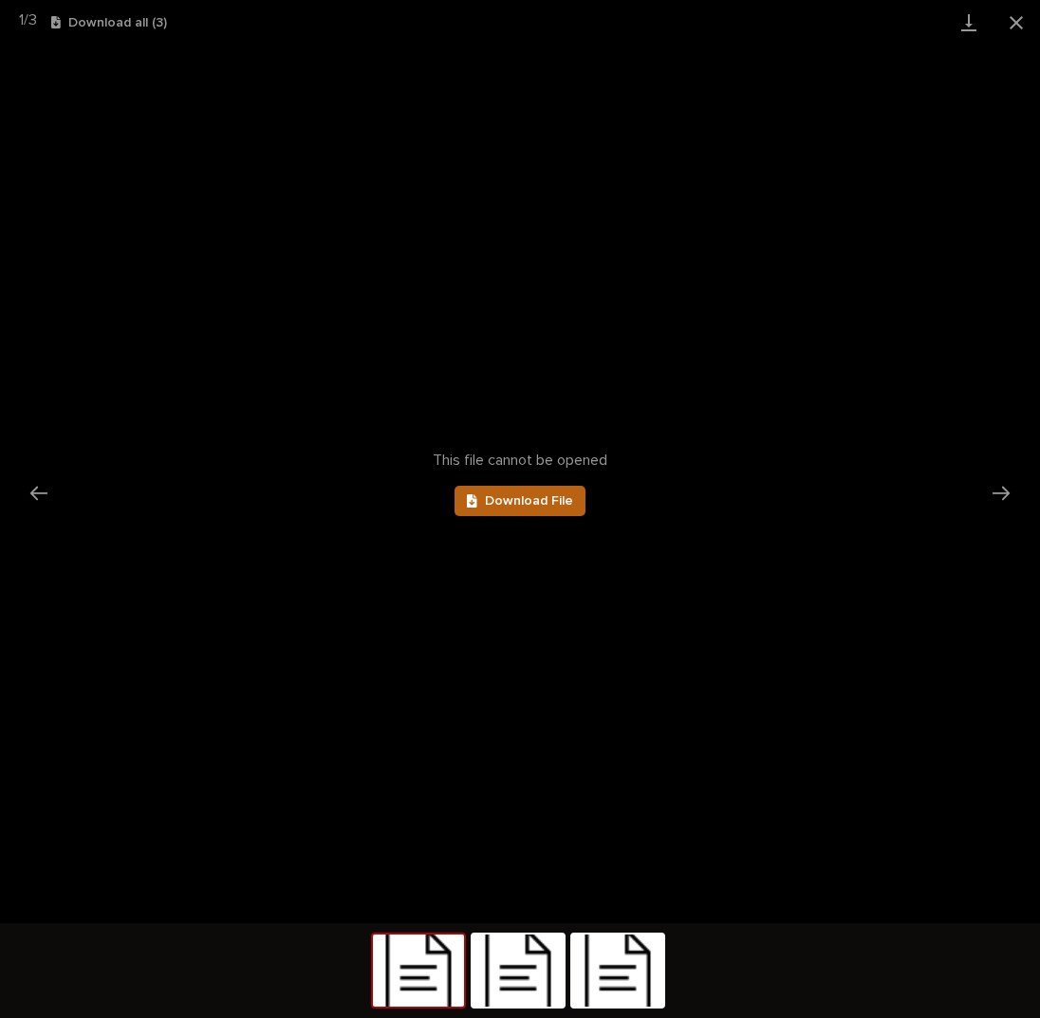
click at [532, 500] on span "Download File" at bounding box center [529, 500] width 88 height 13
click at [1007, 26] on button "Close gallery" at bounding box center [1016, 22] width 47 height 45
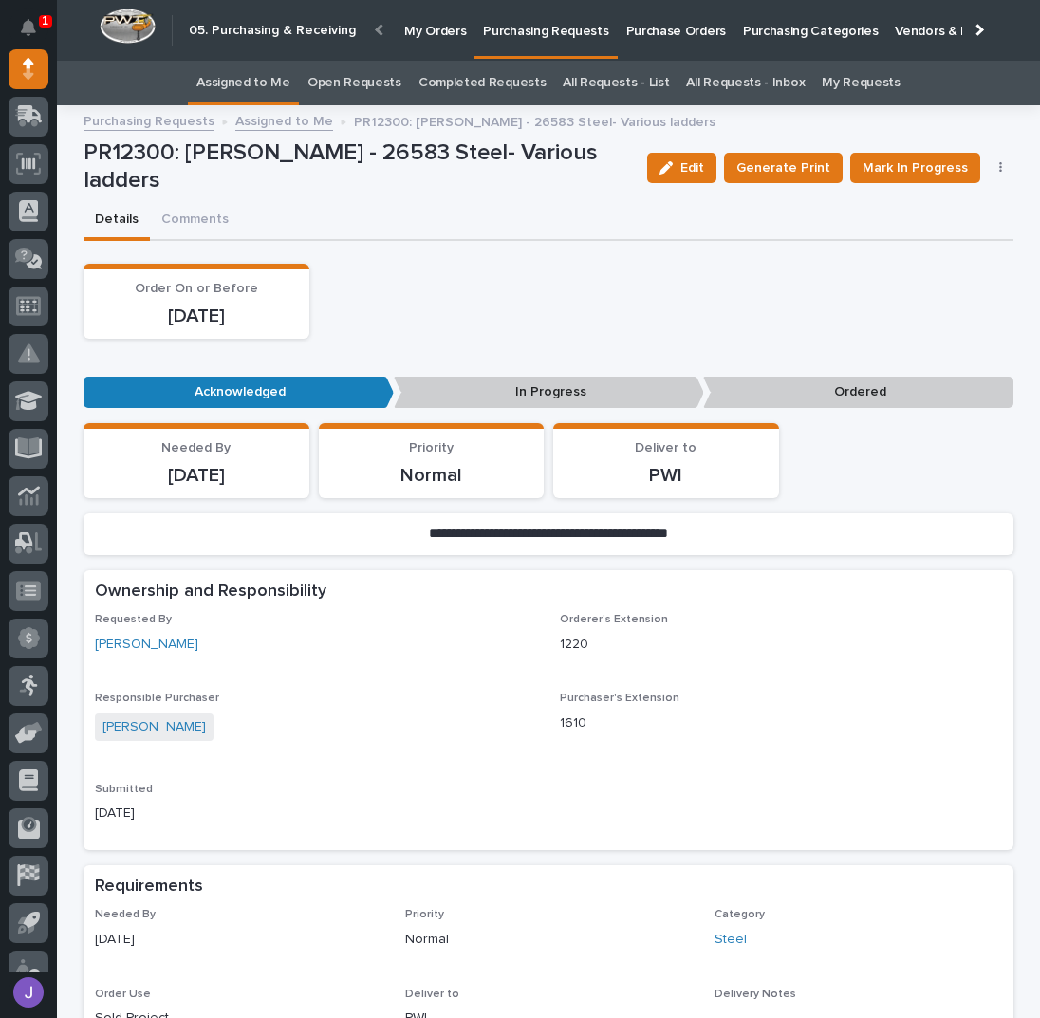
click at [265, 79] on link "Assigned to Me" at bounding box center [243, 83] width 94 height 45
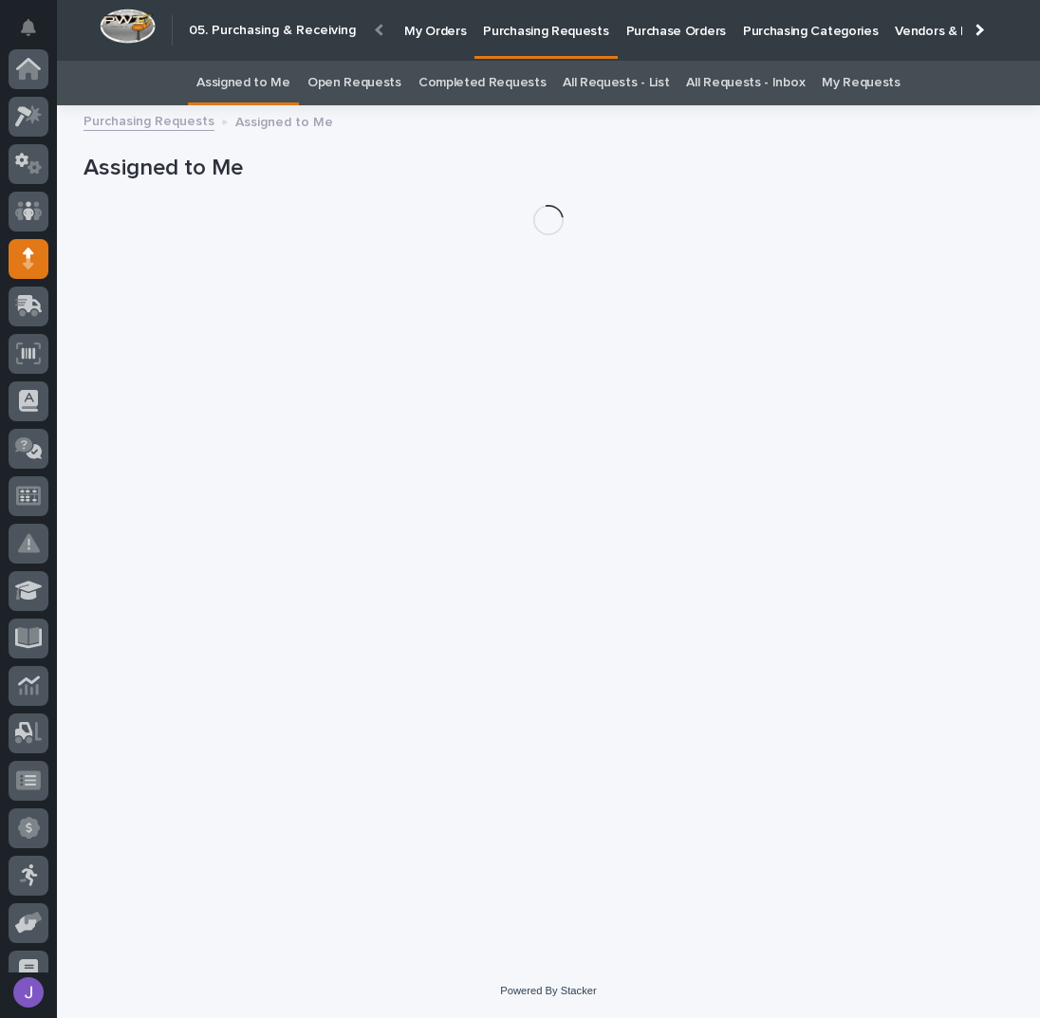
scroll to position [190, 0]
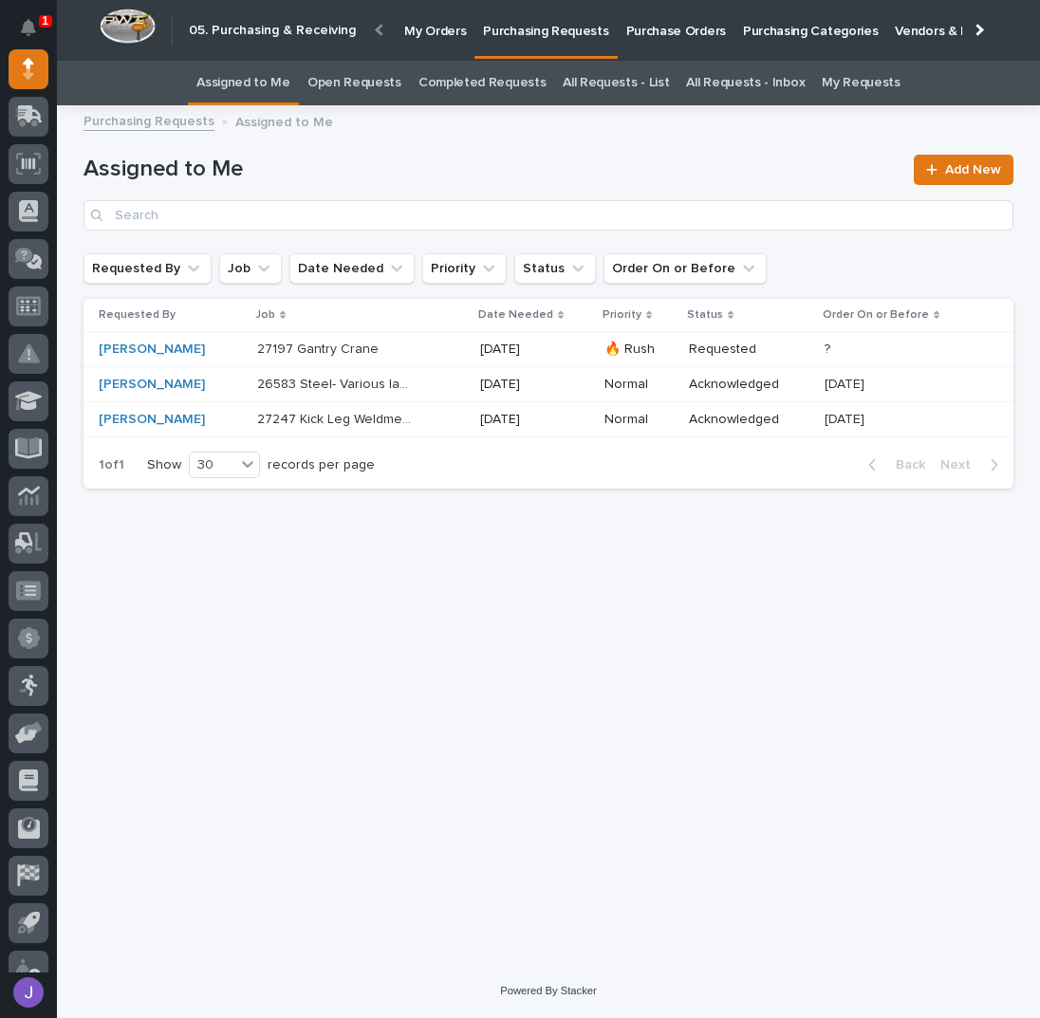
click at [426, 358] on div "27197 Gantry Crane 27197 Gantry Crane" at bounding box center [361, 349] width 208 height 31
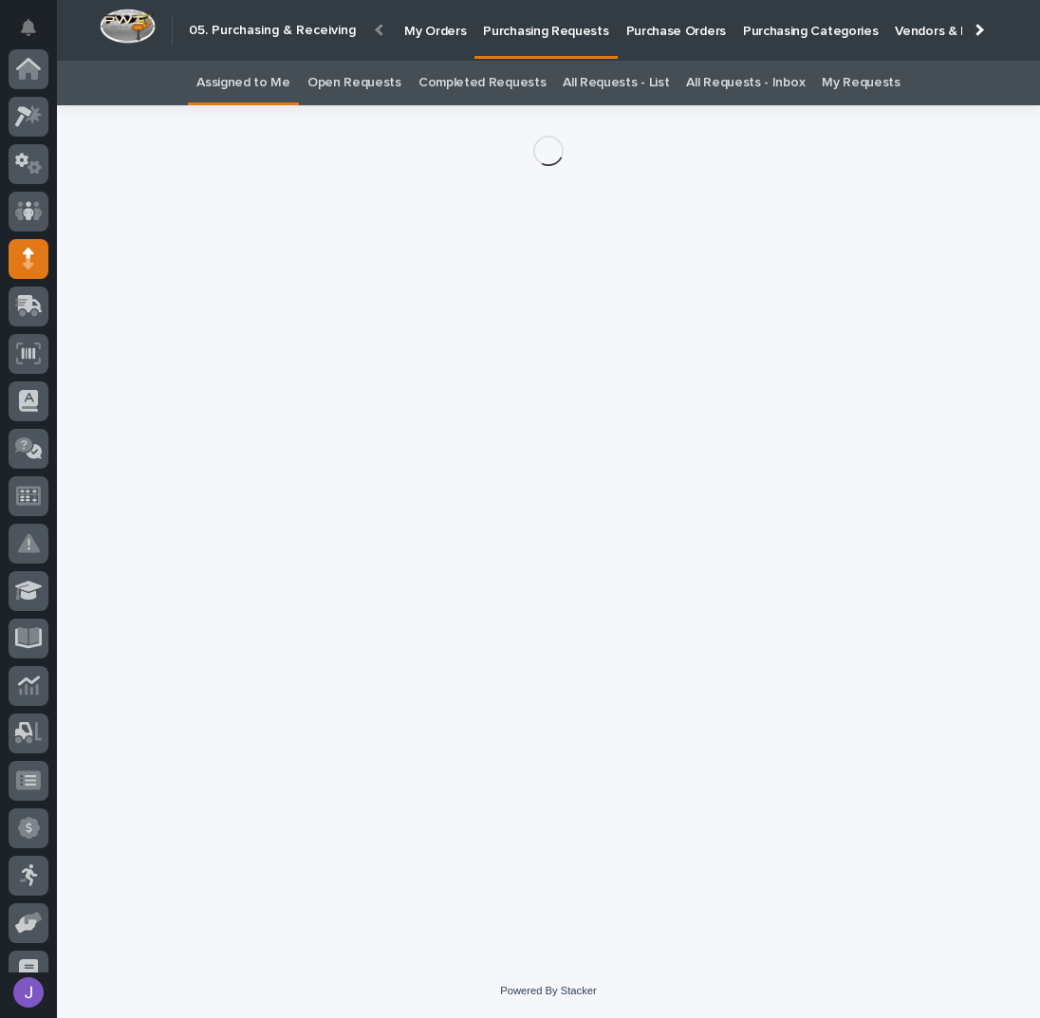
scroll to position [190, 0]
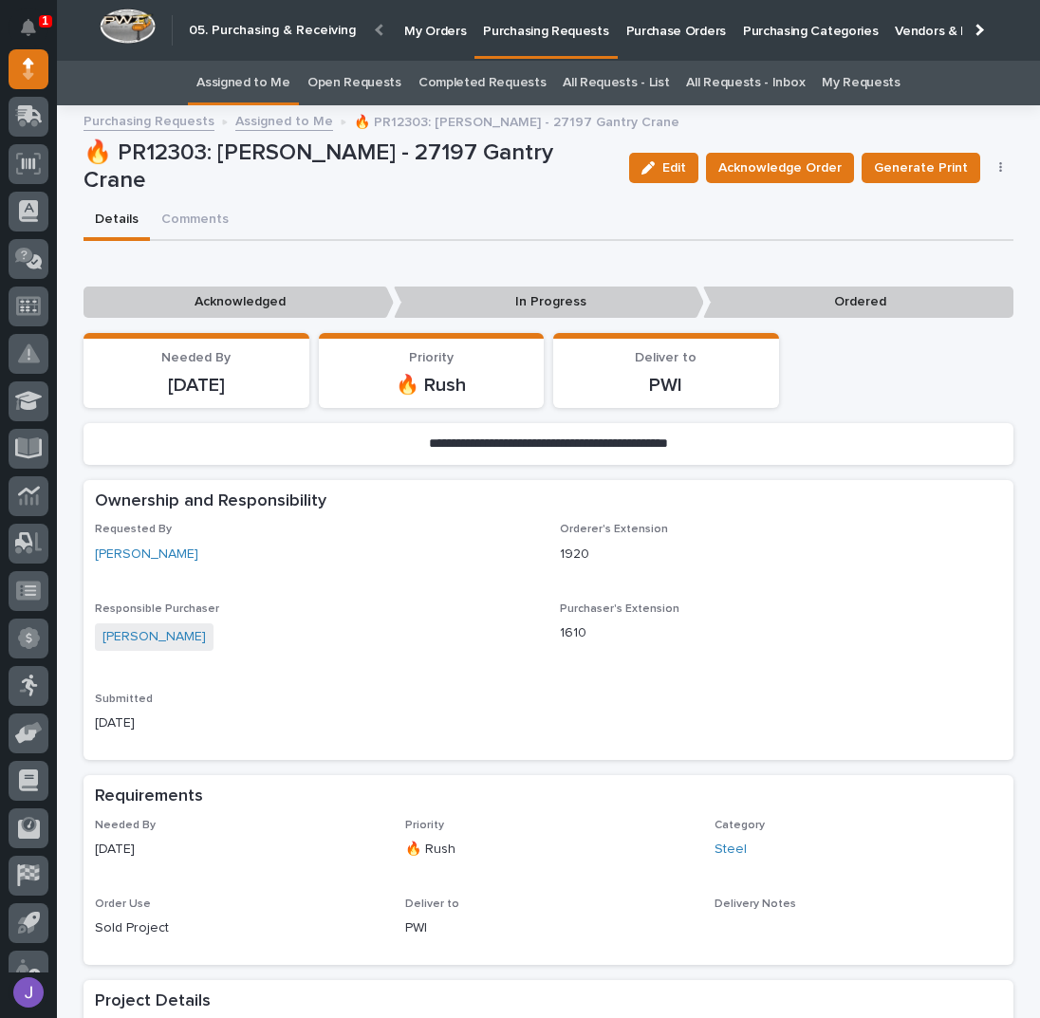
click at [710, 175] on div "Edit Acknowledge Order Generate Print Cancel Order Edit Linked PO's" at bounding box center [818, 168] width 393 height 57
click at [730, 176] on span "Acknowledge Order" at bounding box center [779, 168] width 123 height 23
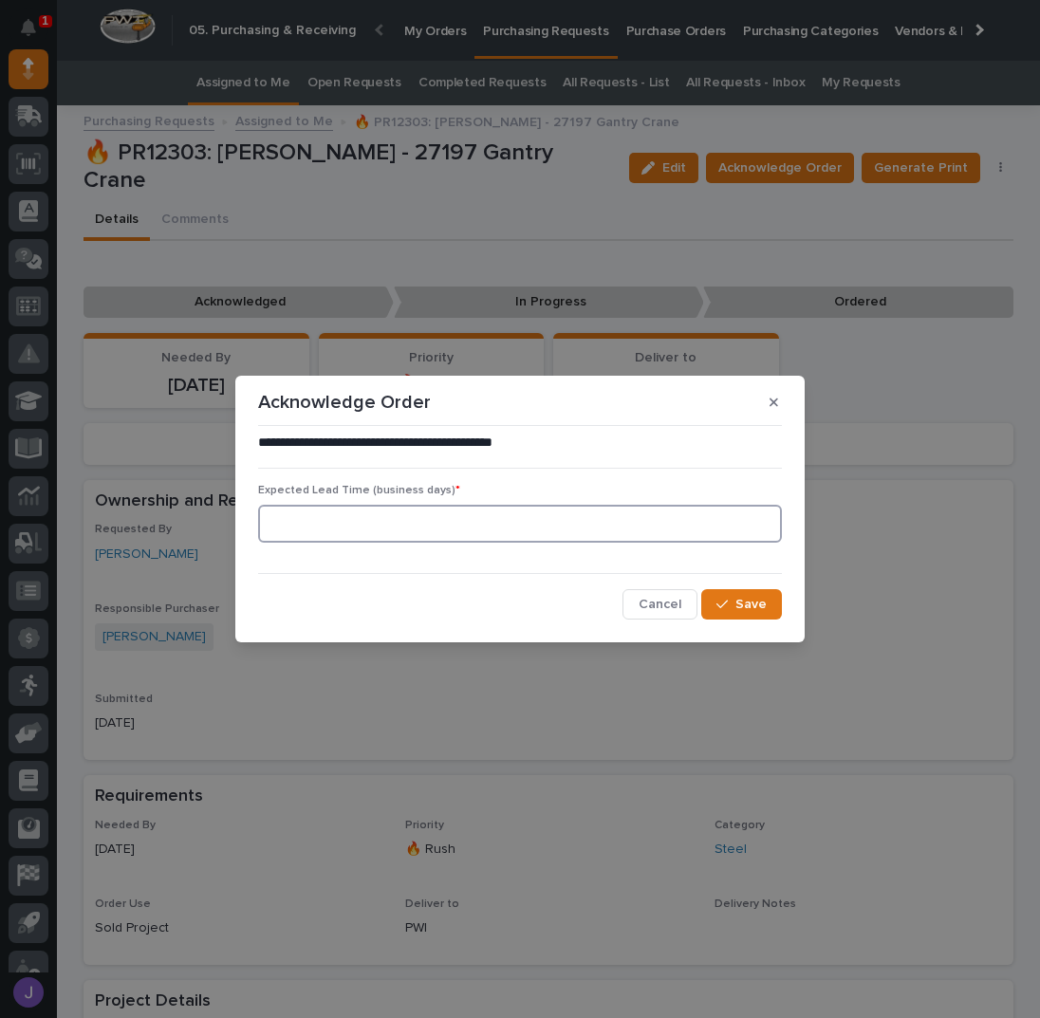
click at [420, 507] on input at bounding box center [520, 524] width 524 height 38
type input "0"
click at [717, 588] on div "**********" at bounding box center [520, 527] width 524 height 186
click at [730, 604] on div "button" at bounding box center [726, 604] width 19 height 13
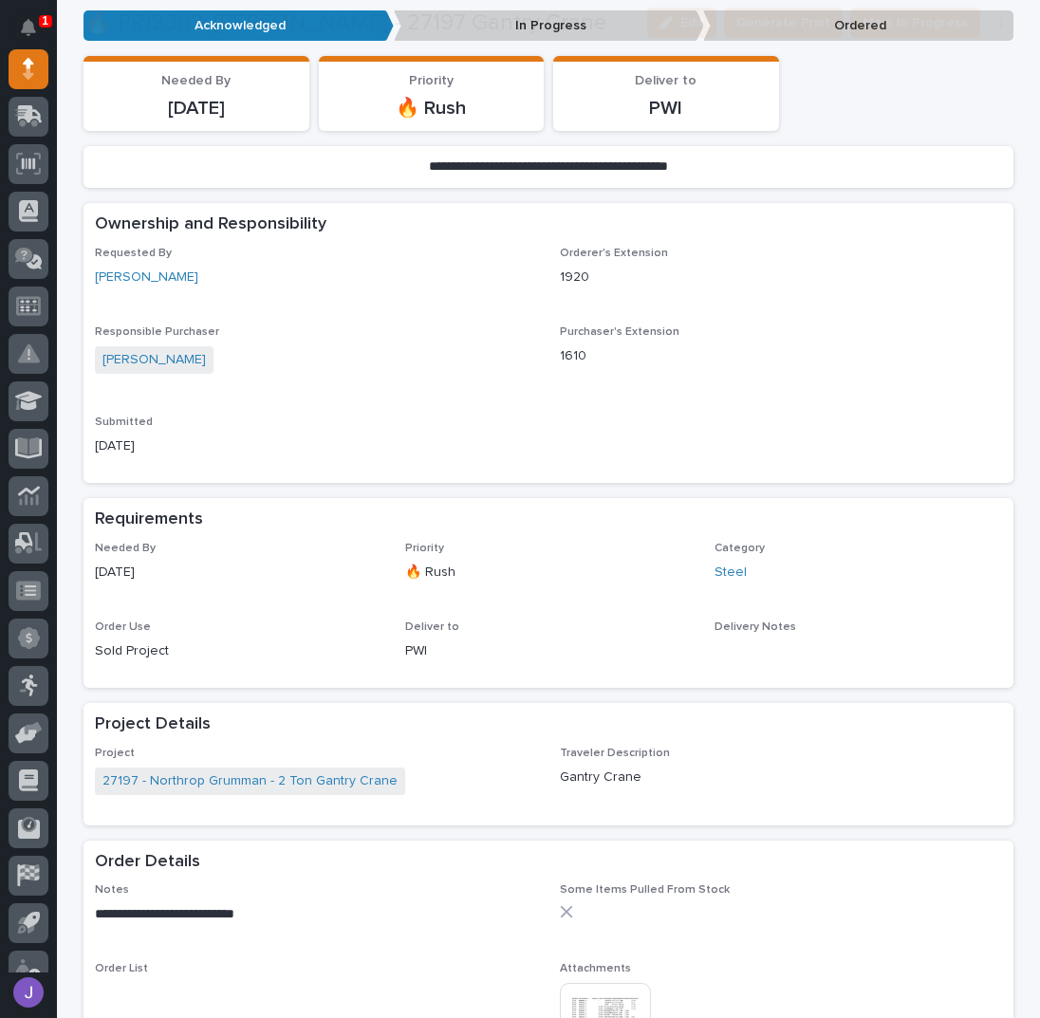
scroll to position [632, 0]
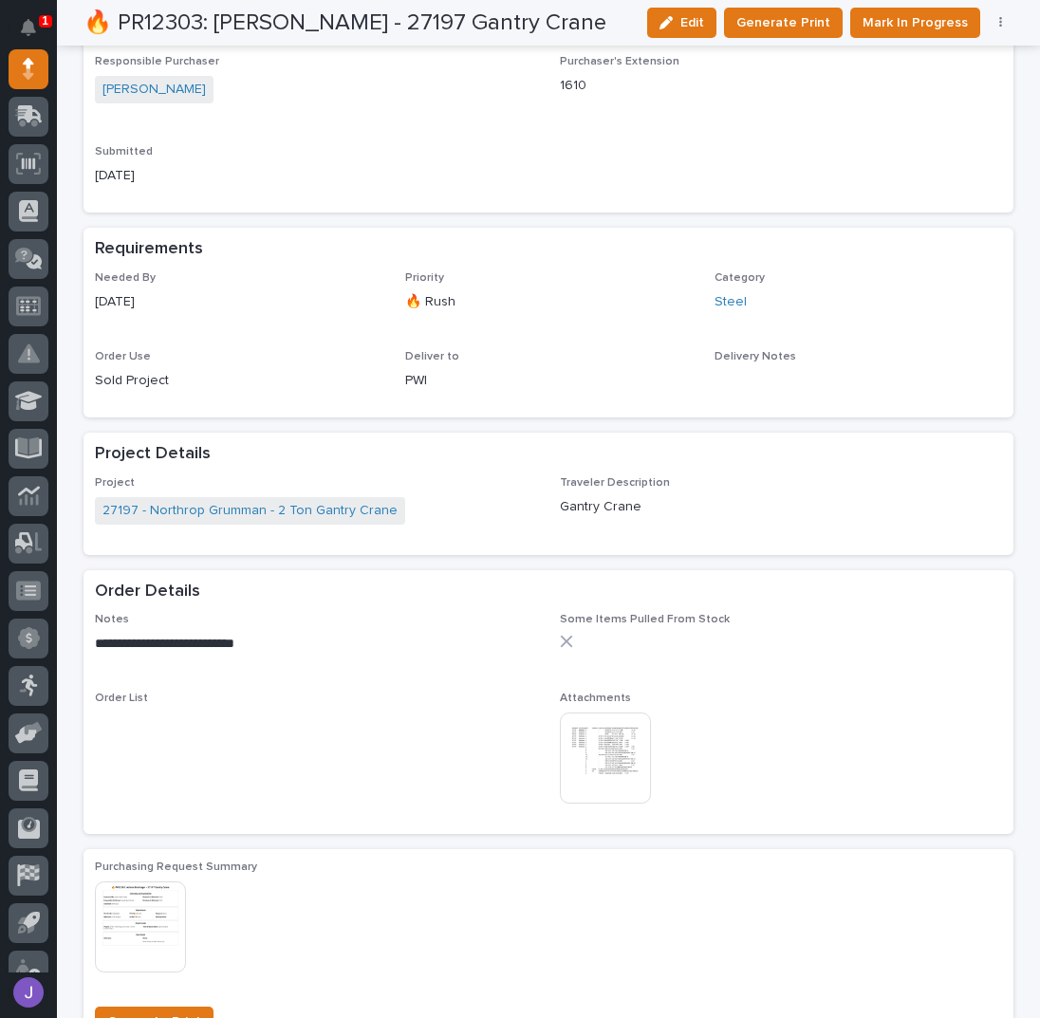
click at [594, 744] on img at bounding box center [605, 758] width 91 height 91
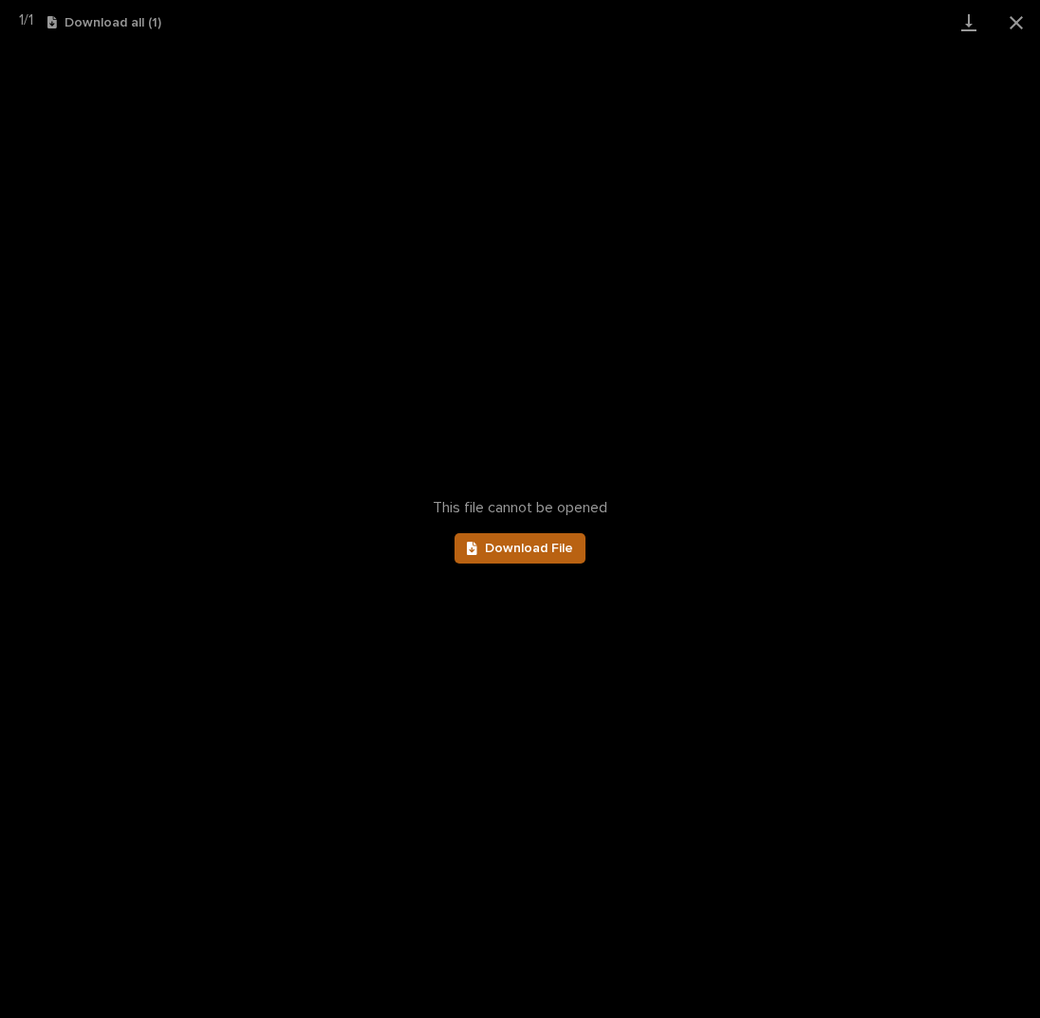
click at [513, 562] on link "Download File" at bounding box center [520, 548] width 131 height 30
click at [1010, 22] on button "Close gallery" at bounding box center [1016, 22] width 47 height 45
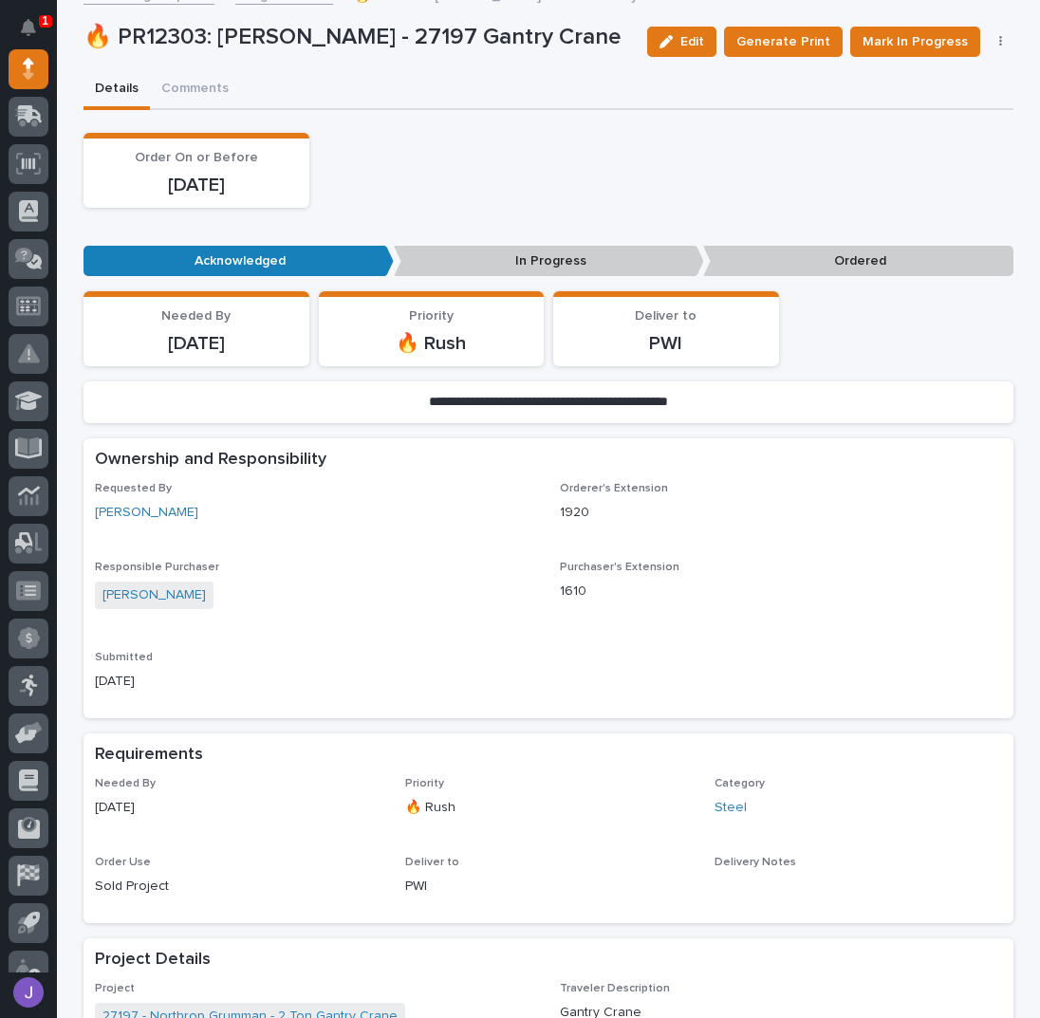
scroll to position [0, 0]
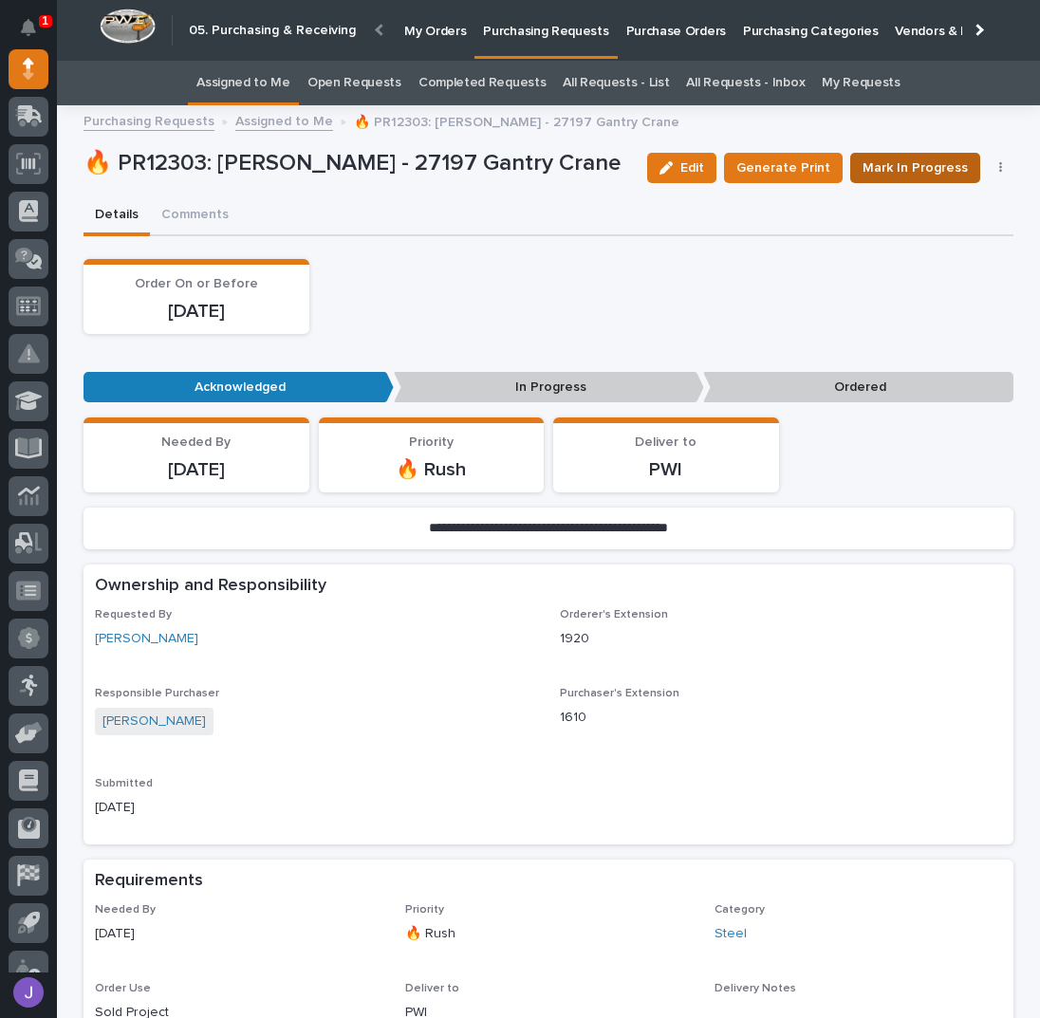
click at [895, 161] on span "Mark In Progress" at bounding box center [915, 168] width 105 height 23
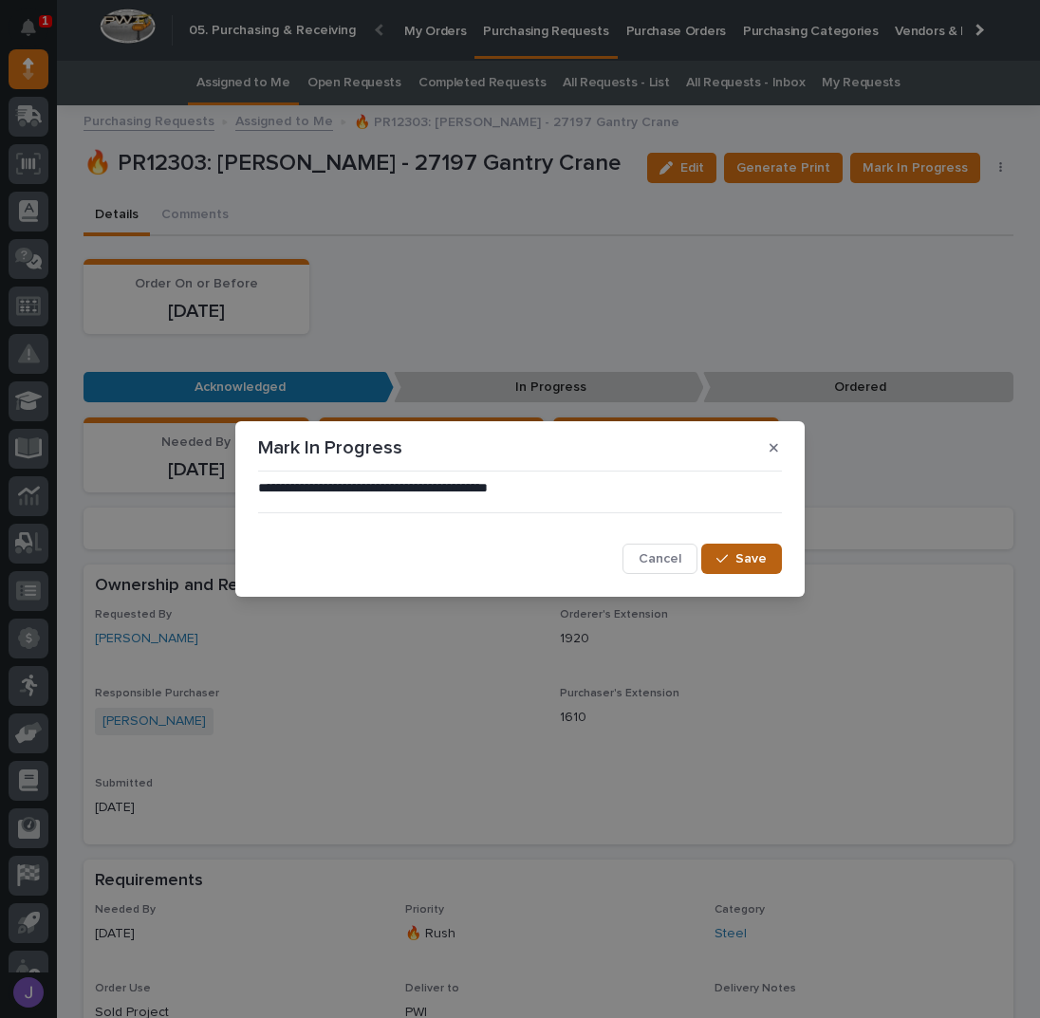
click at [746, 559] on span "Save" at bounding box center [750, 558] width 31 height 17
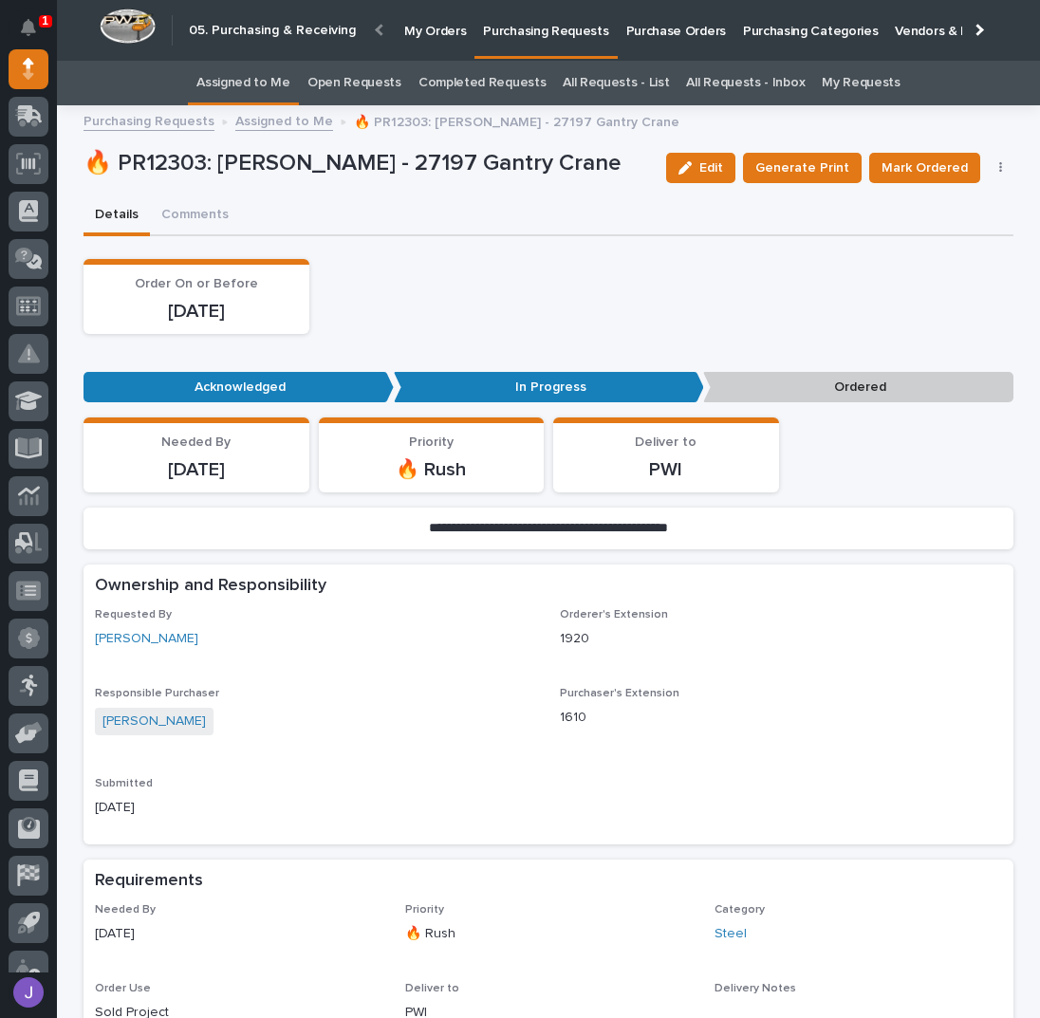
click at [290, 94] on link "Assigned to Me" at bounding box center [243, 83] width 94 height 45
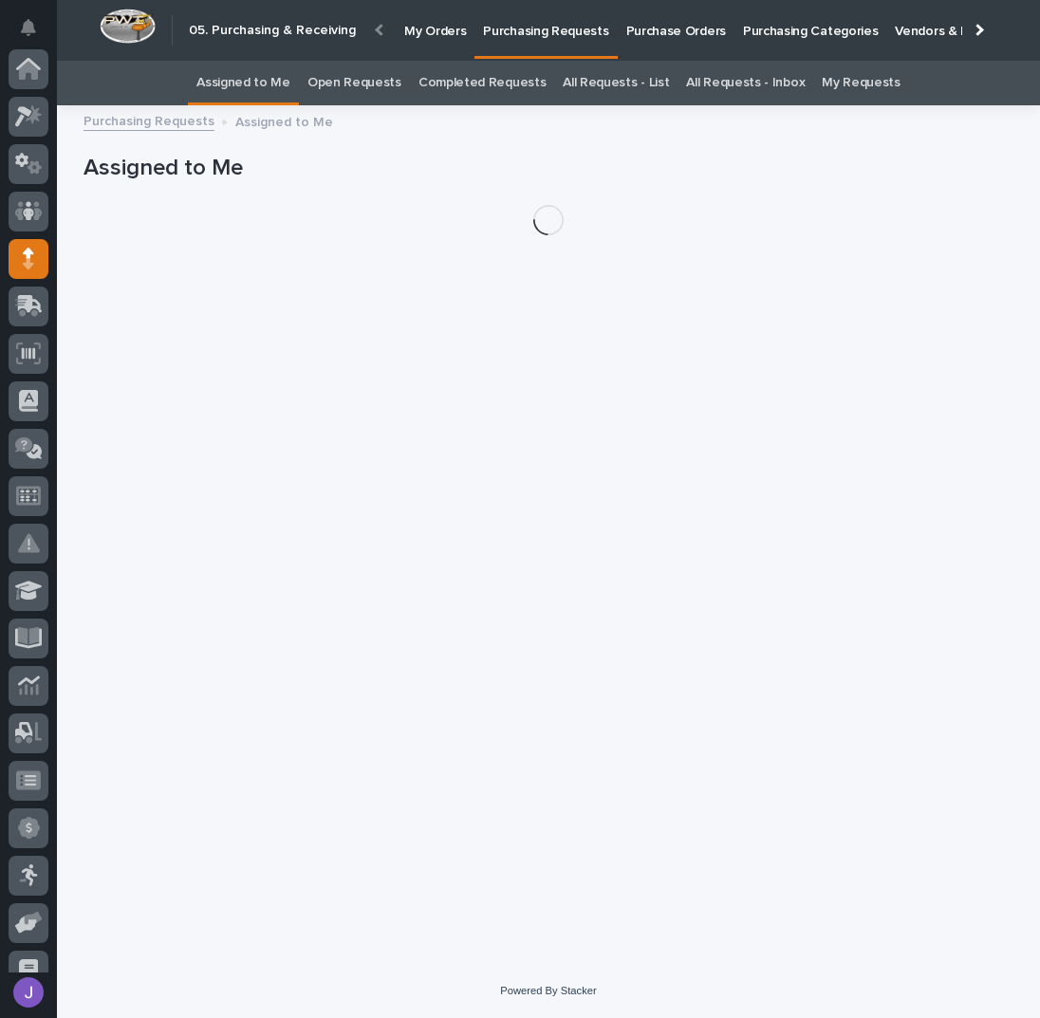
scroll to position [190, 0]
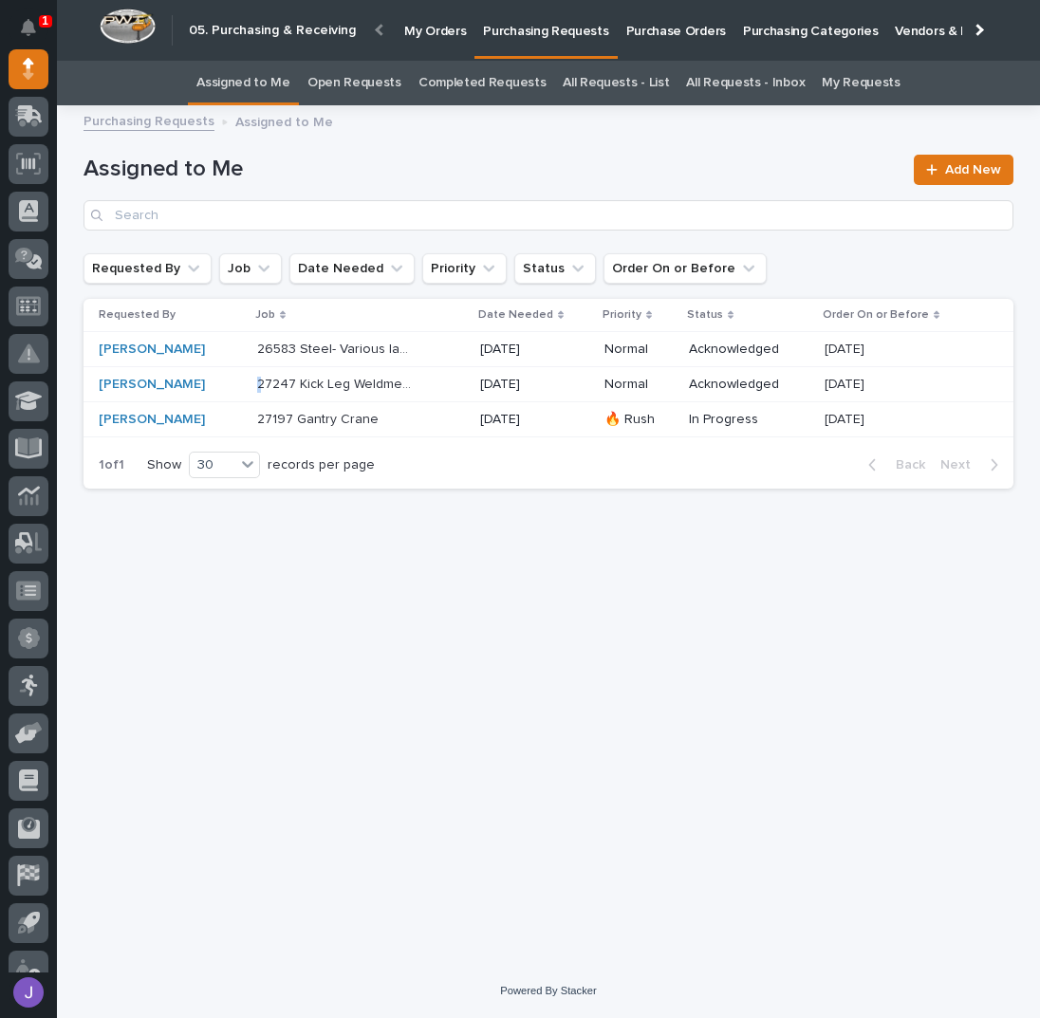
click at [432, 382] on div "27247 Kick Leg Weldments 27247 Kick Leg Weldments" at bounding box center [361, 384] width 208 height 31
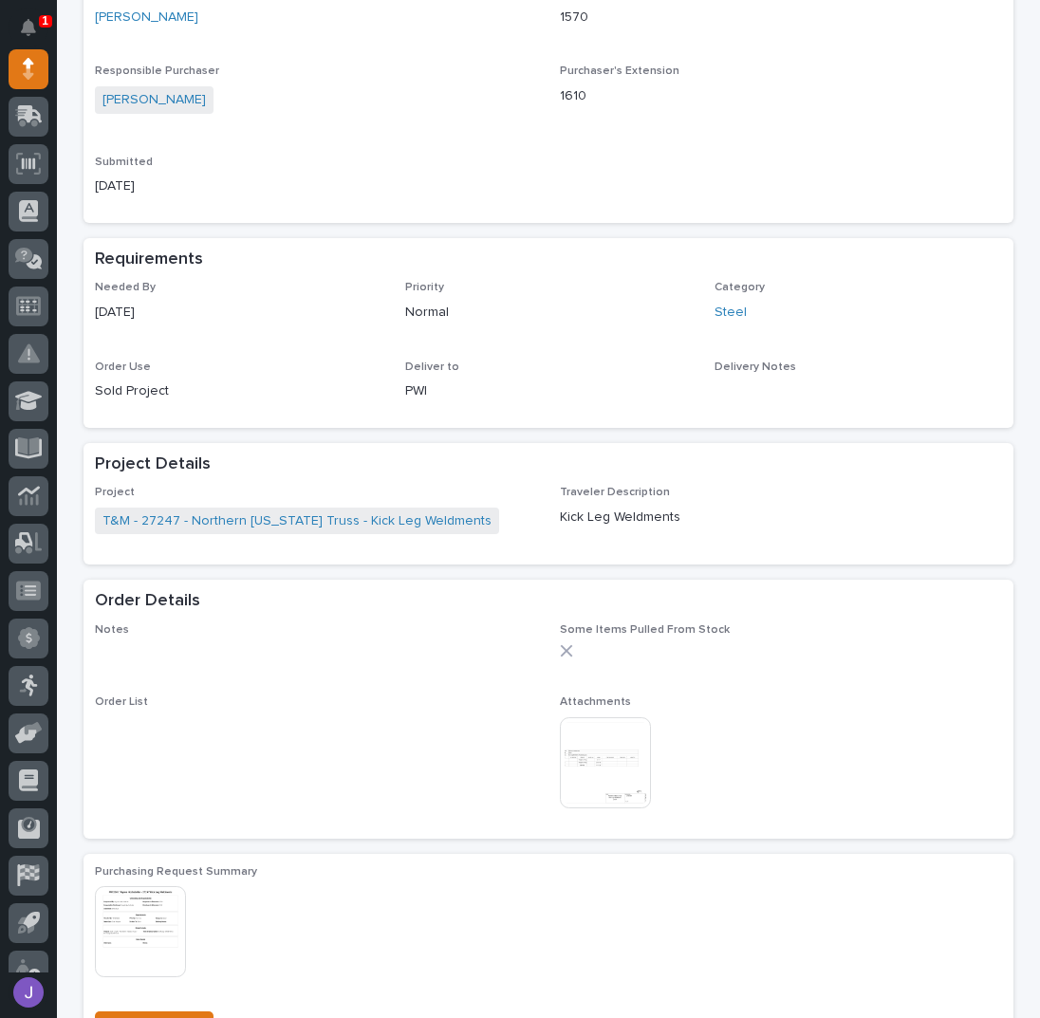
scroll to position [632, 0]
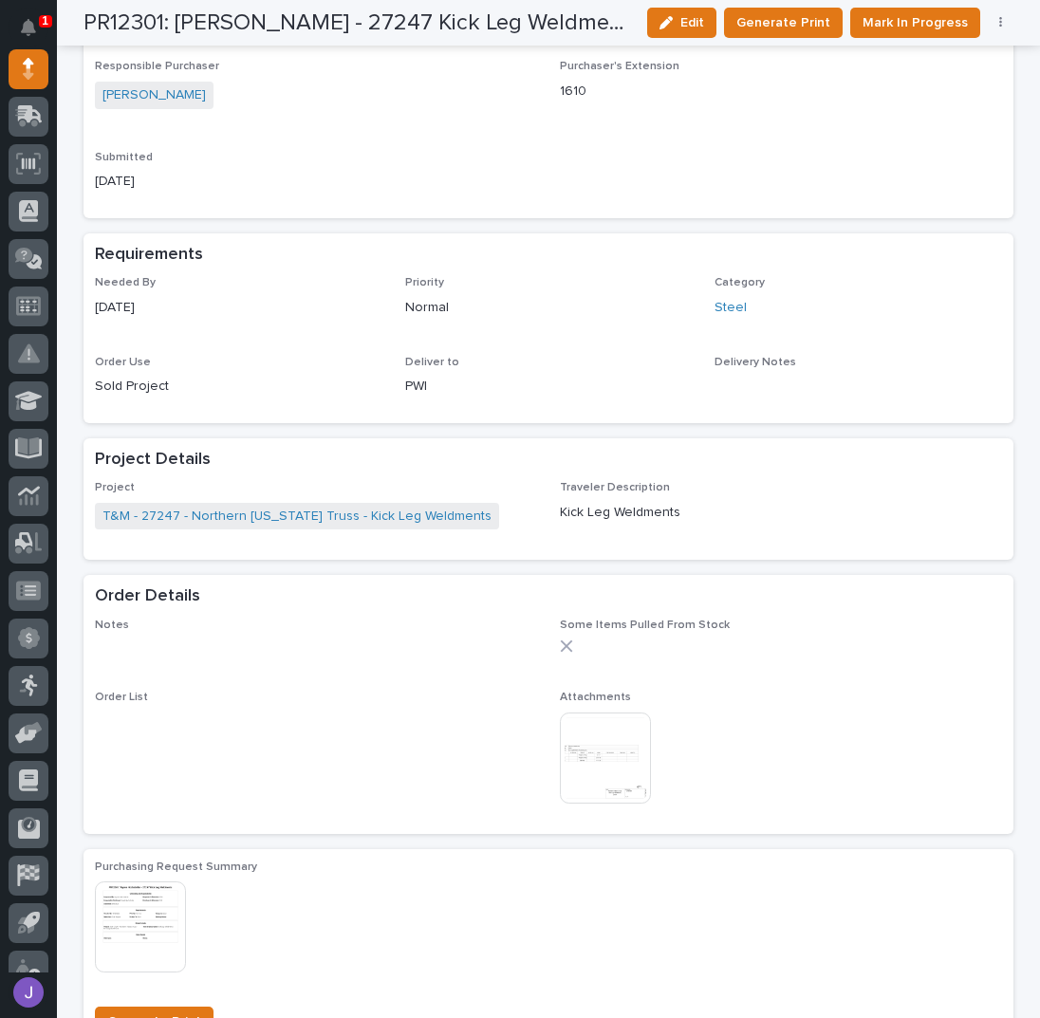
click at [613, 737] on img at bounding box center [605, 758] width 91 height 91
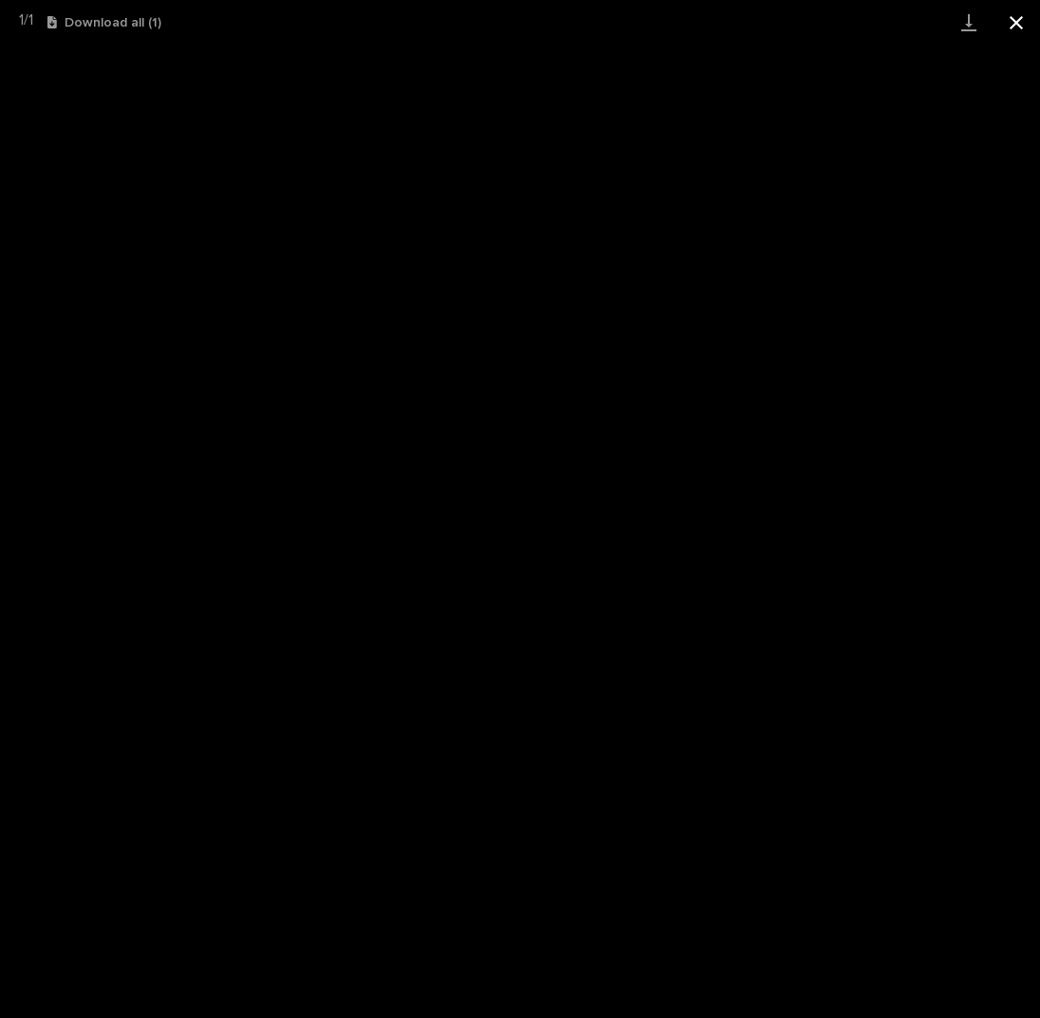
click at [1018, 22] on button "Close gallery" at bounding box center [1016, 22] width 47 height 45
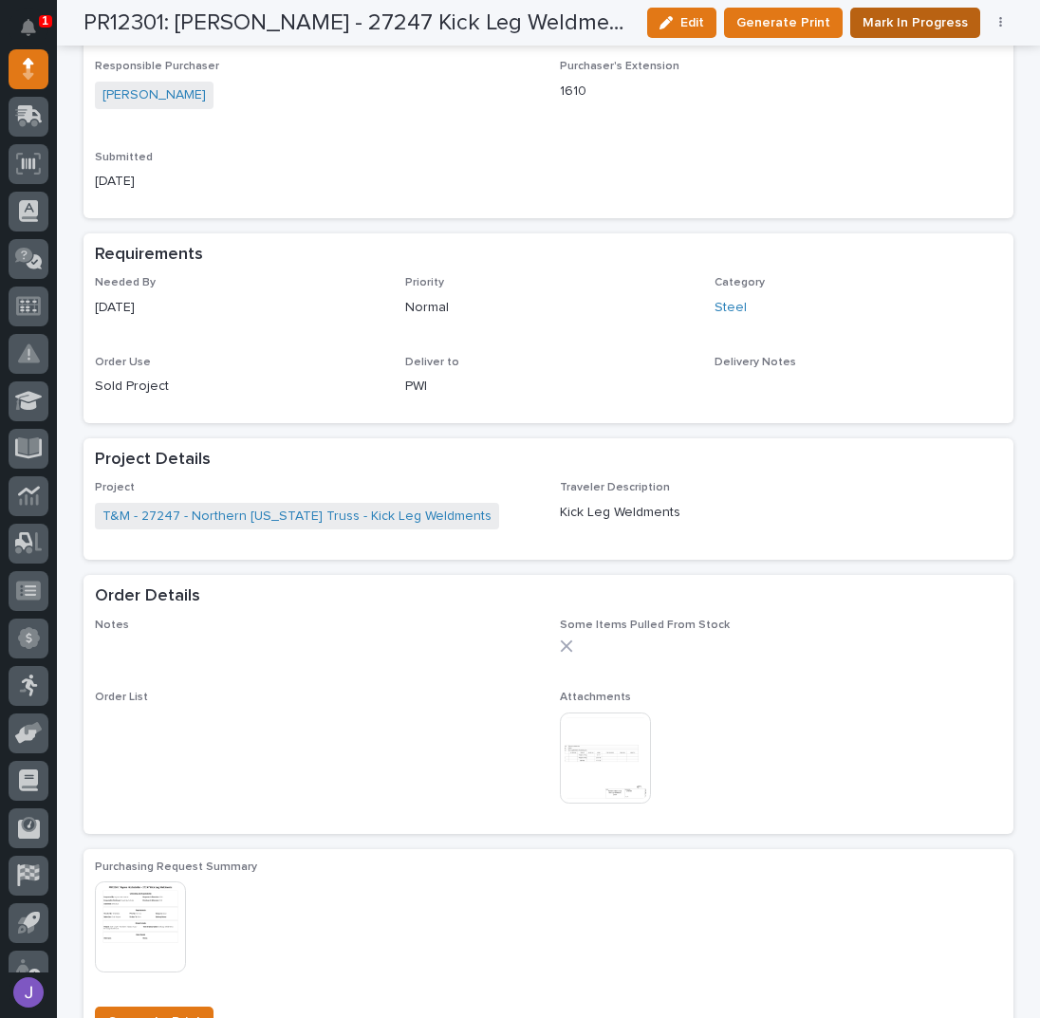
click at [888, 23] on span "Mark In Progress" at bounding box center [915, 22] width 105 height 23
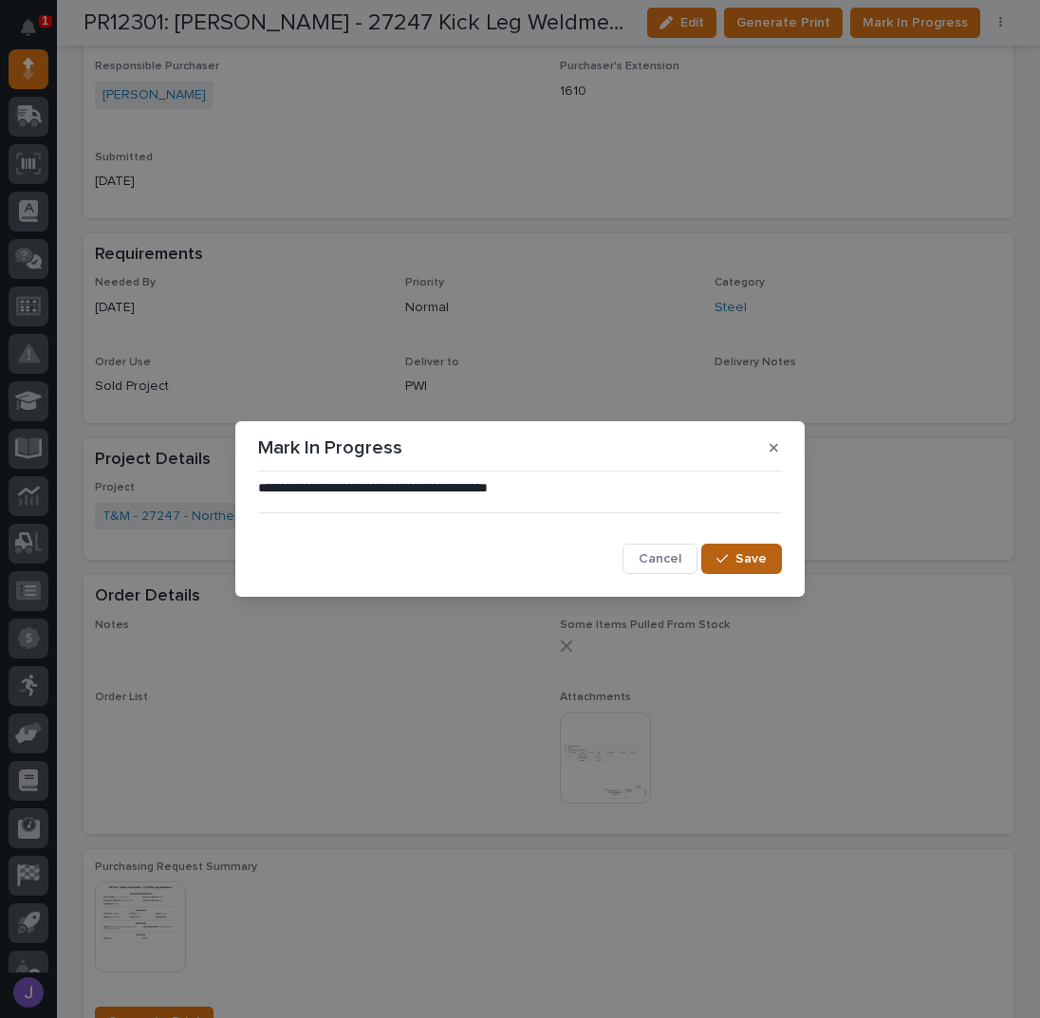
click at [734, 549] on button "Save" at bounding box center [741, 559] width 81 height 30
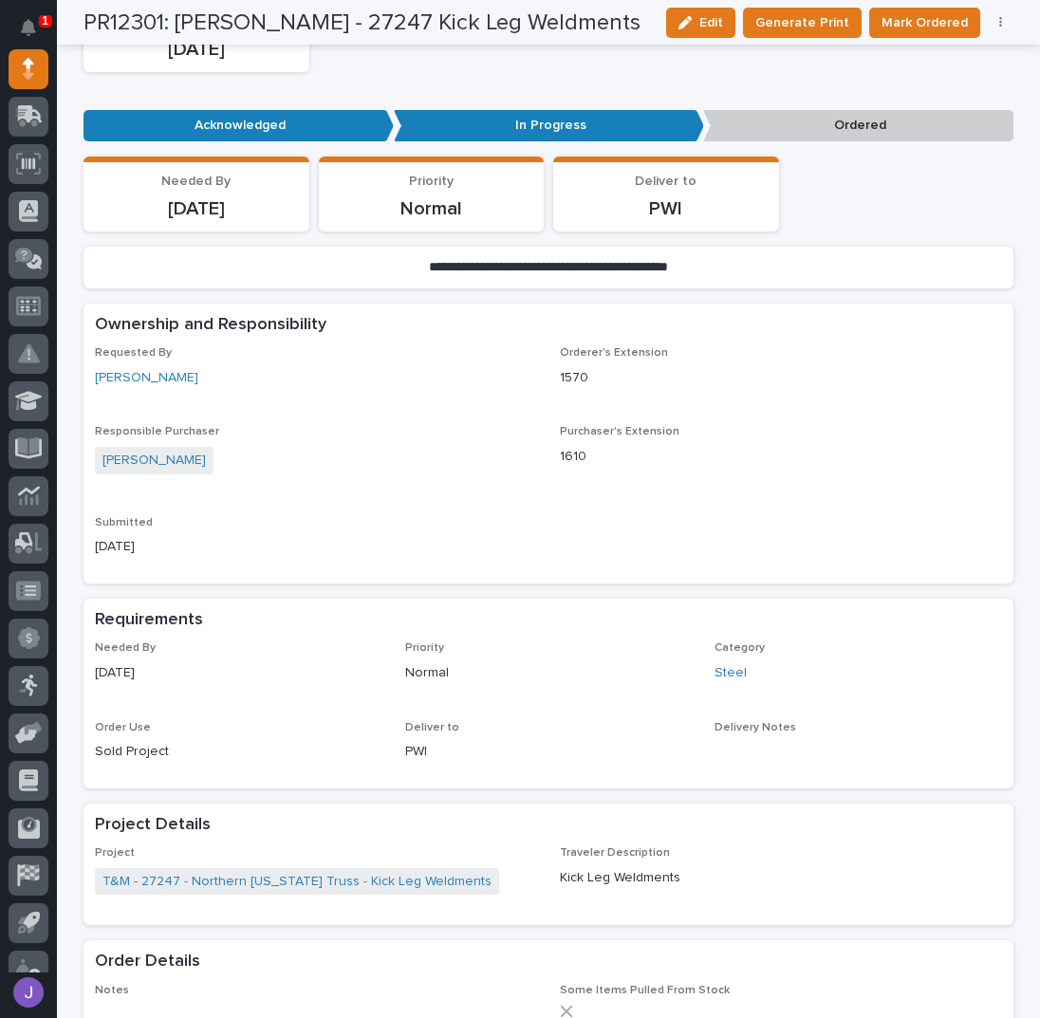
scroll to position [0, 0]
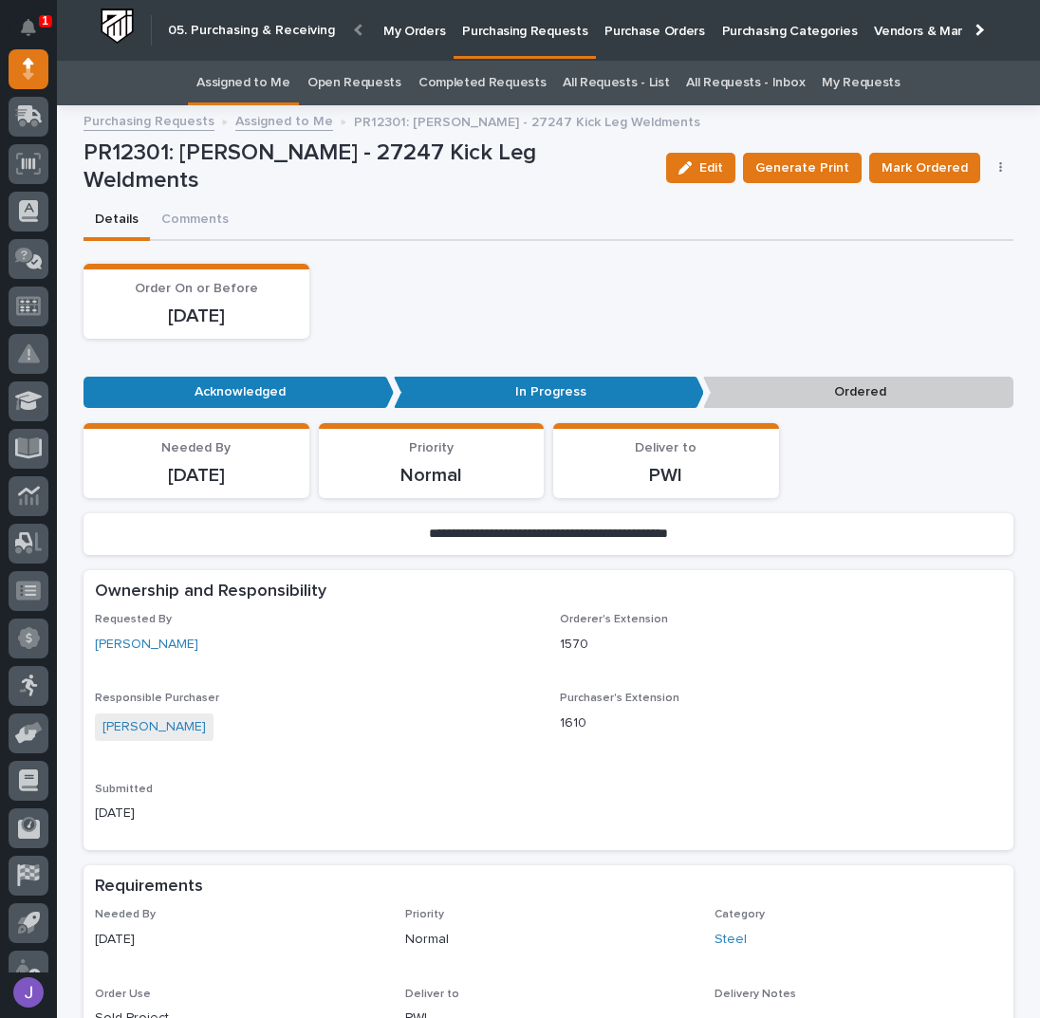
click at [252, 84] on link "Assigned to Me" at bounding box center [243, 83] width 94 height 45
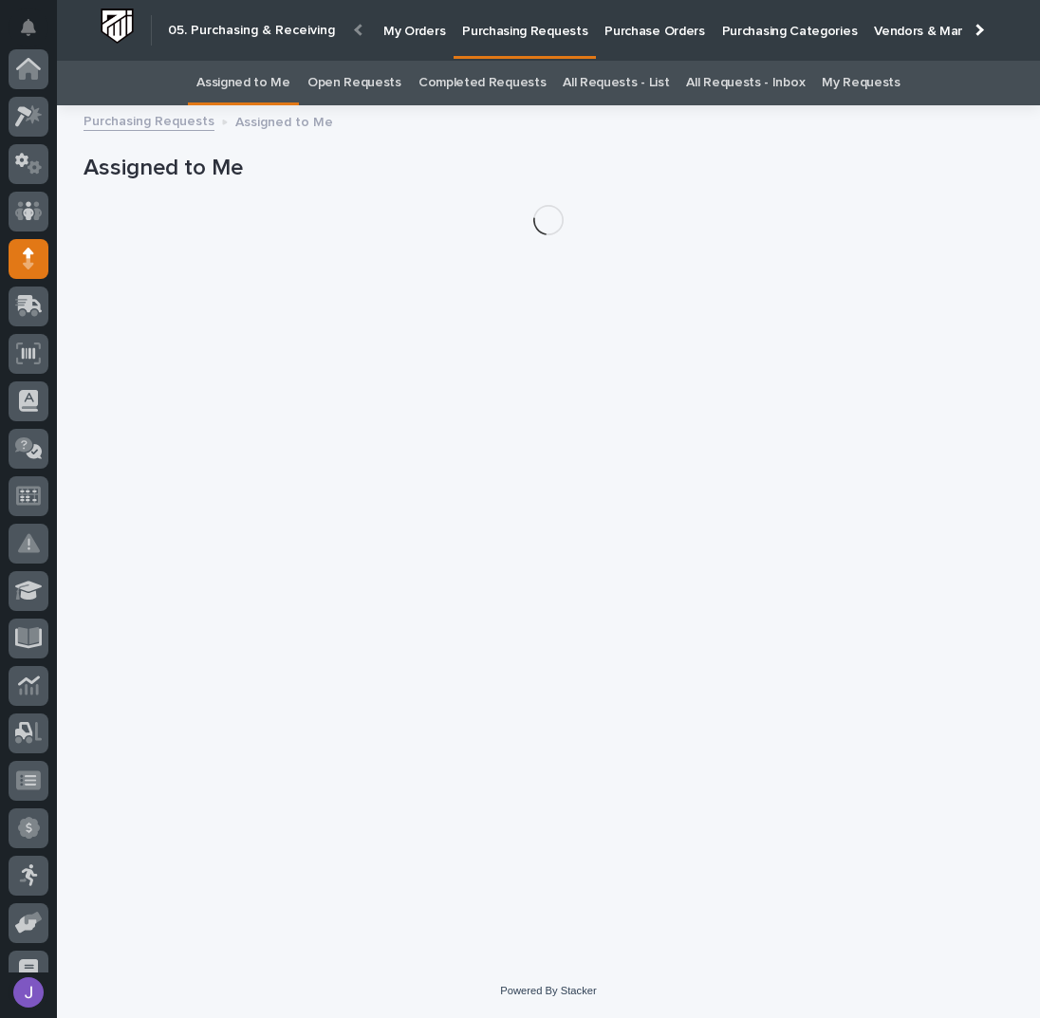
scroll to position [190, 0]
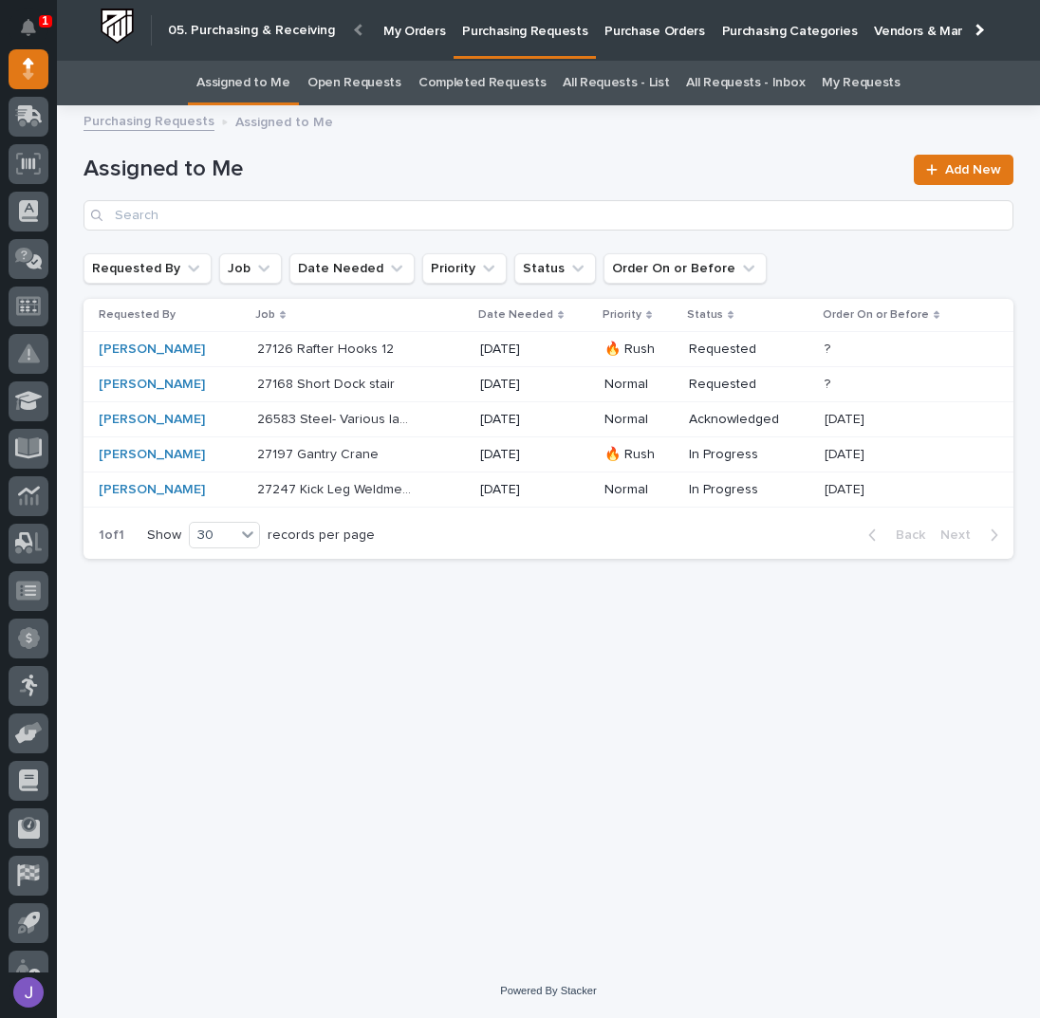
click at [229, 345] on div "Mark Miller" at bounding box center [170, 350] width 143 height 16
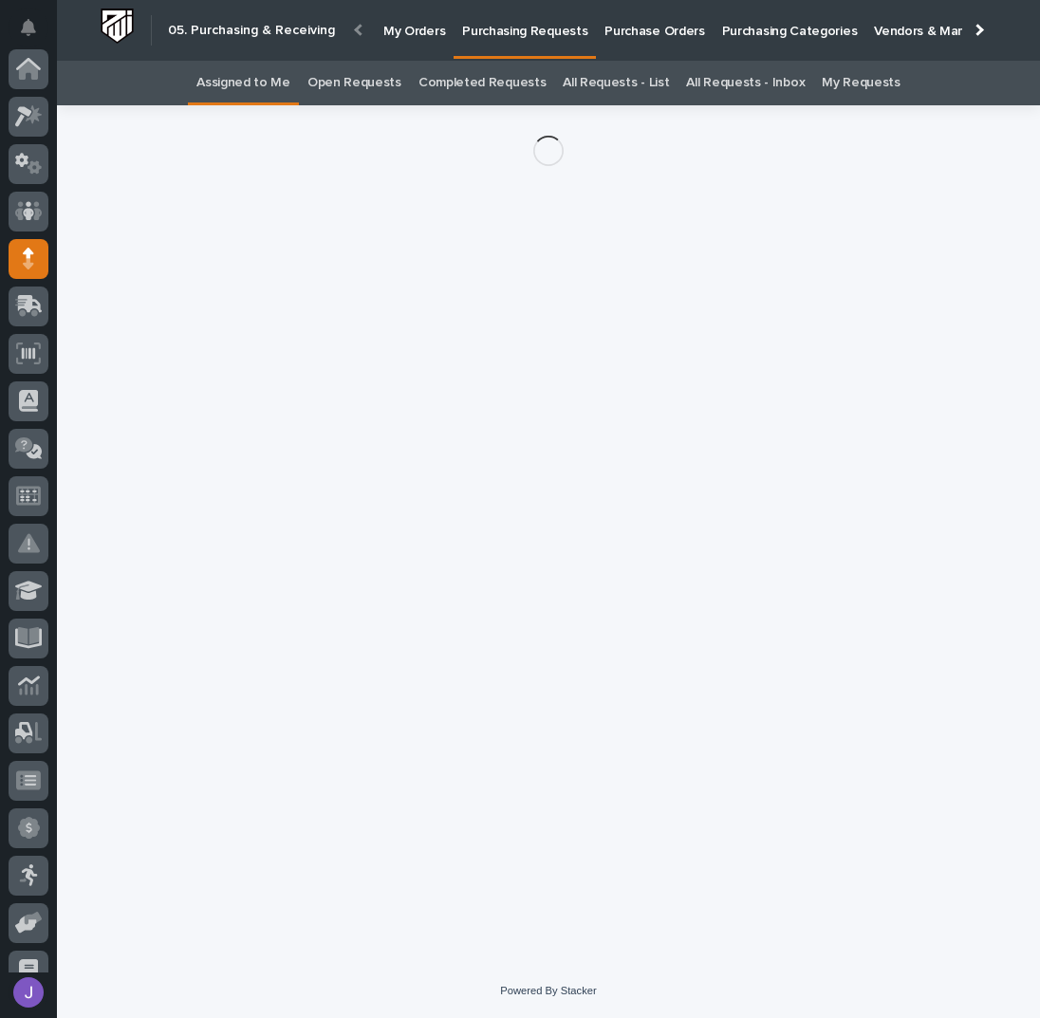
scroll to position [190, 0]
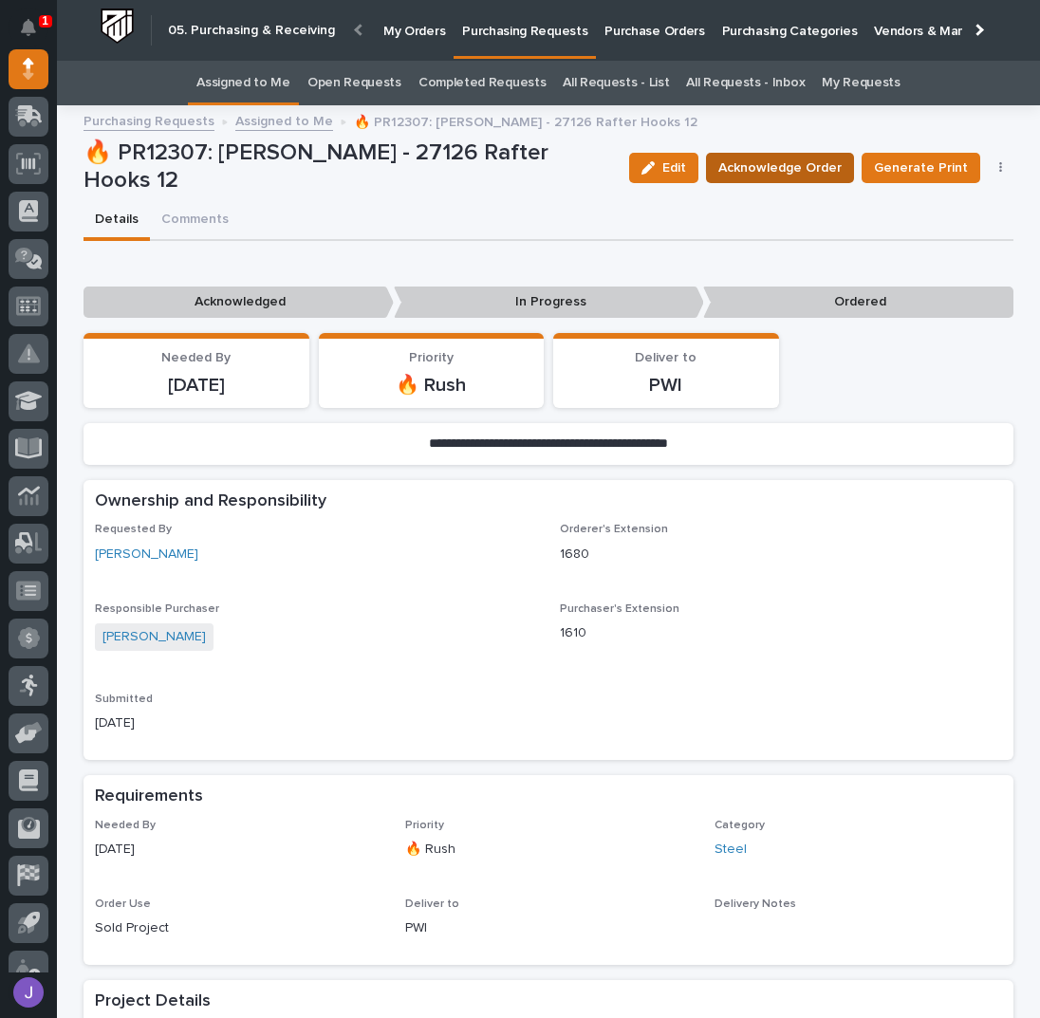
click at [822, 179] on button "Acknowledge Order" at bounding box center [780, 168] width 148 height 30
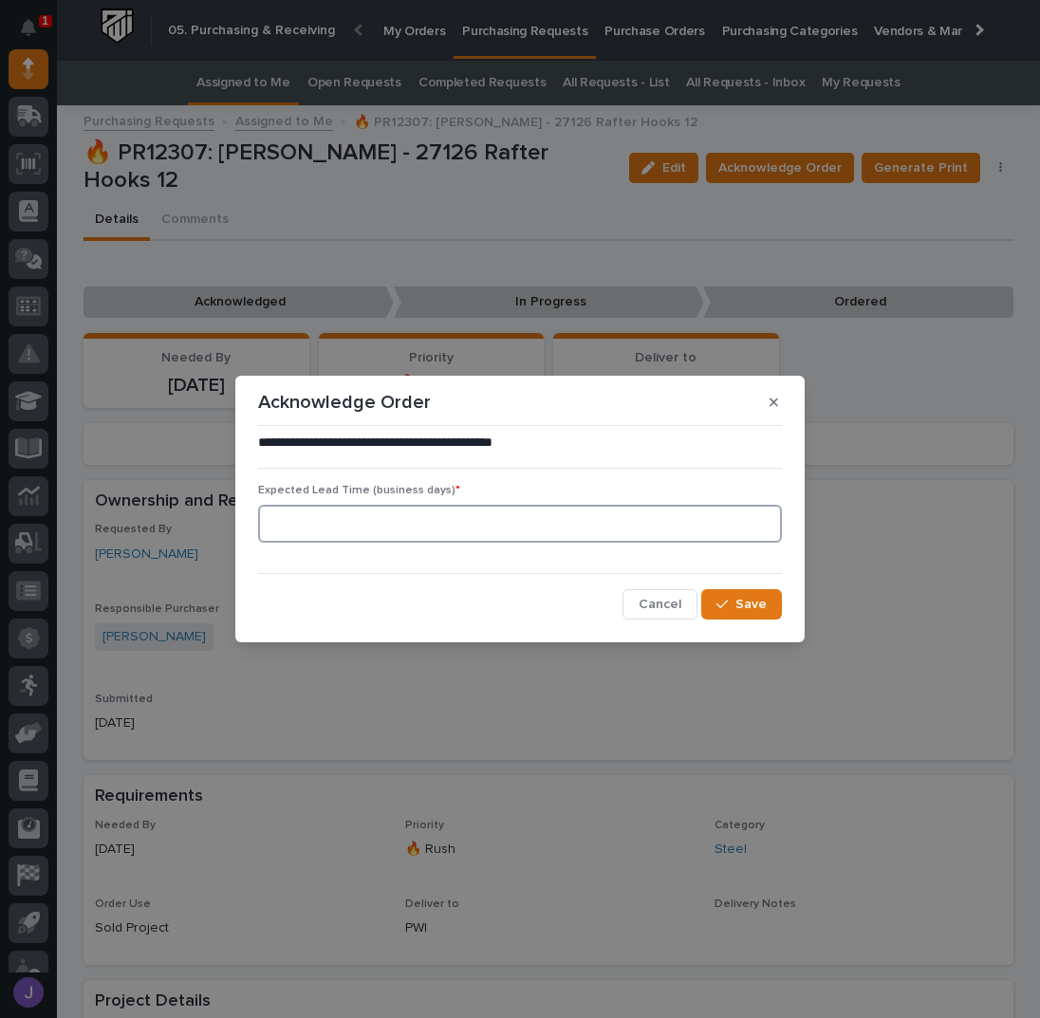
click at [425, 520] on input at bounding box center [520, 524] width 524 height 38
type input "0"
click at [716, 597] on button "Save" at bounding box center [741, 604] width 81 height 30
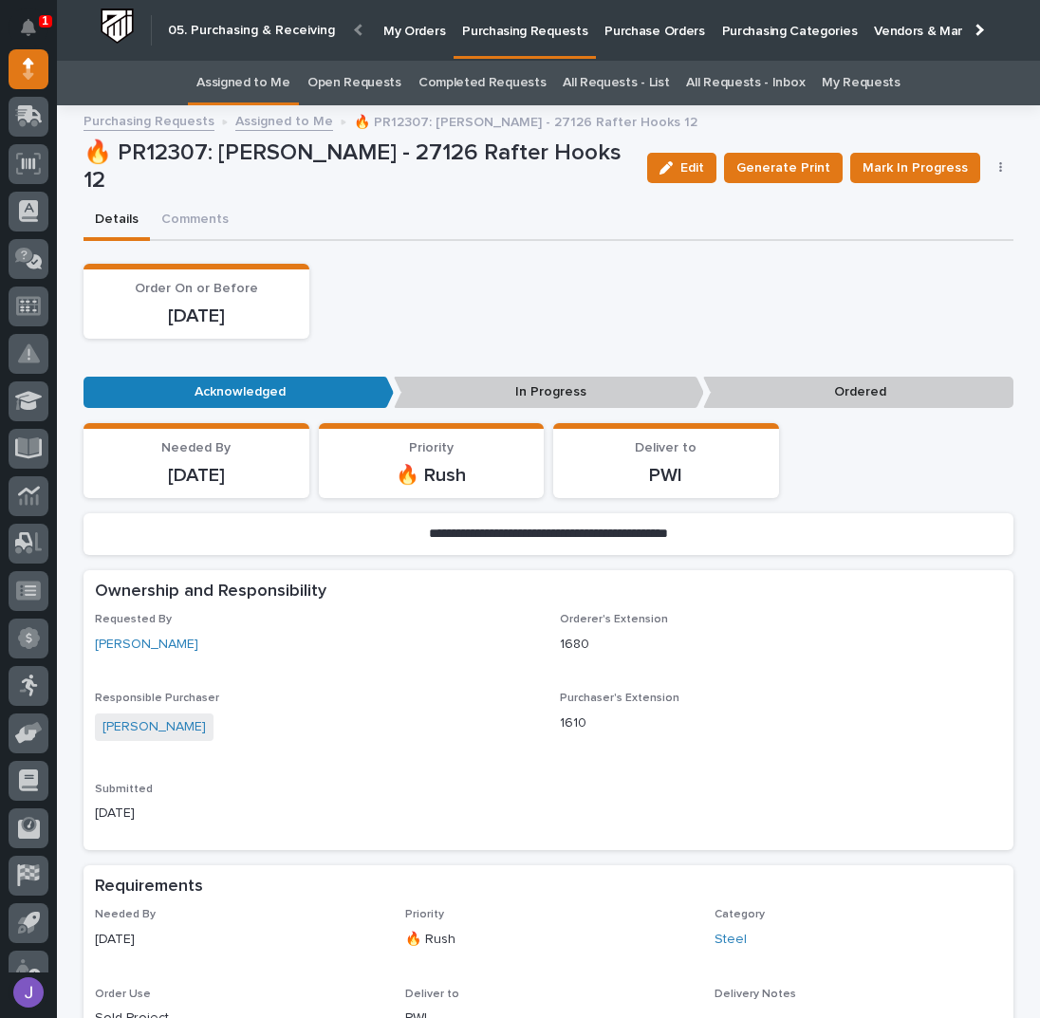
click at [448, 320] on div "Order On or Before 09/19/2025" at bounding box center [549, 301] width 930 height 75
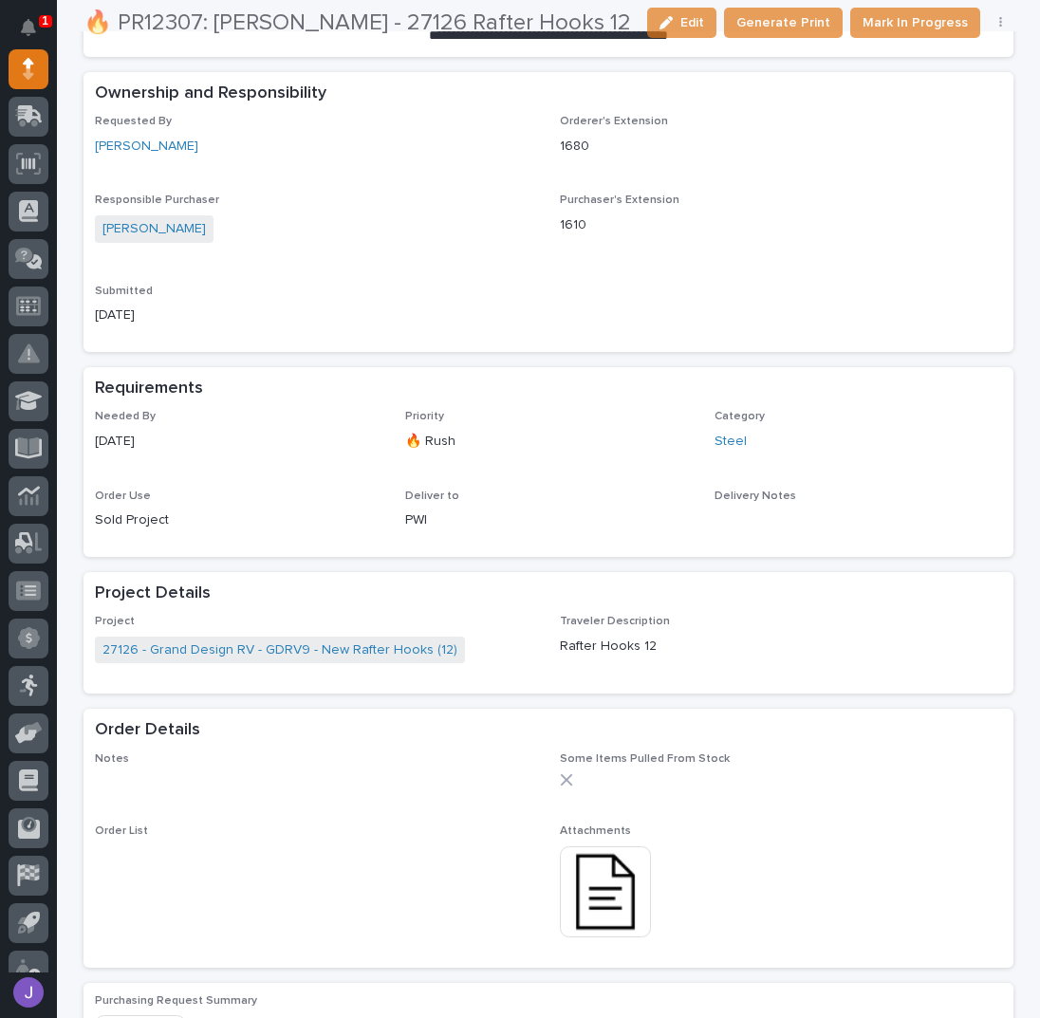
scroll to position [506, 0]
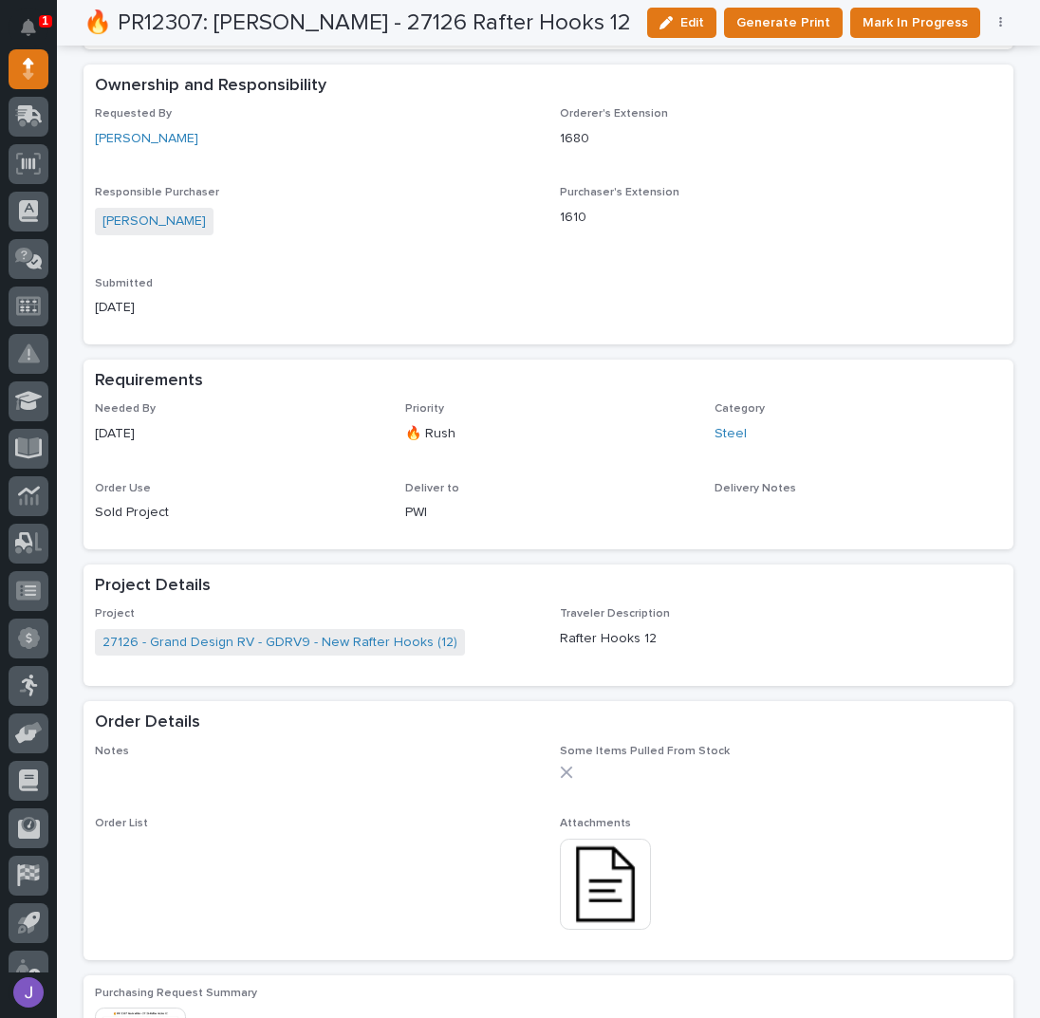
click at [615, 877] on img at bounding box center [605, 884] width 91 height 91
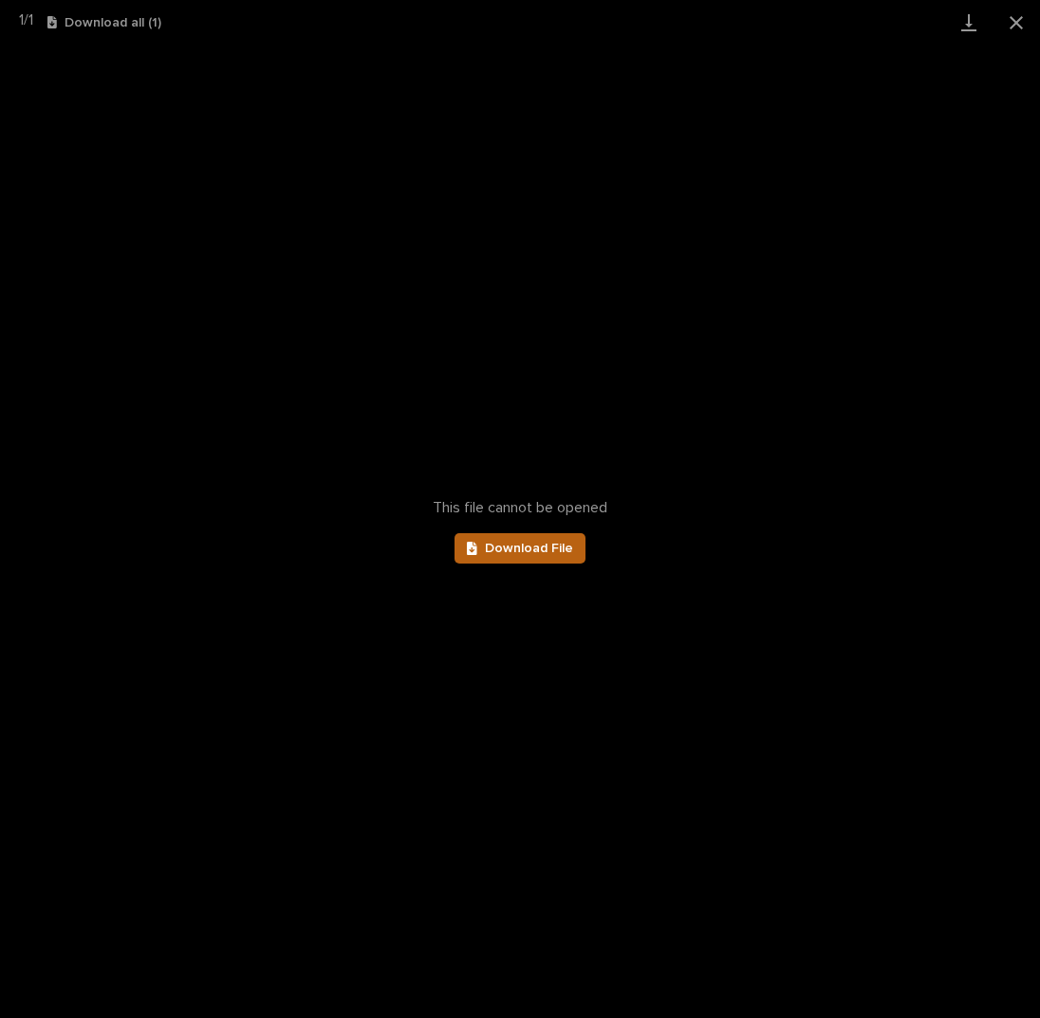
click at [493, 555] on link "Download File" at bounding box center [520, 548] width 131 height 30
click at [1017, 18] on button "Close gallery" at bounding box center [1016, 22] width 47 height 45
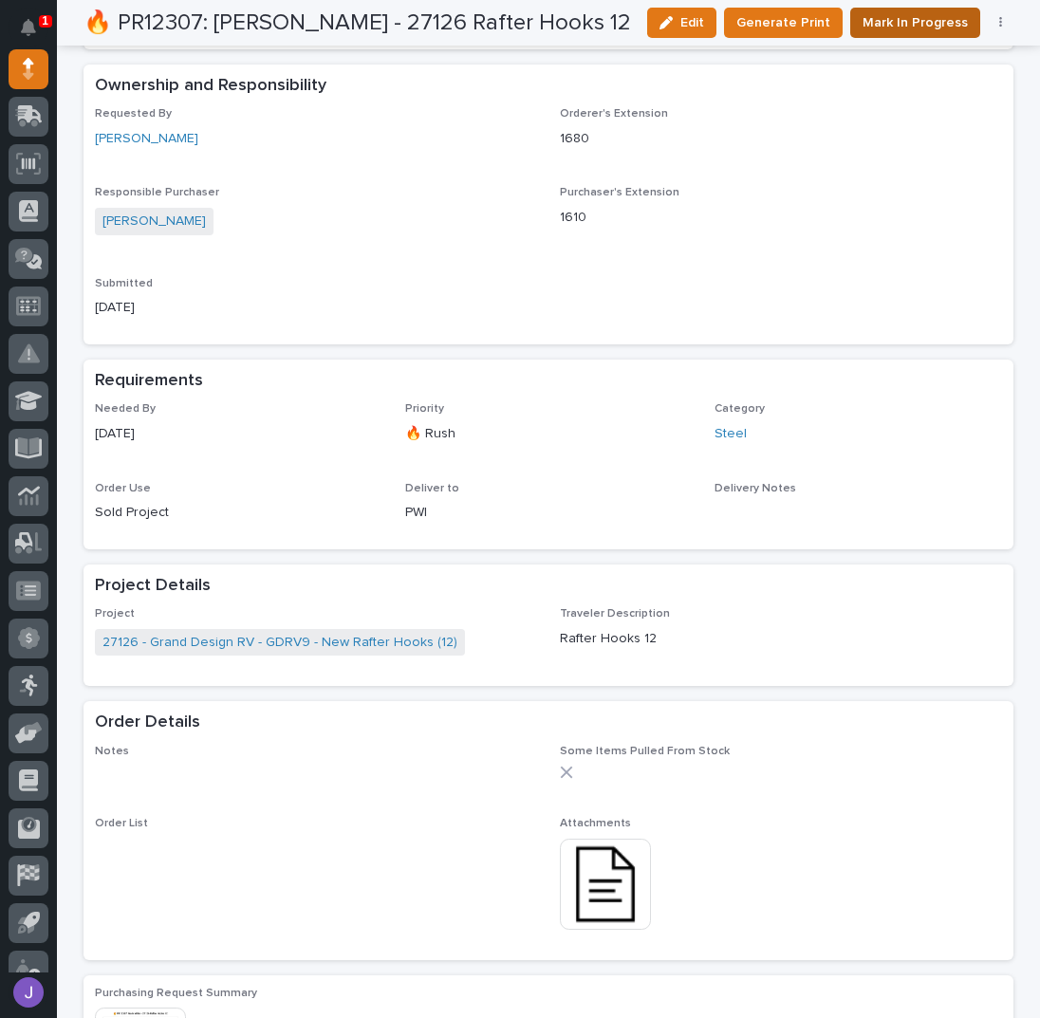
click at [905, 26] on span "Mark In Progress" at bounding box center [915, 22] width 105 height 23
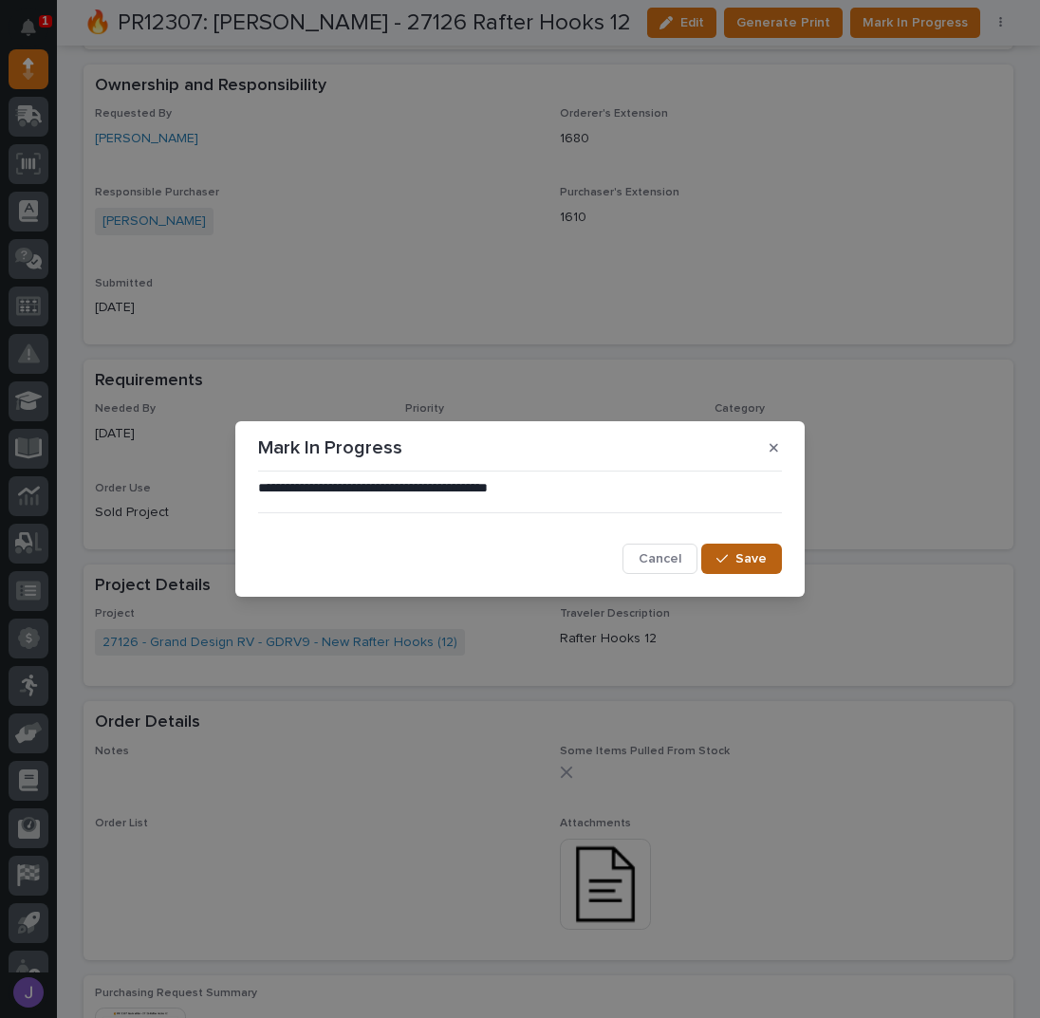
click at [733, 561] on div "button" at bounding box center [726, 558] width 19 height 13
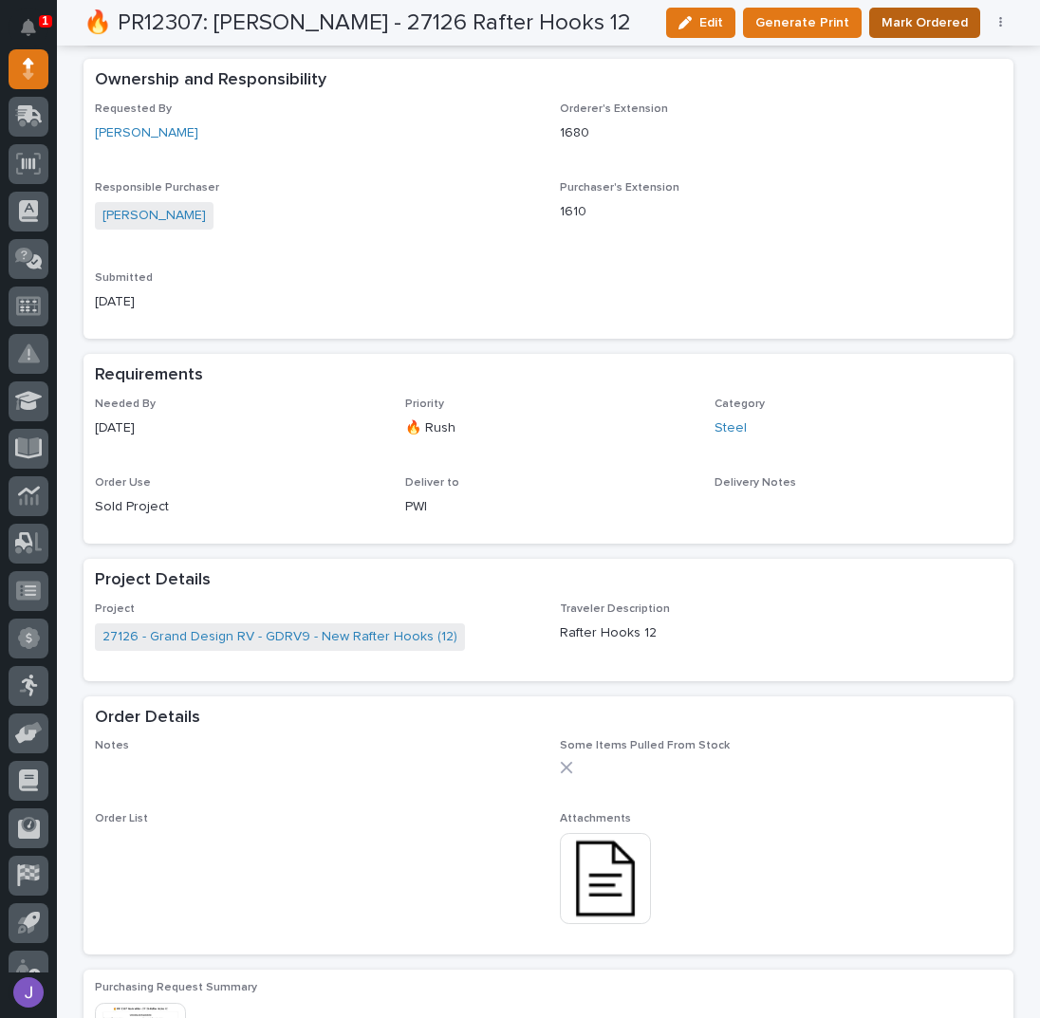
click at [911, 26] on span "Mark Ordered" at bounding box center [925, 22] width 86 height 23
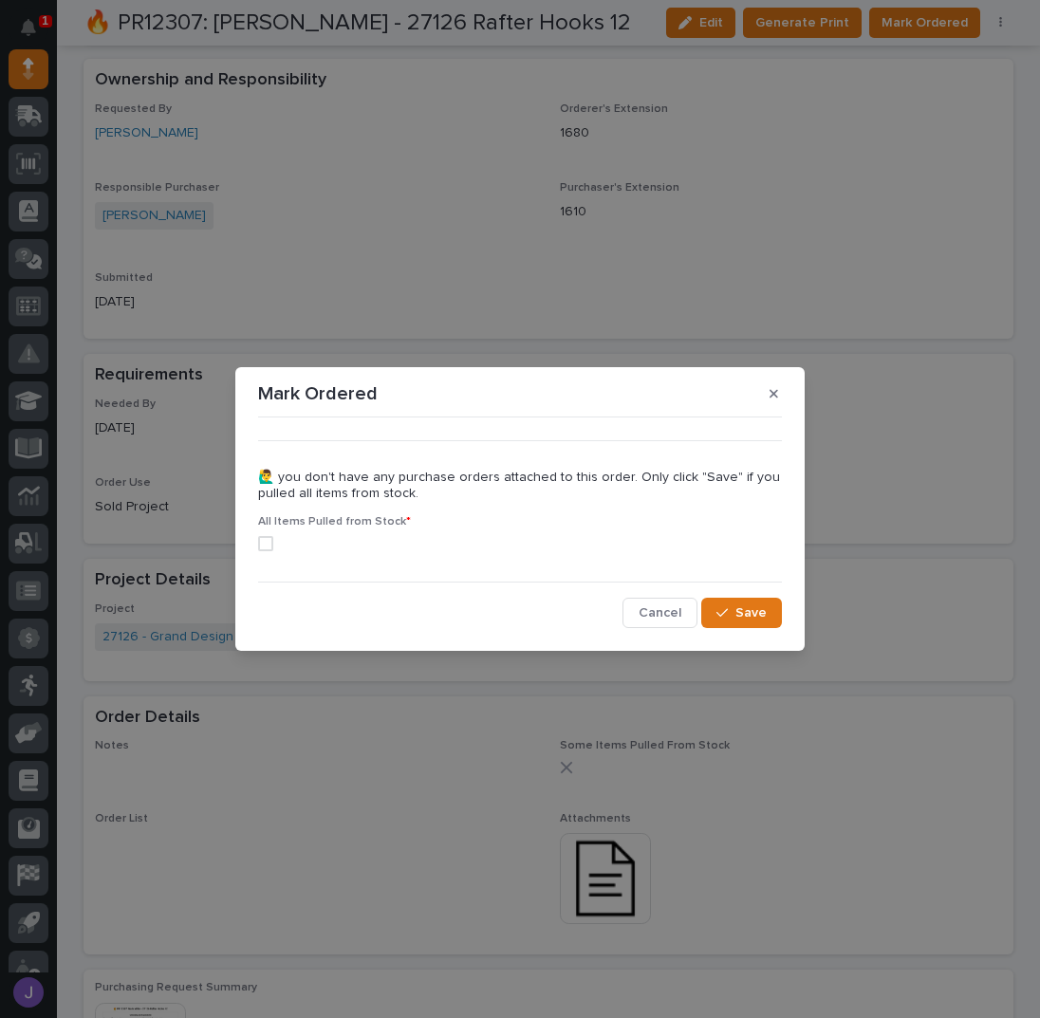
click at [271, 542] on span at bounding box center [265, 543] width 15 height 15
click at [731, 604] on button "Save" at bounding box center [741, 613] width 81 height 30
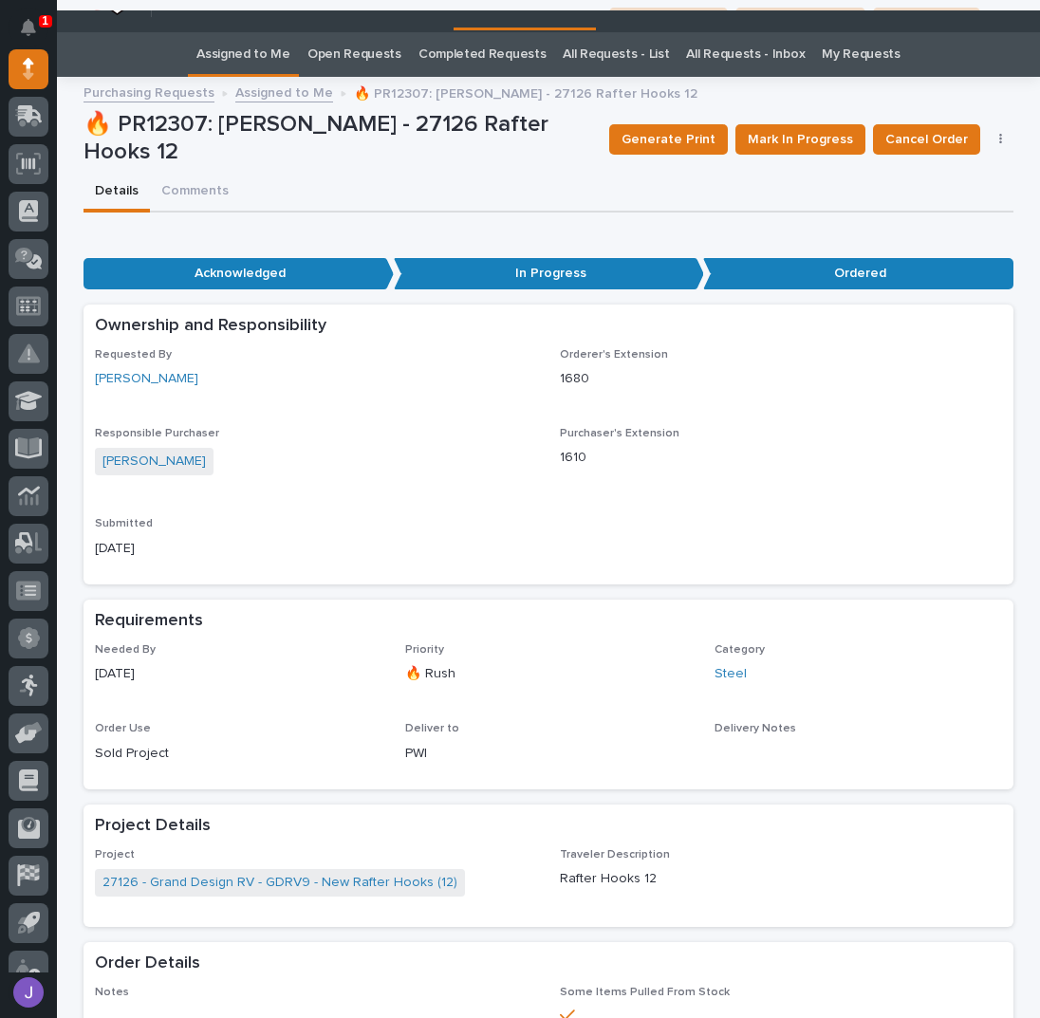
scroll to position [0, 0]
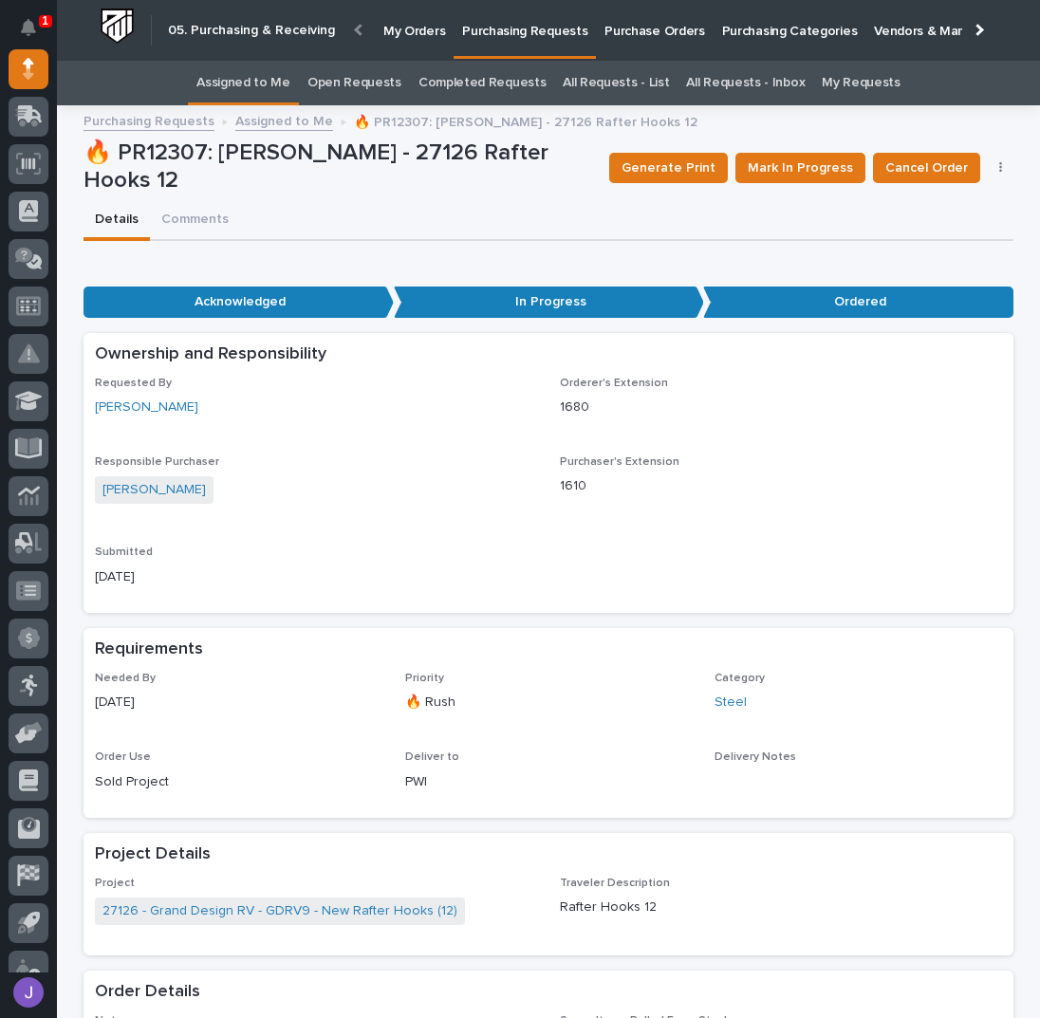
click at [262, 81] on link "Assigned to Me" at bounding box center [243, 83] width 94 height 45
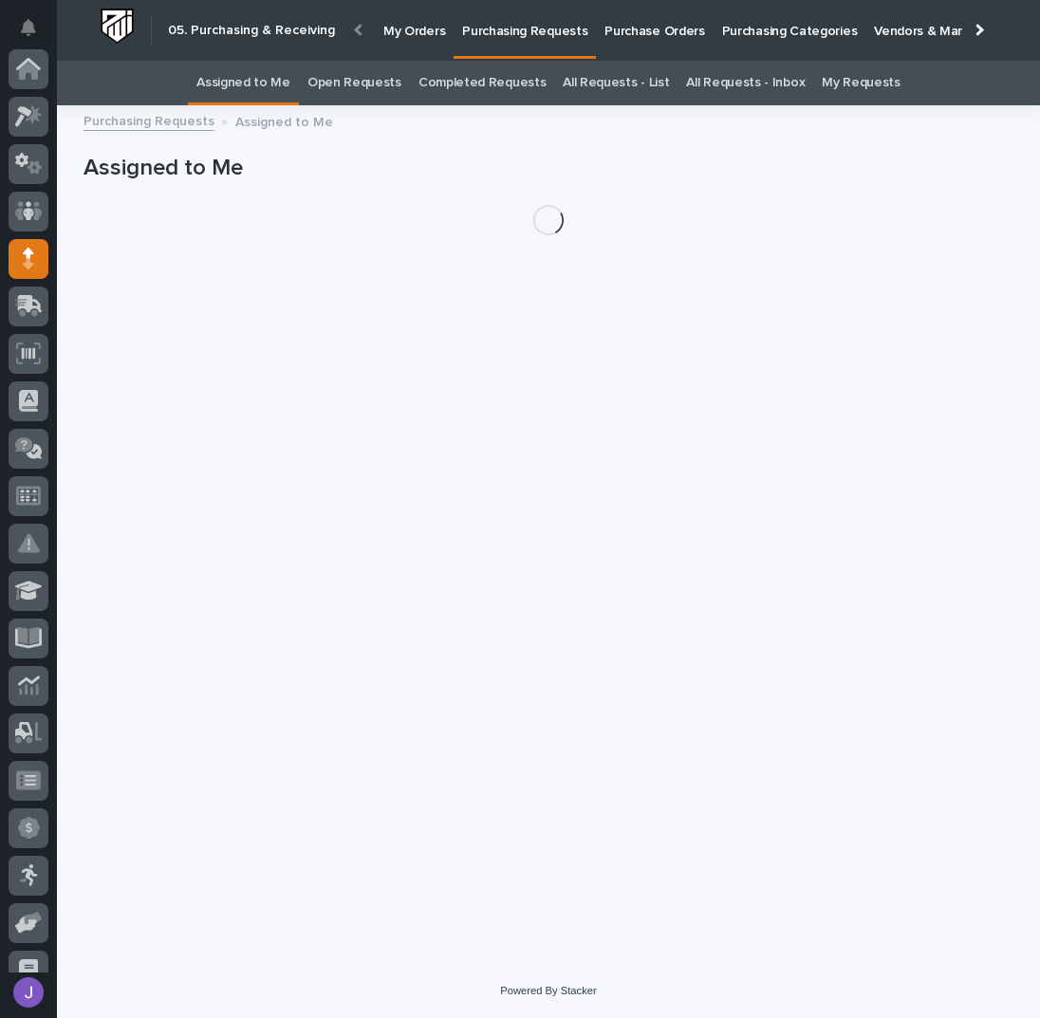
scroll to position [190, 0]
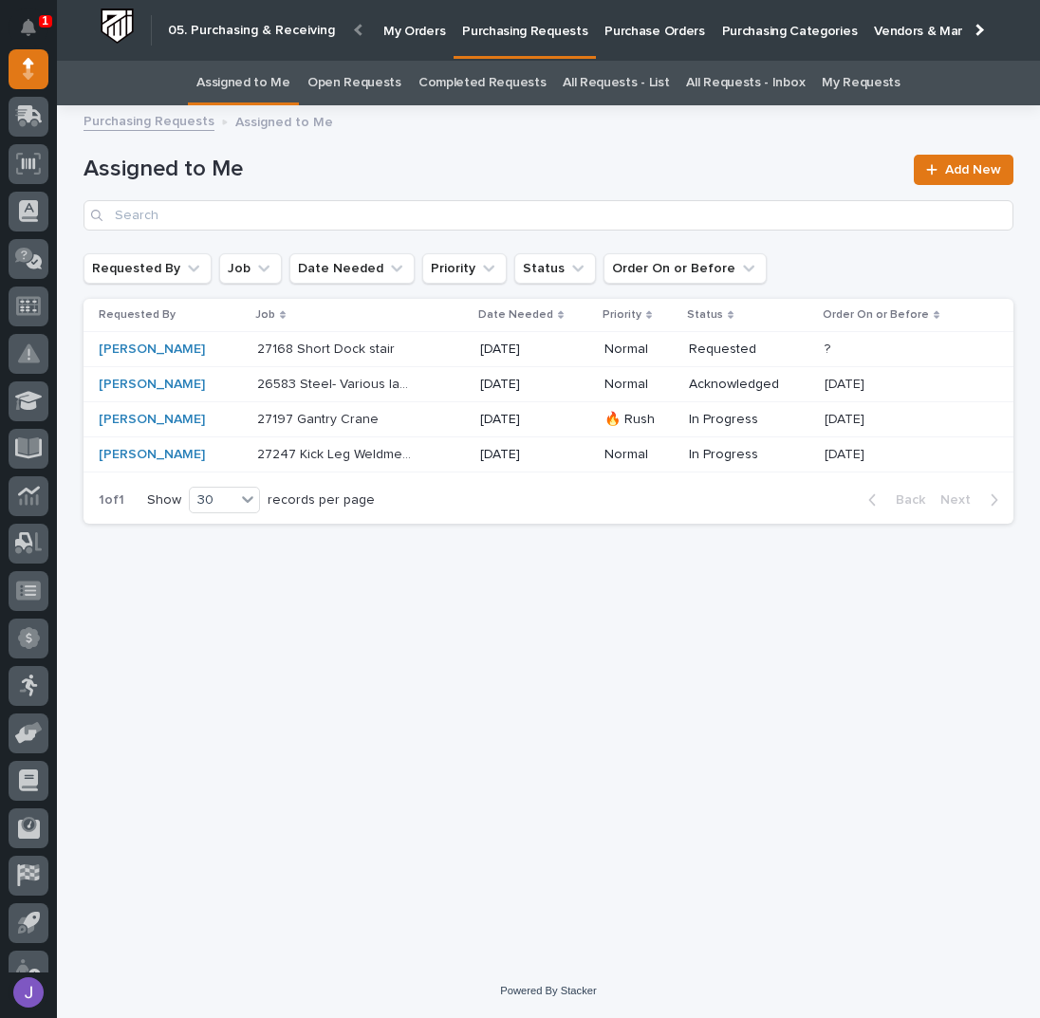
click at [440, 347] on div "27168 Short Dock stair 27168 Short Dock stair" at bounding box center [361, 349] width 208 height 31
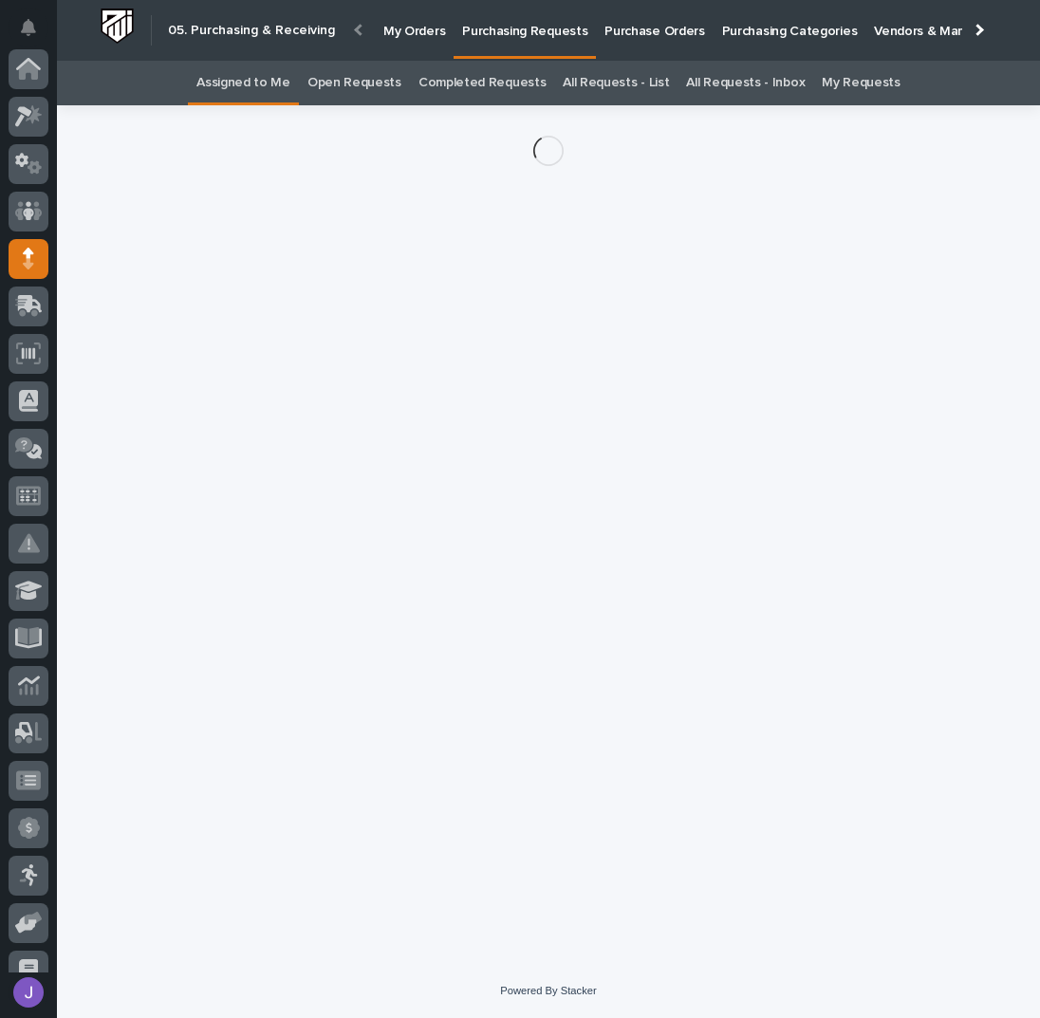
scroll to position [190, 0]
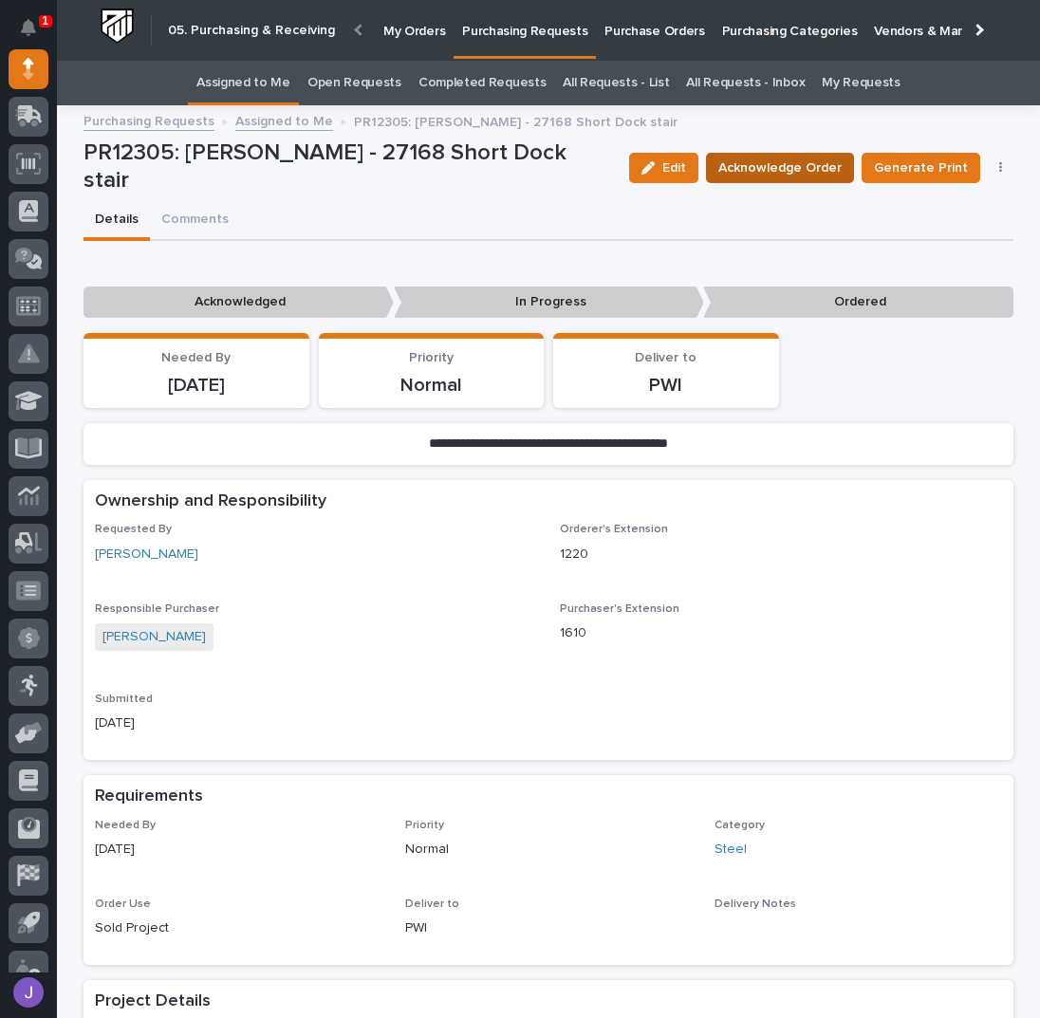
click at [761, 167] on span "Acknowledge Order" at bounding box center [779, 168] width 123 height 23
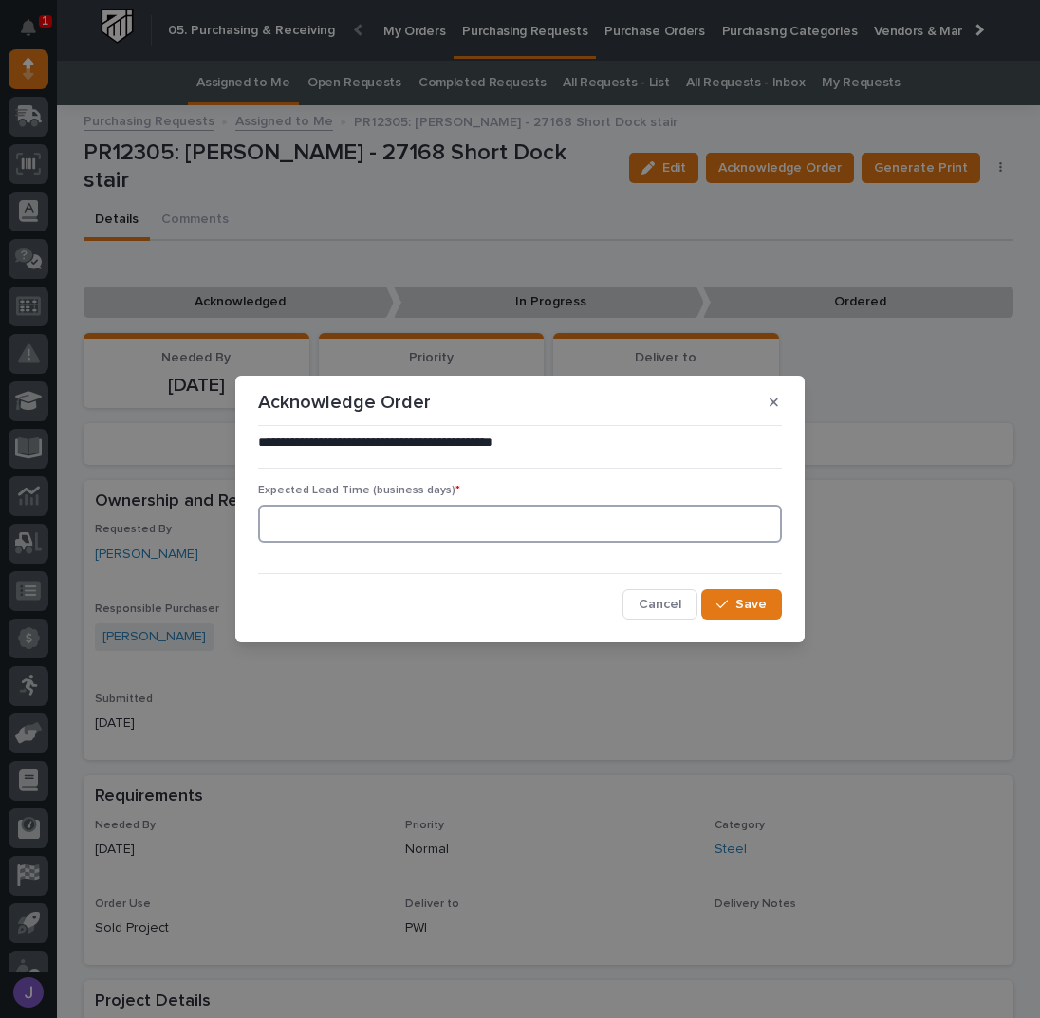
click at [438, 537] on input at bounding box center [520, 524] width 524 height 38
type input "00"
click at [728, 604] on icon "button" at bounding box center [722, 604] width 11 height 13
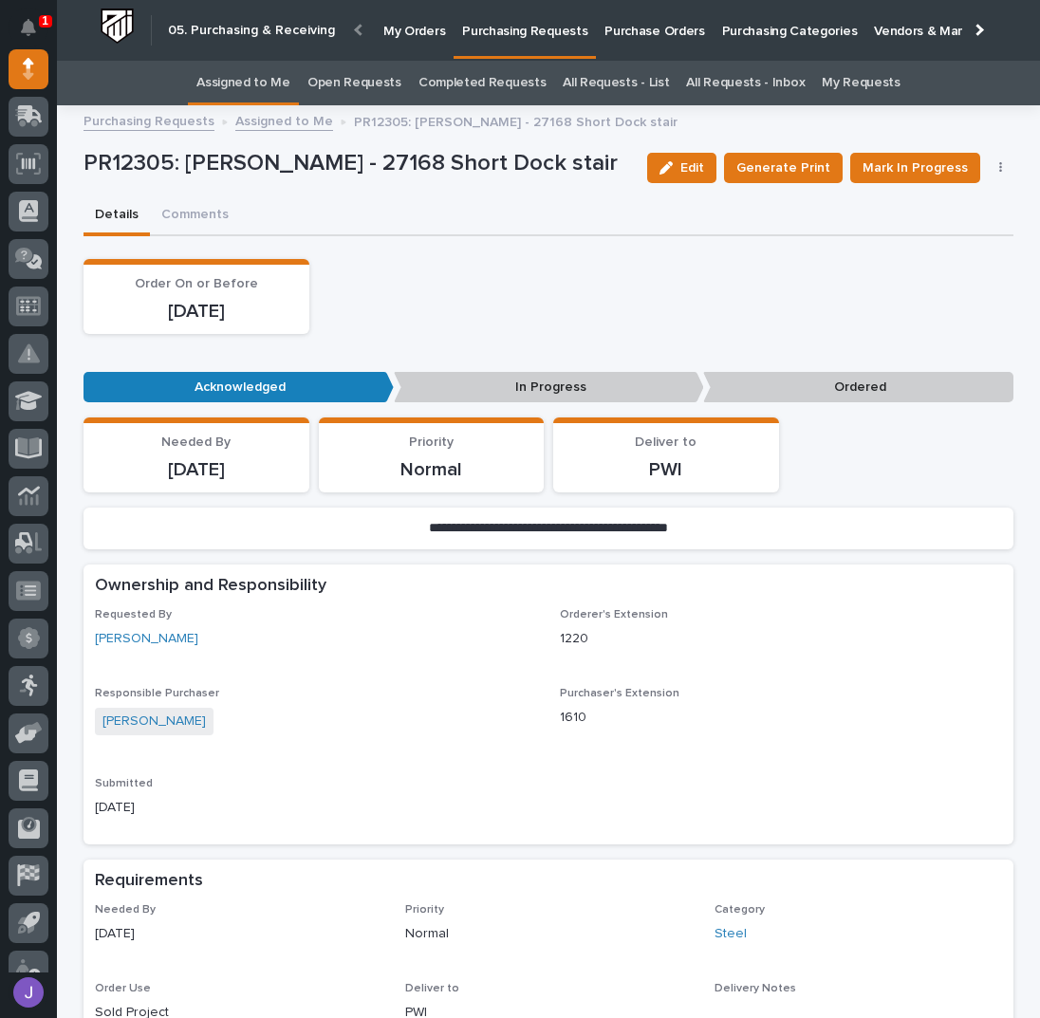
click at [506, 232] on div "Details Comments" at bounding box center [549, 216] width 930 height 40
click at [502, 233] on div "Details Comments" at bounding box center [549, 216] width 930 height 40
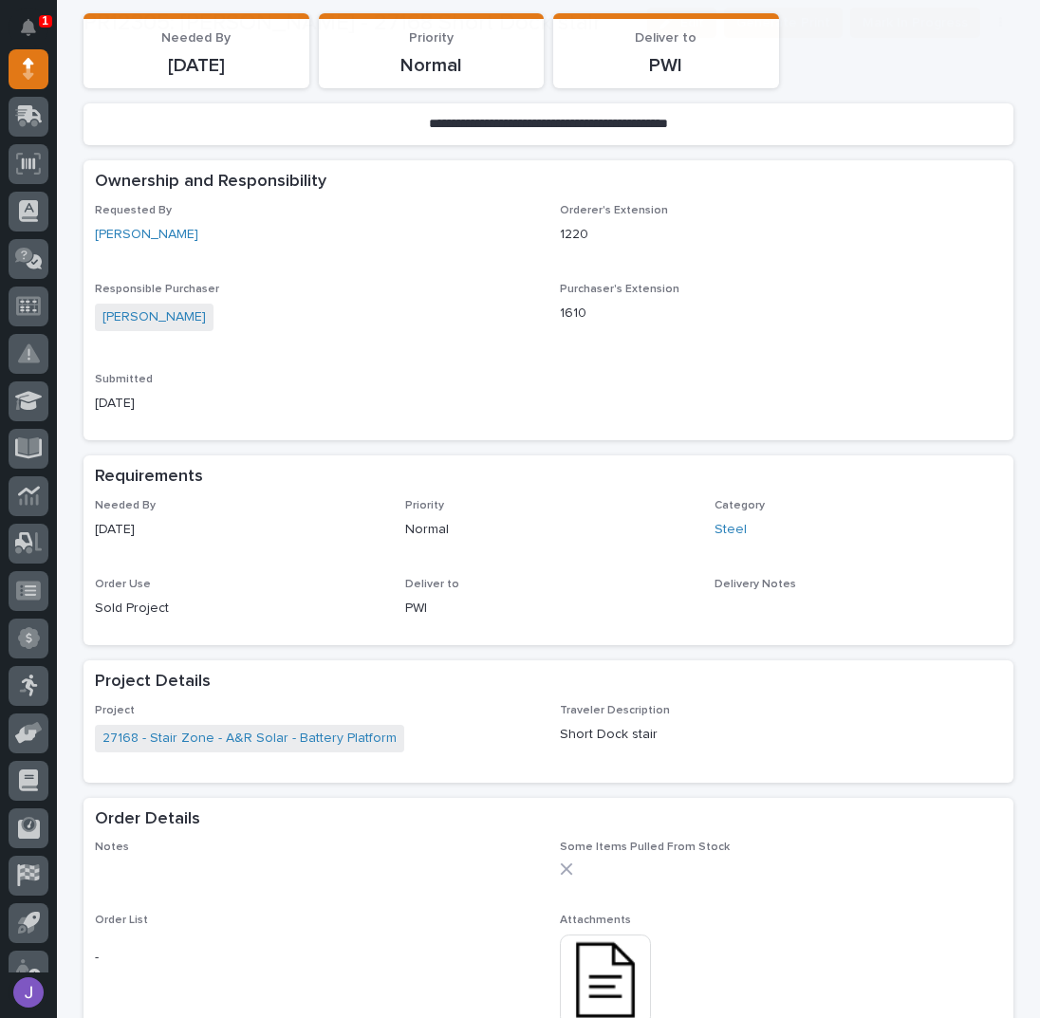
scroll to position [506, 0]
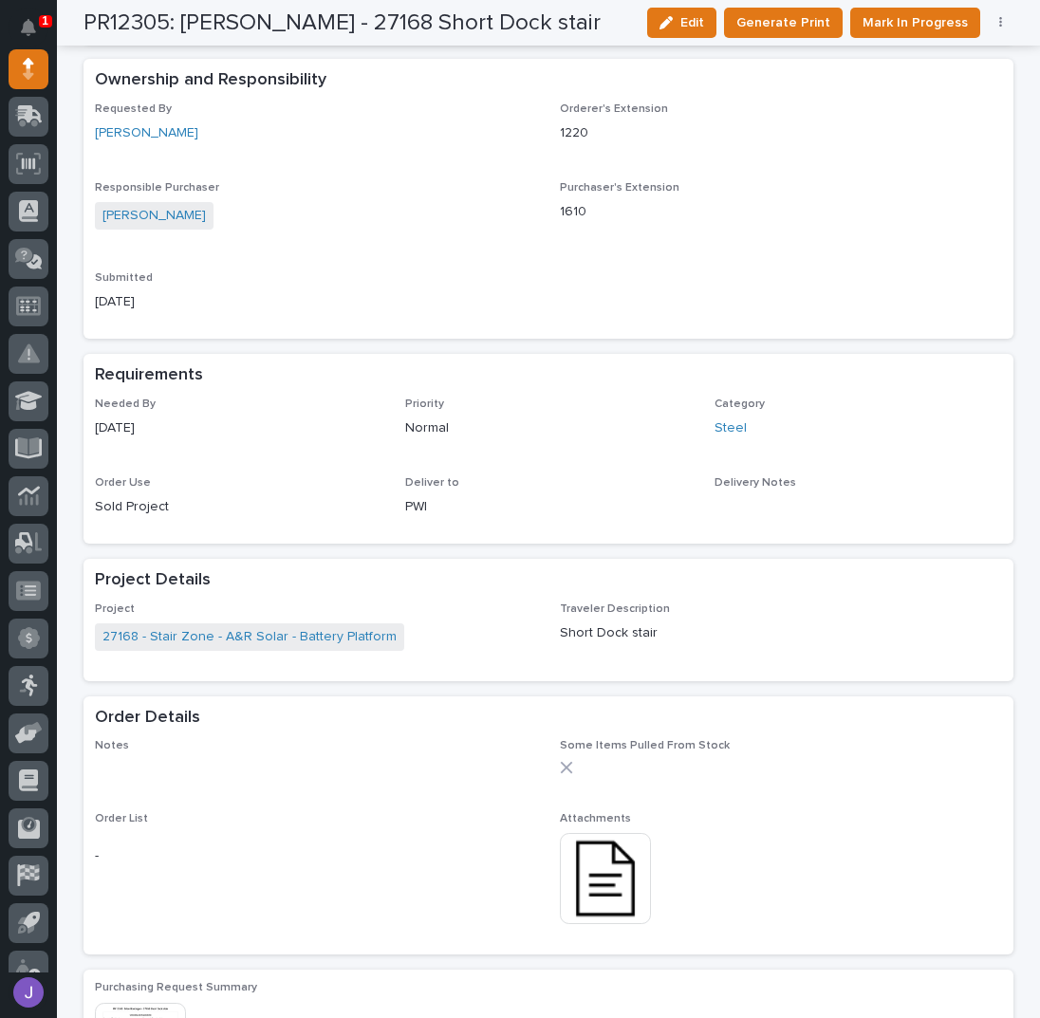
click at [578, 895] on img at bounding box center [605, 878] width 91 height 91
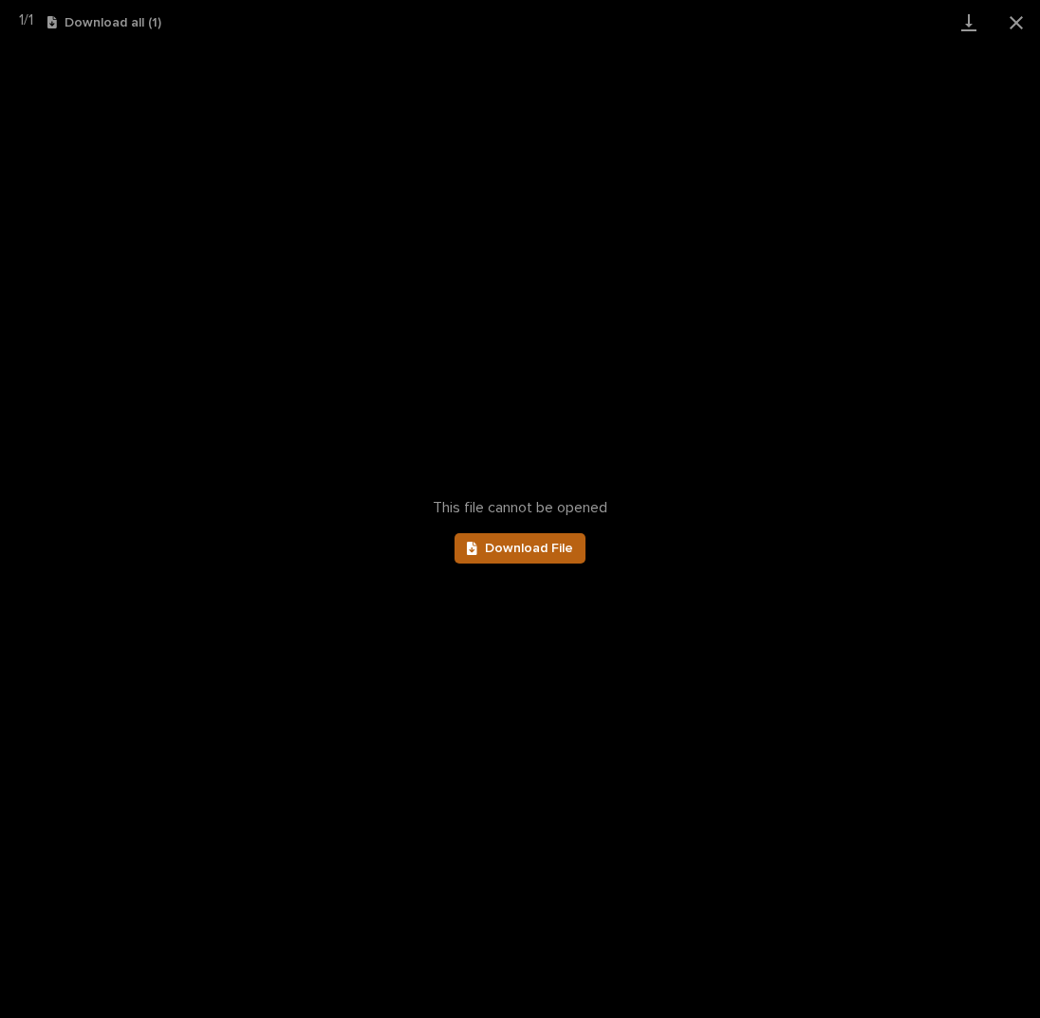
click at [522, 555] on link "Download File" at bounding box center [520, 548] width 131 height 30
click at [1007, 22] on button "Close gallery" at bounding box center [1016, 22] width 47 height 45
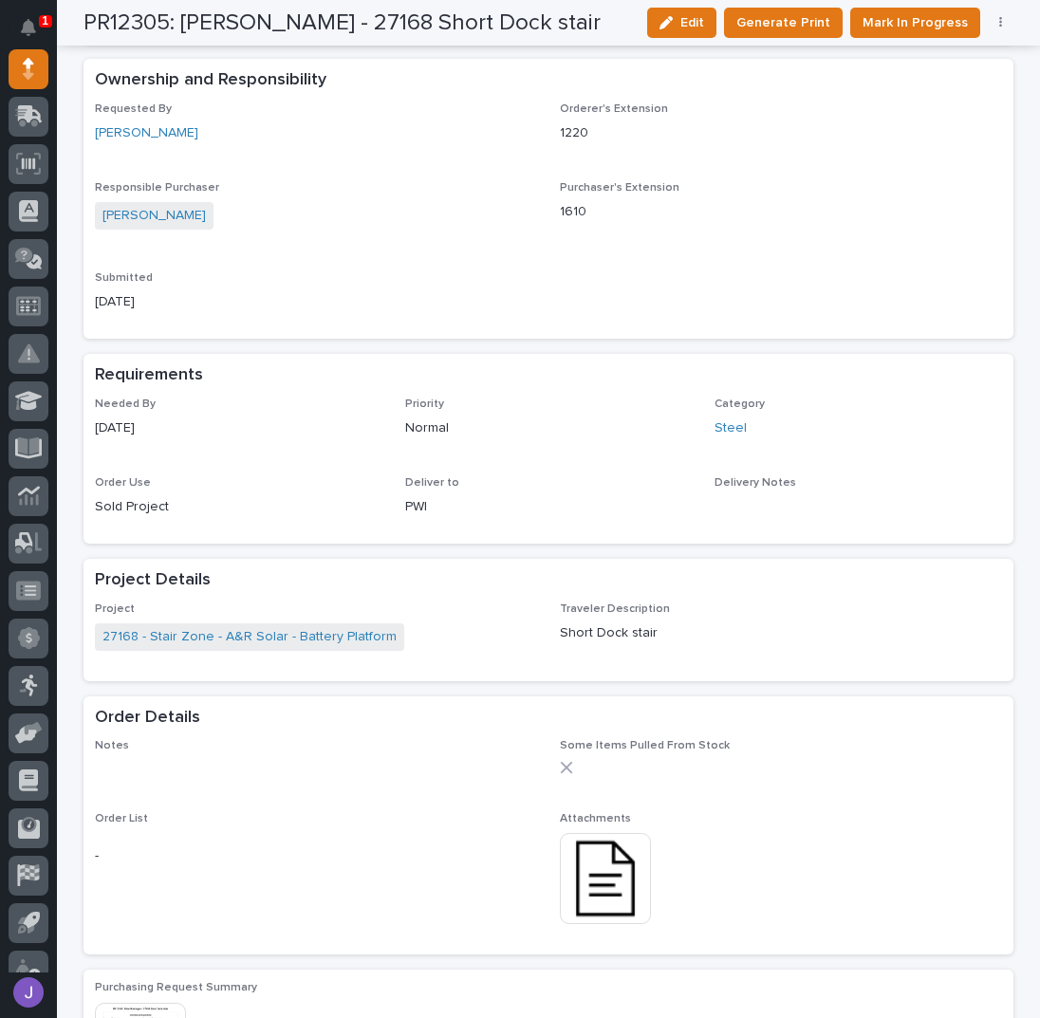
click at [487, 86] on div "Ownership and Responsibility" at bounding box center [545, 80] width 900 height 21
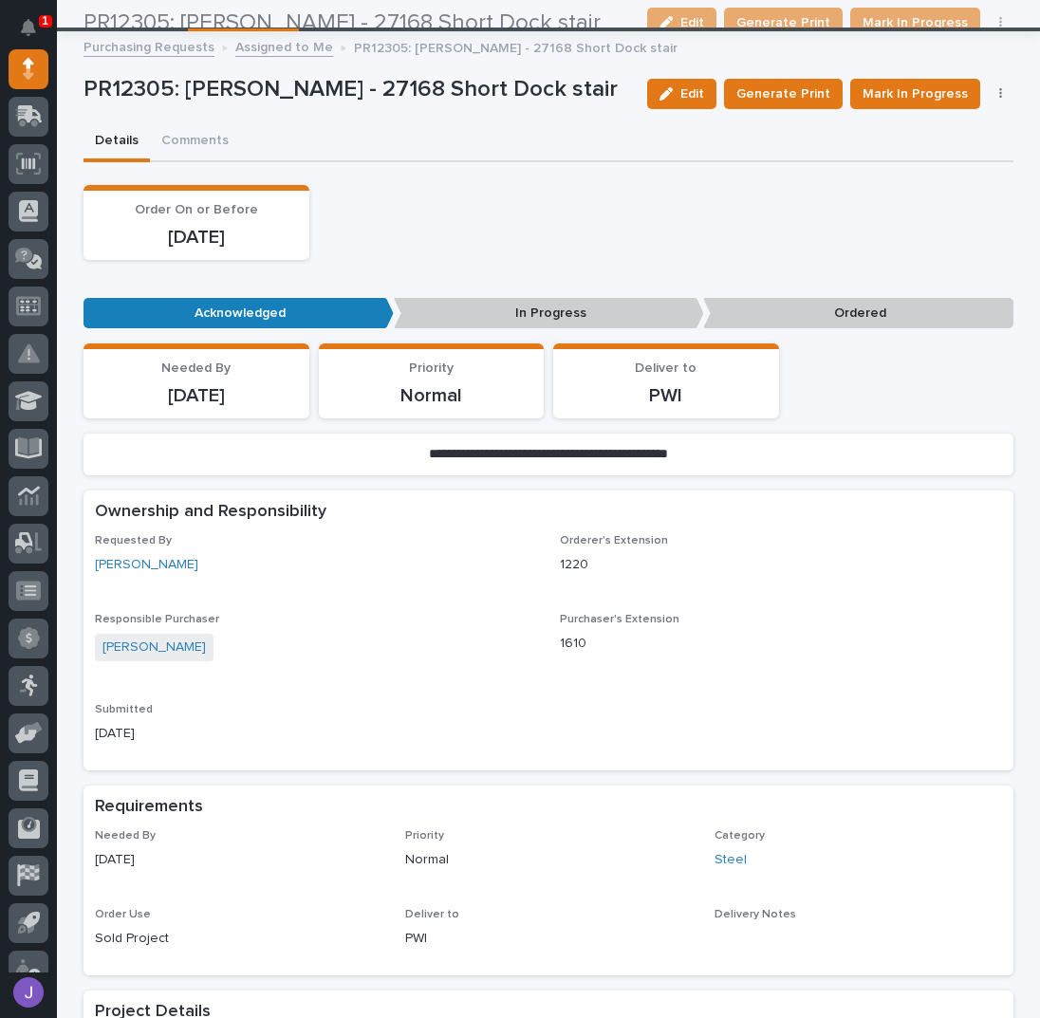
scroll to position [0, 0]
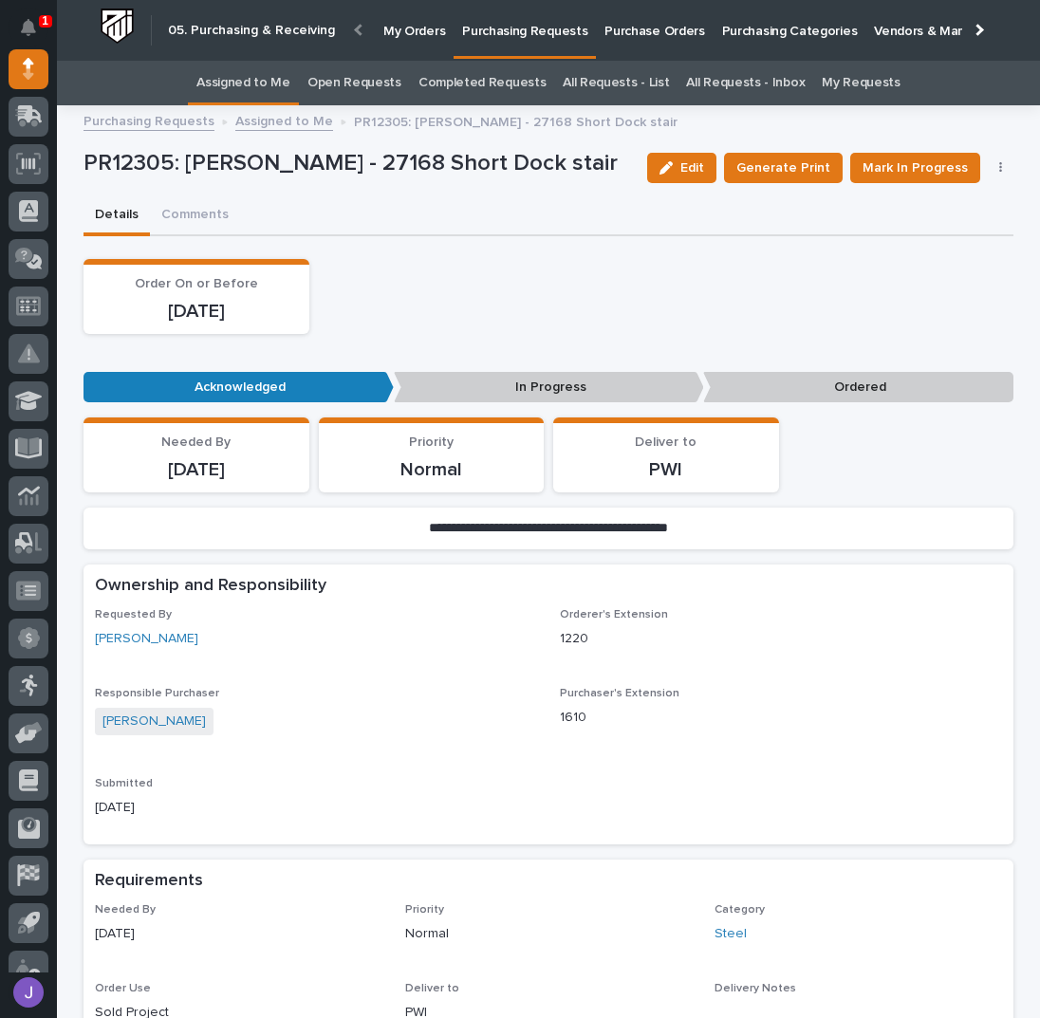
click at [635, 85] on link "All Requests - List" at bounding box center [616, 83] width 106 height 45
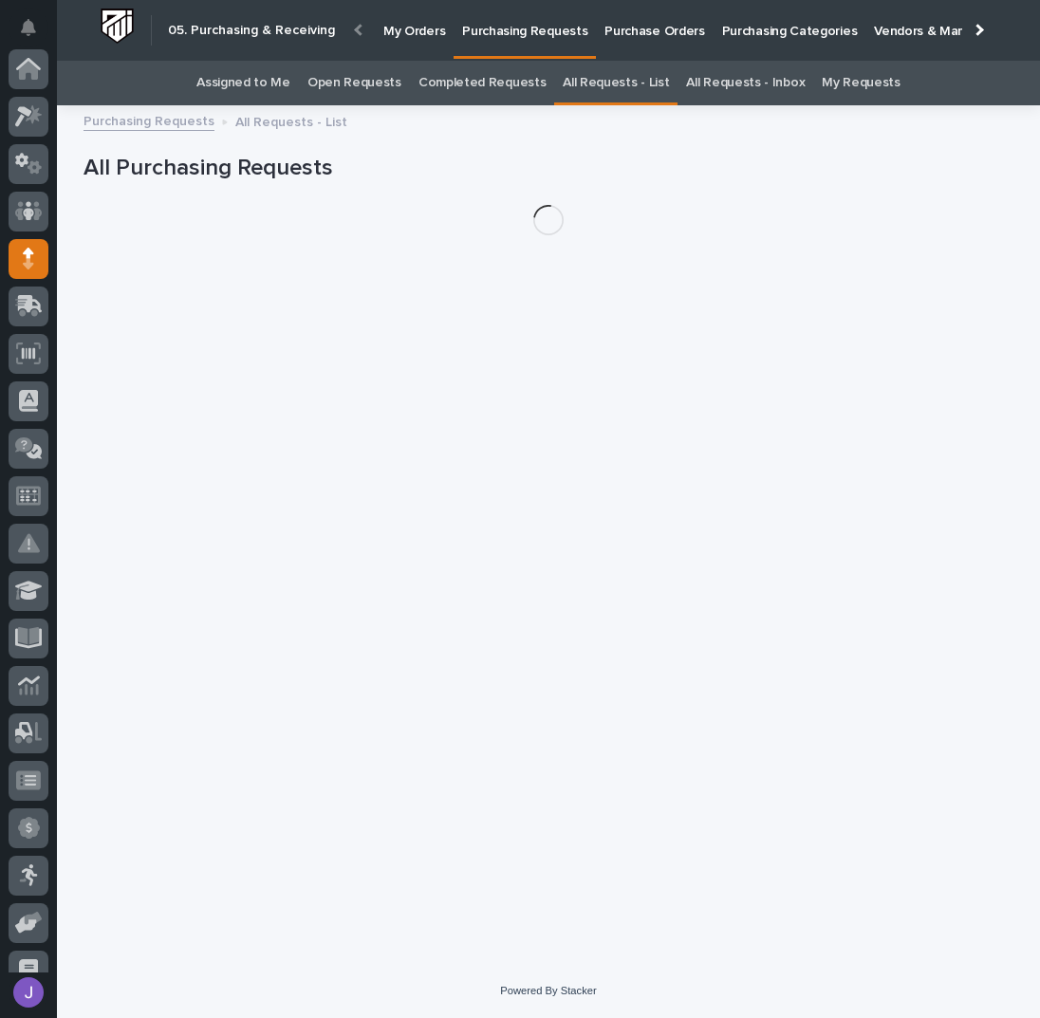
scroll to position [190, 0]
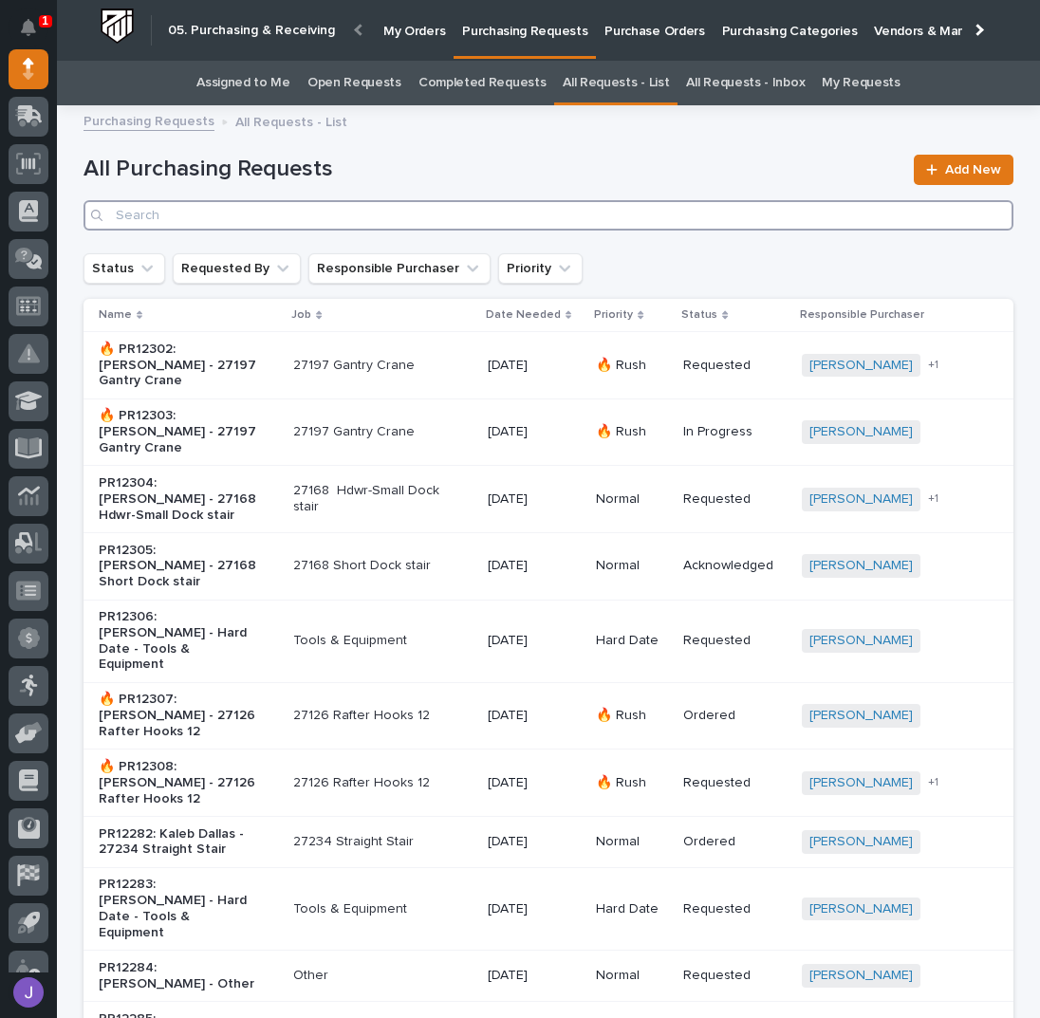
click at [289, 219] on input "Search" at bounding box center [549, 215] width 930 height 30
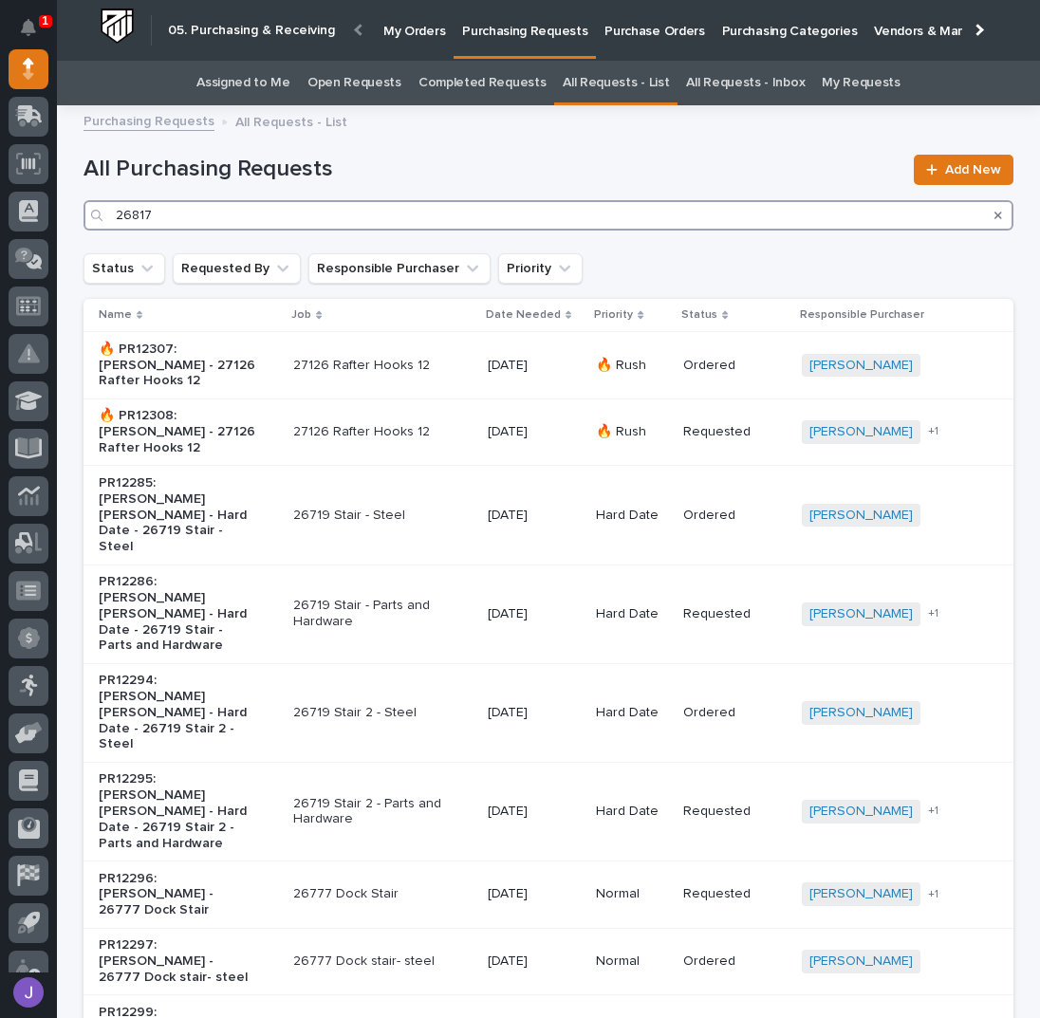
type input "26817"
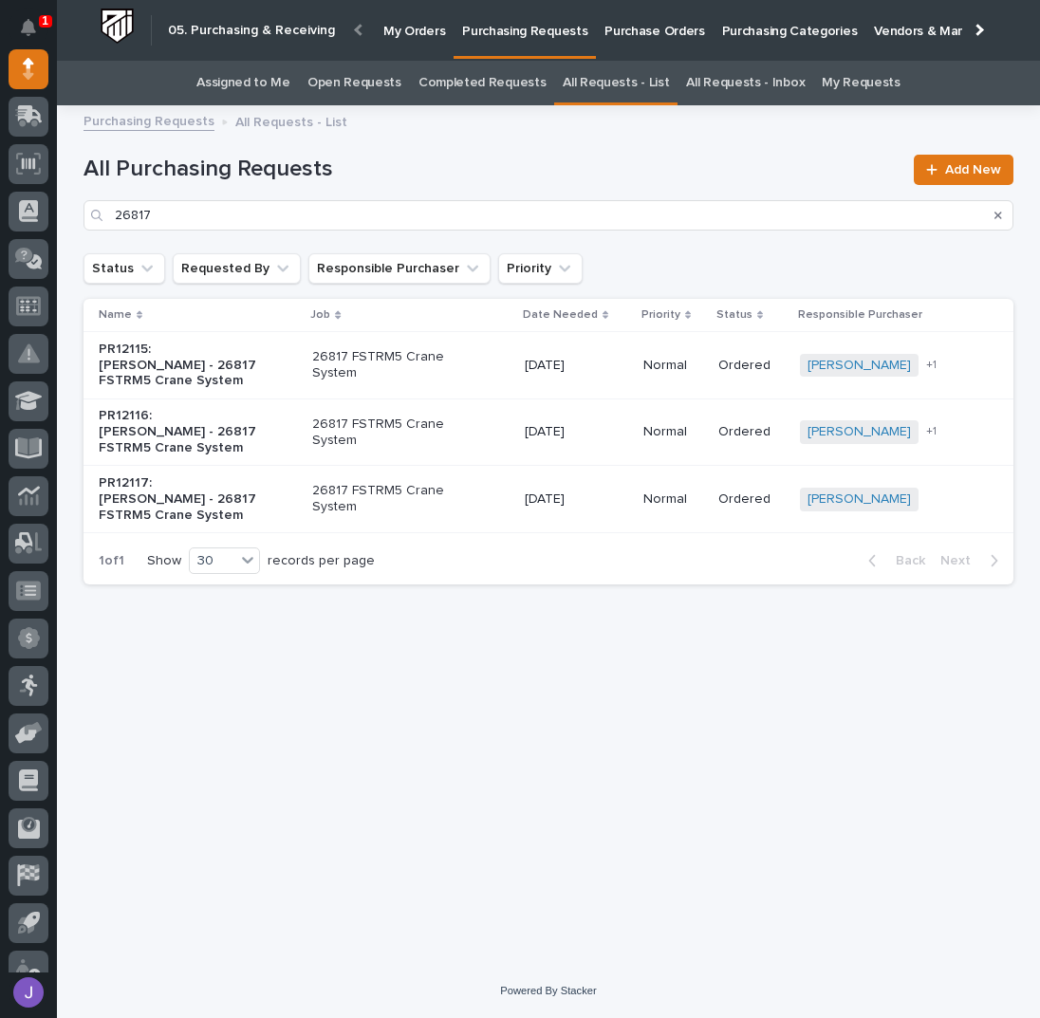
click at [442, 515] on div "26817 FSTRM5 Crane System" at bounding box center [410, 498] width 197 height 47
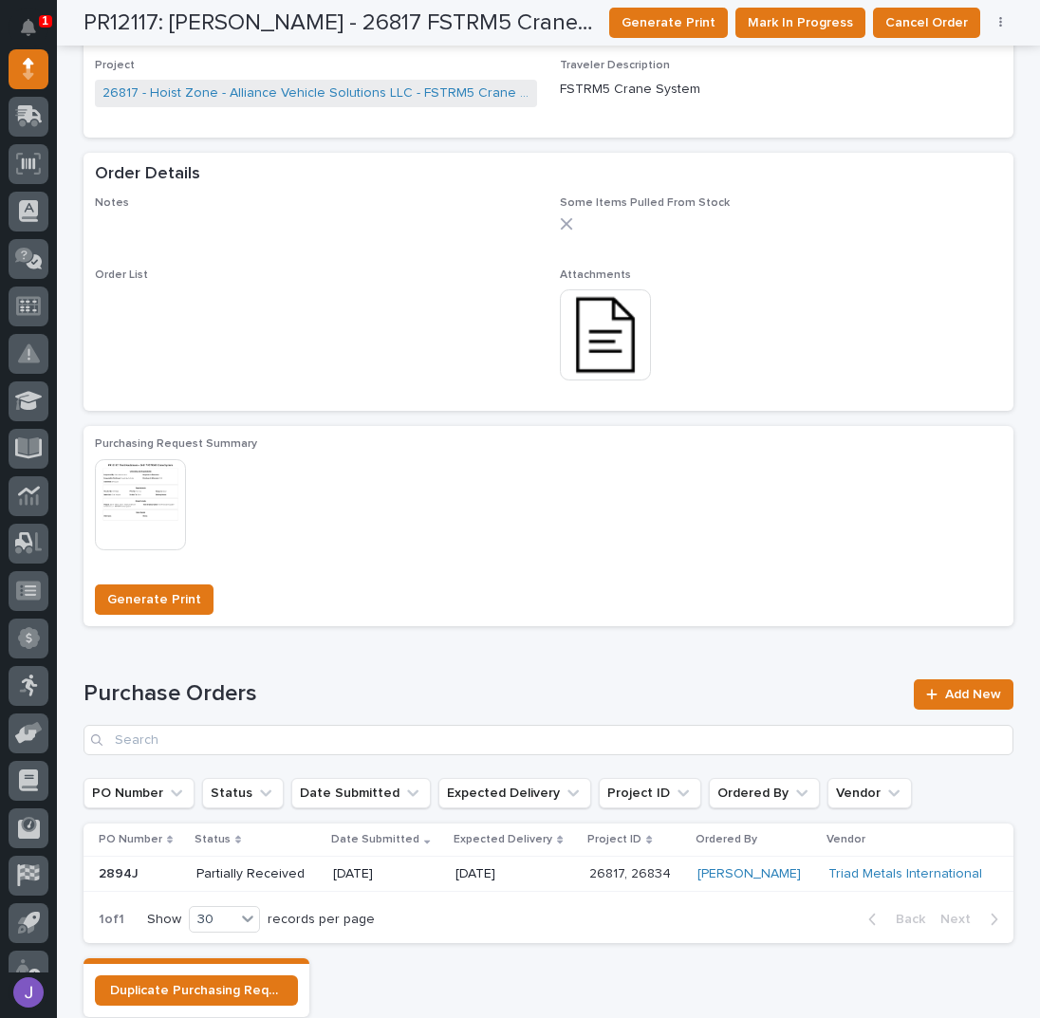
scroll to position [979, 0]
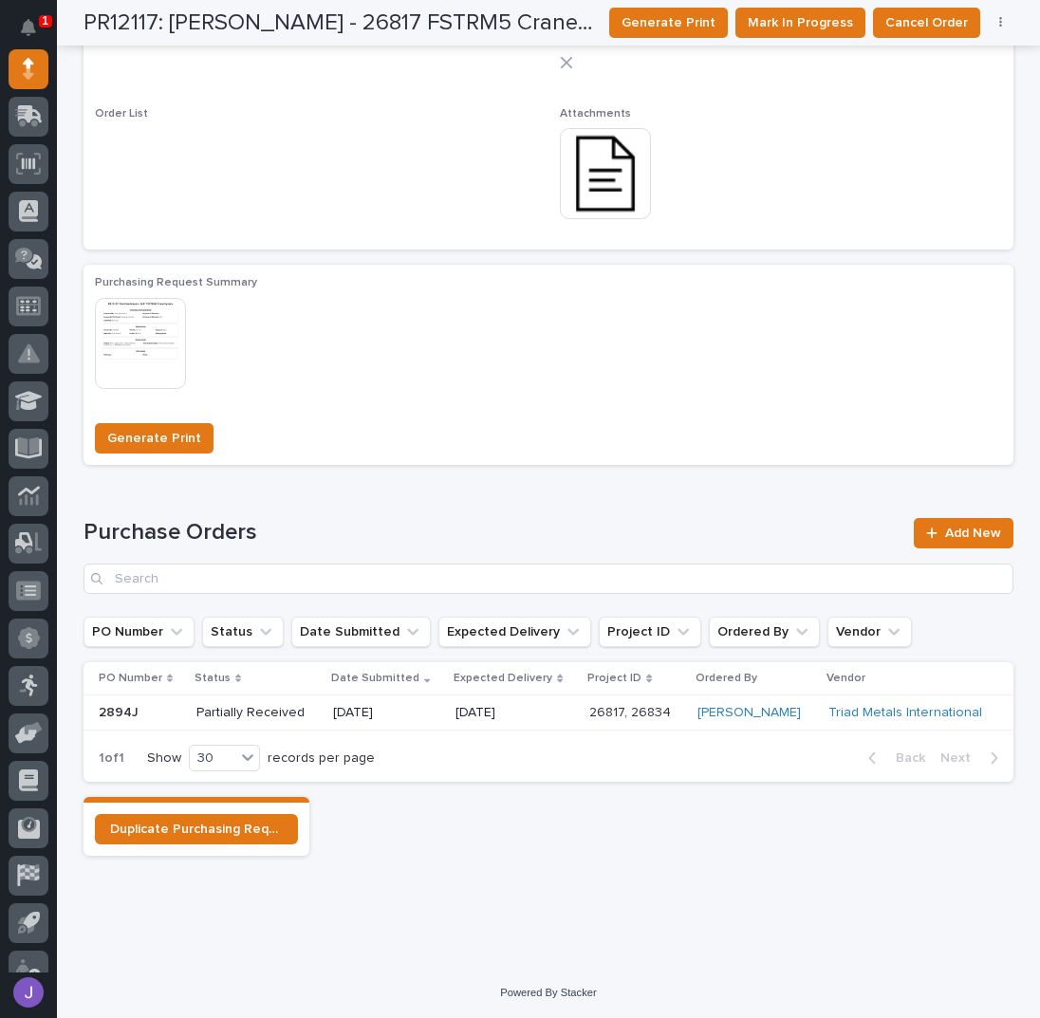
click at [588, 200] on img at bounding box center [605, 173] width 91 height 91
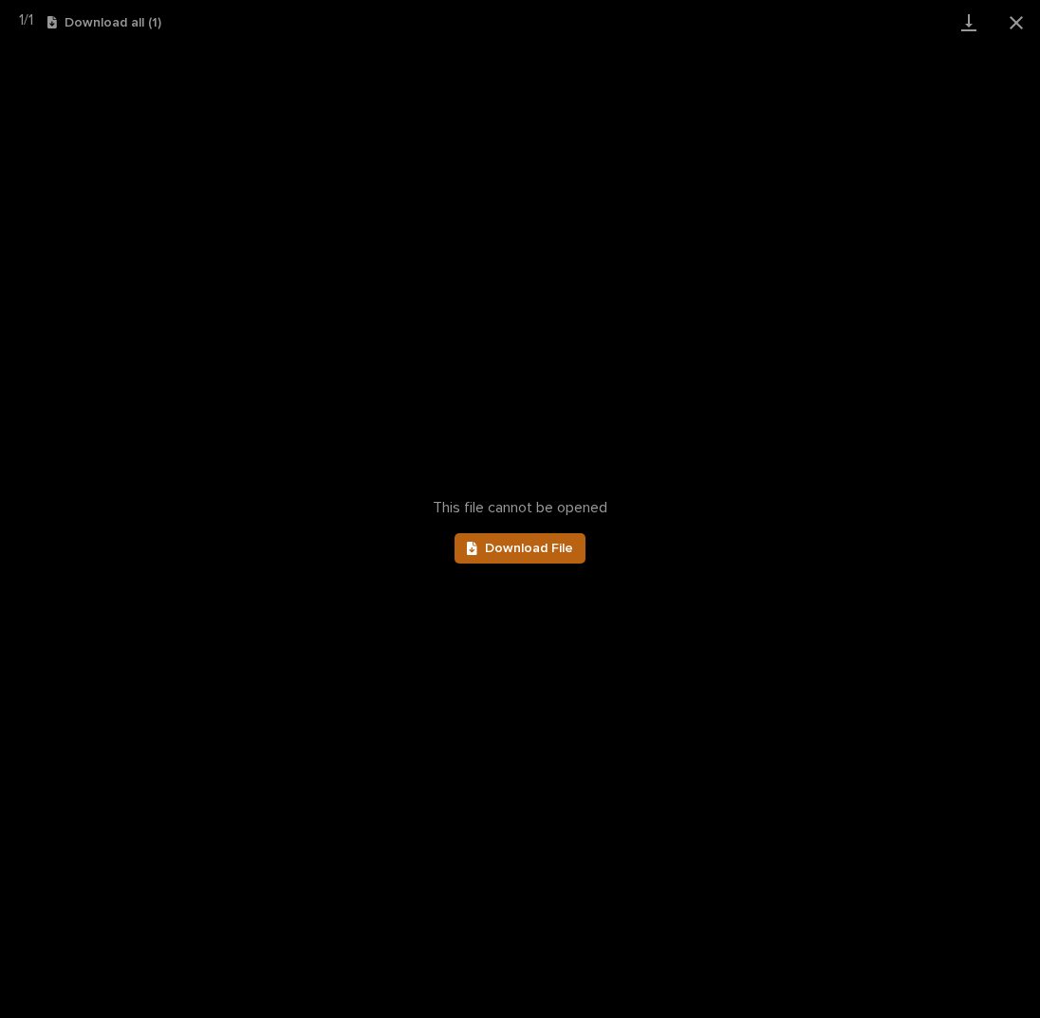
click at [519, 550] on span "Download File" at bounding box center [529, 548] width 88 height 13
click at [1026, 28] on button "Close gallery" at bounding box center [1016, 22] width 47 height 45
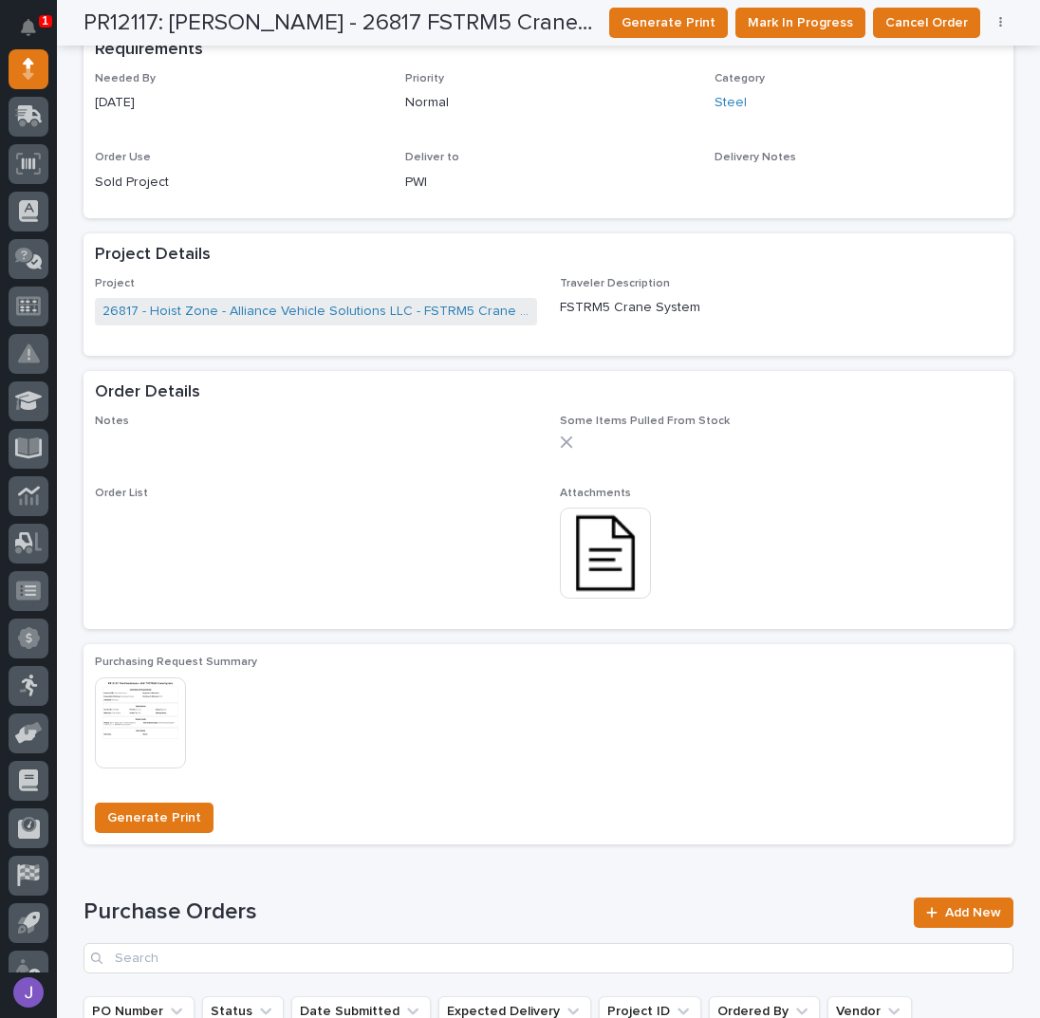
scroll to position [0, 0]
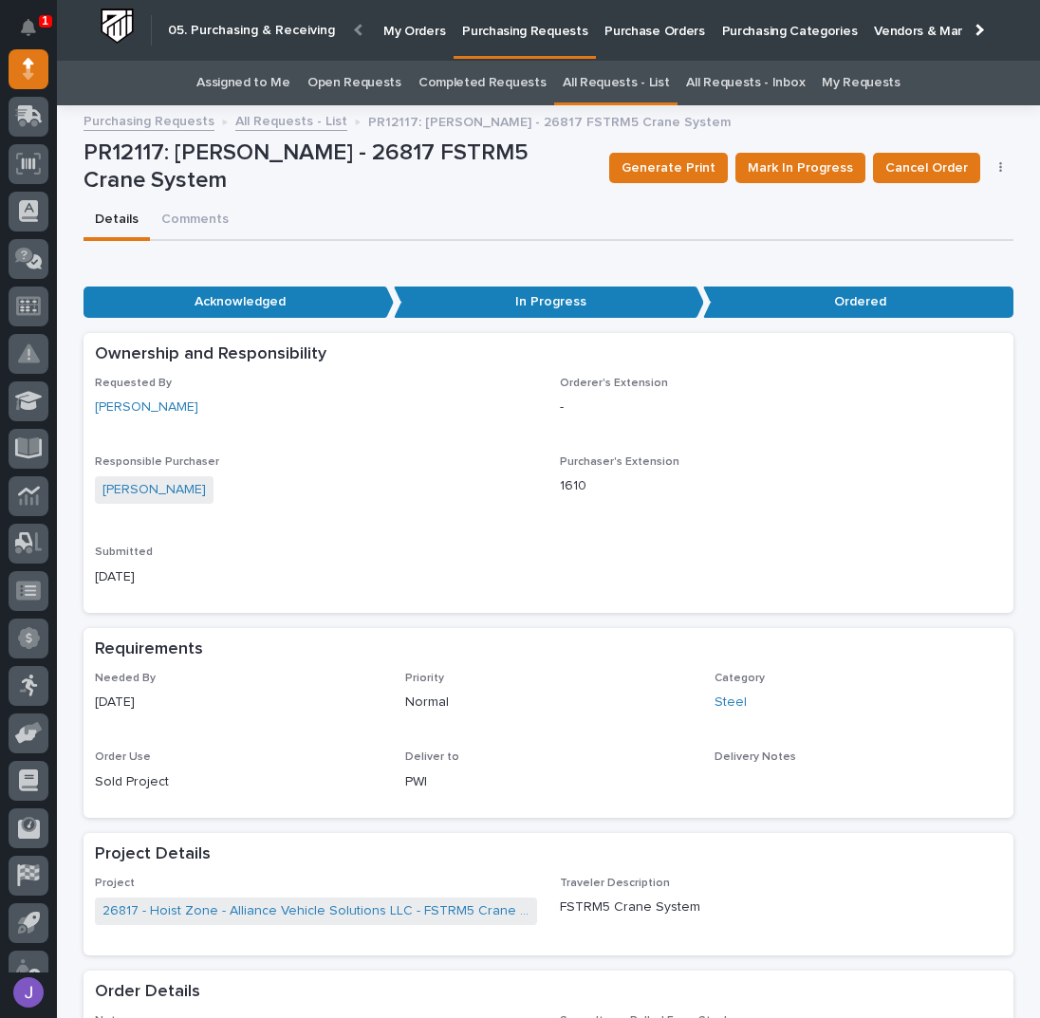
click at [273, 88] on link "Assigned to Me" at bounding box center [243, 83] width 94 height 45
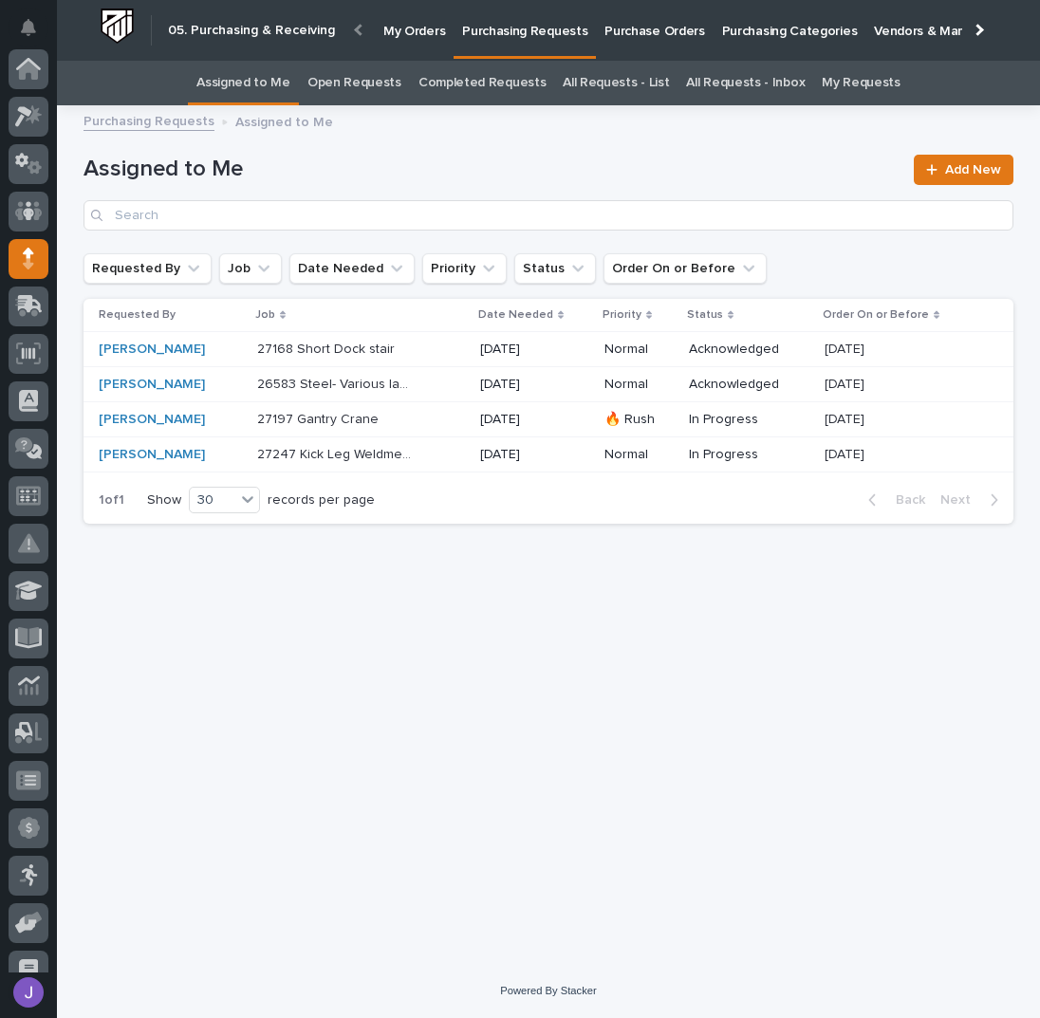
scroll to position [190, 0]
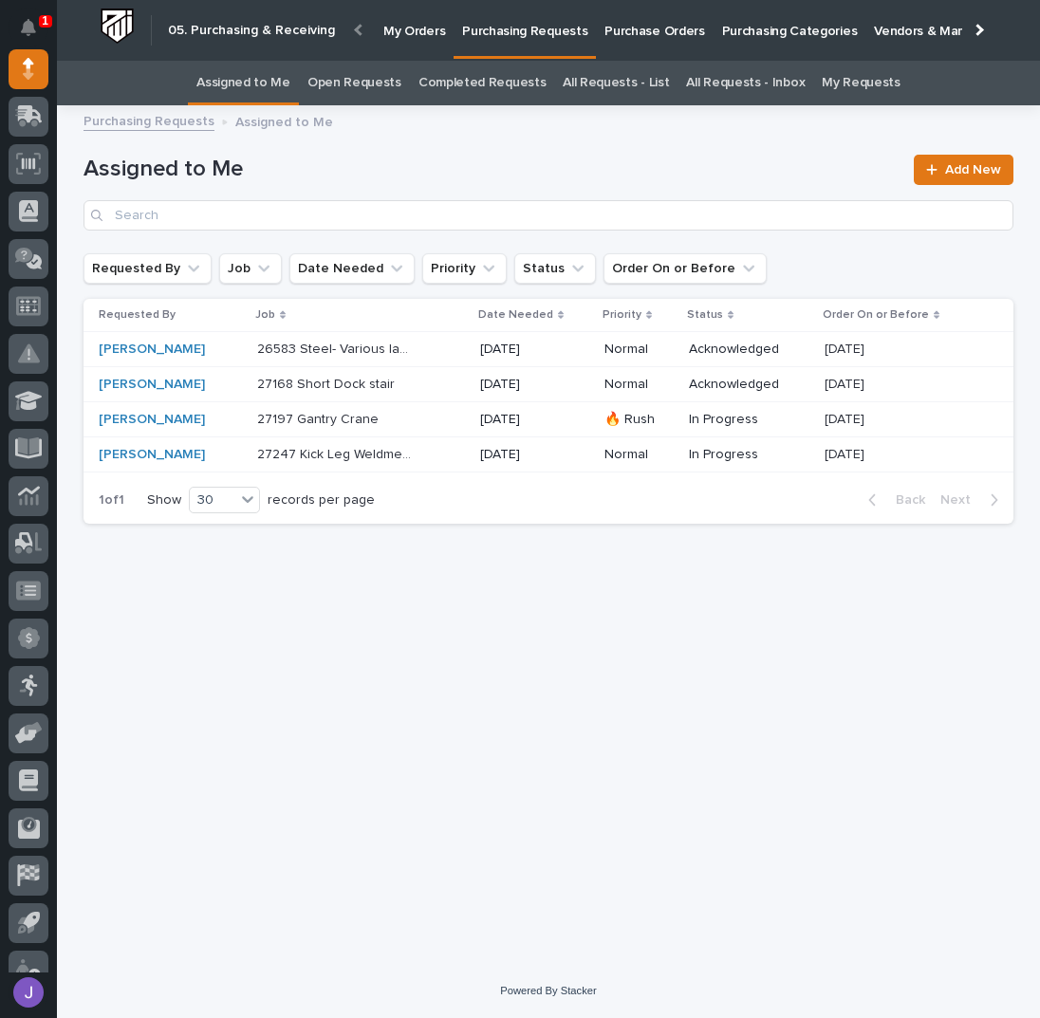
click at [517, 660] on div "Loading... Saving… Loading... Saving… Assigned to Me Add New Requested By Job D…" at bounding box center [548, 517] width 949 height 800
click at [436, 388] on div "27168 Short Dock stair 27168 Short Dock stair" at bounding box center [361, 384] width 208 height 31
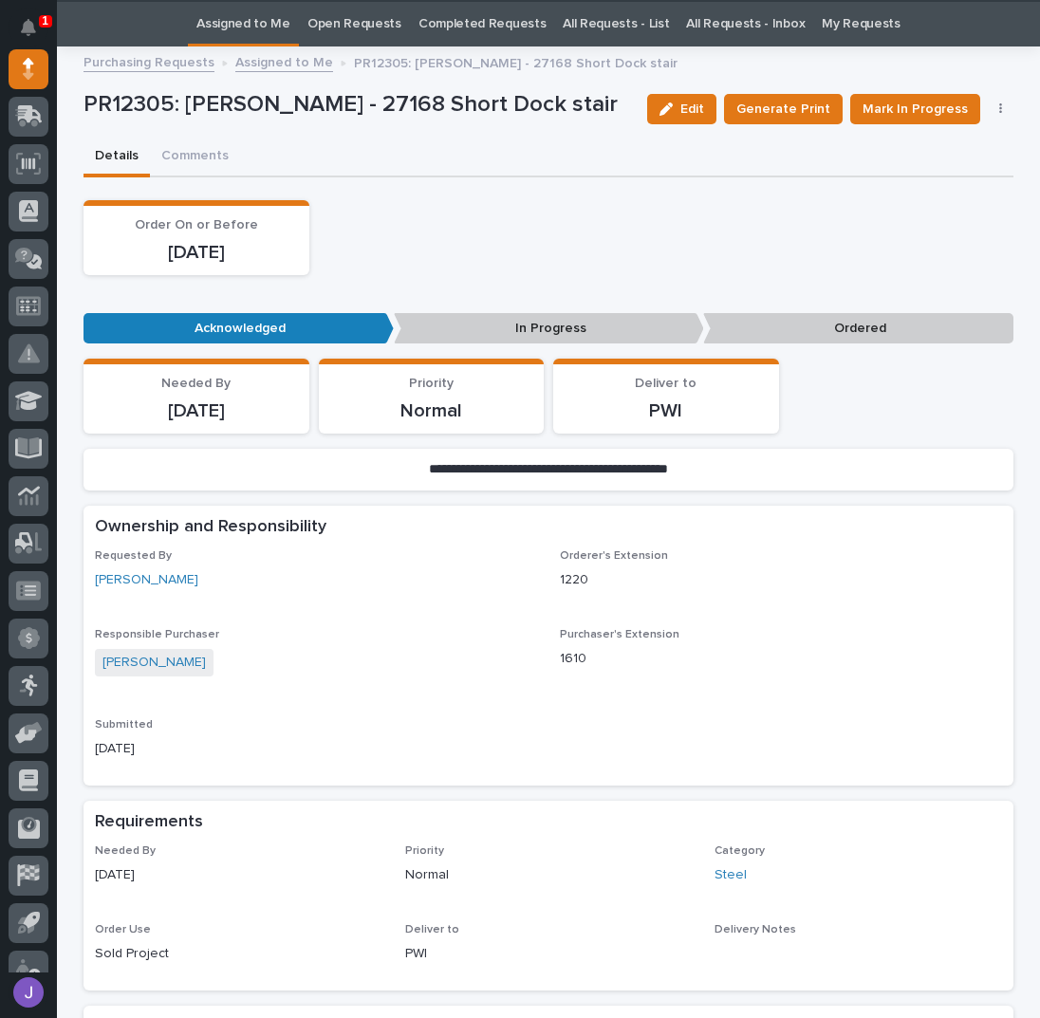
scroll to position [60, 0]
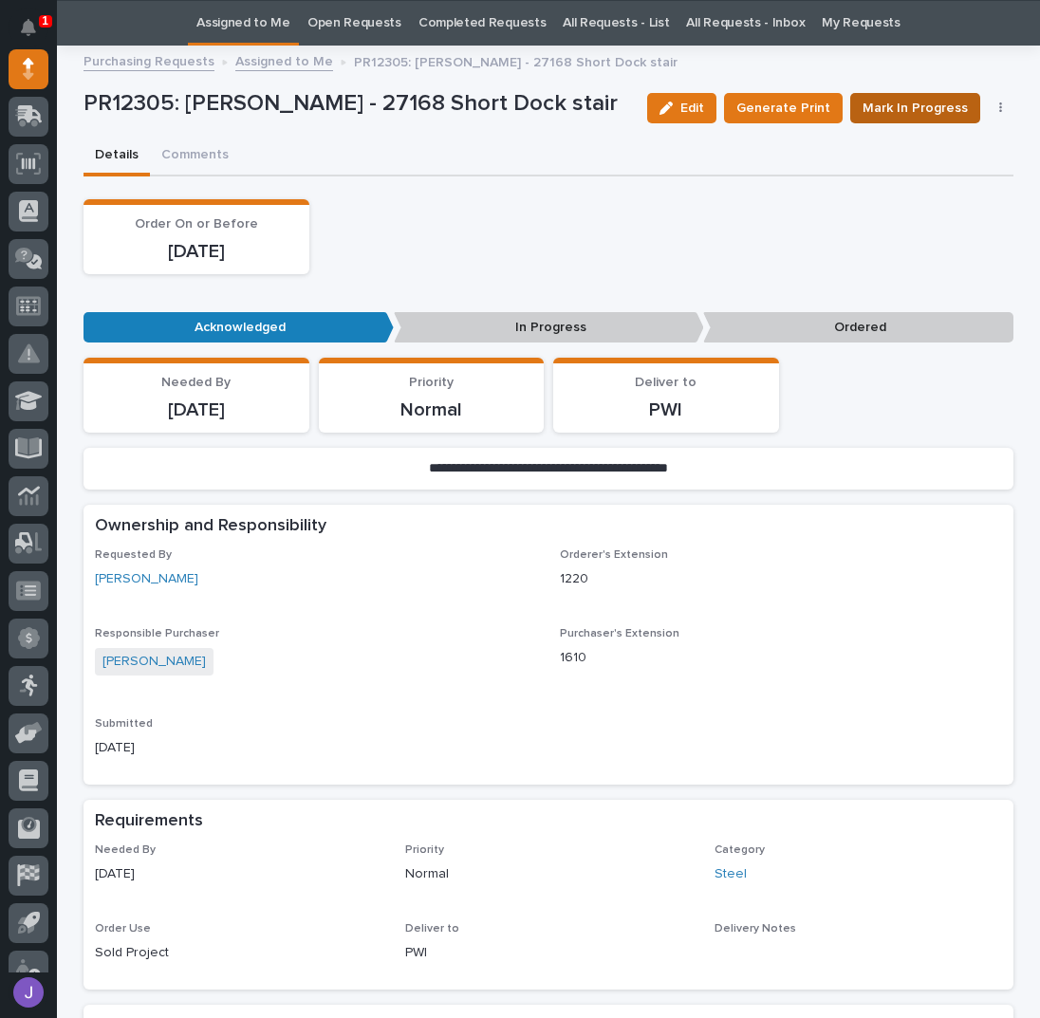
click at [885, 106] on span "Mark In Progress" at bounding box center [915, 108] width 105 height 23
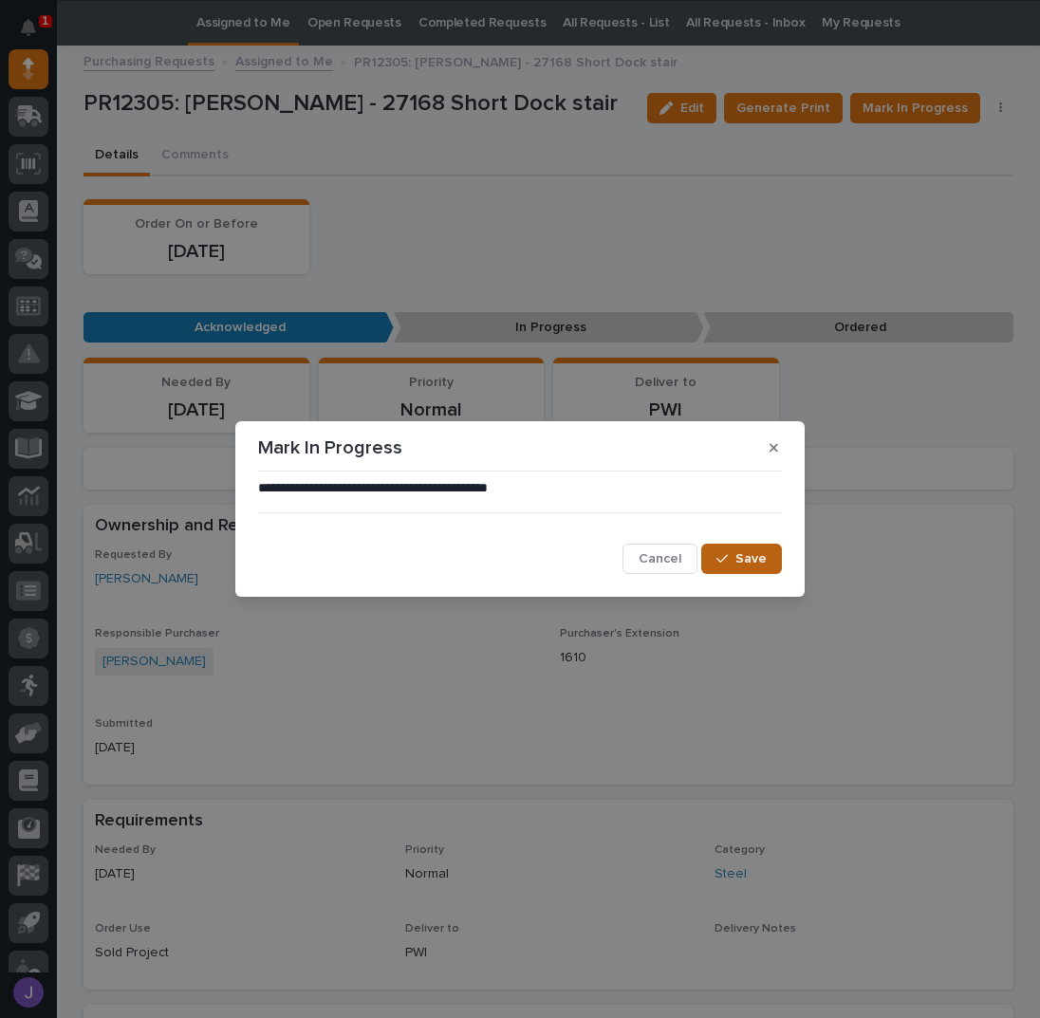
click at [768, 567] on button "Save" at bounding box center [741, 559] width 81 height 30
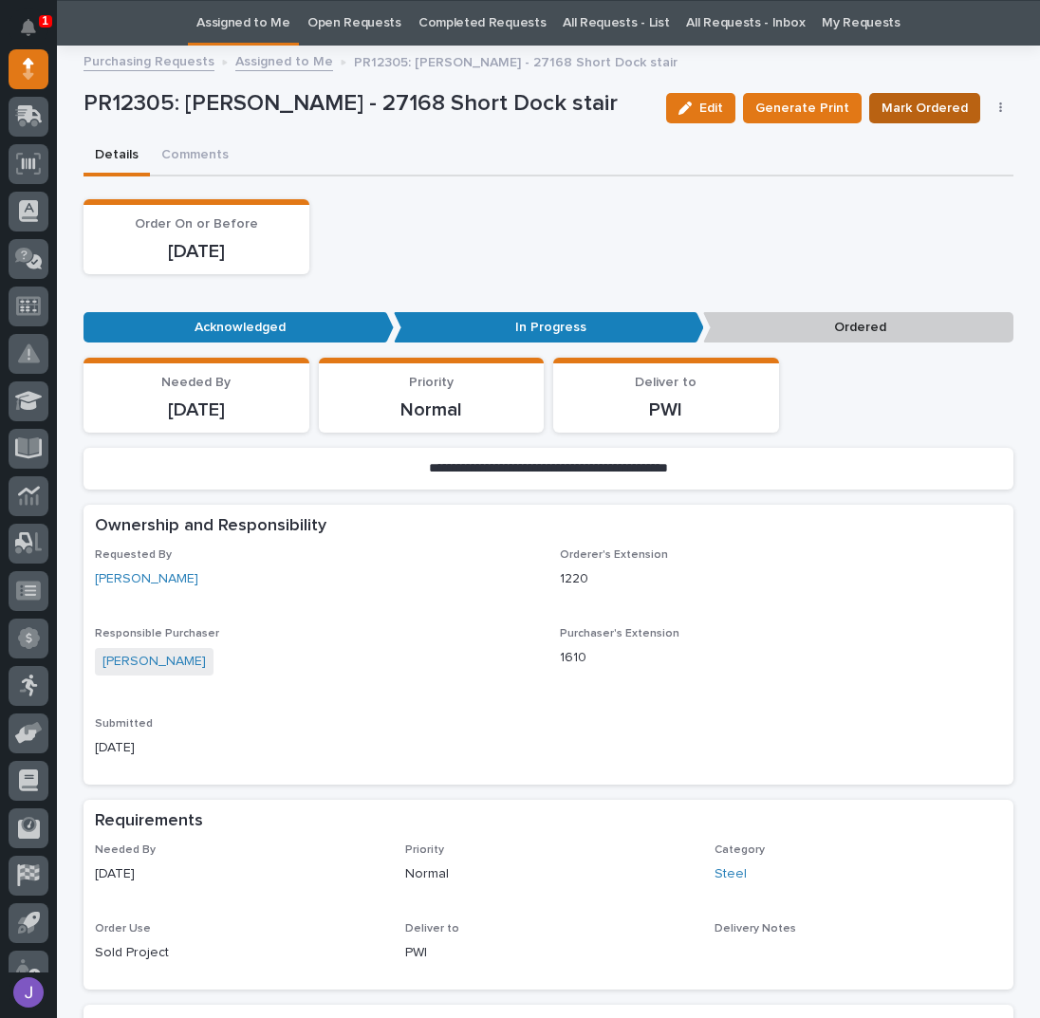
click at [912, 116] on span "Mark Ordered" at bounding box center [925, 108] width 86 height 23
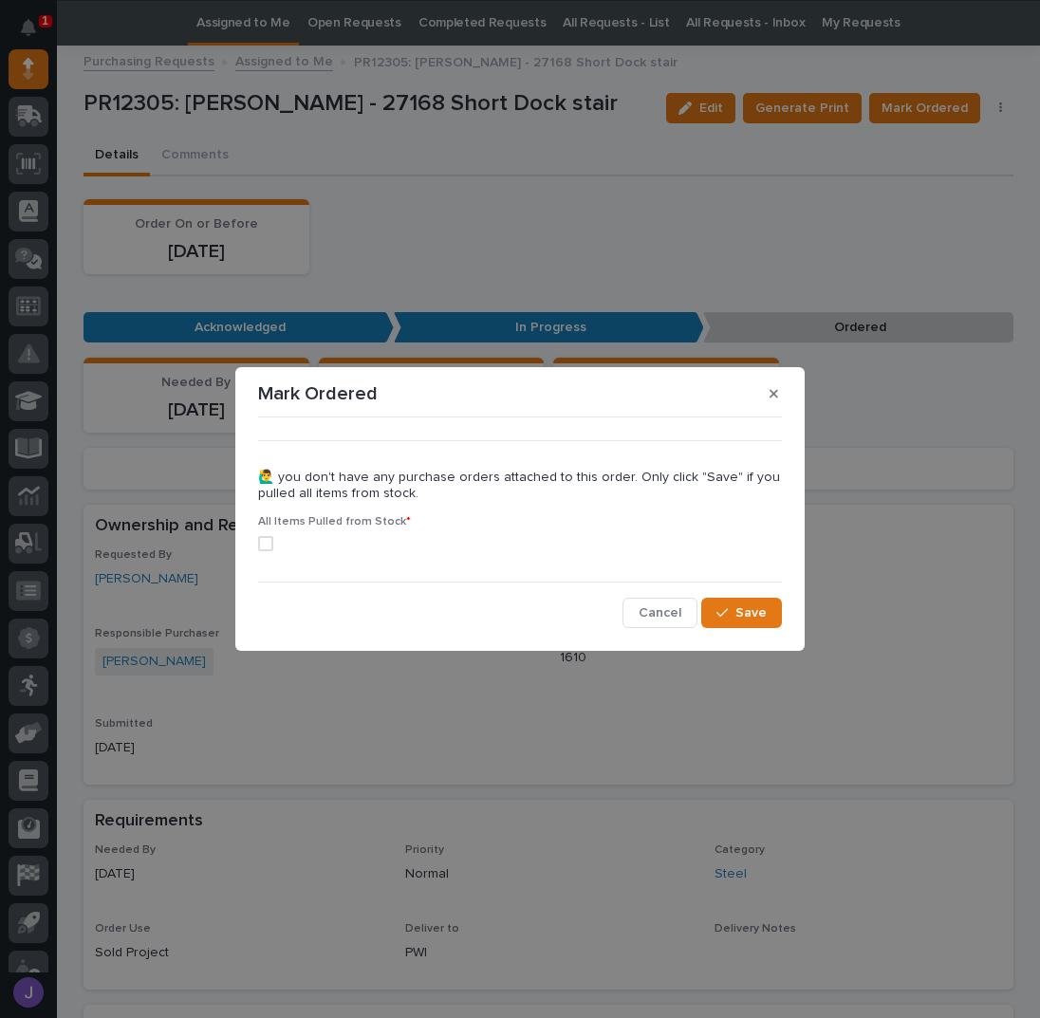
drag, startPoint x: 273, startPoint y: 544, endPoint x: 317, endPoint y: 551, distance: 44.3
click at [272, 544] on label at bounding box center [520, 543] width 524 height 15
click at [727, 608] on icon "button" at bounding box center [722, 612] width 11 height 13
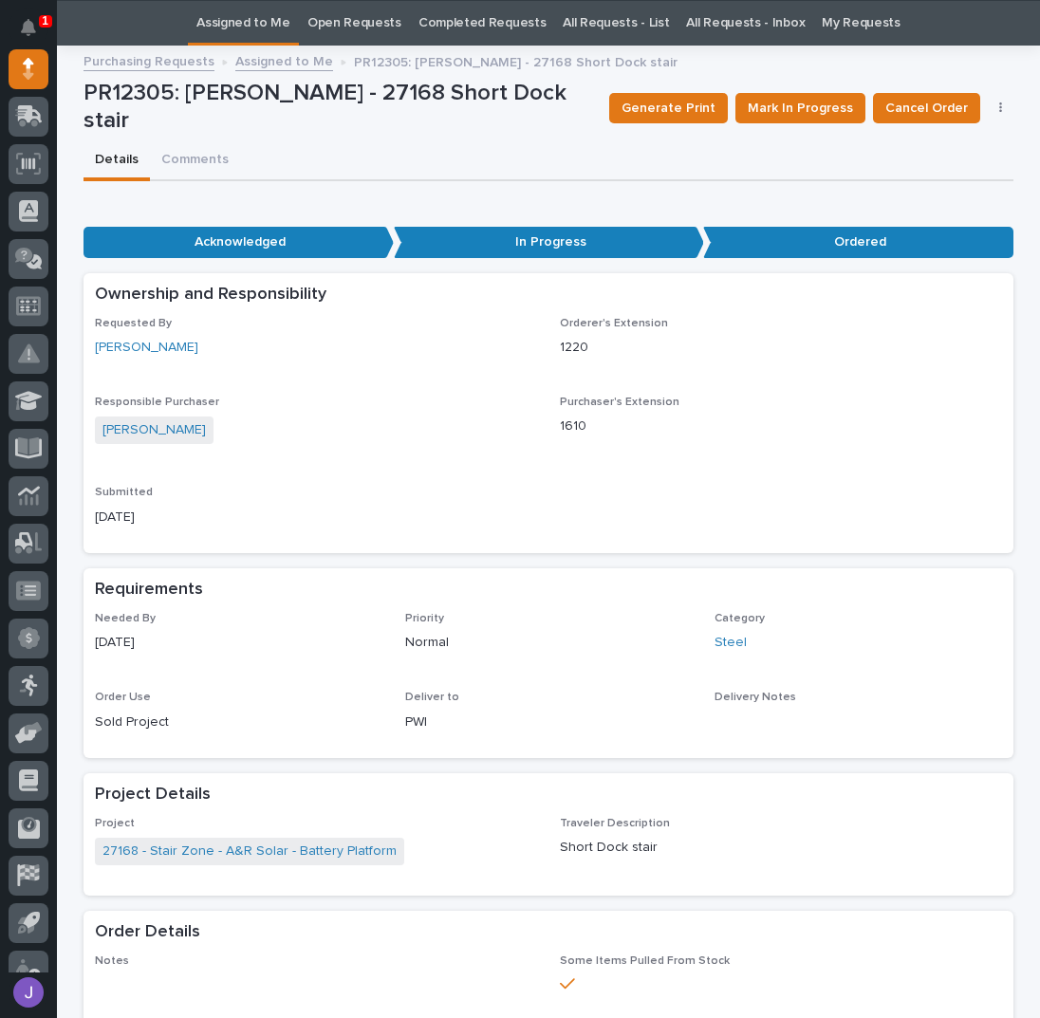
click at [231, 26] on link "Assigned to Me" at bounding box center [243, 23] width 94 height 45
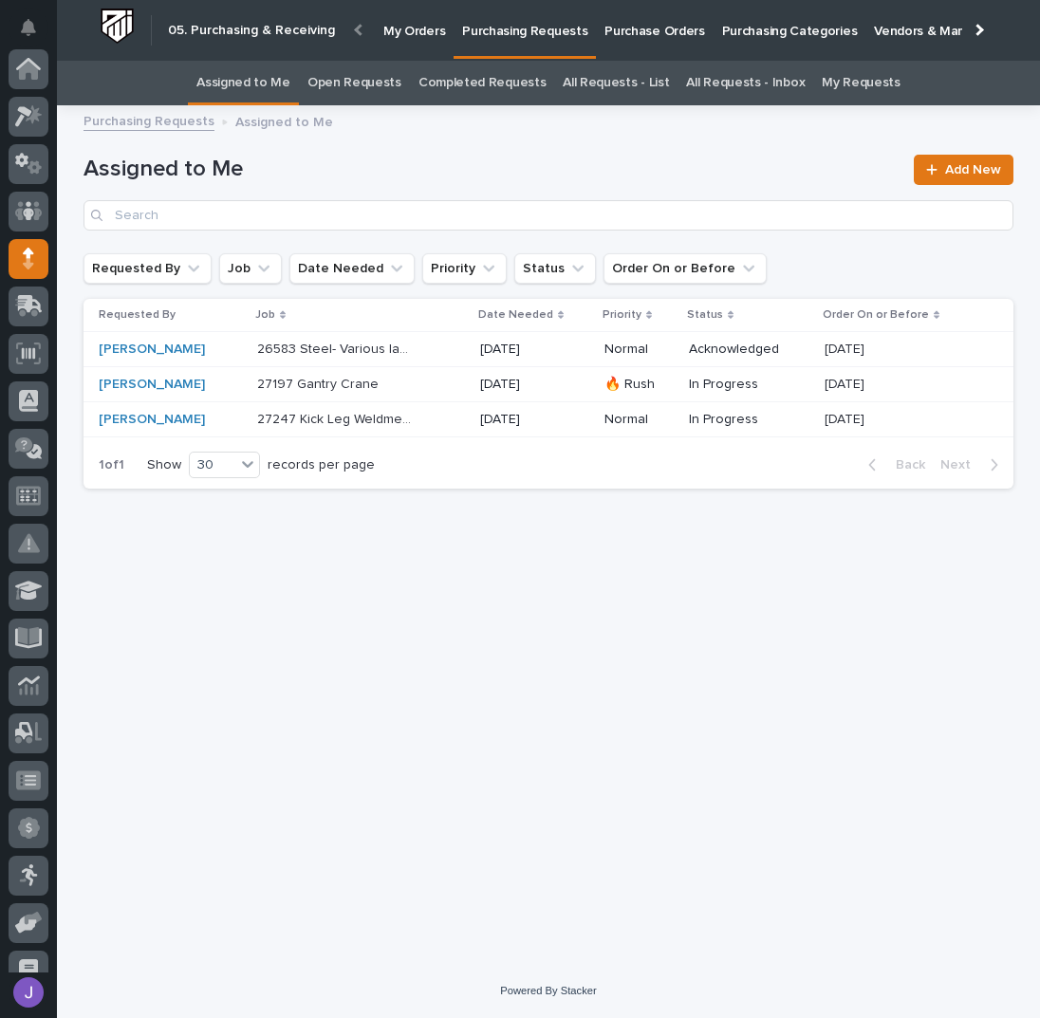
scroll to position [190, 0]
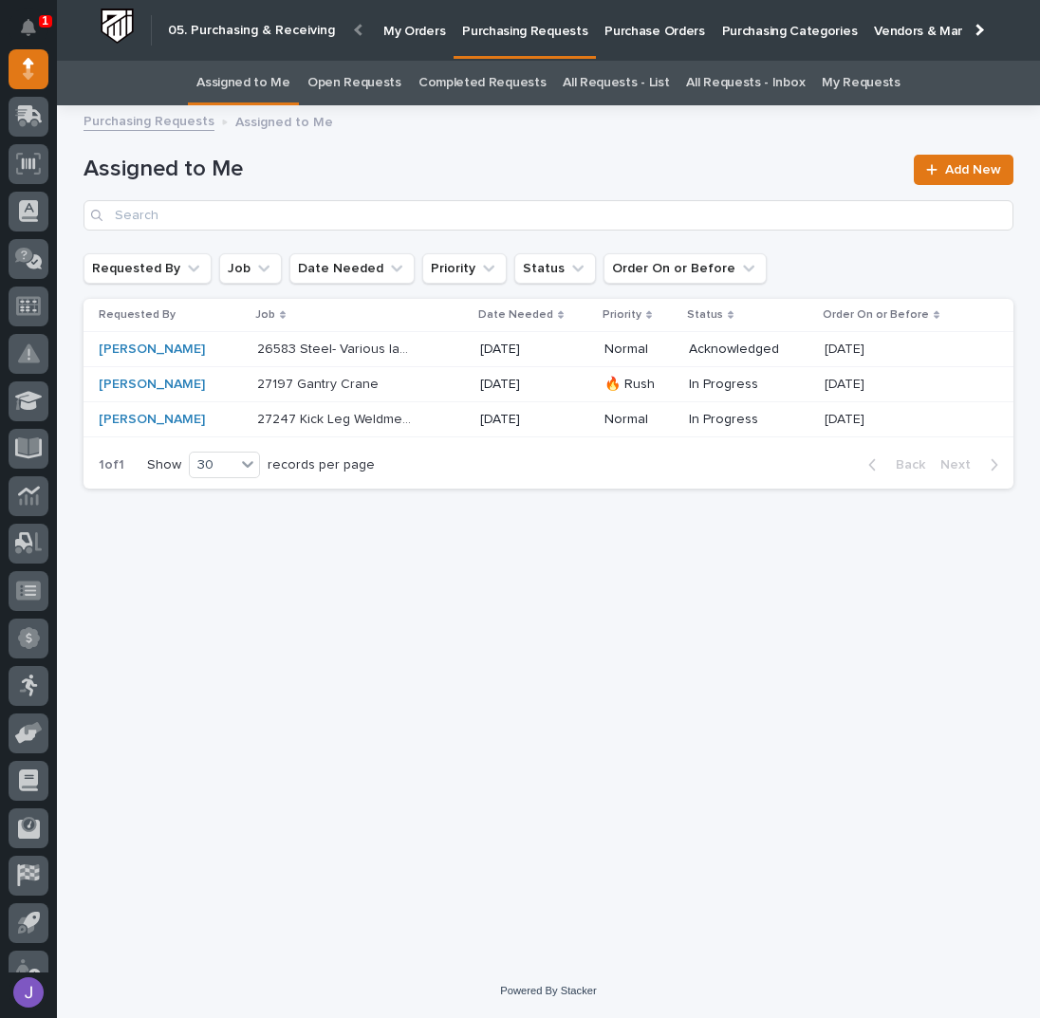
click at [407, 356] on p "26583 Steel- Various ladders" at bounding box center [338, 348] width 162 height 20
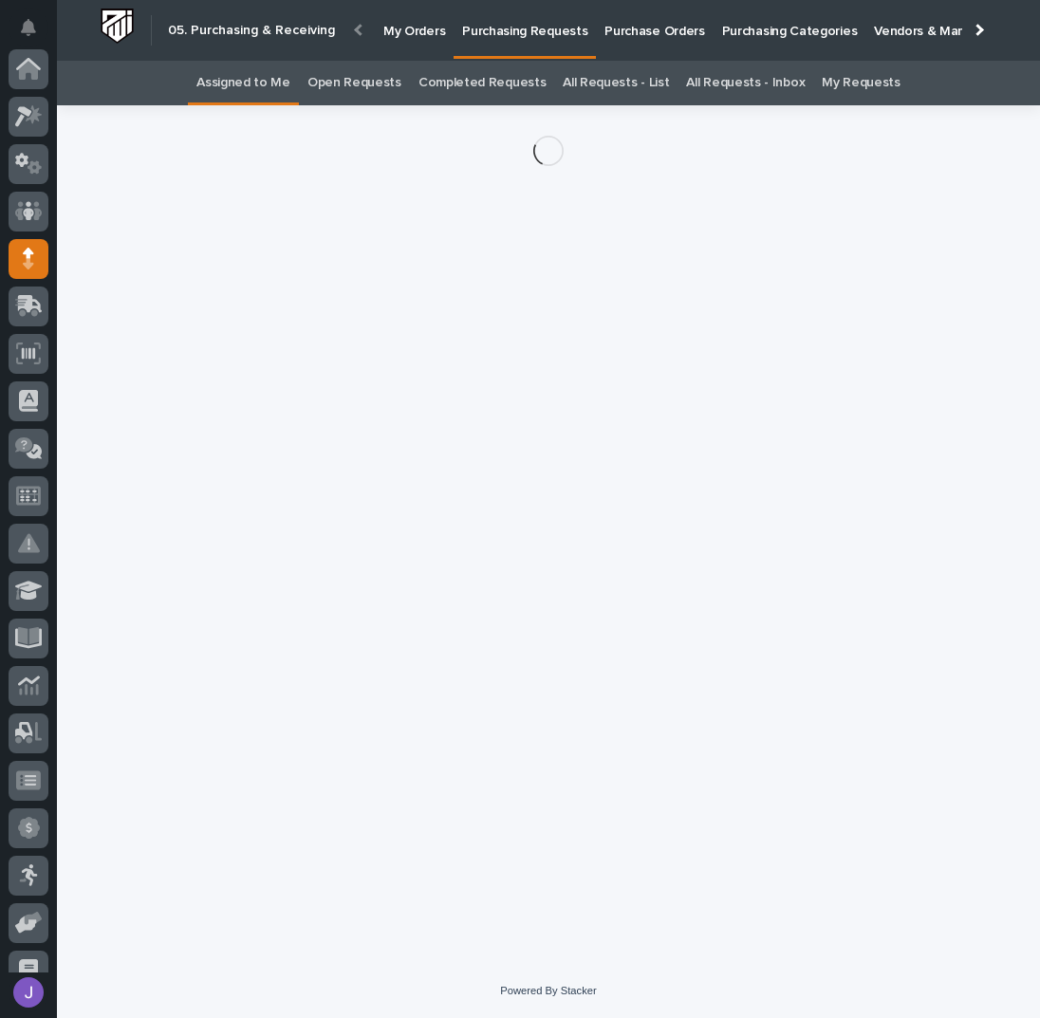
scroll to position [190, 0]
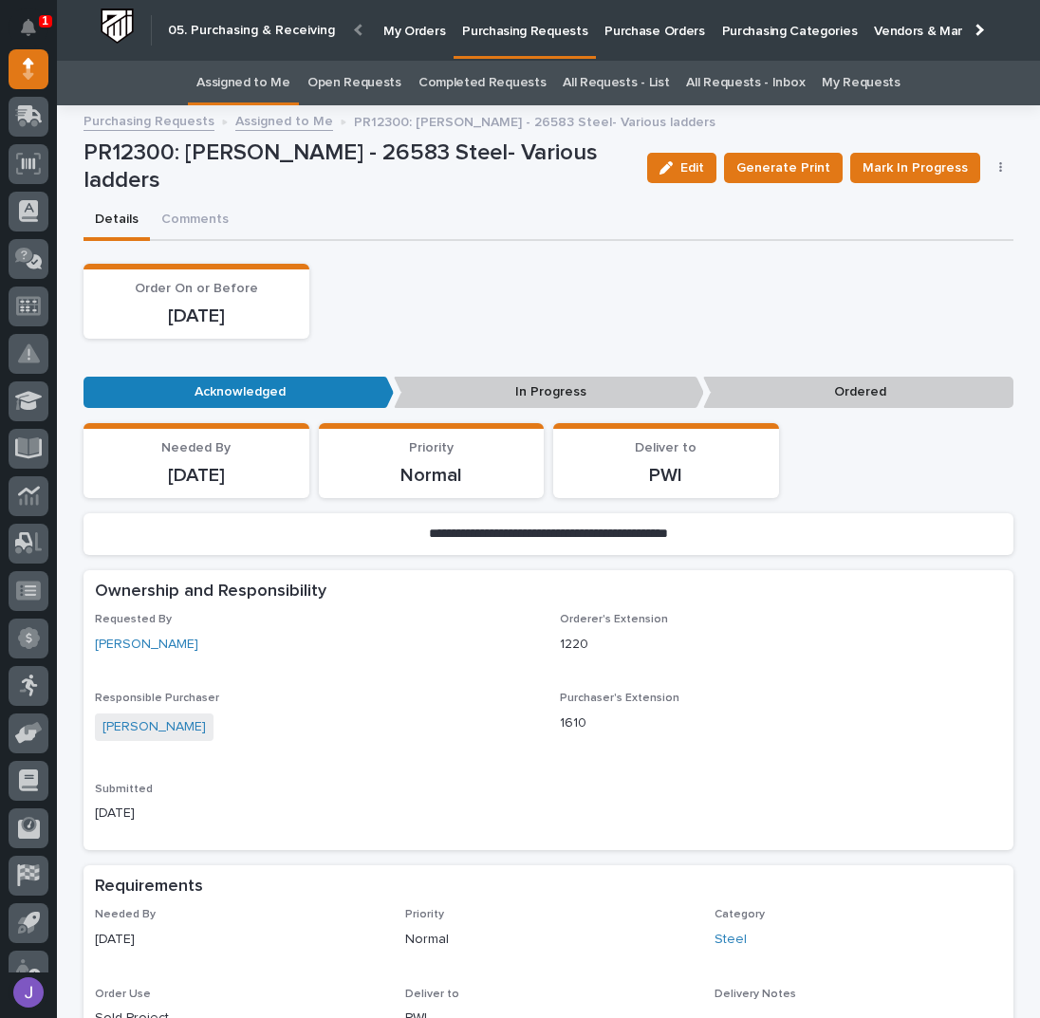
click at [459, 216] on div "Details Comments" at bounding box center [549, 221] width 930 height 40
click at [917, 175] on span "Mark In Progress" at bounding box center [915, 168] width 105 height 23
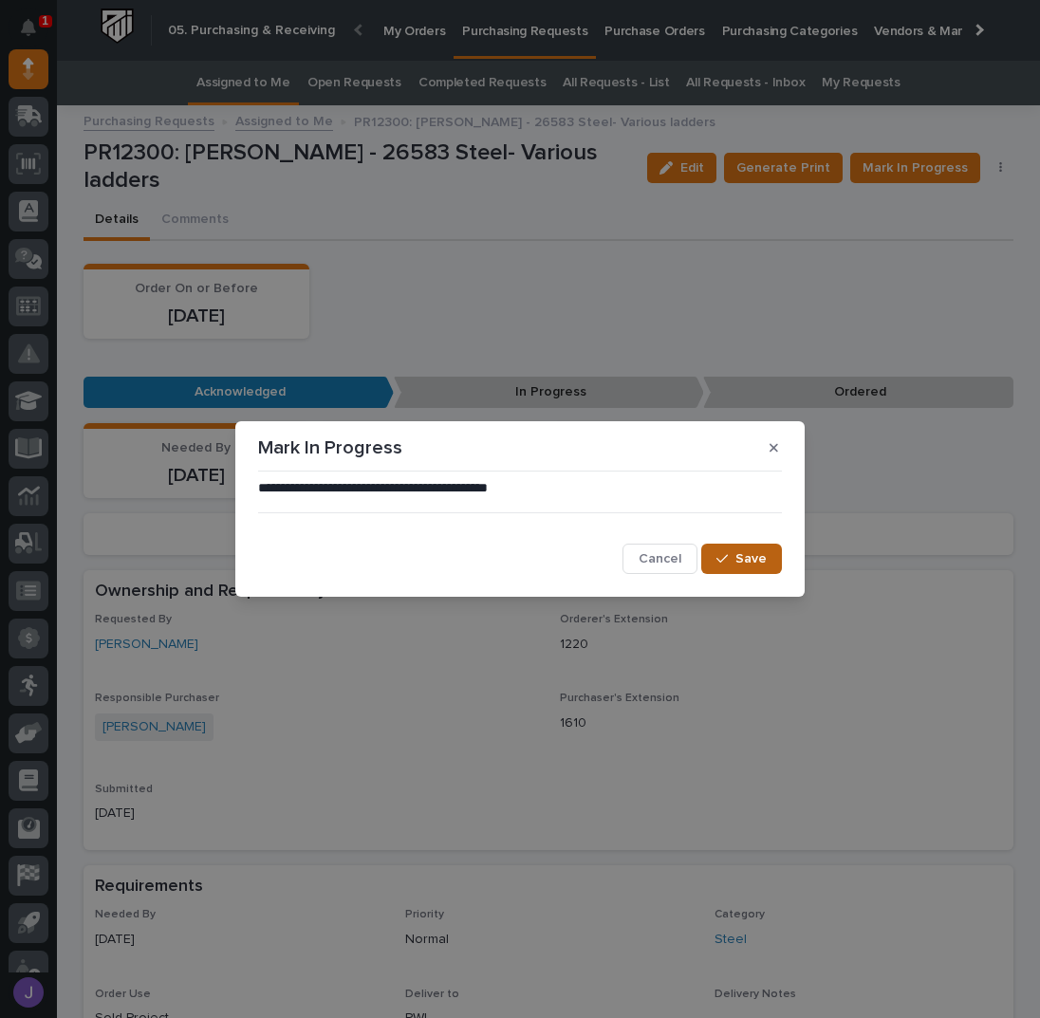
click at [765, 556] on button "Save" at bounding box center [741, 559] width 81 height 30
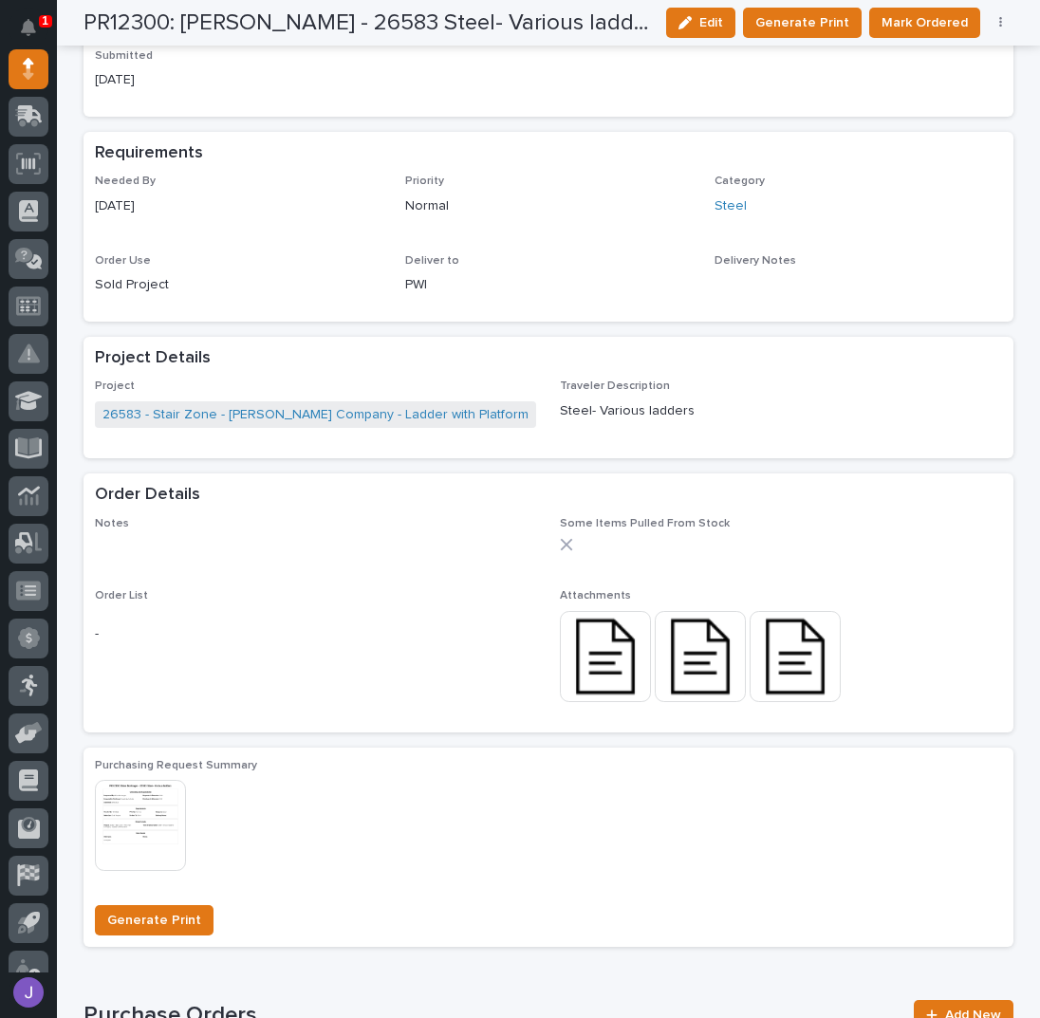
scroll to position [759, 0]
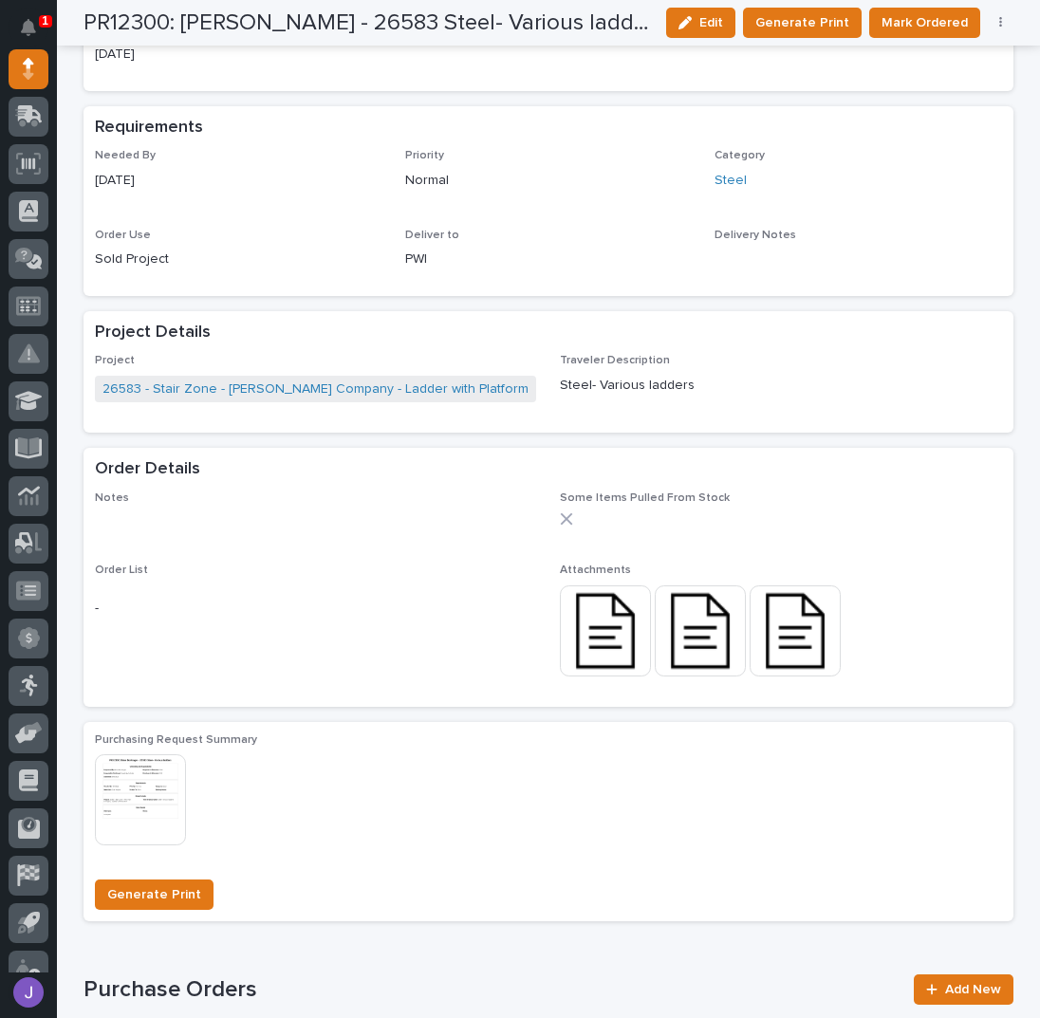
click at [590, 620] on img at bounding box center [605, 631] width 91 height 91
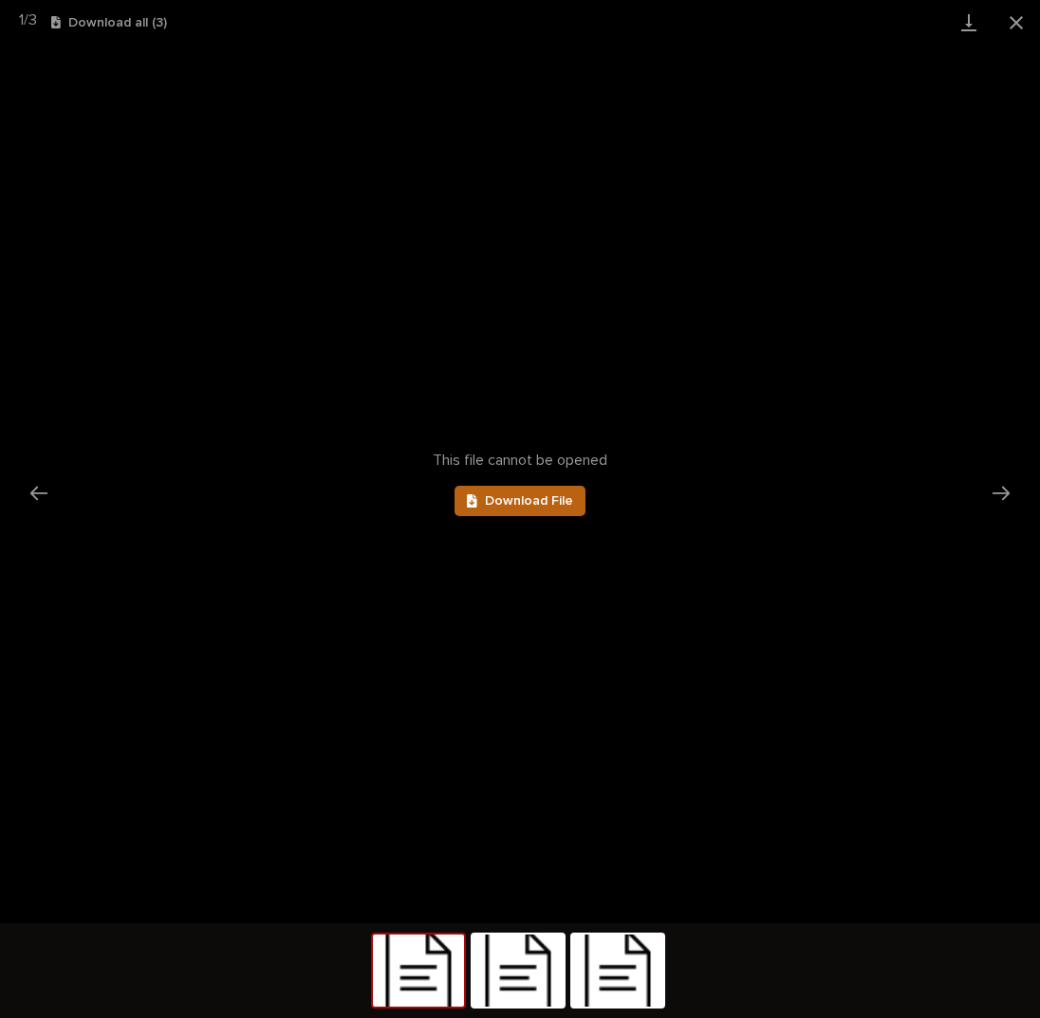
click at [533, 500] on span "Download File" at bounding box center [529, 500] width 88 height 13
click at [1027, 18] on button "Close gallery" at bounding box center [1016, 22] width 47 height 45
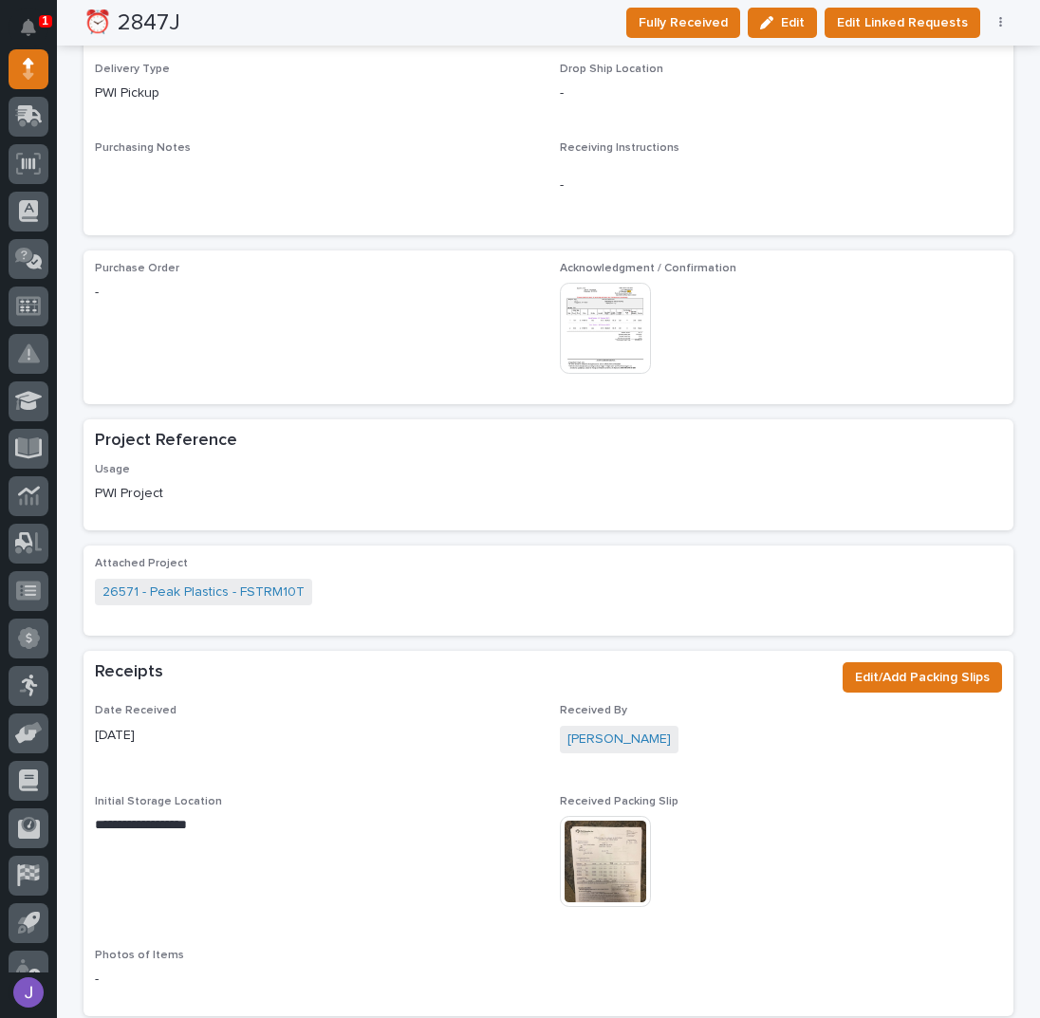
scroll to position [962, 0]
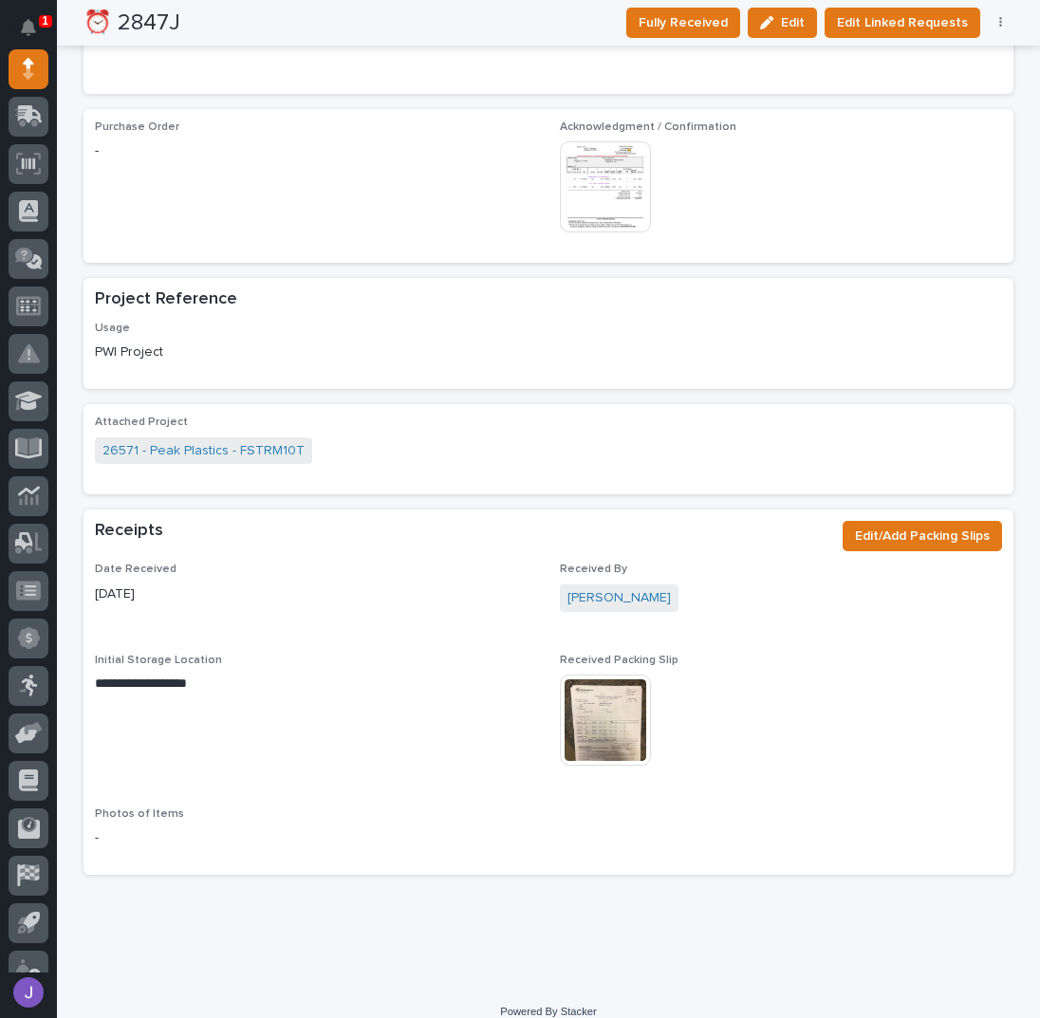
click at [605, 159] on img at bounding box center [605, 186] width 91 height 91
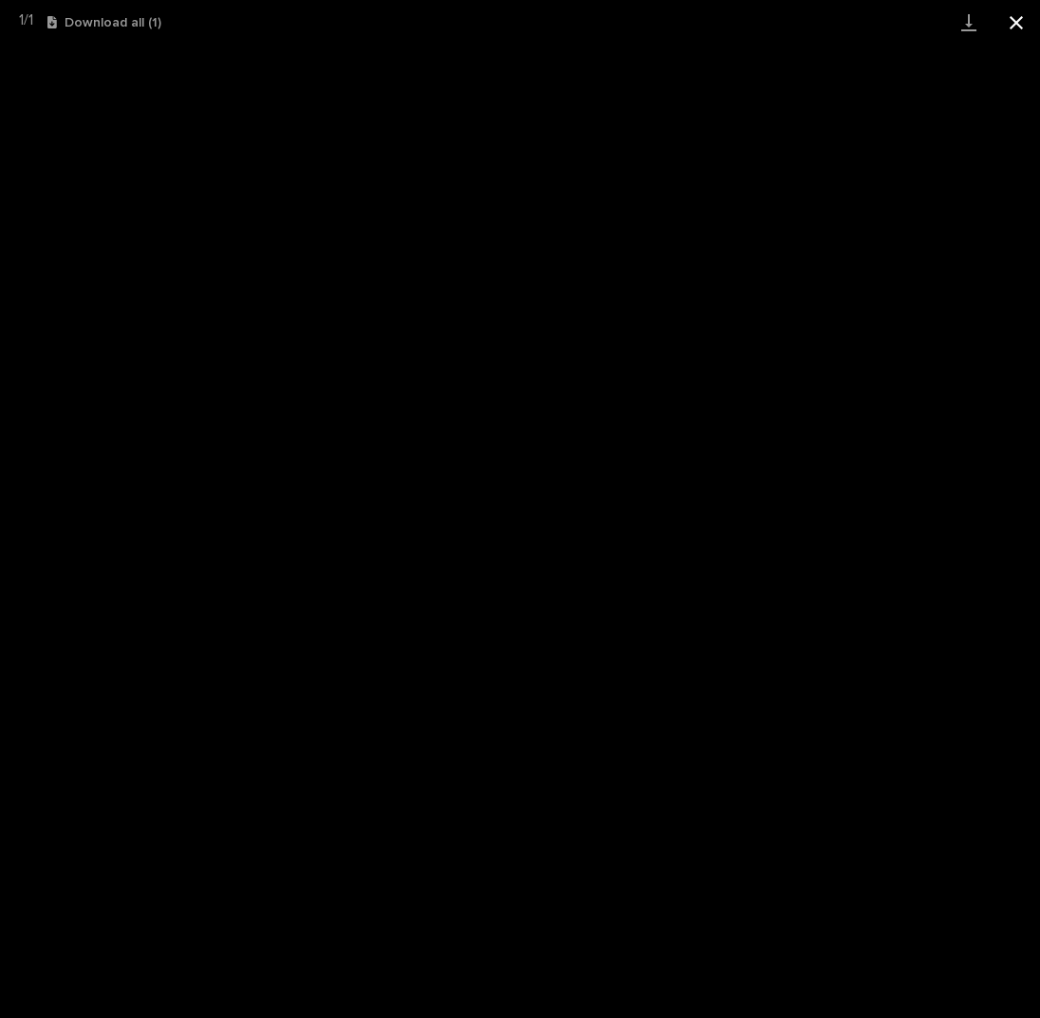
click at [1018, 22] on button "Close gallery" at bounding box center [1016, 22] width 47 height 45
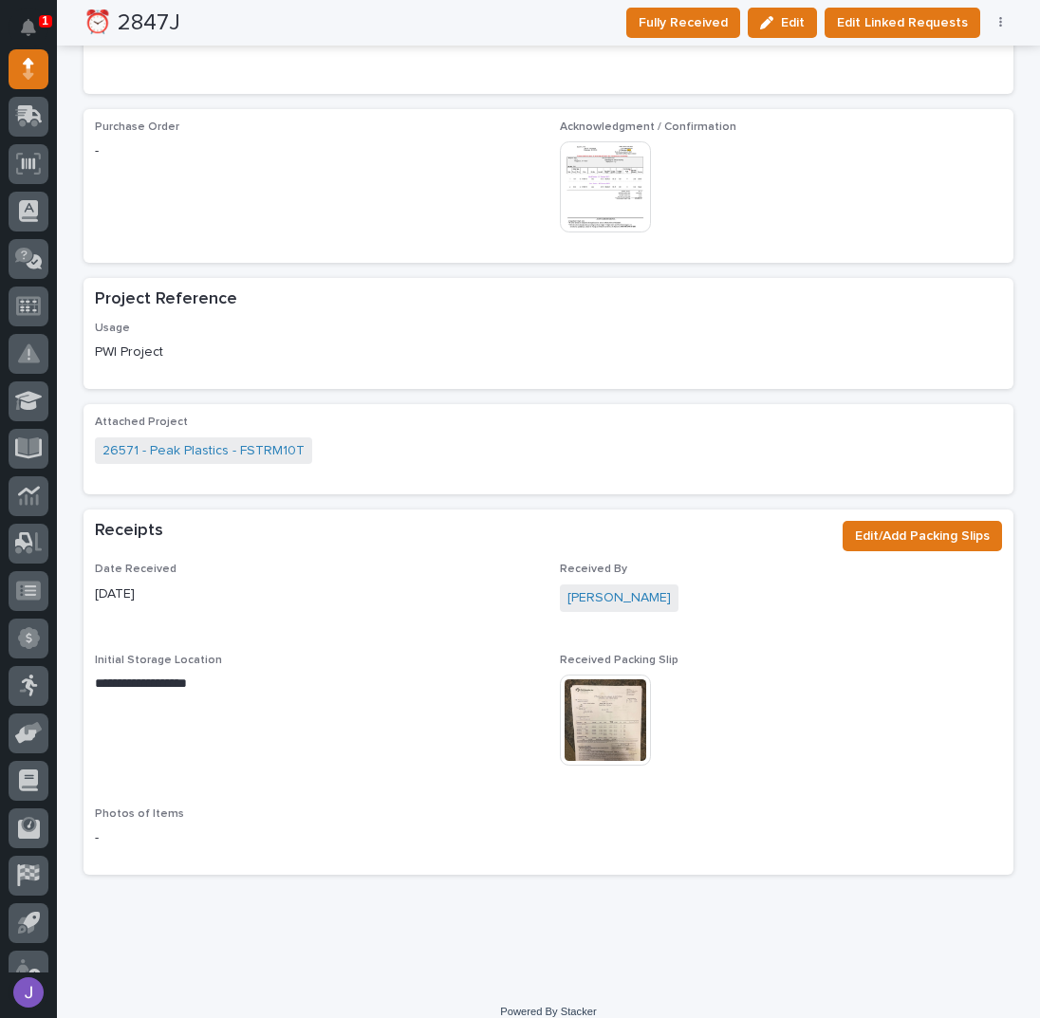
click at [606, 698] on img at bounding box center [605, 720] width 91 height 91
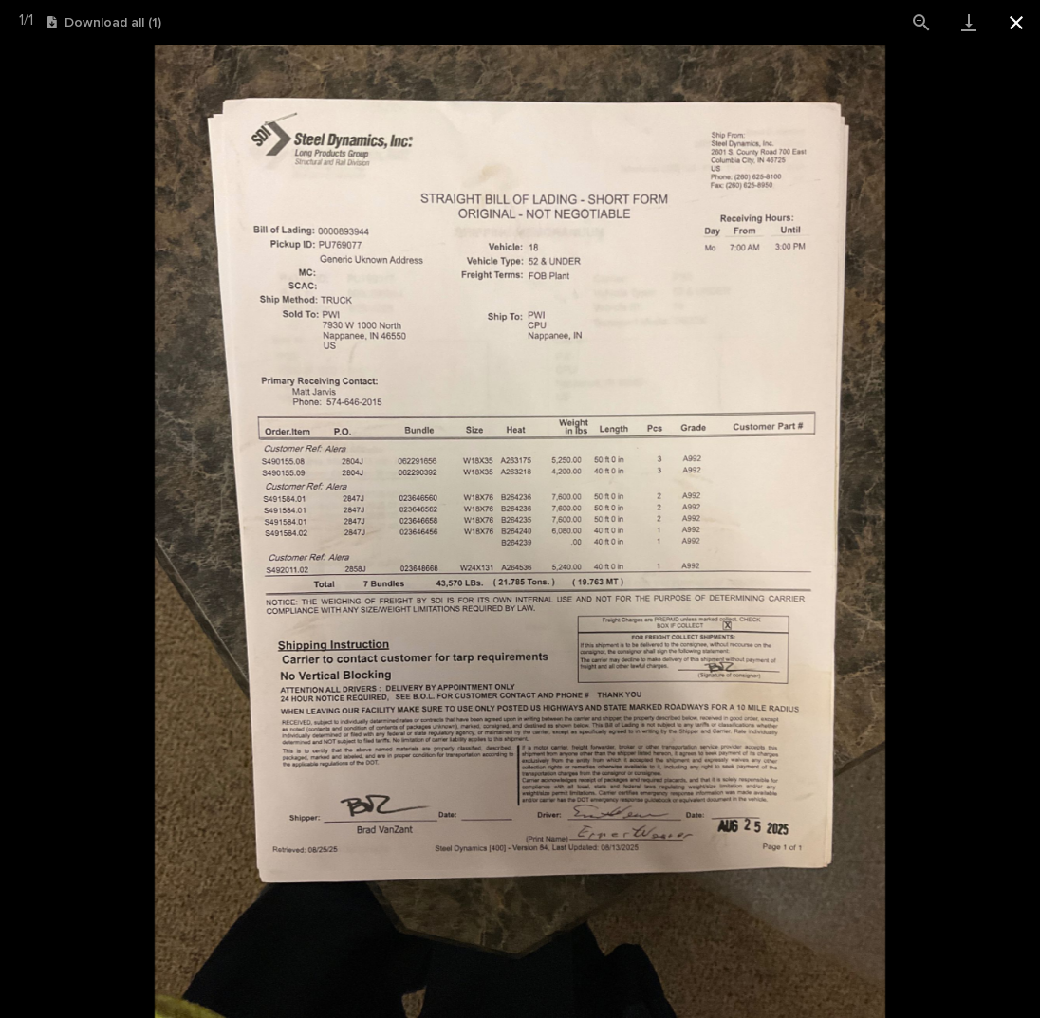
click at [1017, 18] on button "Close gallery" at bounding box center [1016, 22] width 47 height 45
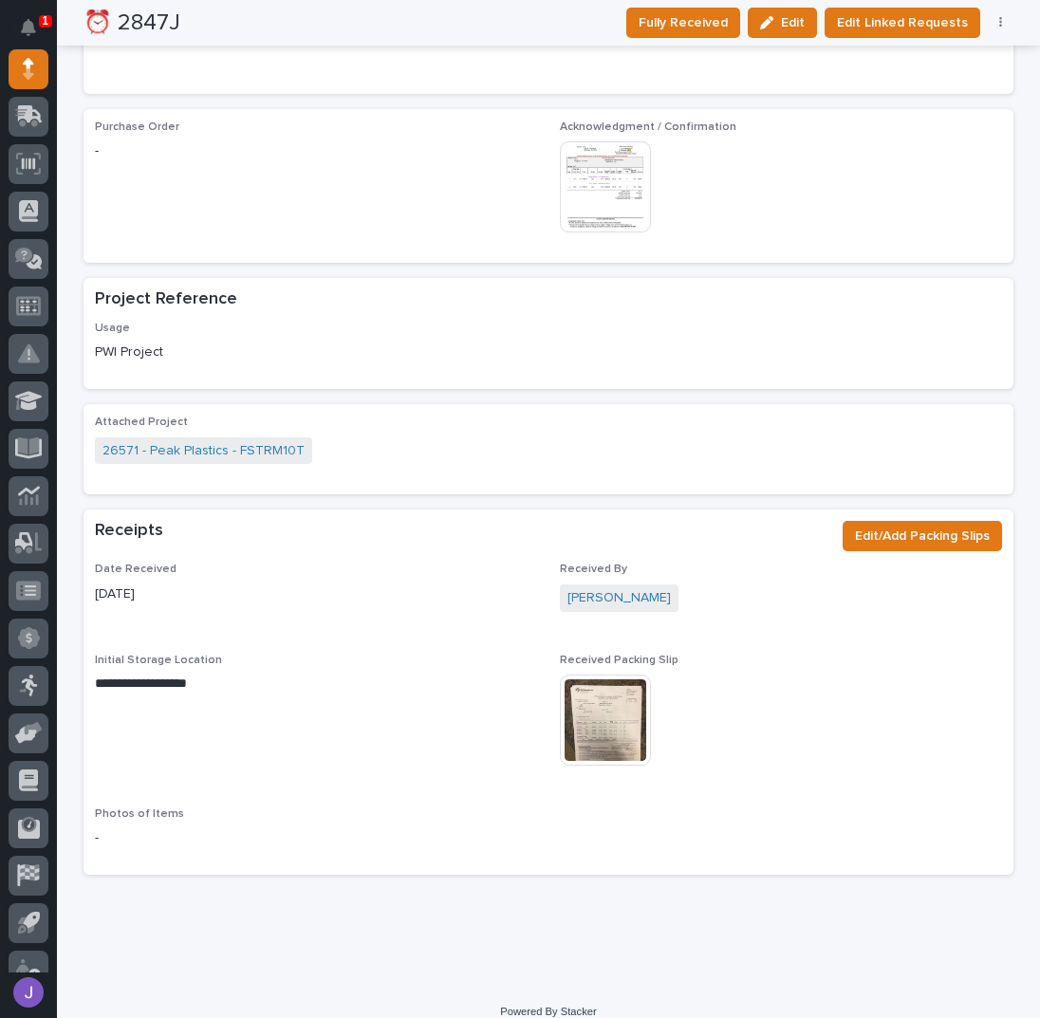
scroll to position [836, 0]
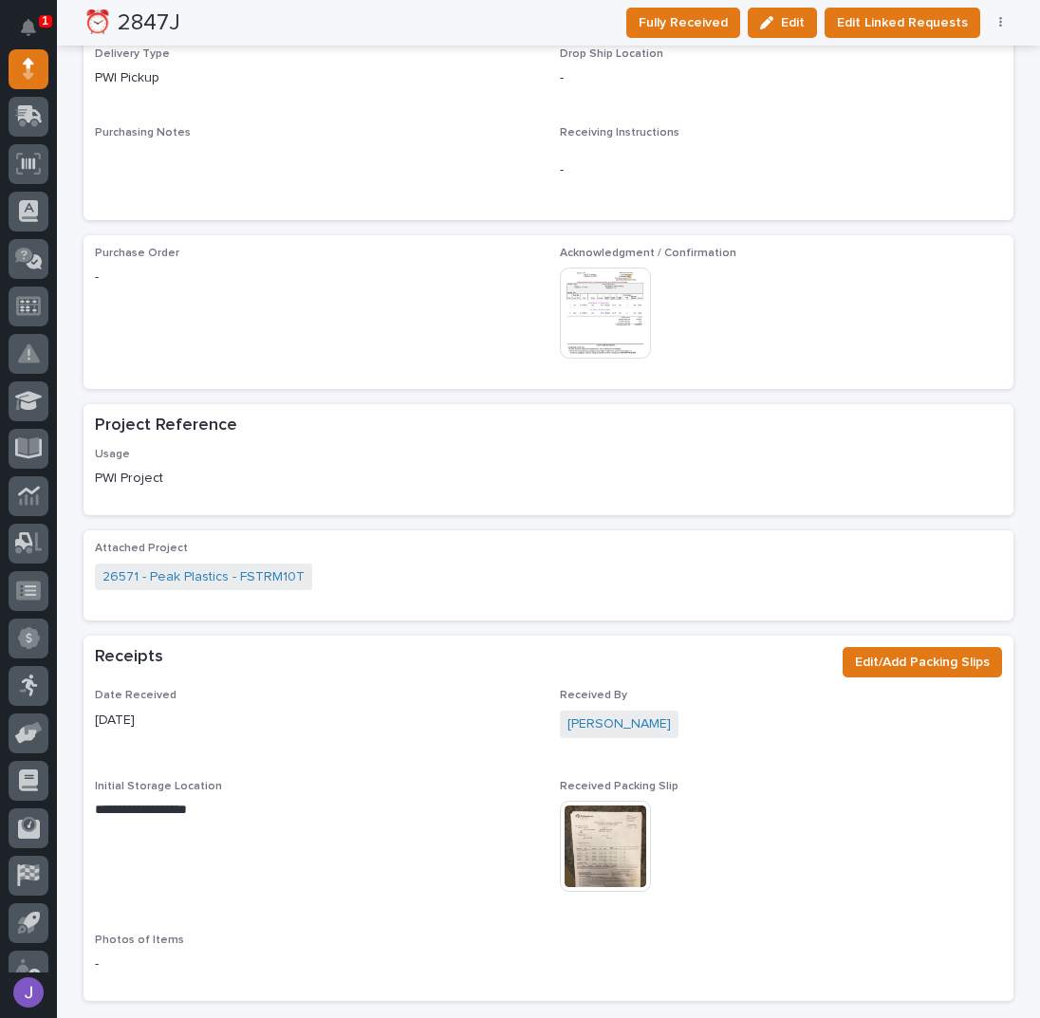
click at [596, 301] on img at bounding box center [605, 313] width 91 height 91
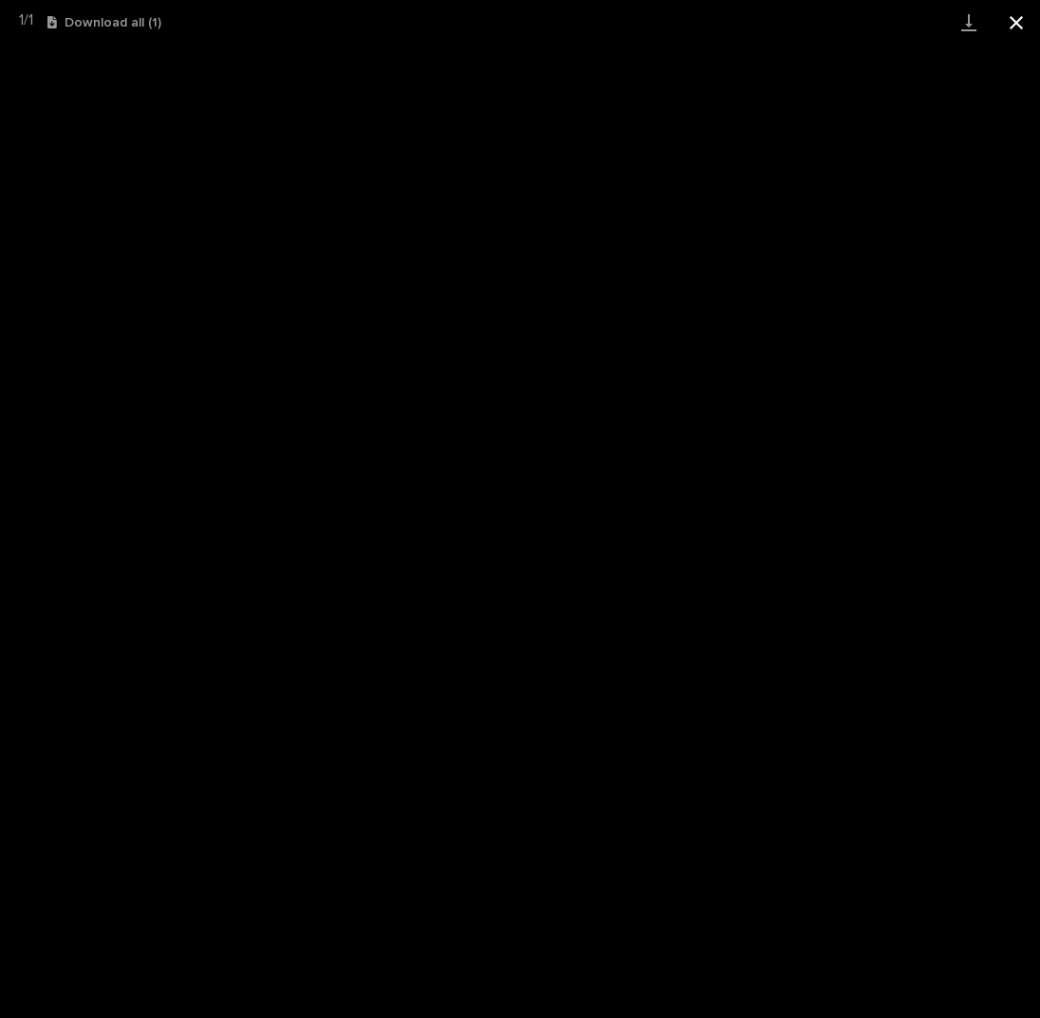
click at [1023, 15] on button "Close gallery" at bounding box center [1016, 22] width 47 height 45
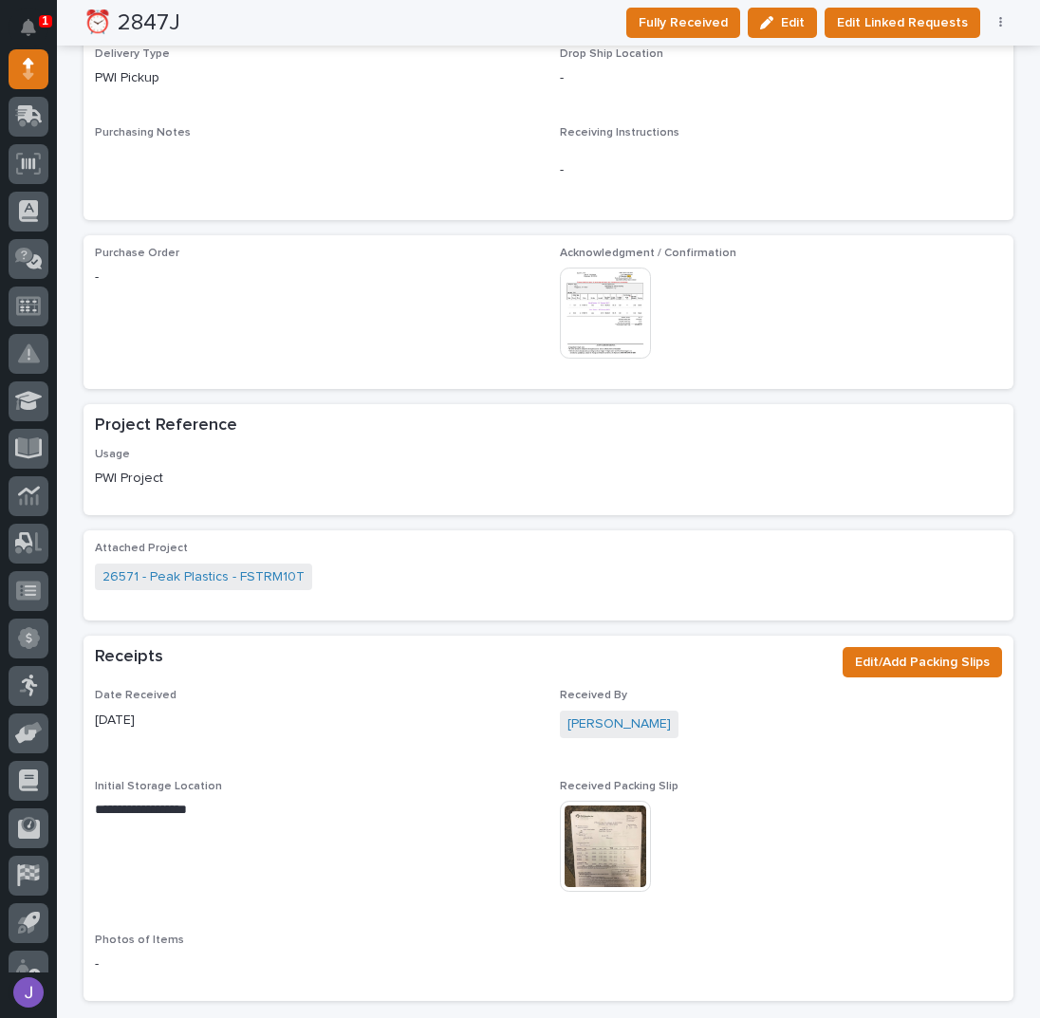
click at [602, 844] on img at bounding box center [605, 846] width 91 height 91
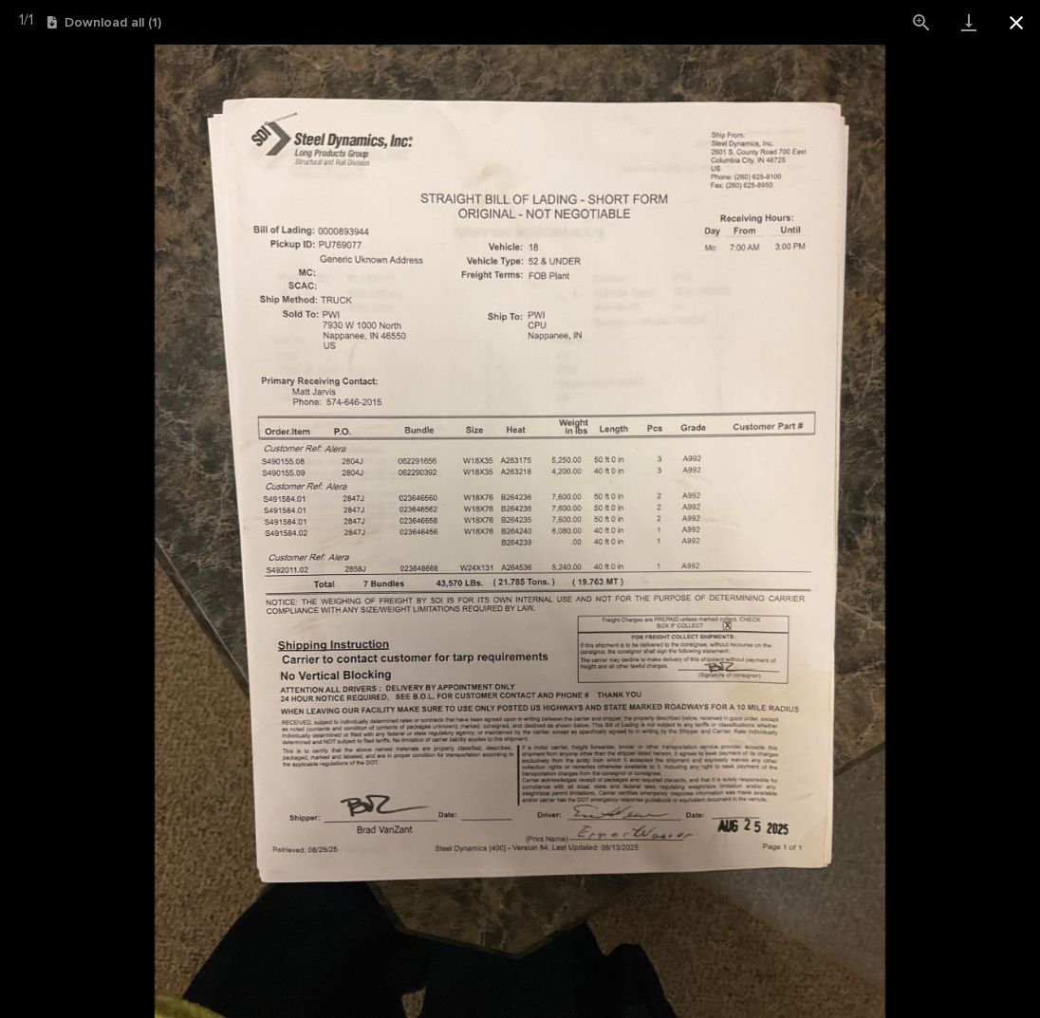
click at [1011, 27] on button "Close gallery" at bounding box center [1016, 22] width 47 height 45
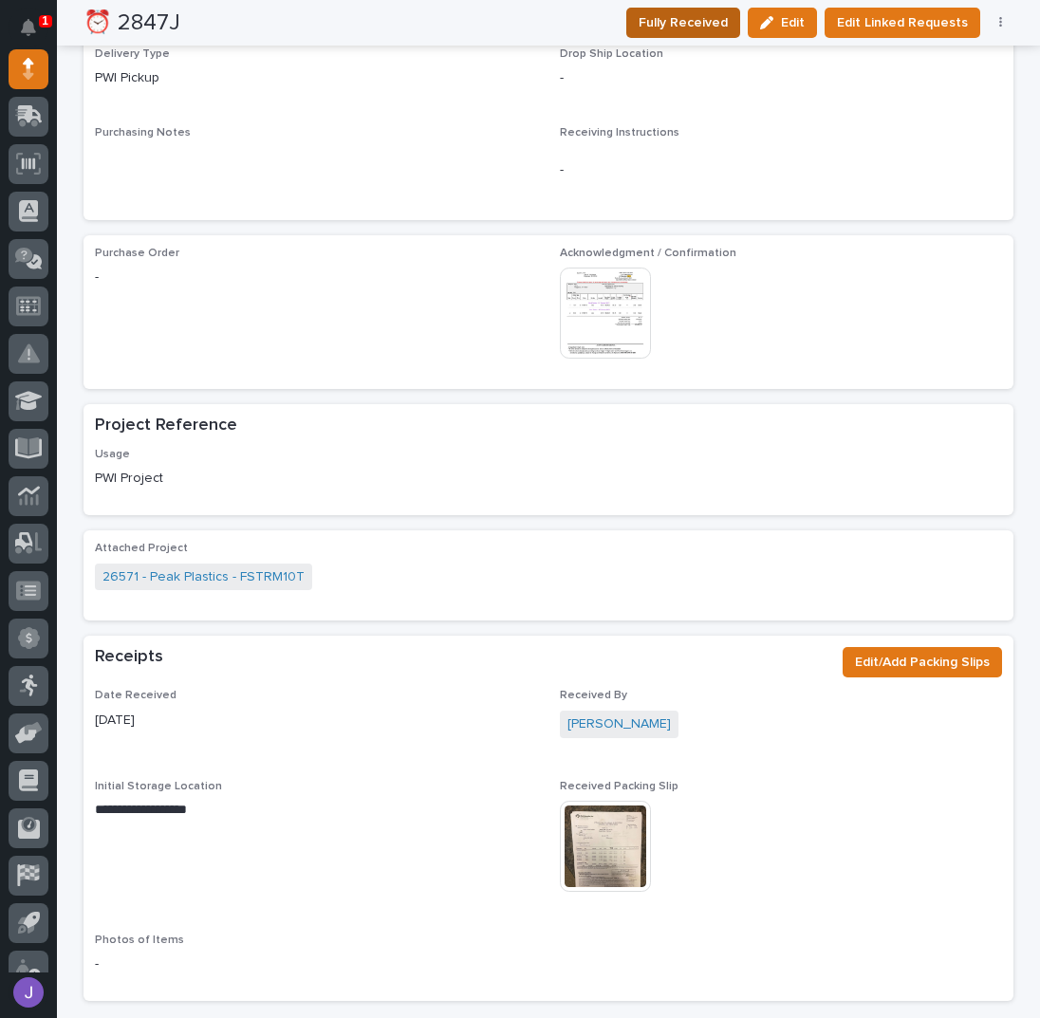
click at [711, 23] on span "Fully Received" at bounding box center [683, 22] width 89 height 23
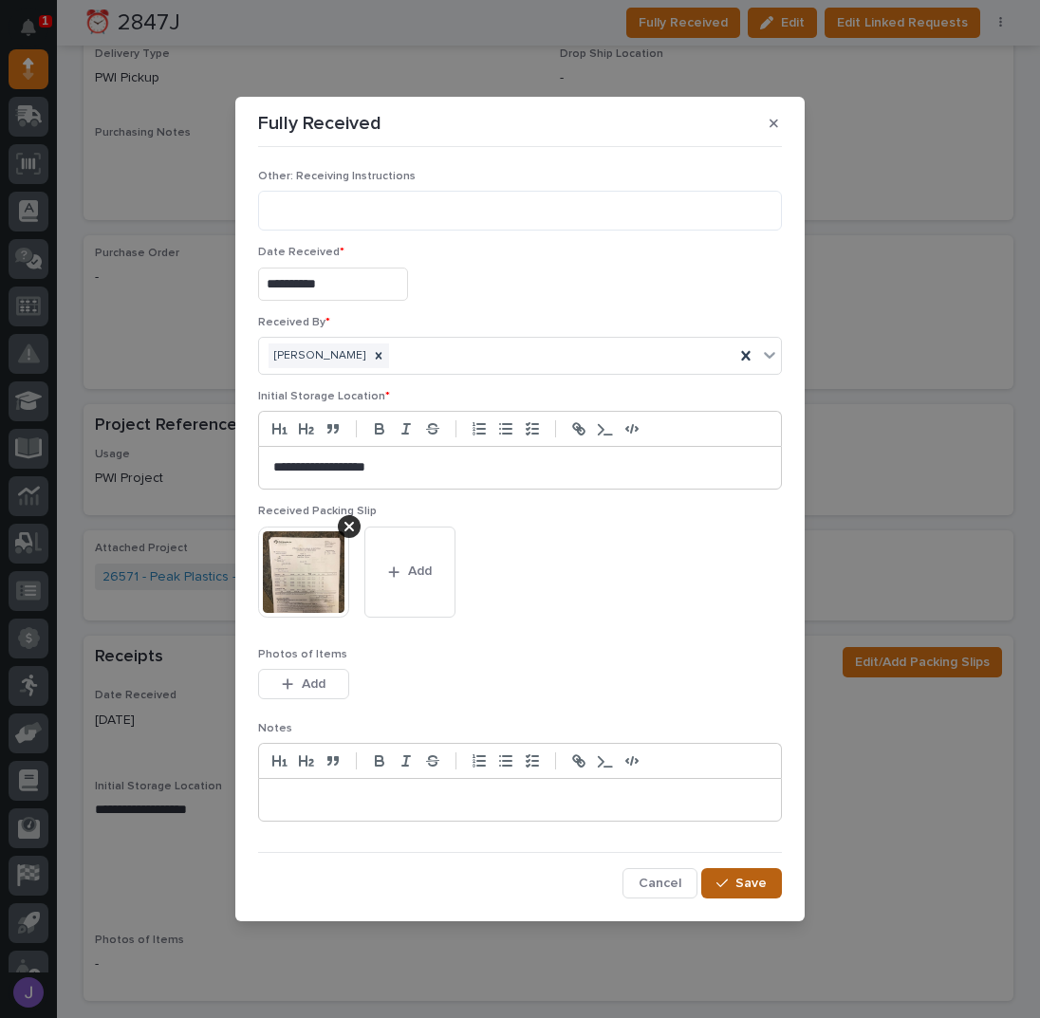
click at [735, 878] on div "button" at bounding box center [726, 883] width 19 height 13
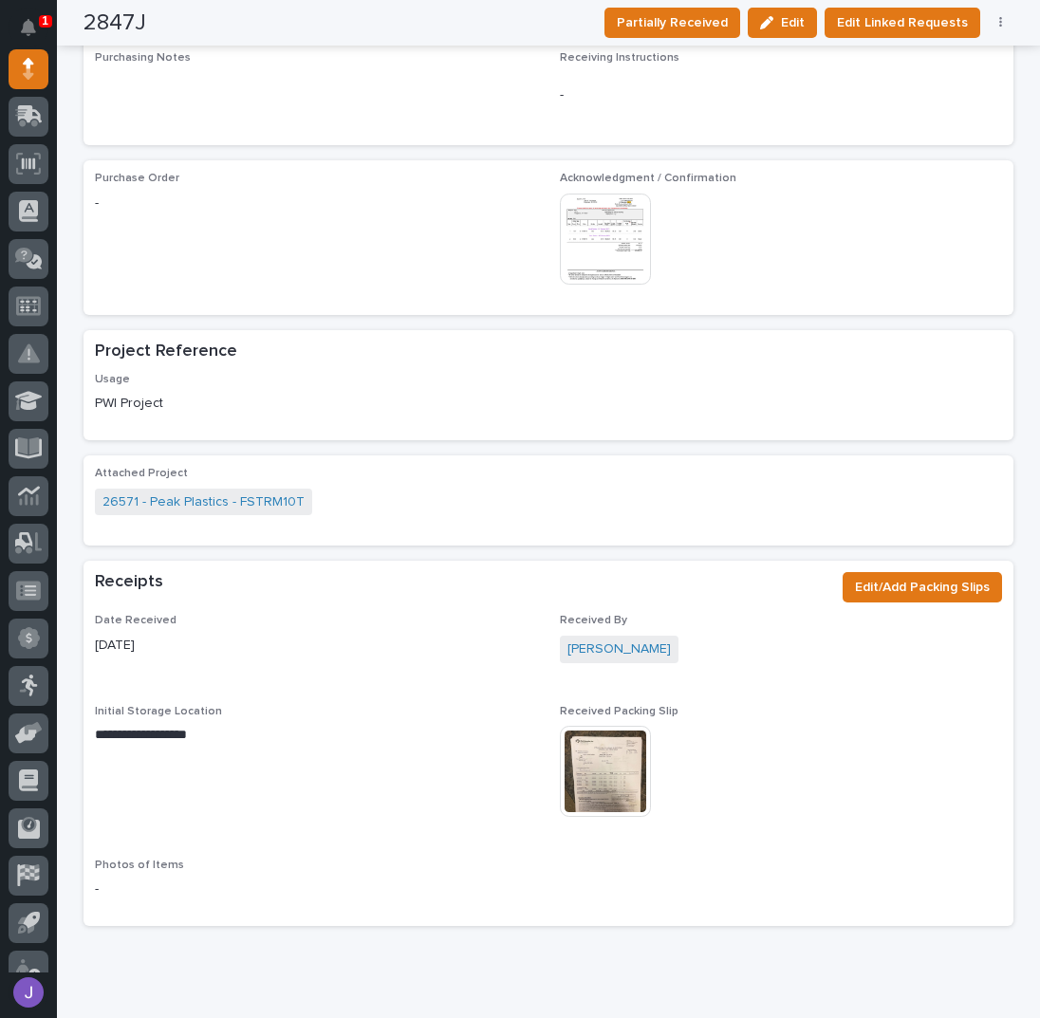
scroll to position [763, 0]
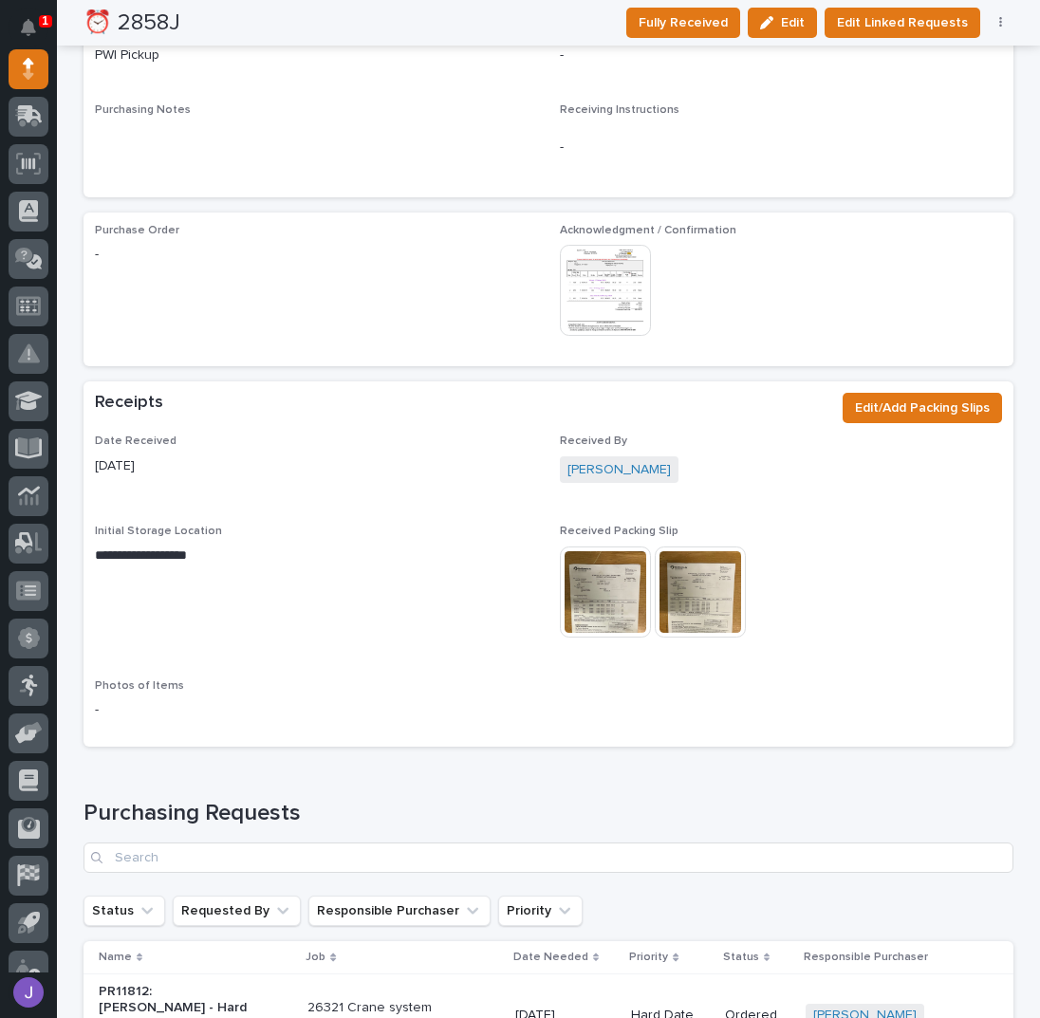
scroll to position [885, 0]
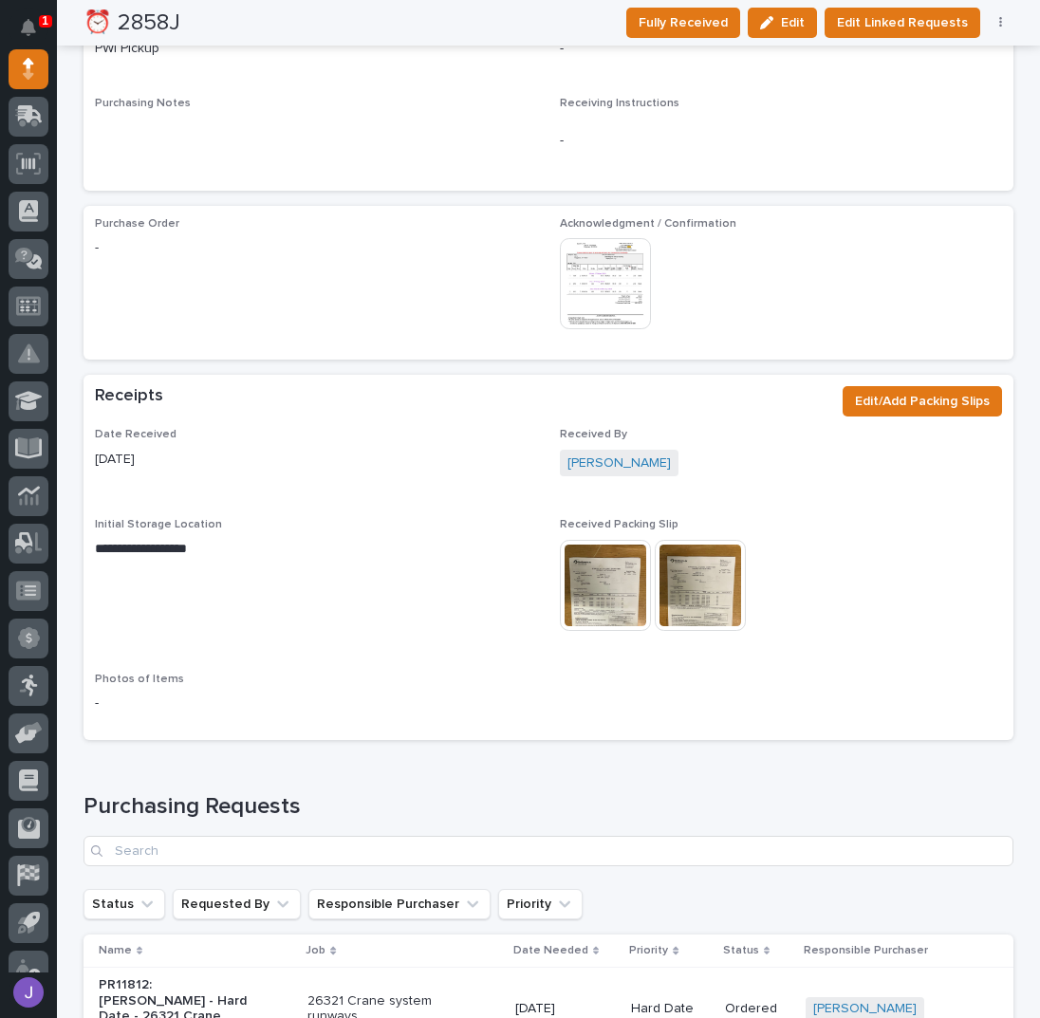
click at [620, 544] on img at bounding box center [605, 585] width 91 height 91
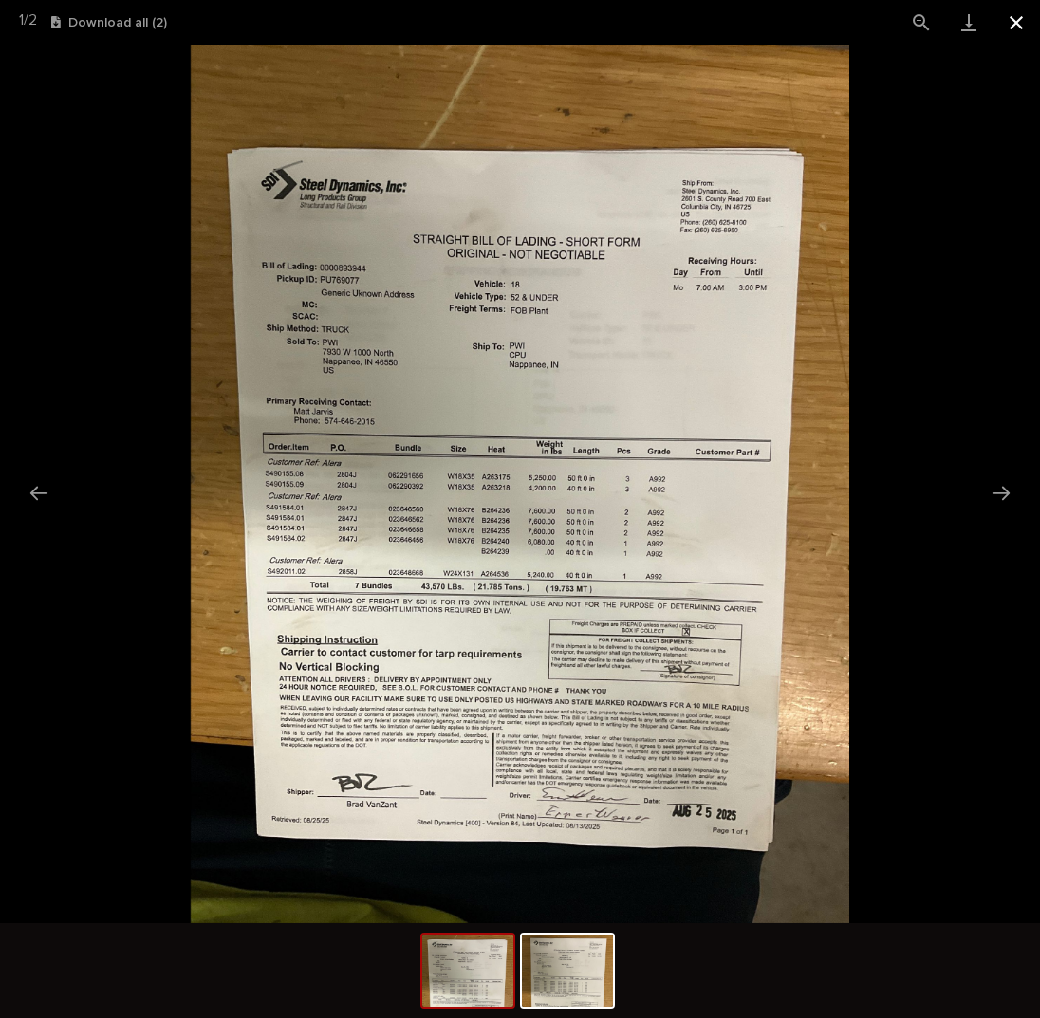
click at [1010, 20] on button "Close gallery" at bounding box center [1016, 22] width 47 height 45
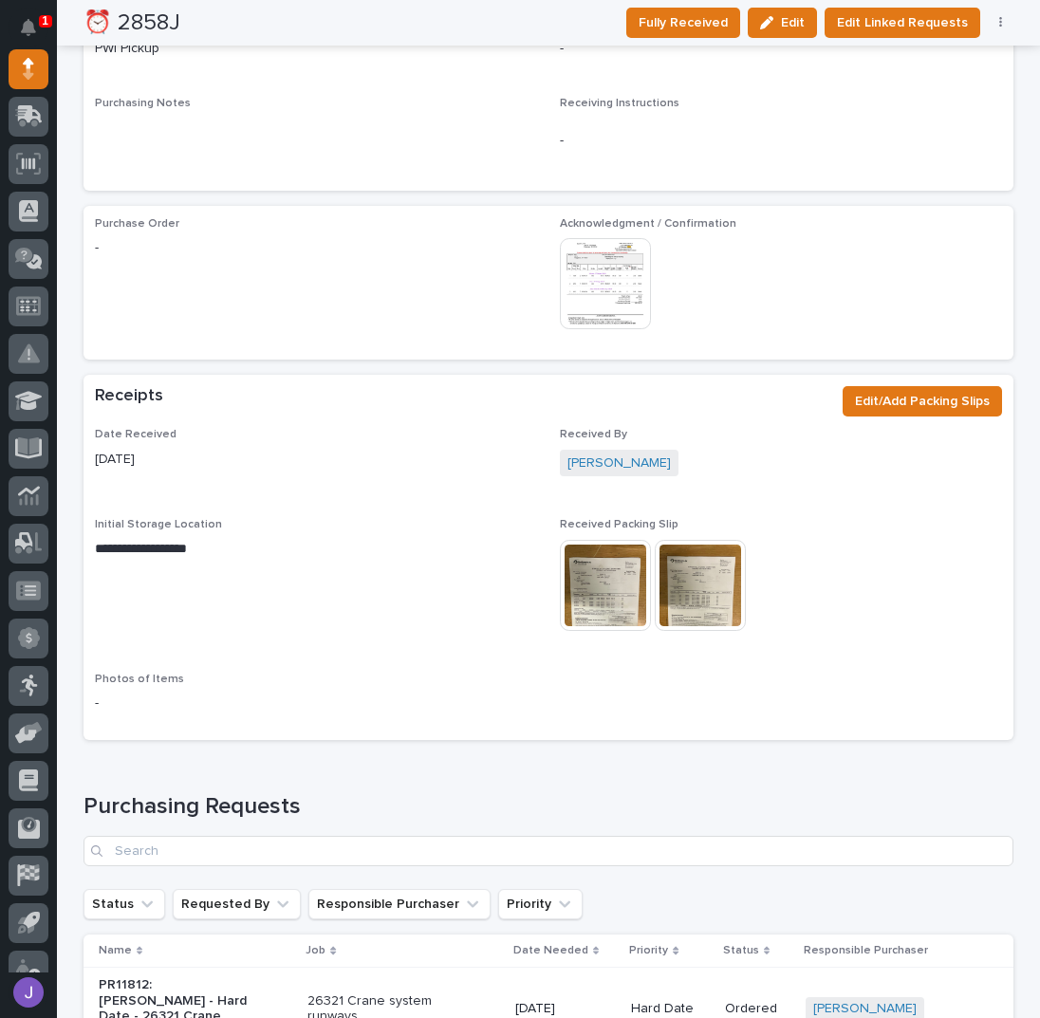
click at [713, 580] on img at bounding box center [700, 585] width 91 height 91
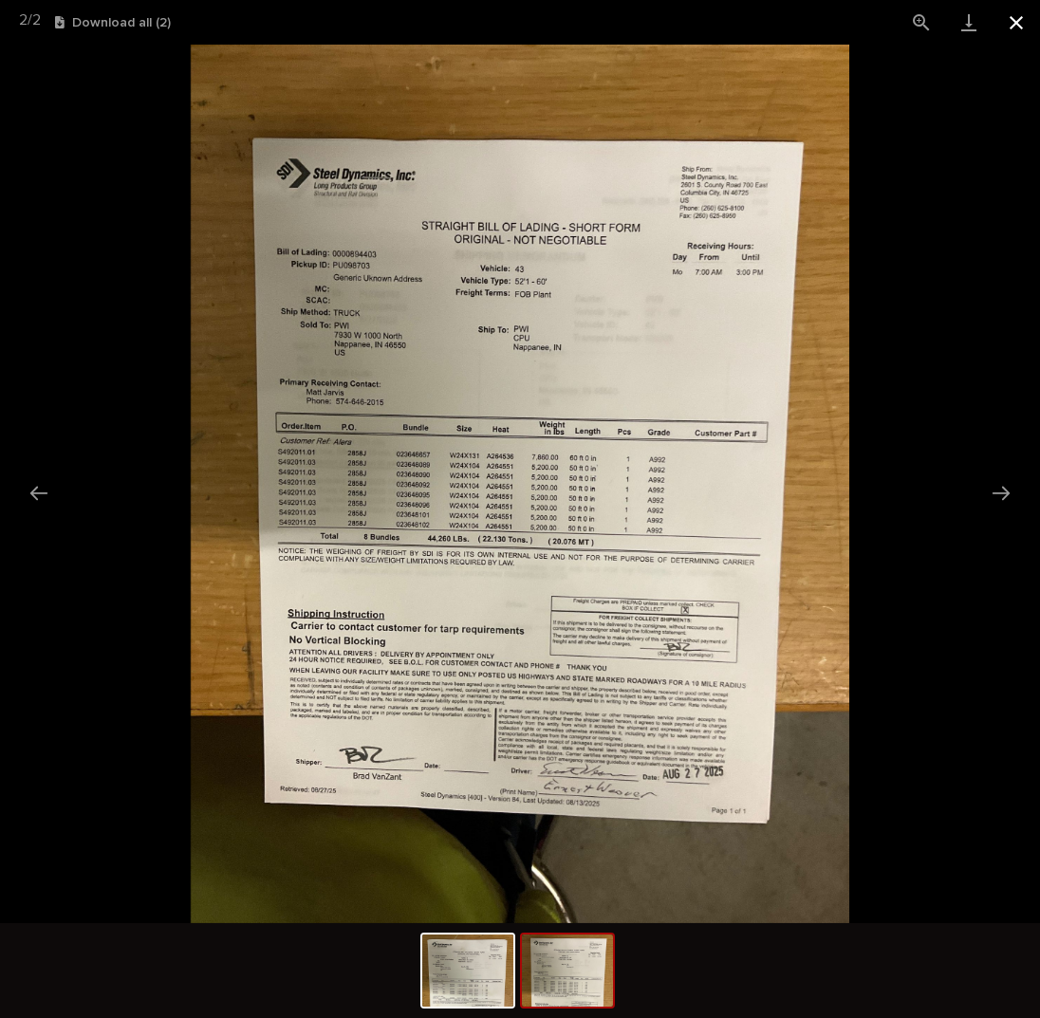
click at [1023, 20] on button "Close gallery" at bounding box center [1016, 22] width 47 height 45
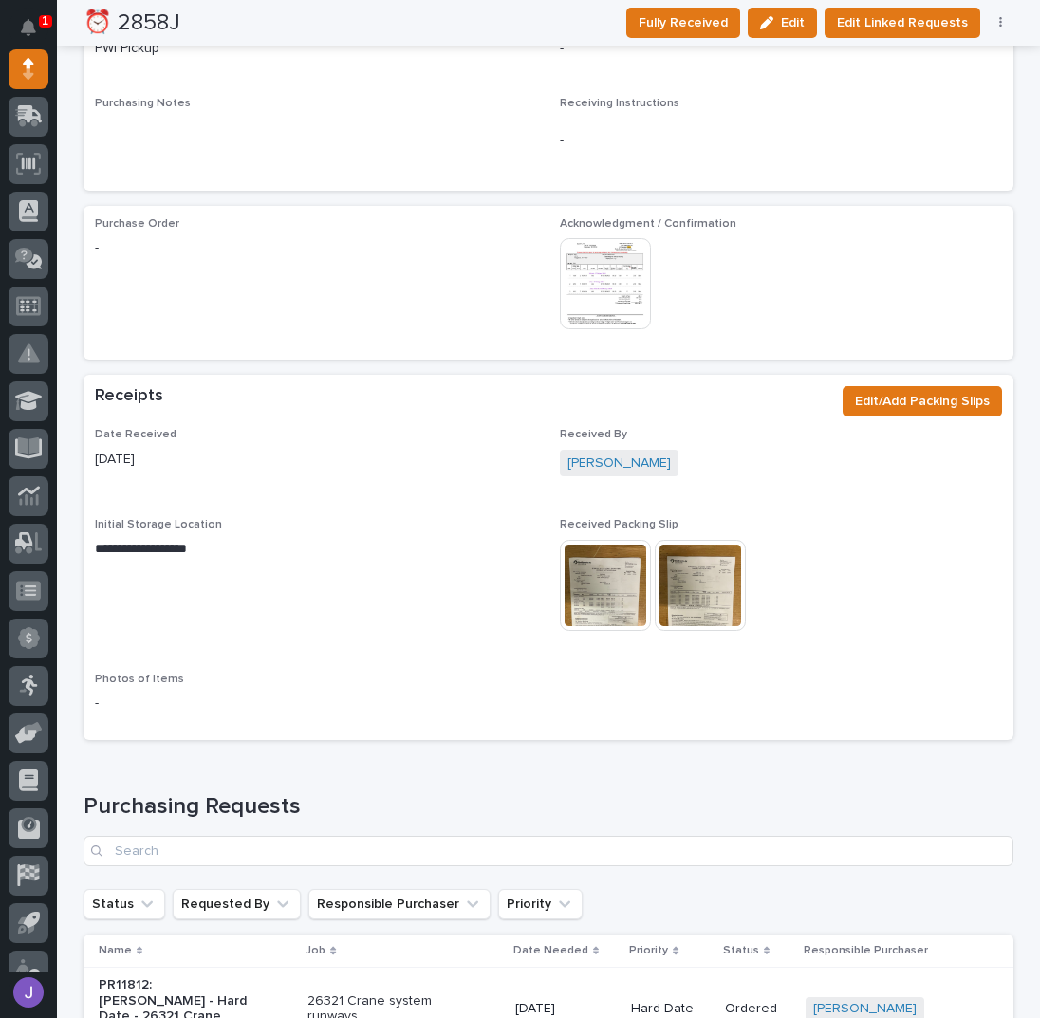
click at [617, 246] on img at bounding box center [605, 283] width 91 height 91
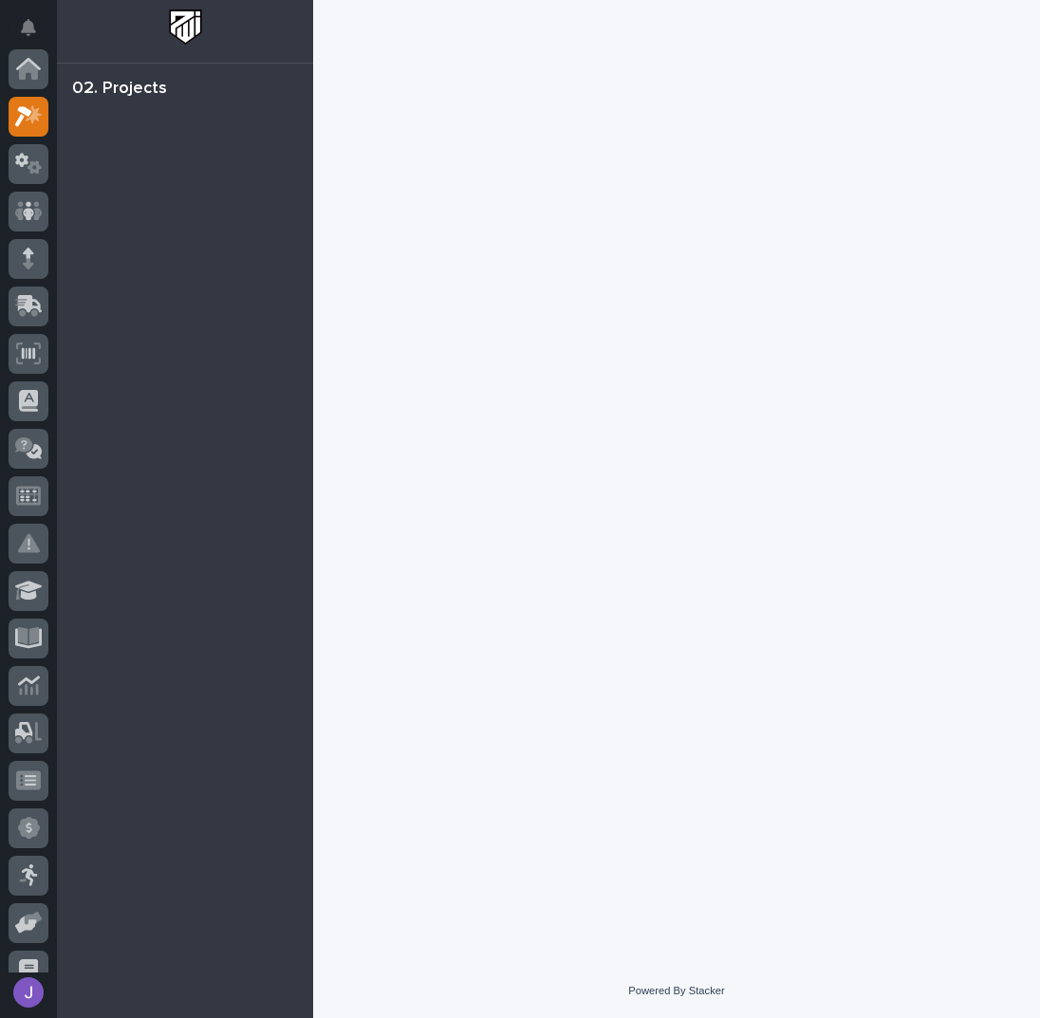
scroll to position [47, 0]
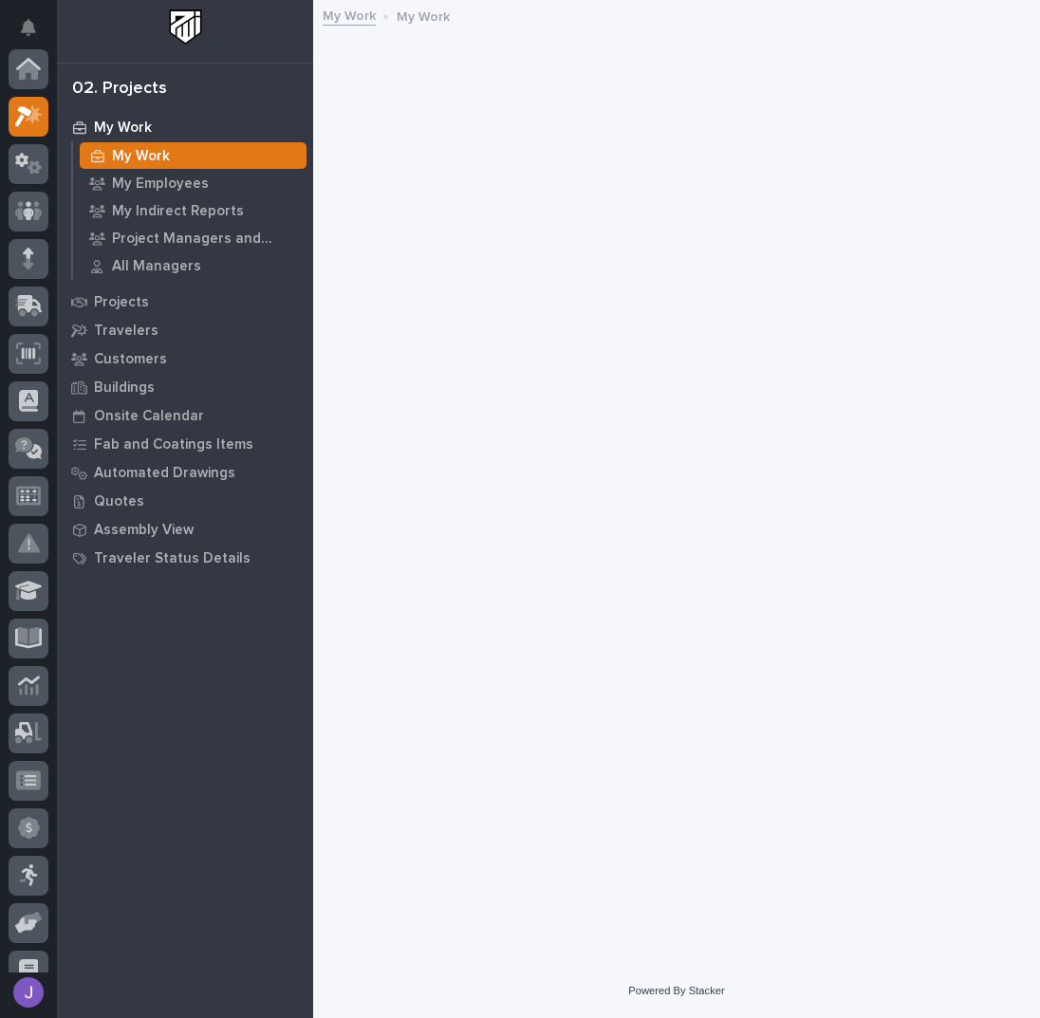
scroll to position [47, 0]
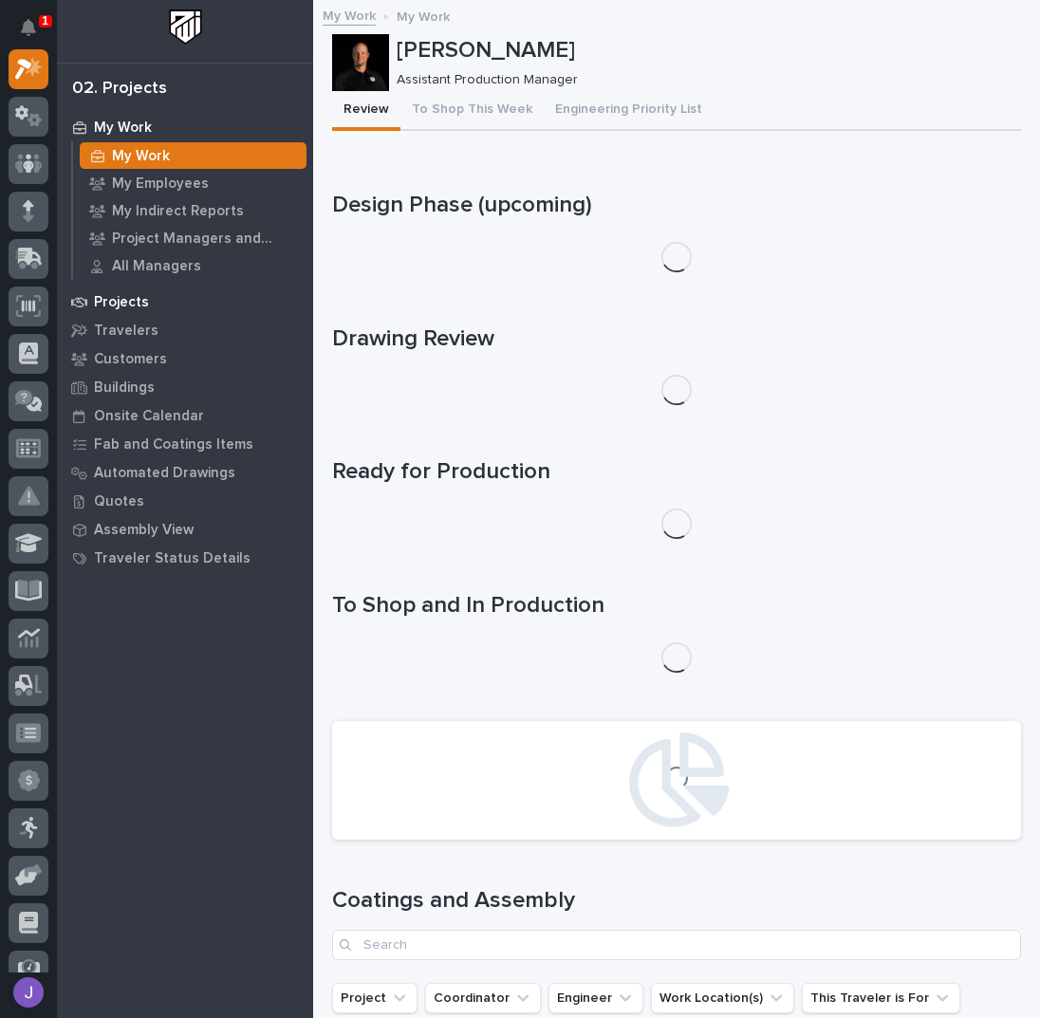
click at [152, 299] on div "Projects" at bounding box center [185, 302] width 247 height 27
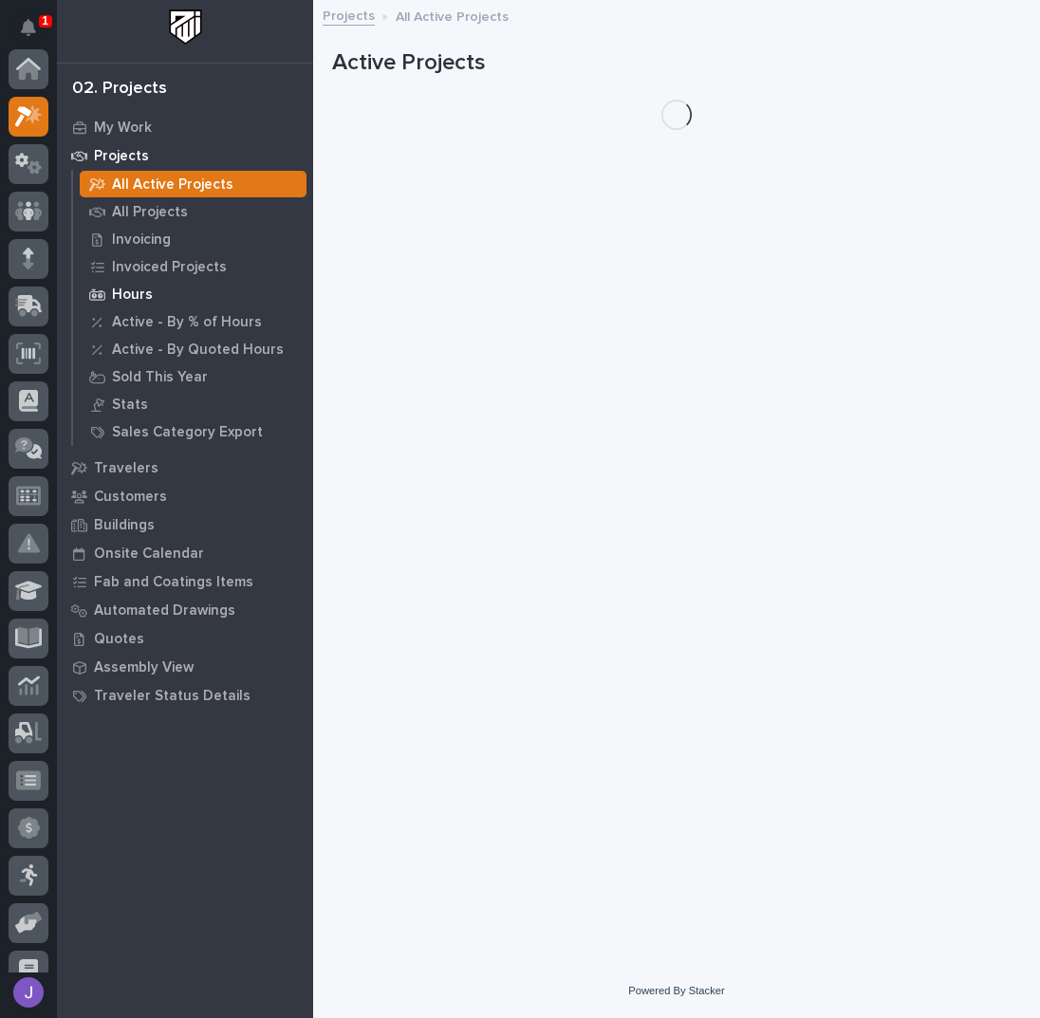
scroll to position [47, 0]
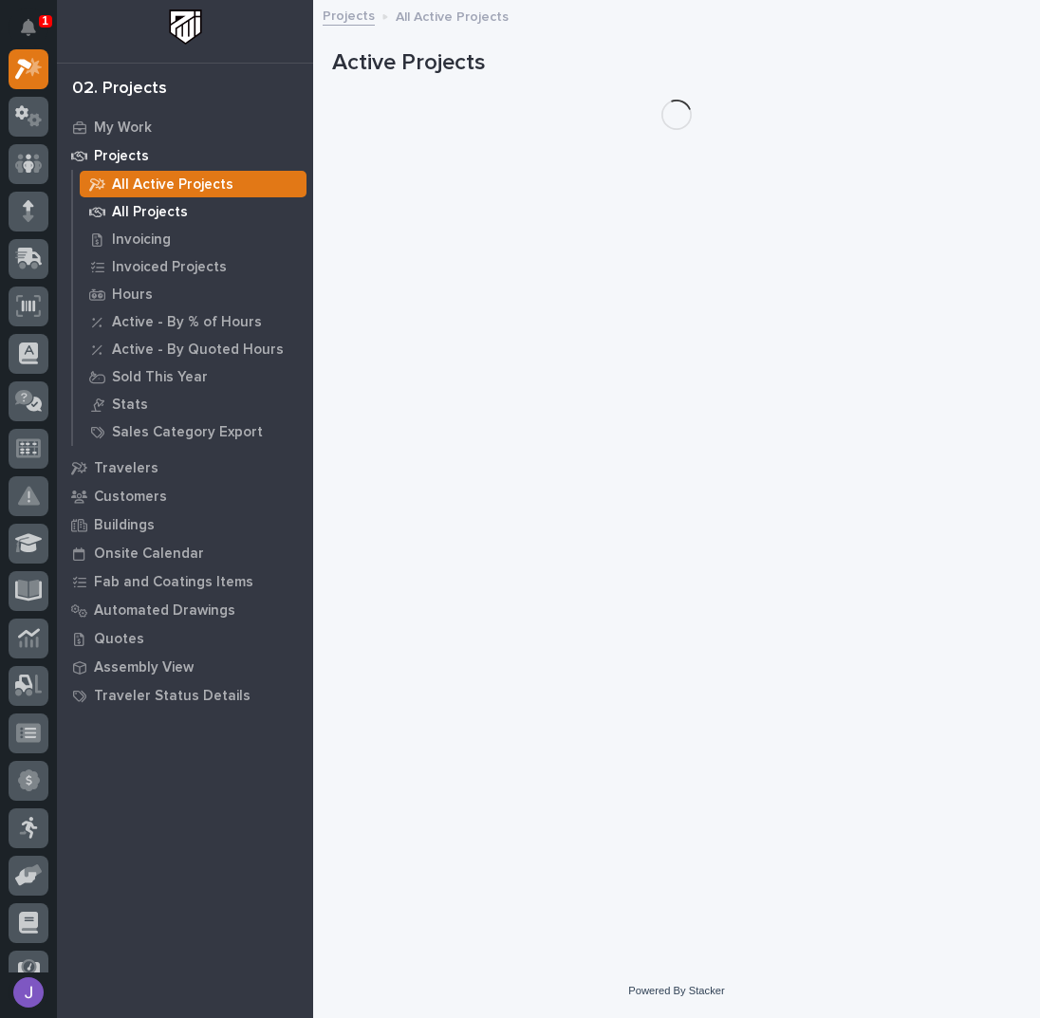
click at [145, 219] on p "All Projects" at bounding box center [150, 212] width 76 height 17
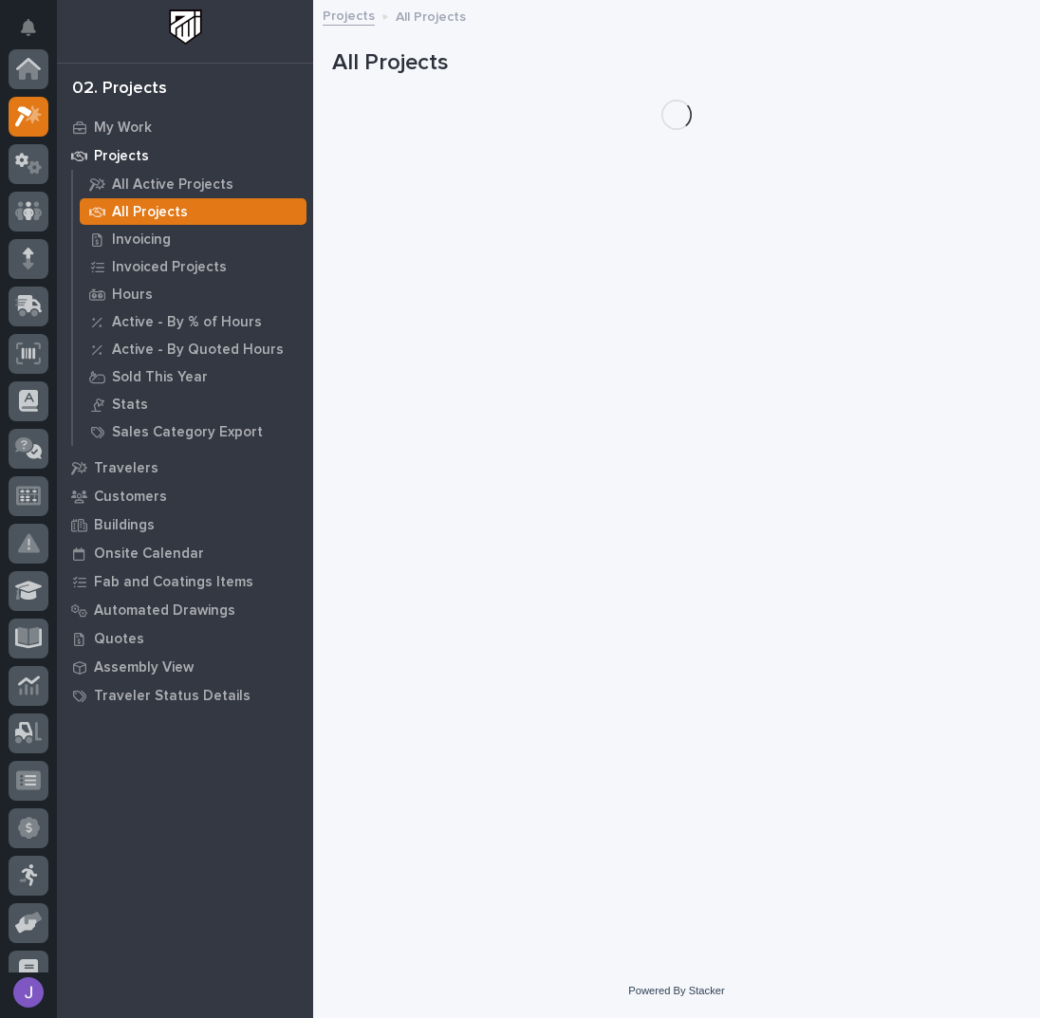
scroll to position [47, 0]
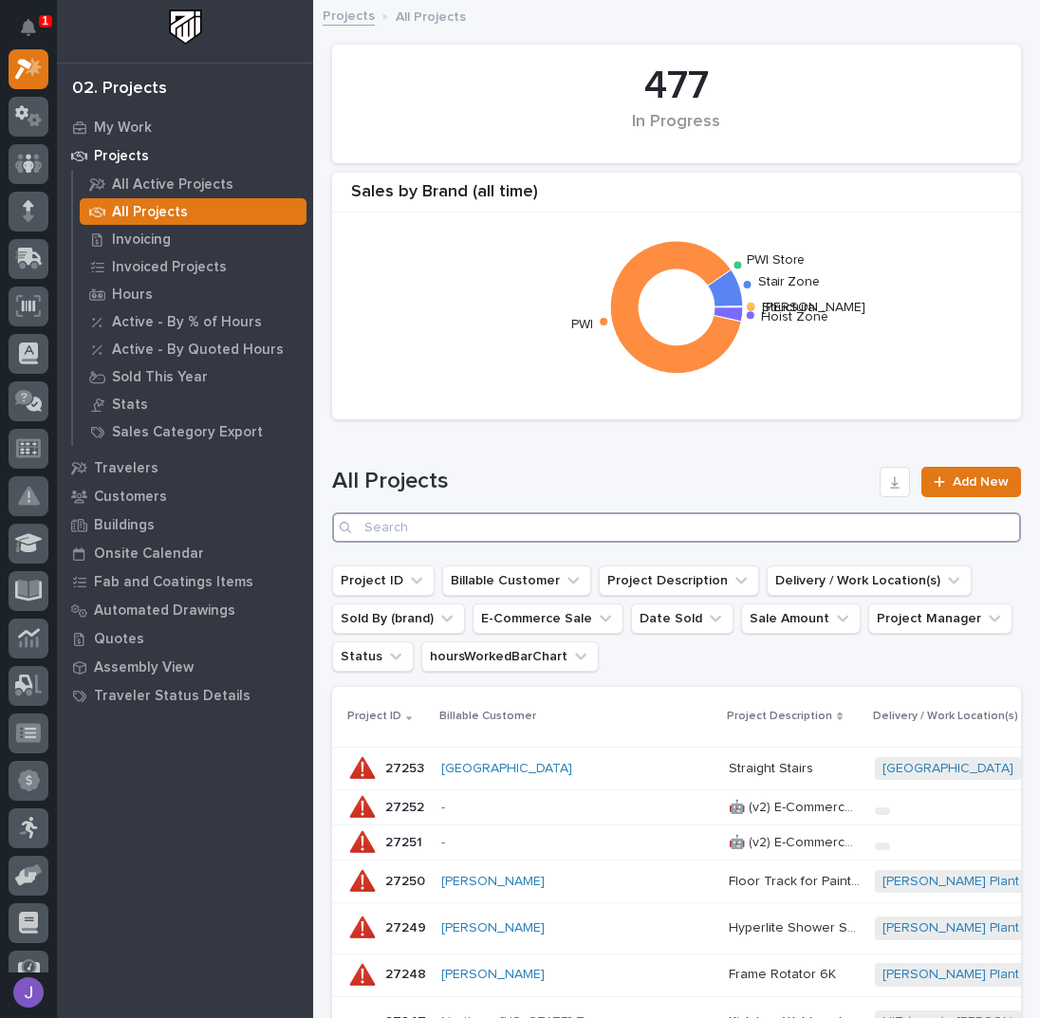
click at [455, 526] on input "Search" at bounding box center [676, 527] width 689 height 30
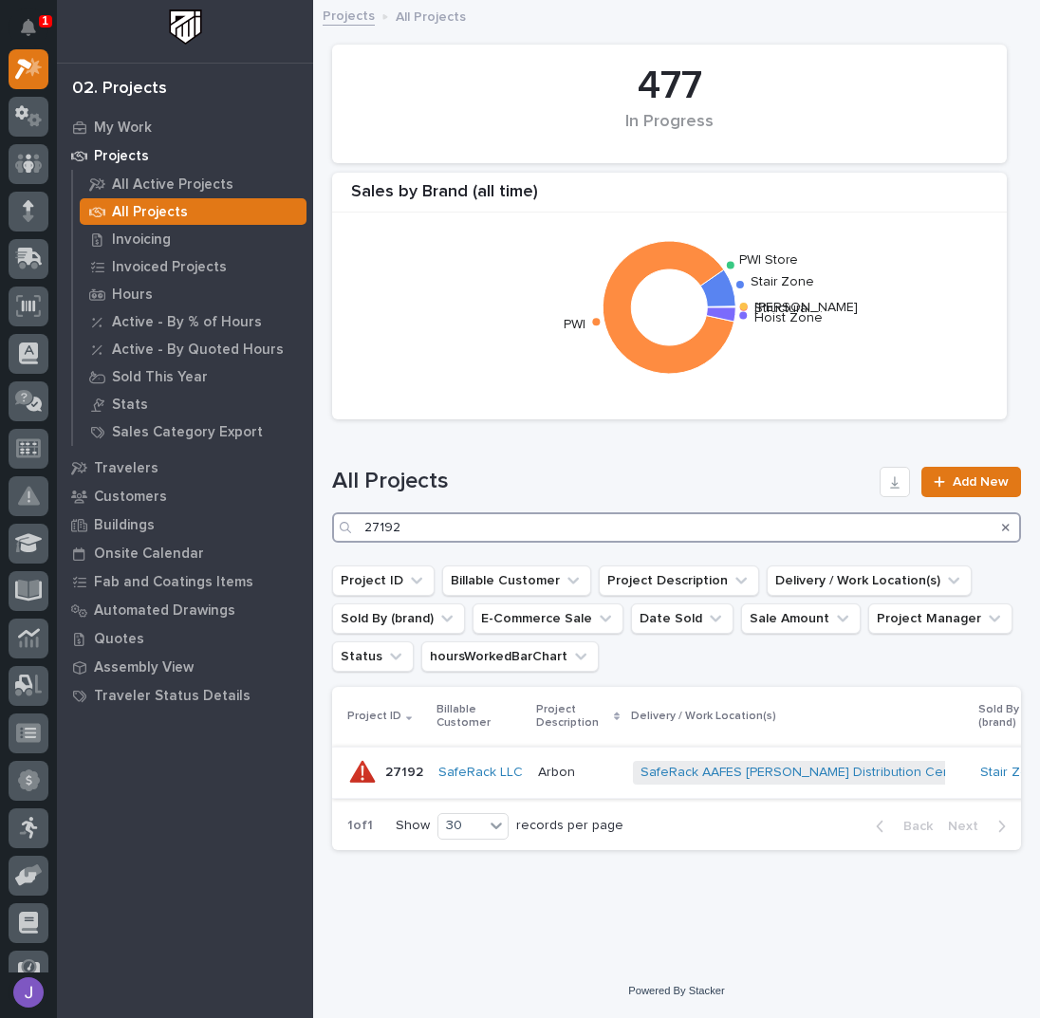
type input "27192"
click at [564, 766] on p "Arbon" at bounding box center [558, 771] width 41 height 20
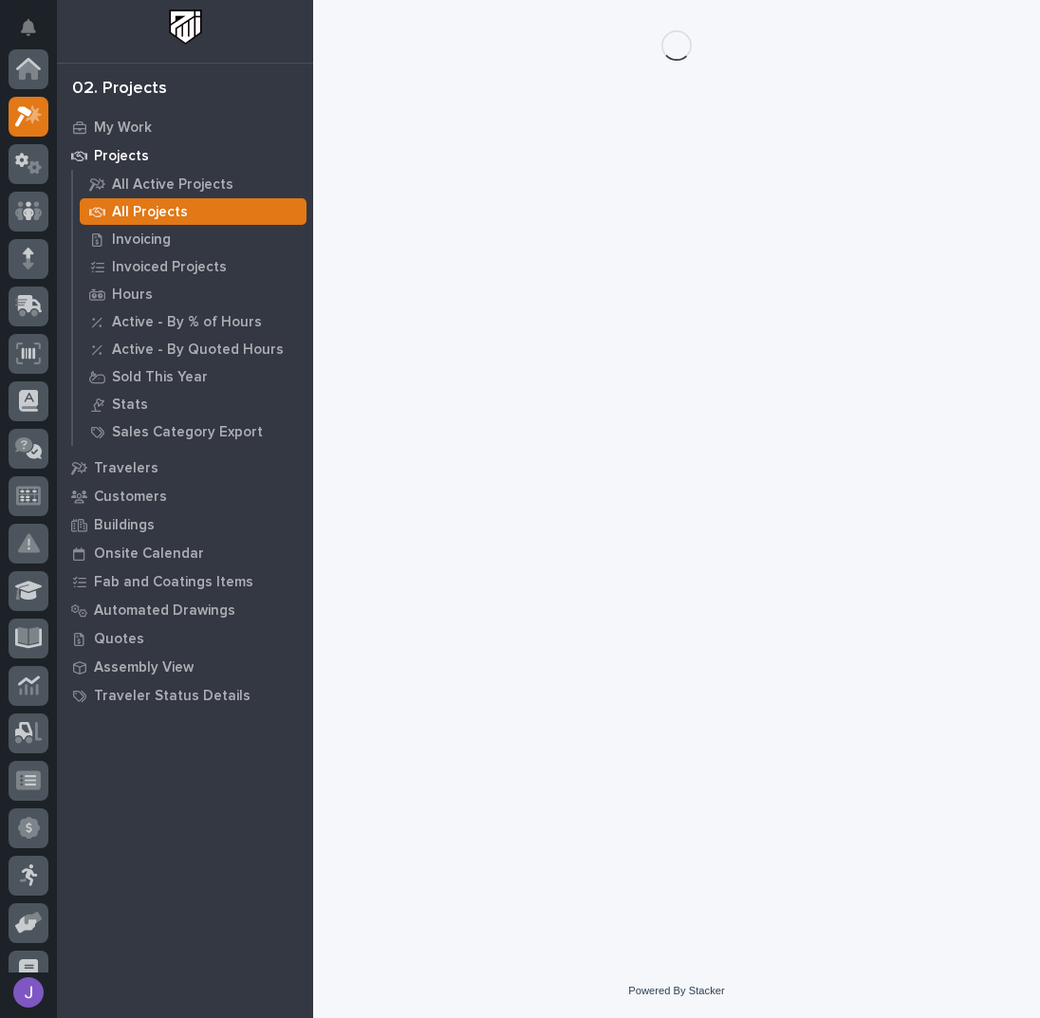
scroll to position [47, 0]
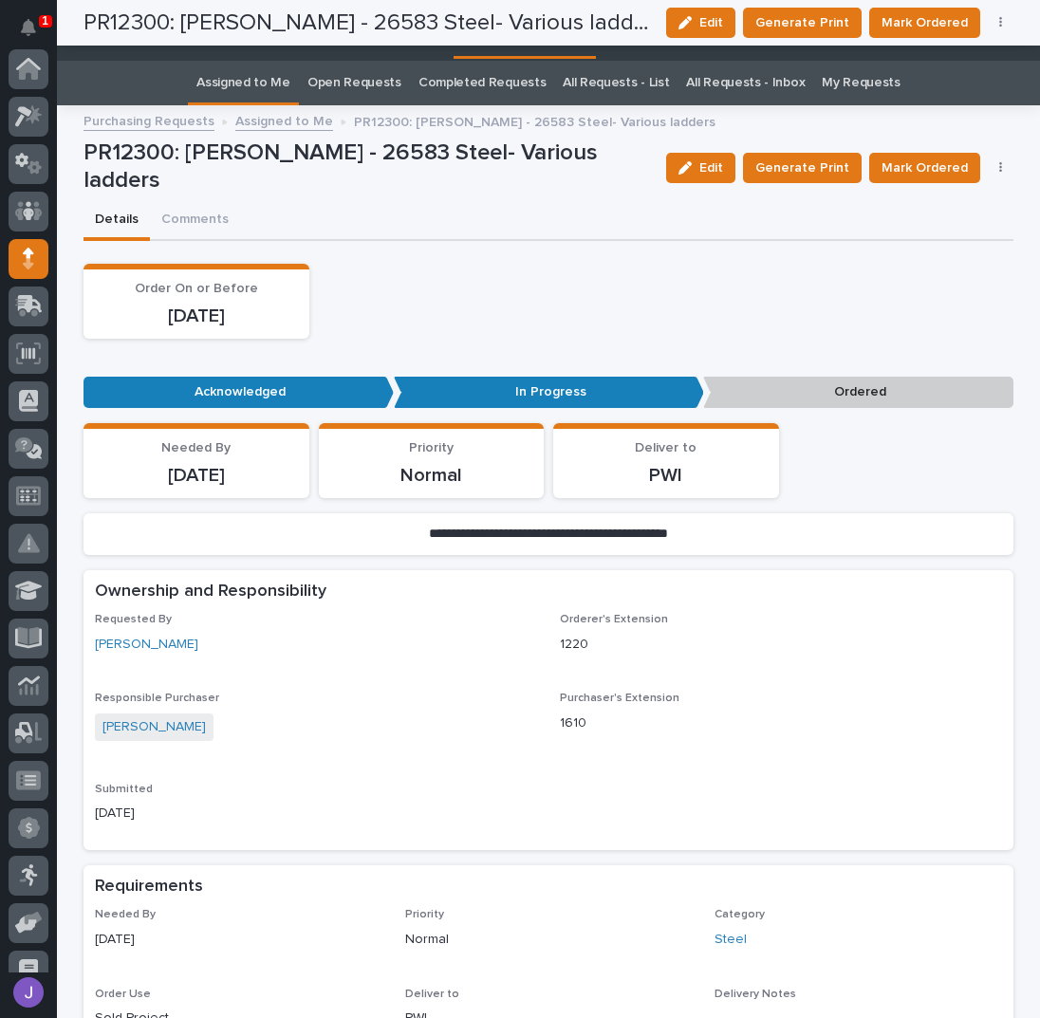
scroll to position [759, 0]
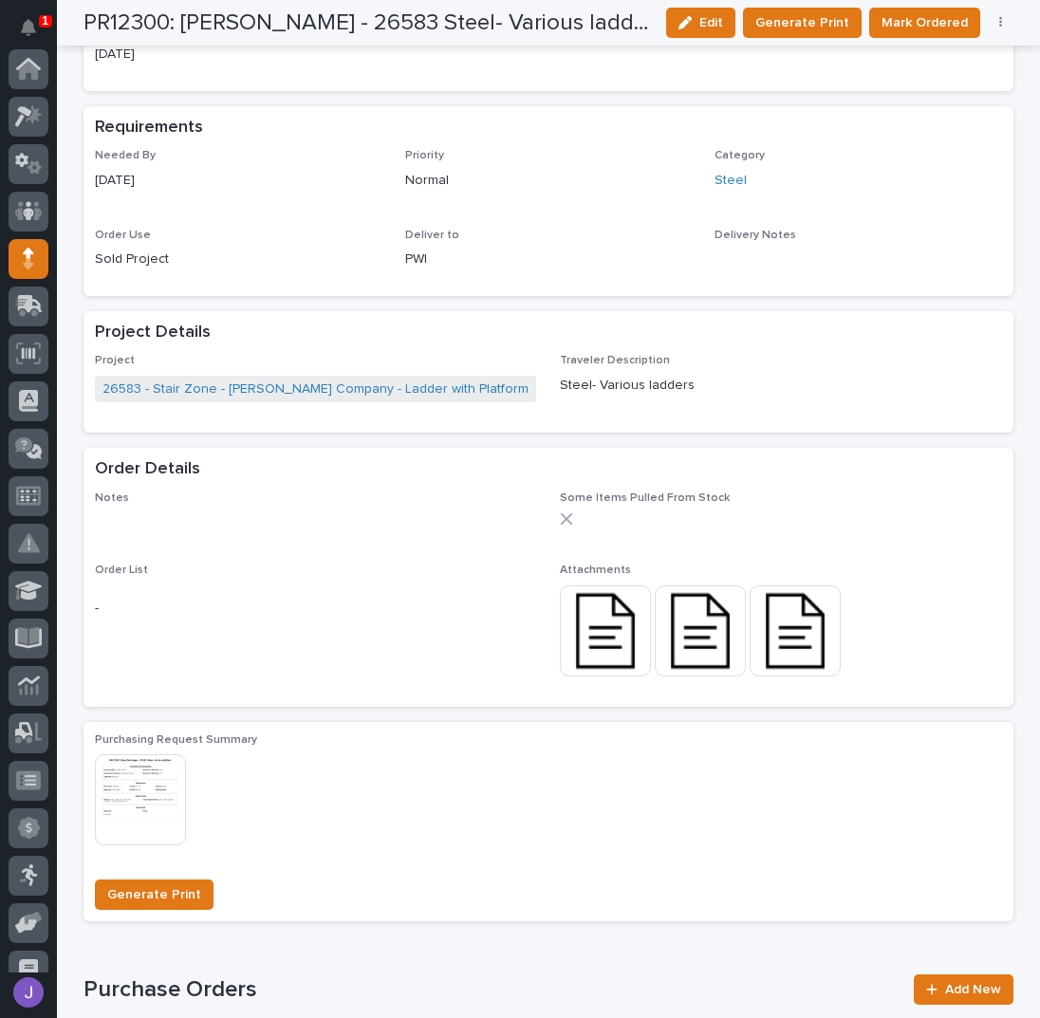
click at [666, 642] on img at bounding box center [700, 631] width 91 height 91
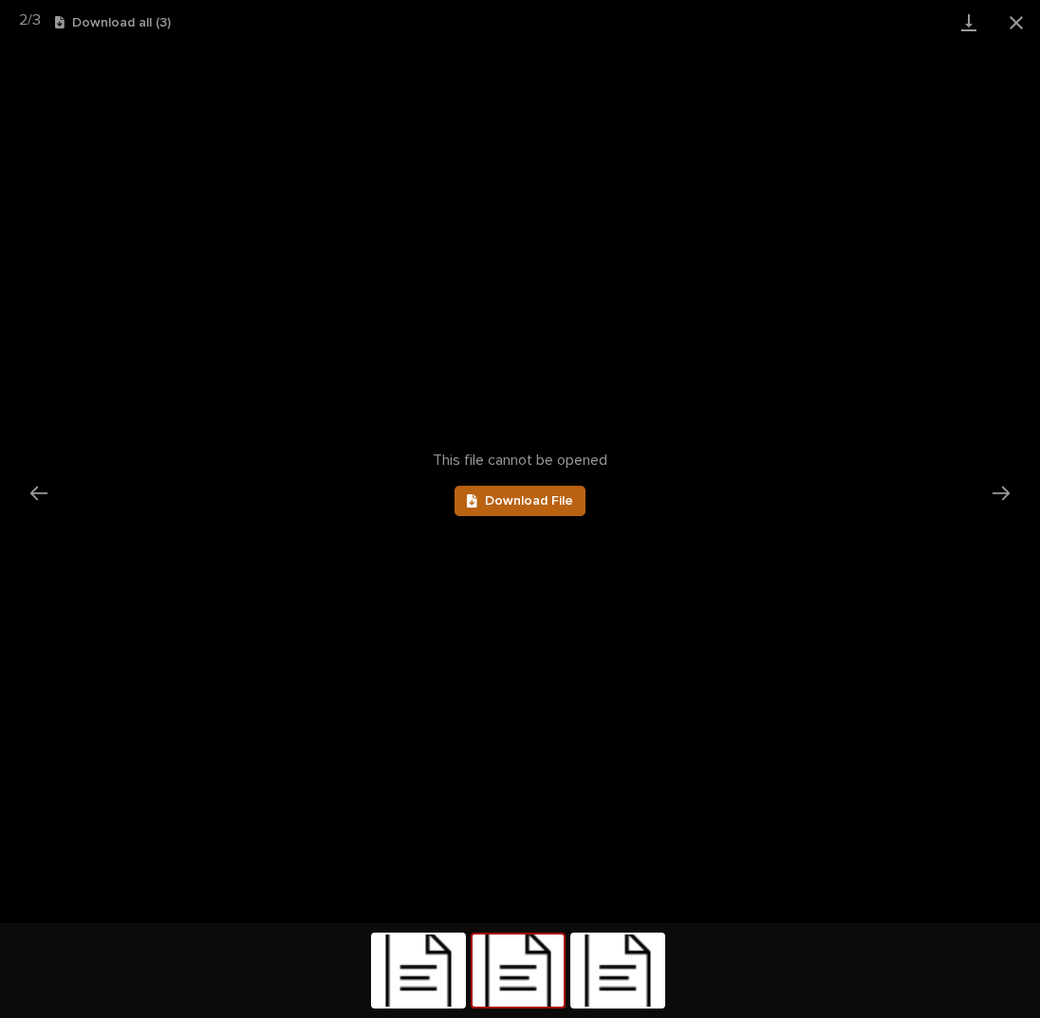
click at [553, 497] on span "Download File" at bounding box center [529, 500] width 88 height 13
click at [627, 979] on img at bounding box center [617, 971] width 91 height 72
click at [572, 510] on link "Download File" at bounding box center [520, 501] width 131 height 30
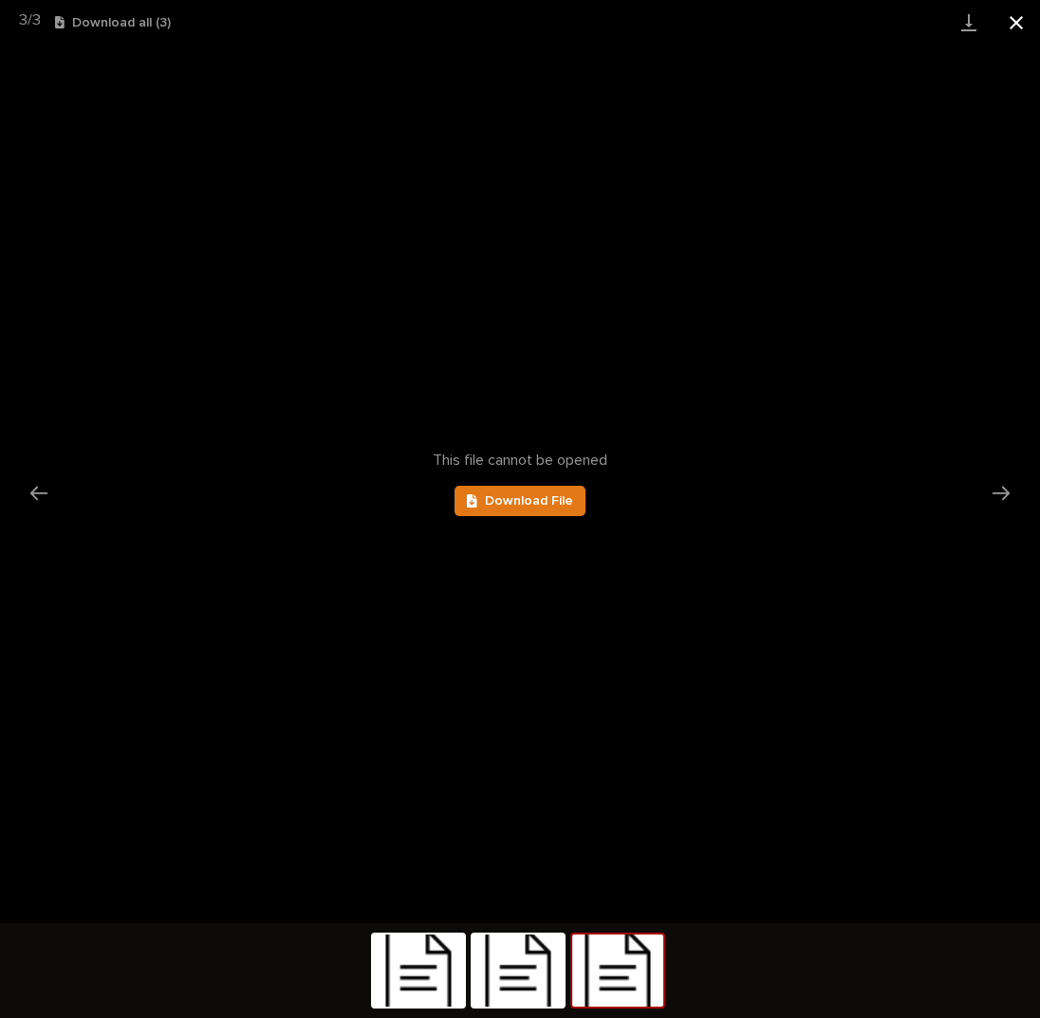
click at [1004, 32] on button "Close gallery" at bounding box center [1016, 22] width 47 height 45
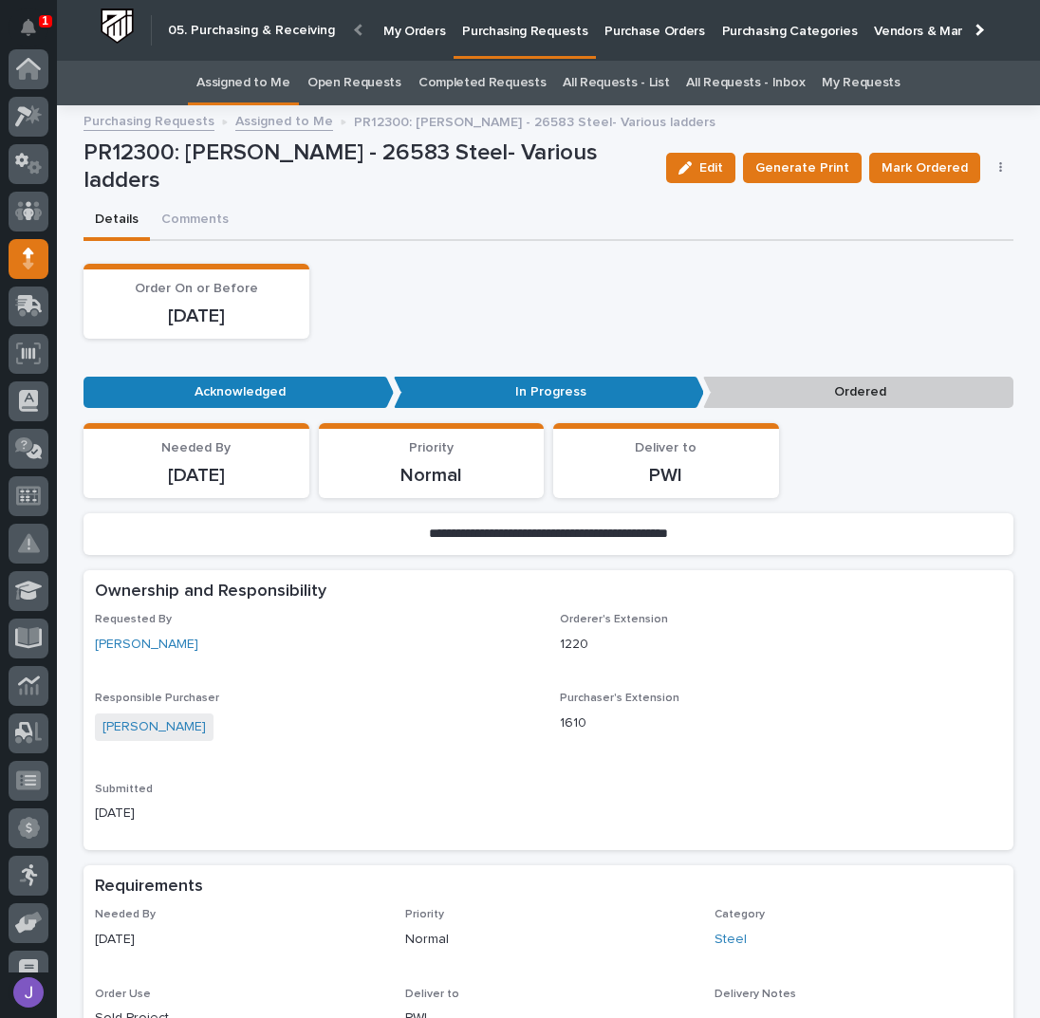
click at [287, 83] on link "Assigned to Me" at bounding box center [243, 83] width 94 height 45
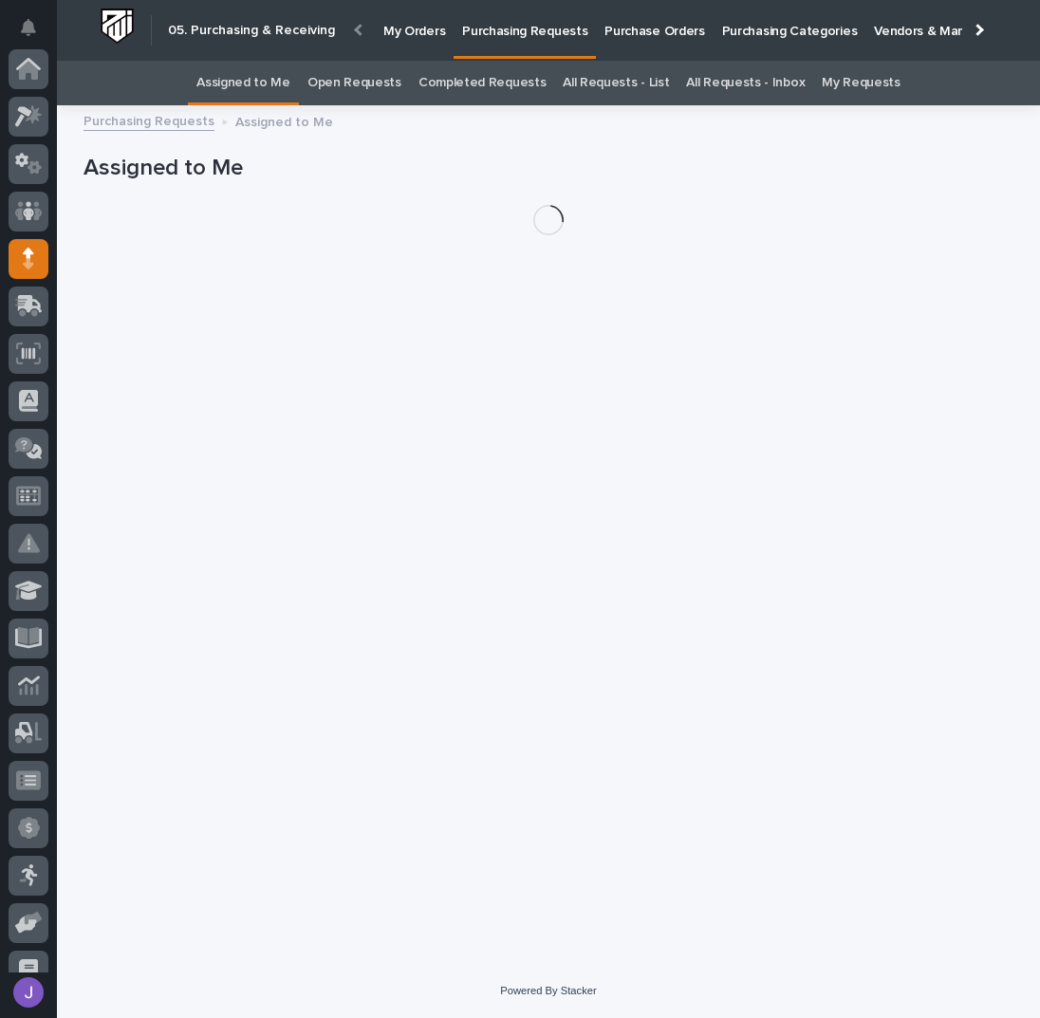
scroll to position [190, 0]
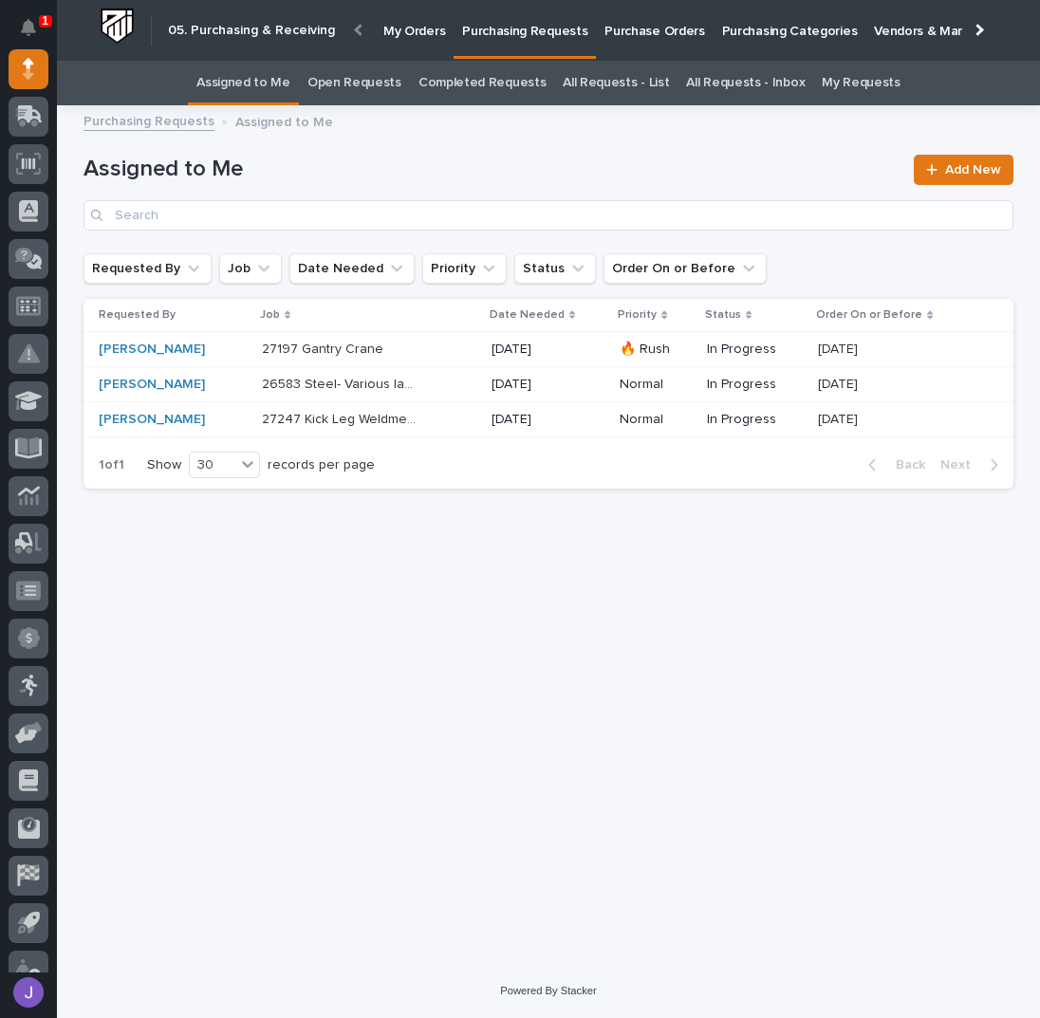
click at [429, 182] on h1 "Assigned to Me" at bounding box center [493, 170] width 819 height 28
